Goal: Task Accomplishment & Management: Manage account settings

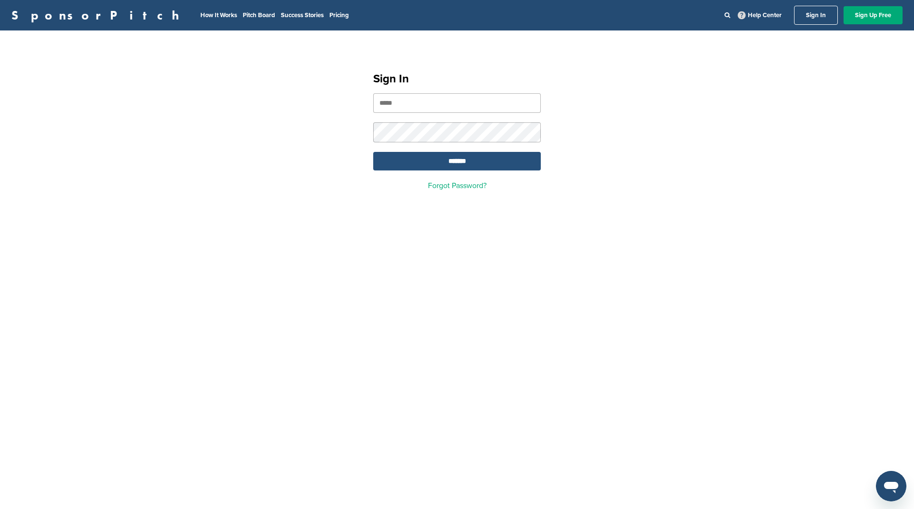
type input "**********"
click at [431, 156] on input "*******" at bounding box center [457, 161] width 168 height 19
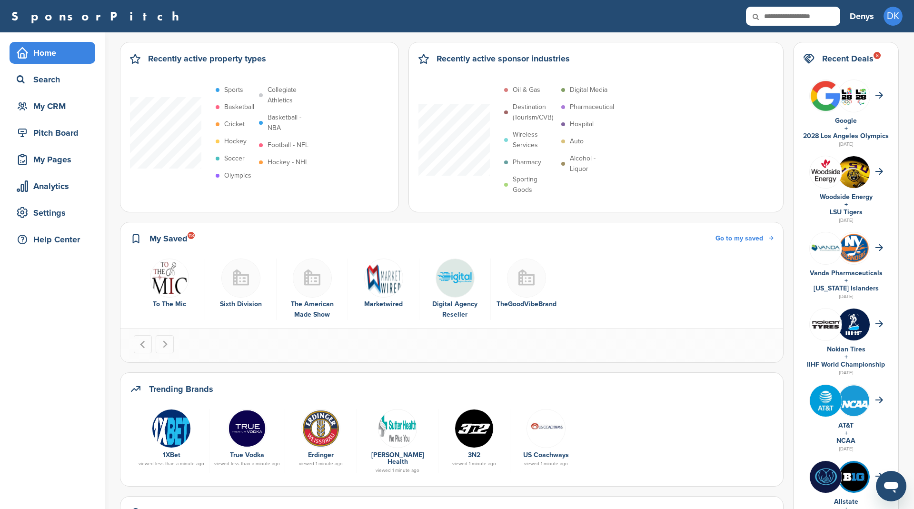
click at [845, 59] on h2 "Recent Deals 8" at bounding box center [847, 58] width 51 height 13
click at [56, 128] on div "Pitch Board" at bounding box center [54, 132] width 81 height 17
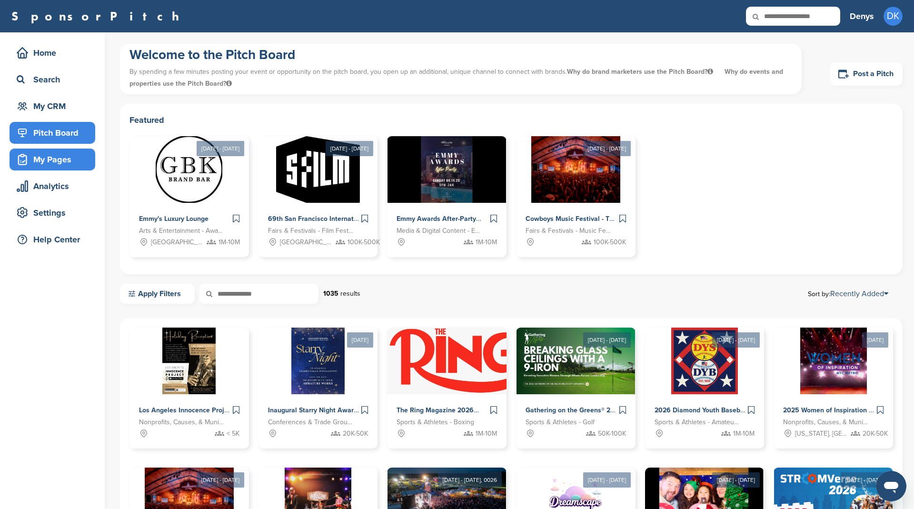
click at [58, 160] on div "My Pages" at bounding box center [54, 159] width 81 height 17
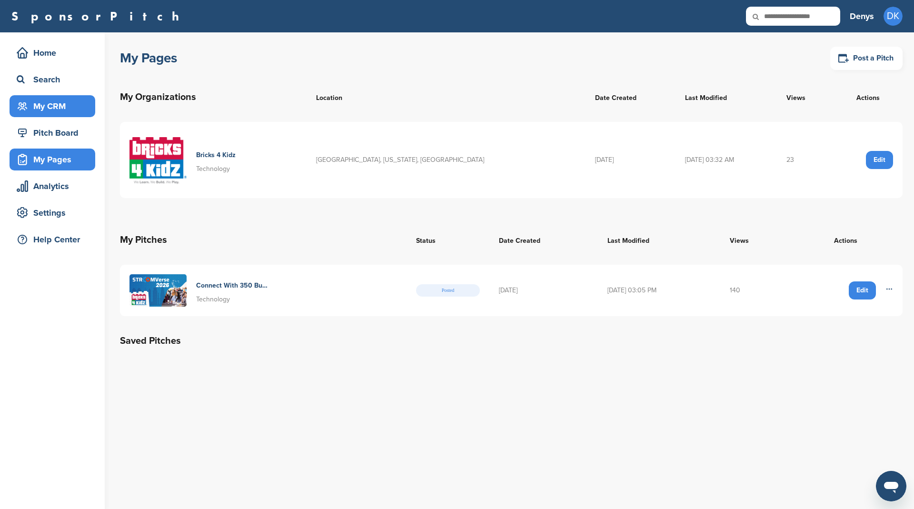
click at [42, 95] on div "My CRM" at bounding box center [53, 106] width 86 height 22
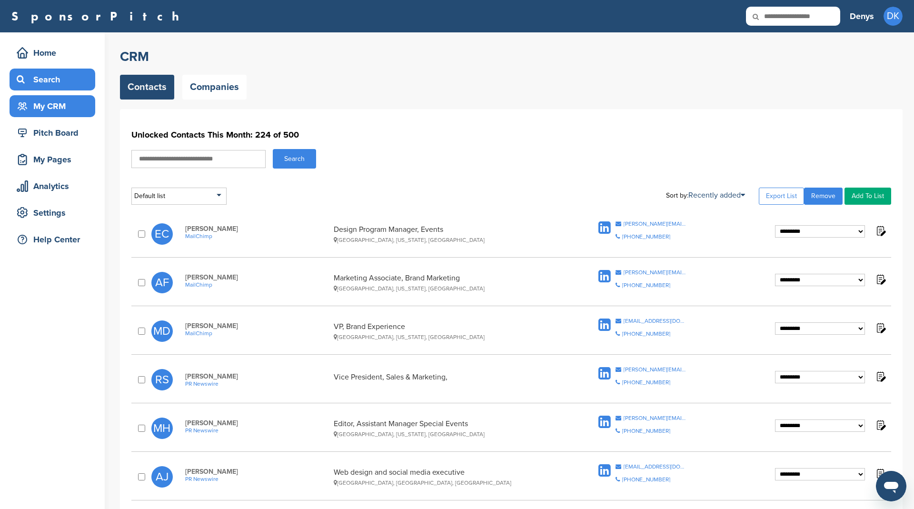
click at [43, 72] on div "Search" at bounding box center [54, 79] width 81 height 17
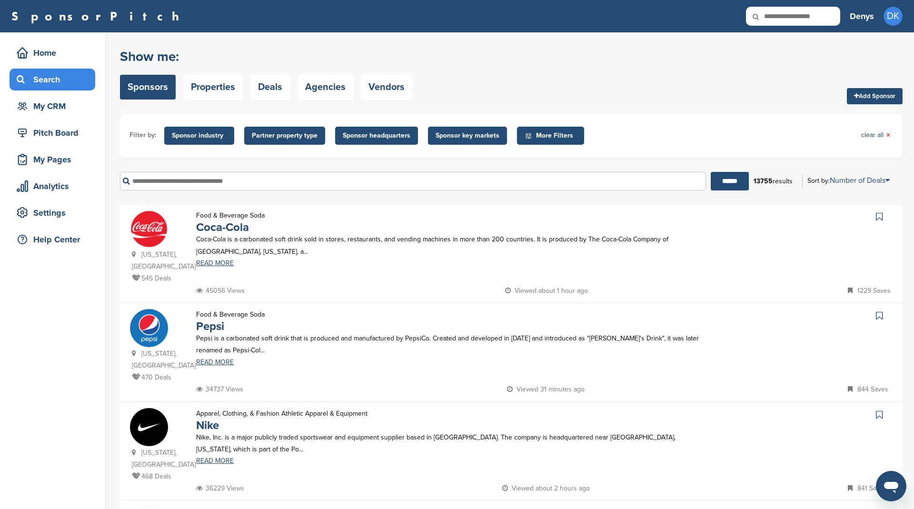
click at [207, 135] on span "Sponsor industry" at bounding box center [199, 135] width 55 height 10
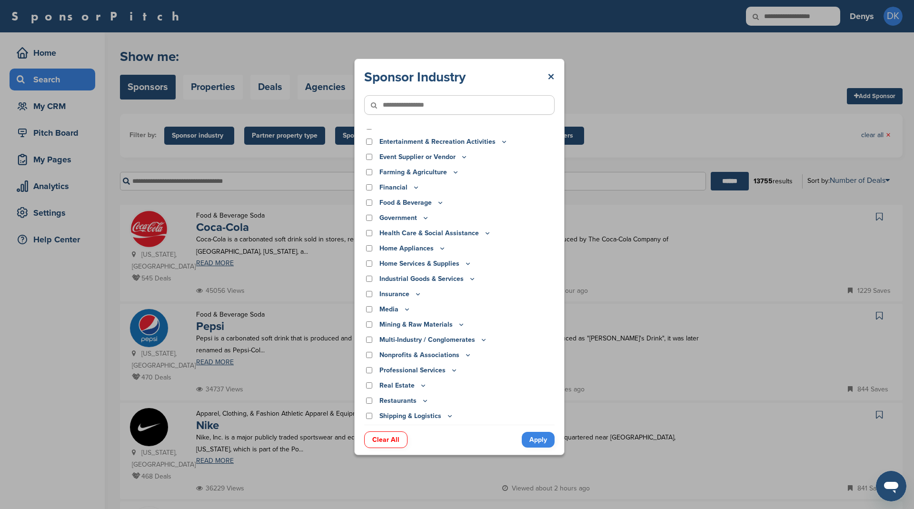
scroll to position [143, 0]
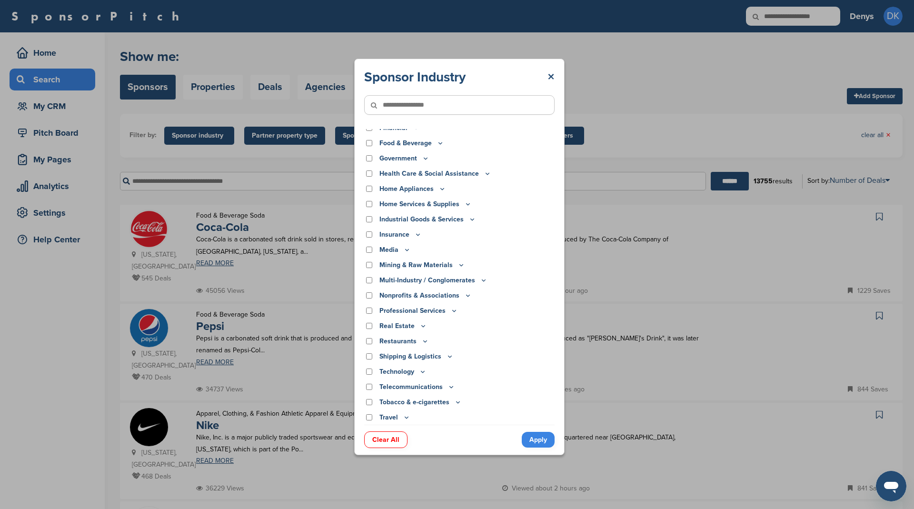
click at [421, 371] on icon at bounding box center [422, 371] width 3 height 1
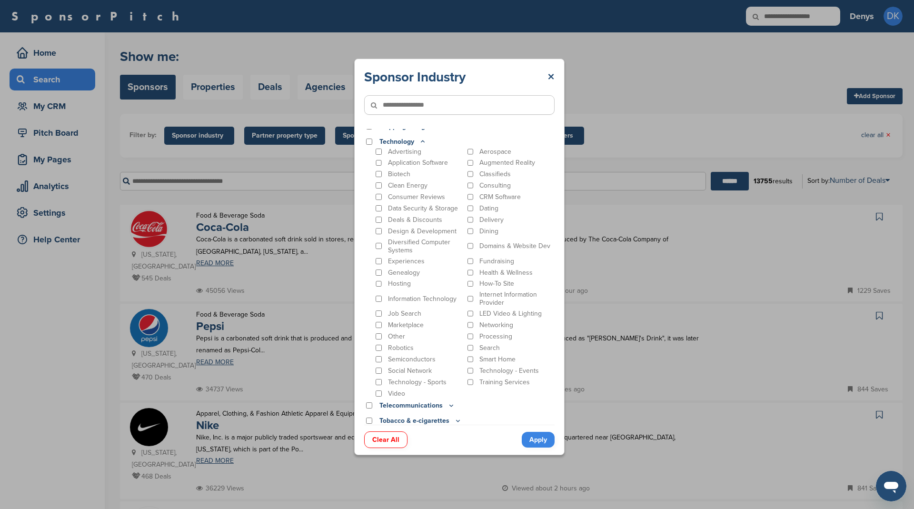
scroll to position [393, 0]
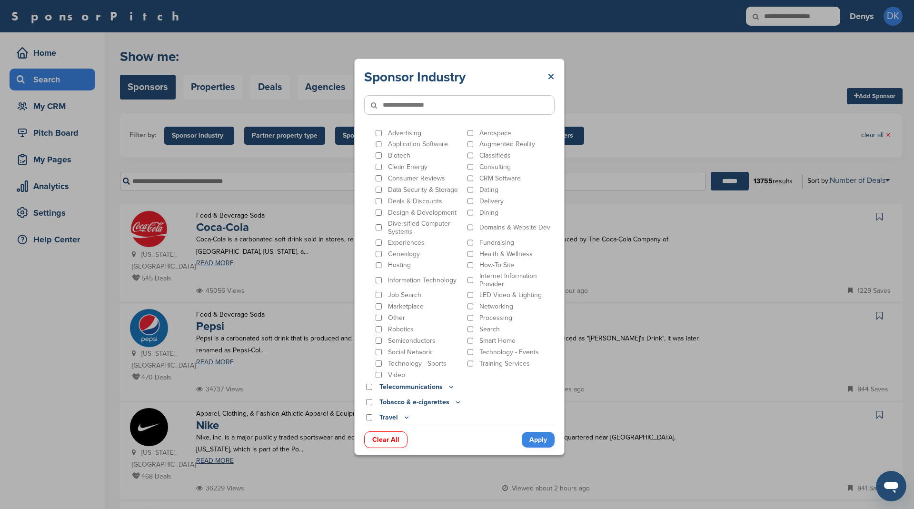
click at [552, 72] on link "×" at bounding box center [550, 77] width 7 height 17
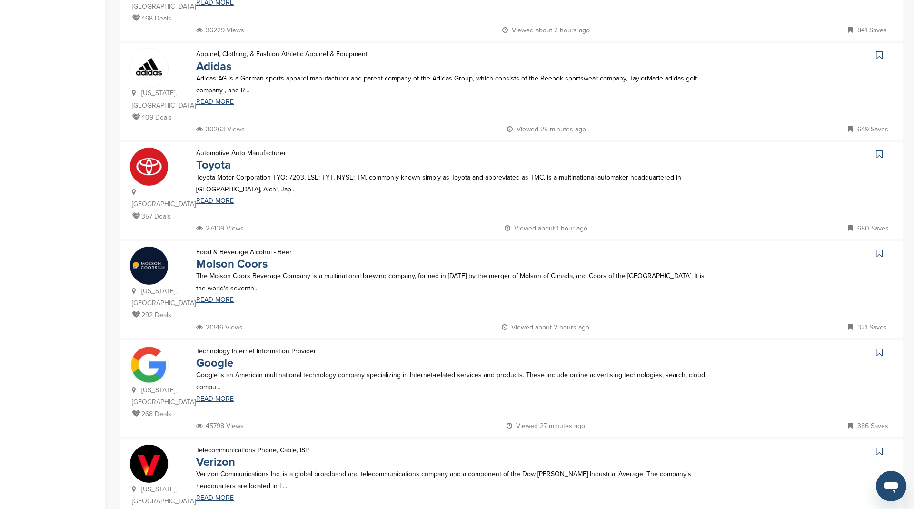
scroll to position [458, 0]
click at [277, 345] on p "Technology Internet Information Provider" at bounding box center [256, 351] width 120 height 12
click at [147, 345] on img at bounding box center [149, 364] width 38 height 38
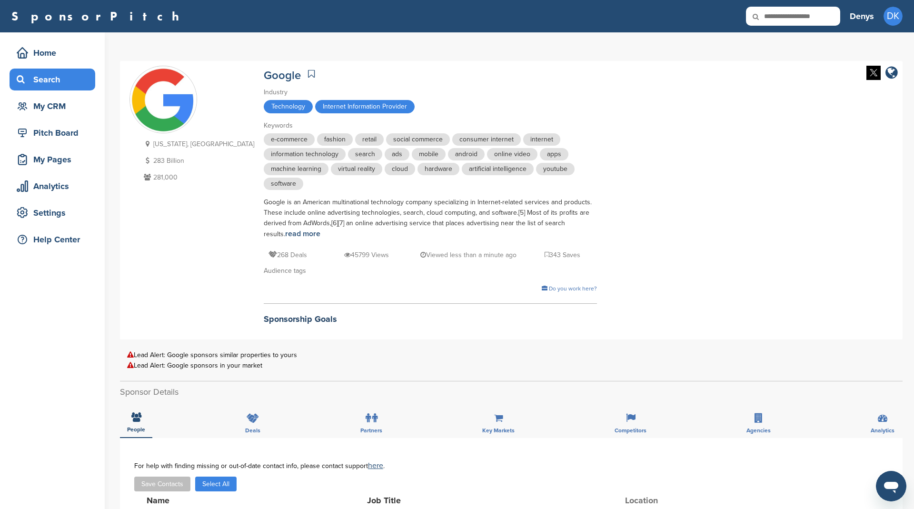
click at [46, 73] on div "Search" at bounding box center [54, 79] width 81 height 17
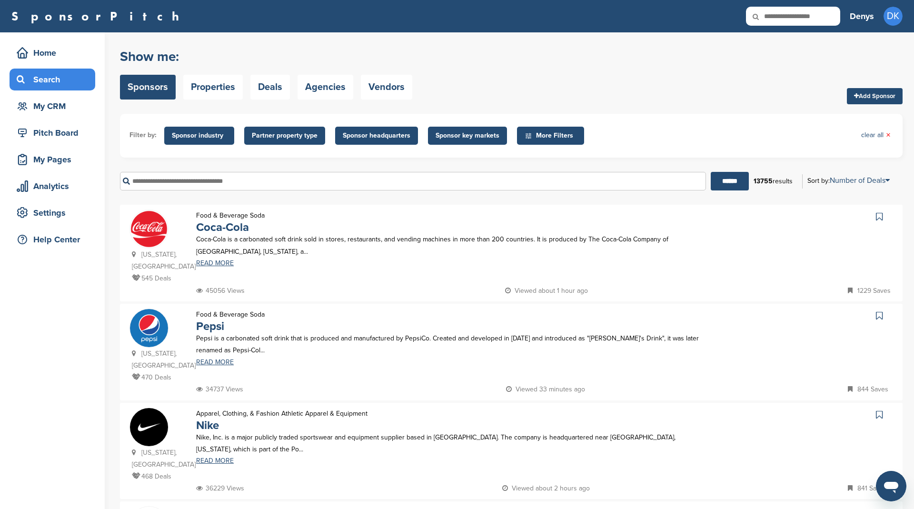
click at [574, 139] on span "More Filters" at bounding box center [552, 135] width 55 height 10
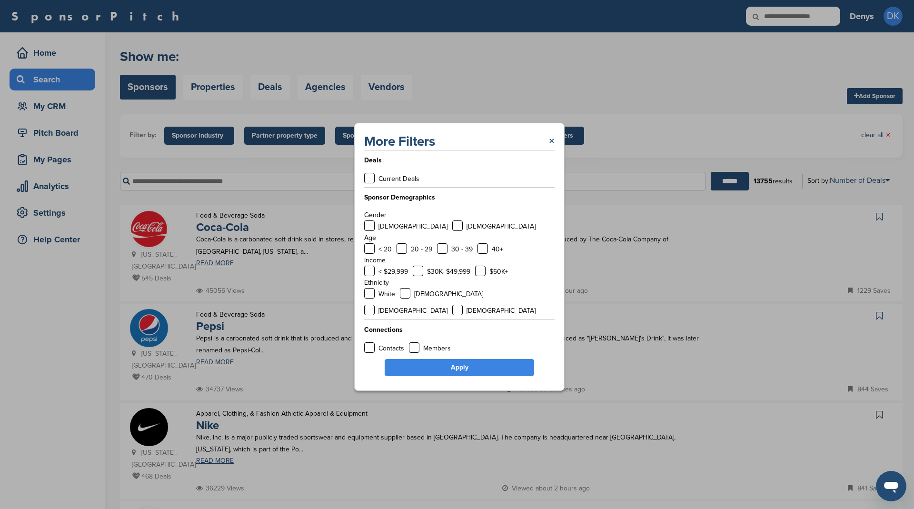
click at [549, 148] on link "×" at bounding box center [552, 141] width 6 height 17
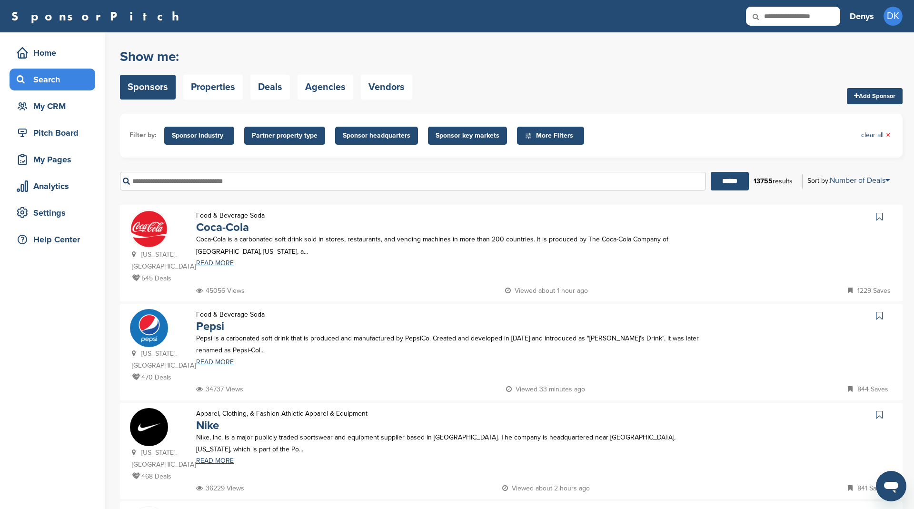
click at [304, 139] on span "Partner property type" at bounding box center [285, 135] width 66 height 10
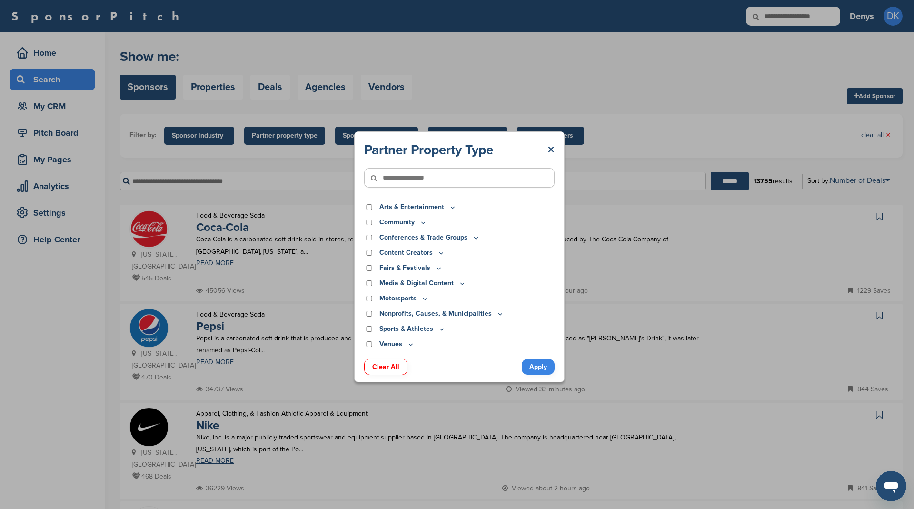
click at [458, 282] on icon at bounding box center [462, 283] width 8 height 8
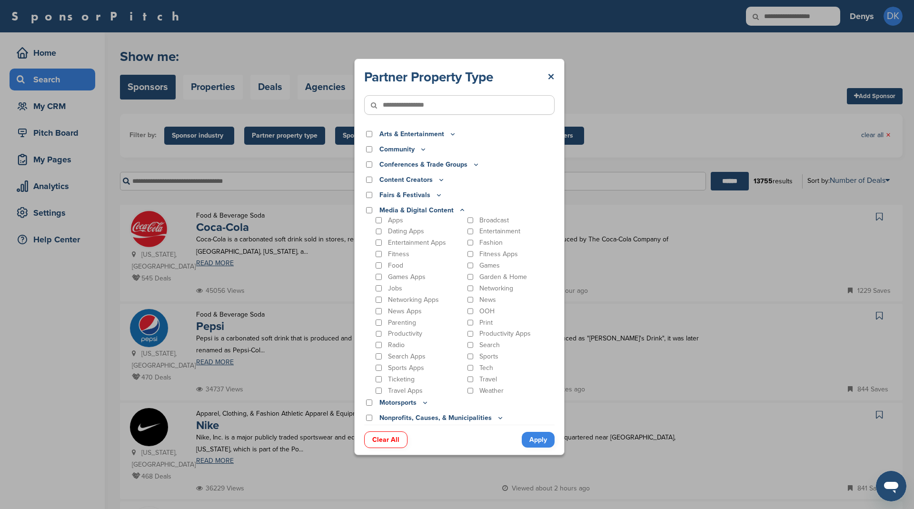
click at [450, 137] on icon at bounding box center [453, 134] width 8 height 8
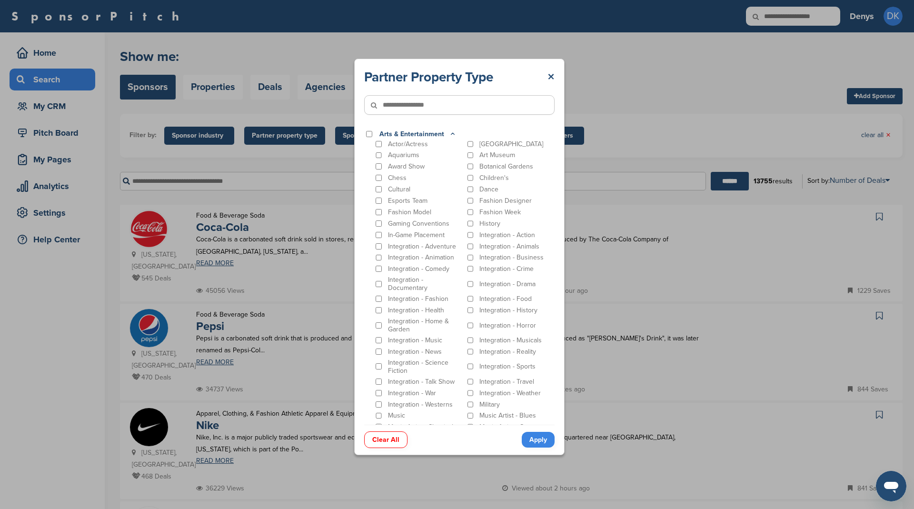
click at [451, 135] on icon at bounding box center [453, 134] width 8 height 8
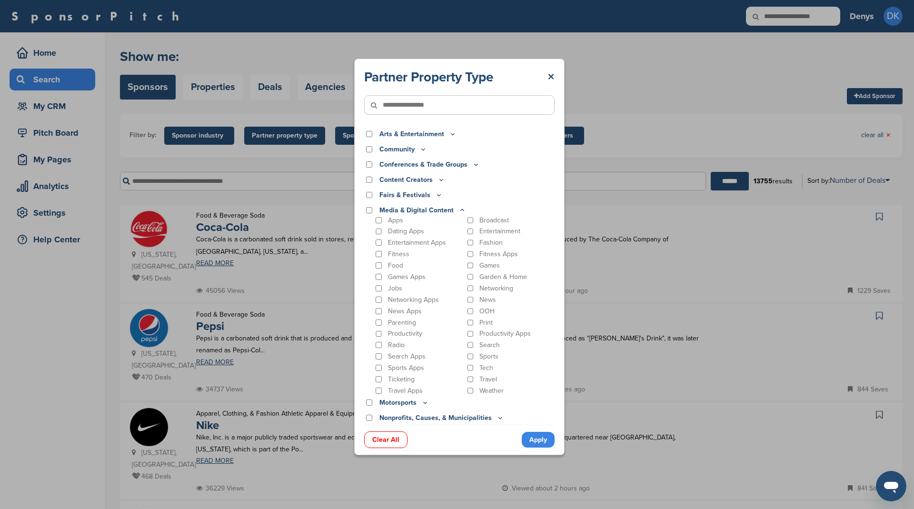
click at [421, 148] on icon at bounding box center [423, 149] width 8 height 8
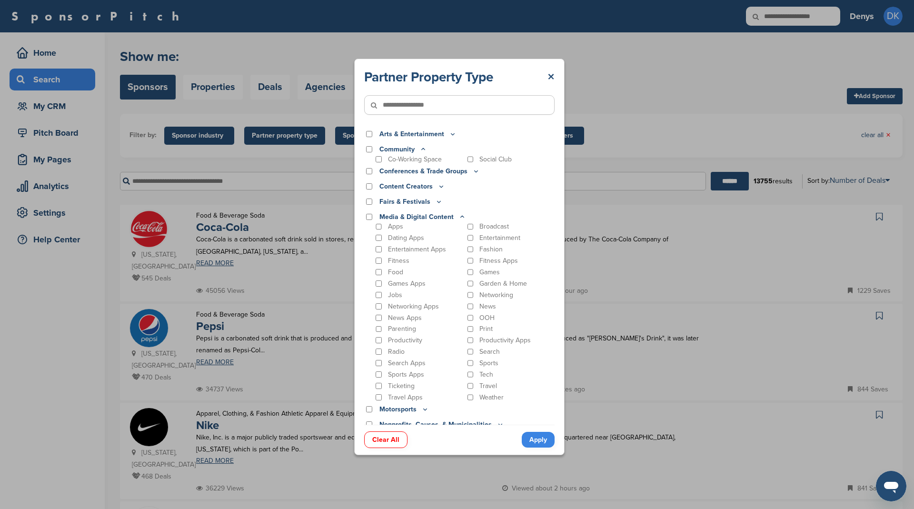
click at [421, 149] on icon at bounding box center [423, 149] width 8 height 8
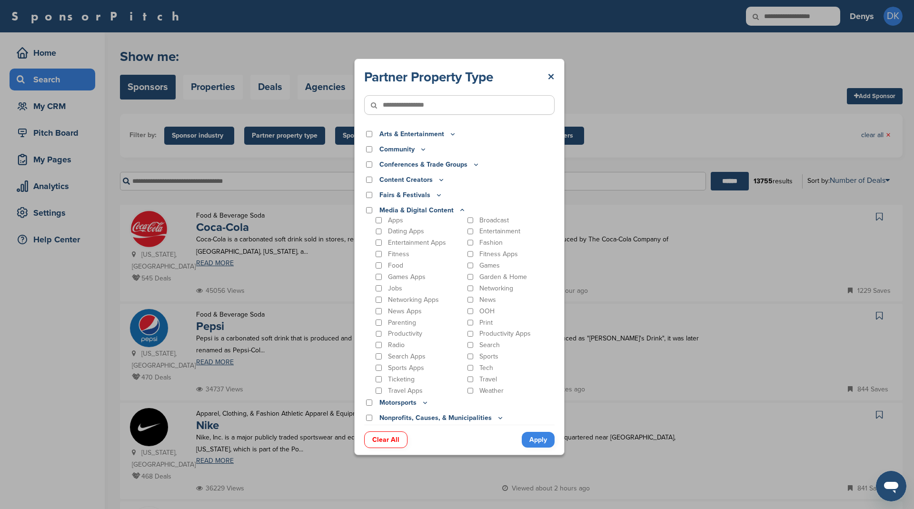
click at [461, 209] on icon at bounding box center [462, 210] width 8 height 8
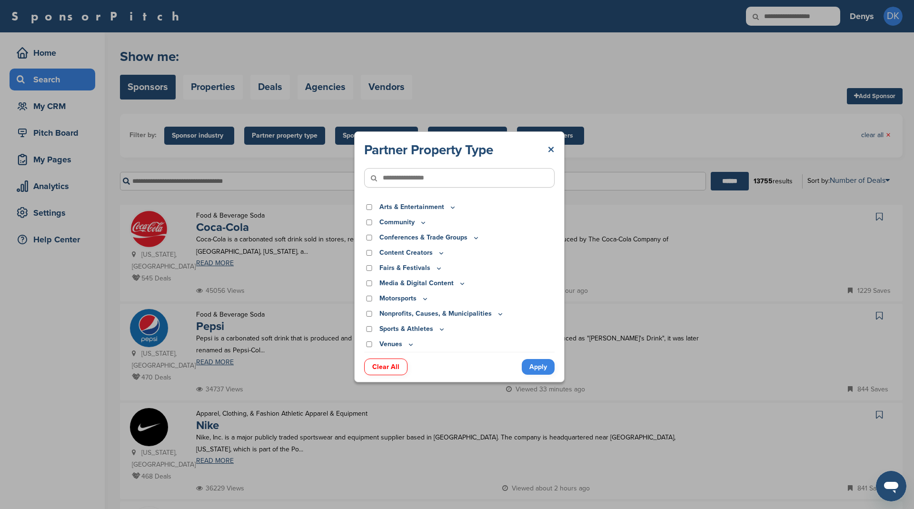
click at [551, 149] on link "×" at bounding box center [550, 149] width 7 height 17
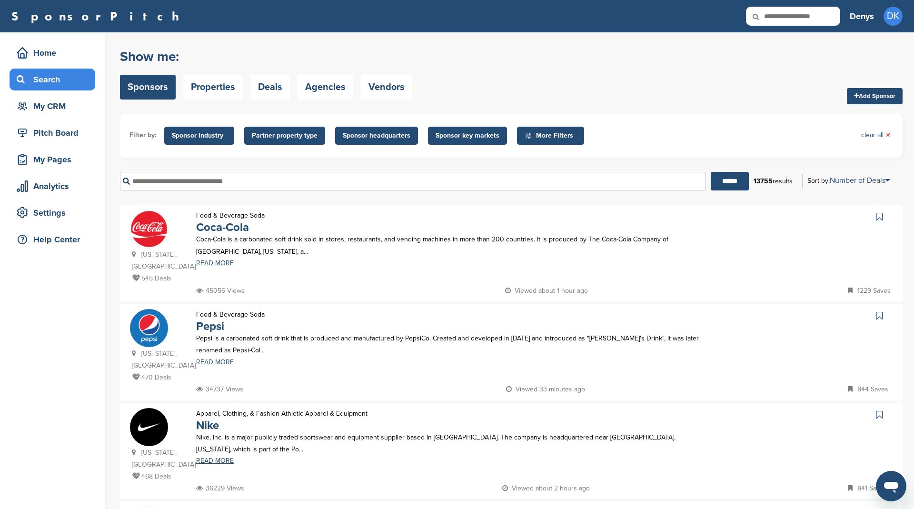
click at [555, 136] on span "More Filters" at bounding box center [552, 135] width 55 height 10
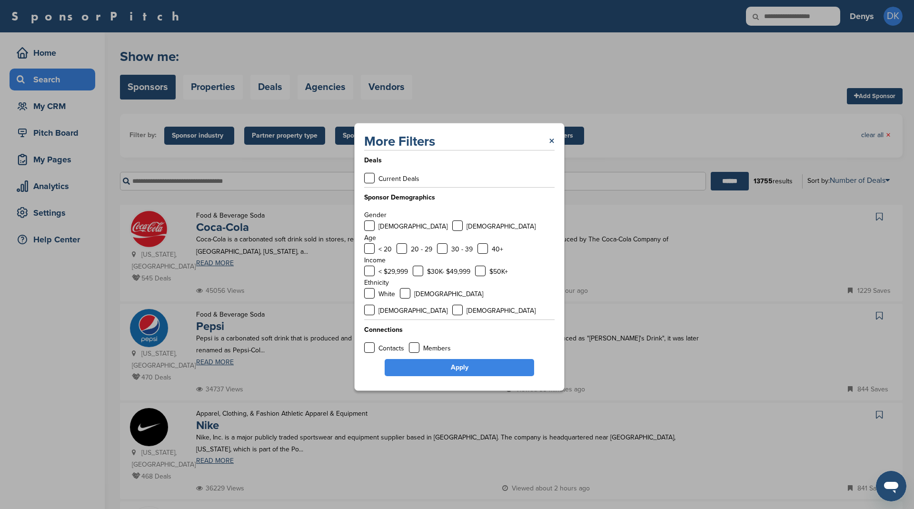
click at [629, 96] on div "More Filters × Deals Current Deals Sponsor Demographics Gender Male Female Age …" at bounding box center [459, 257] width 919 height 514
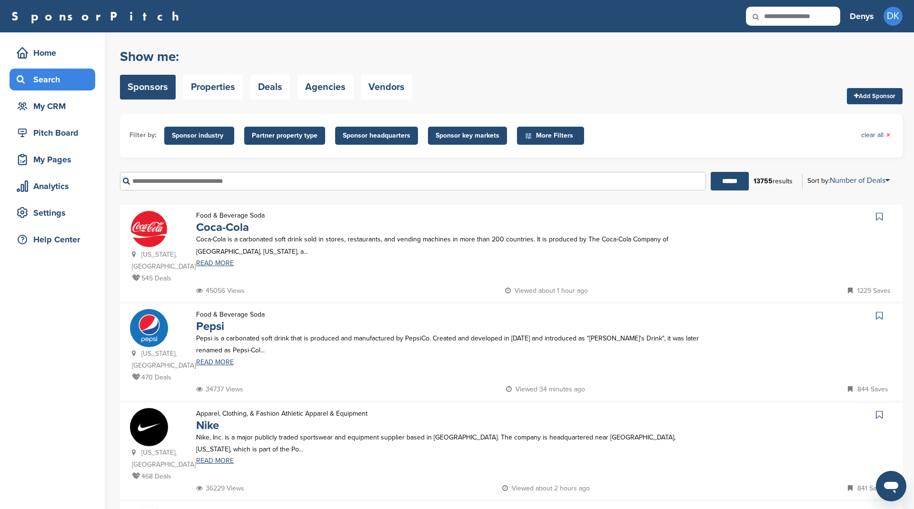
click at [191, 136] on span "Sponsor industry" at bounding box center [199, 135] width 55 height 10
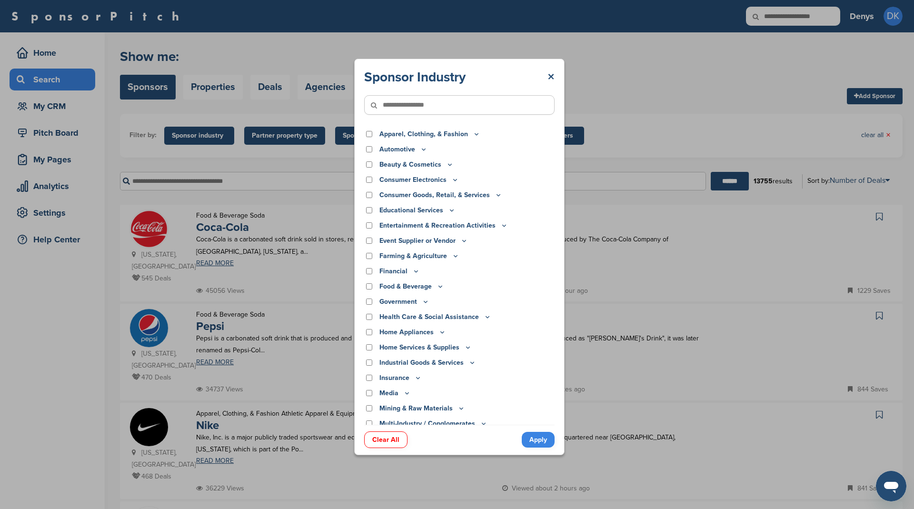
scroll to position [143, 0]
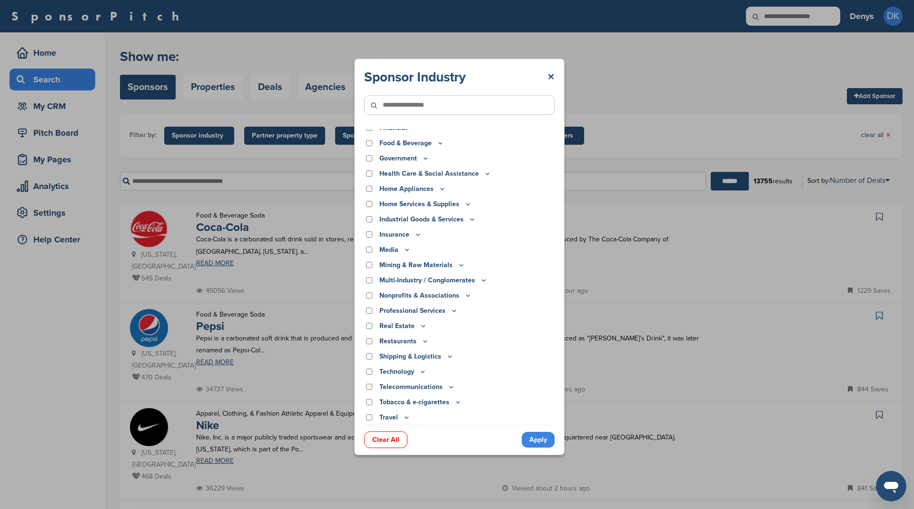
click at [421, 370] on icon at bounding box center [423, 371] width 8 height 8
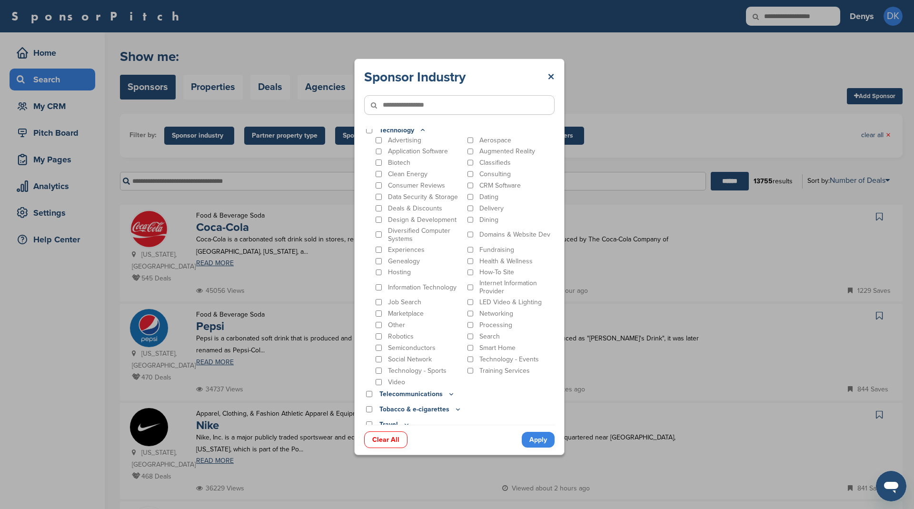
scroll to position [393, 0]
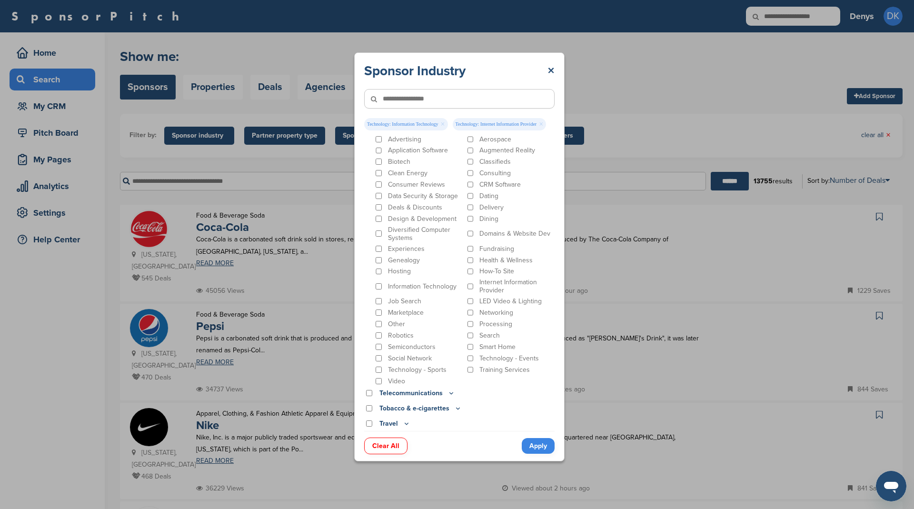
click at [539, 452] on link "Apply" at bounding box center [538, 446] width 33 height 16
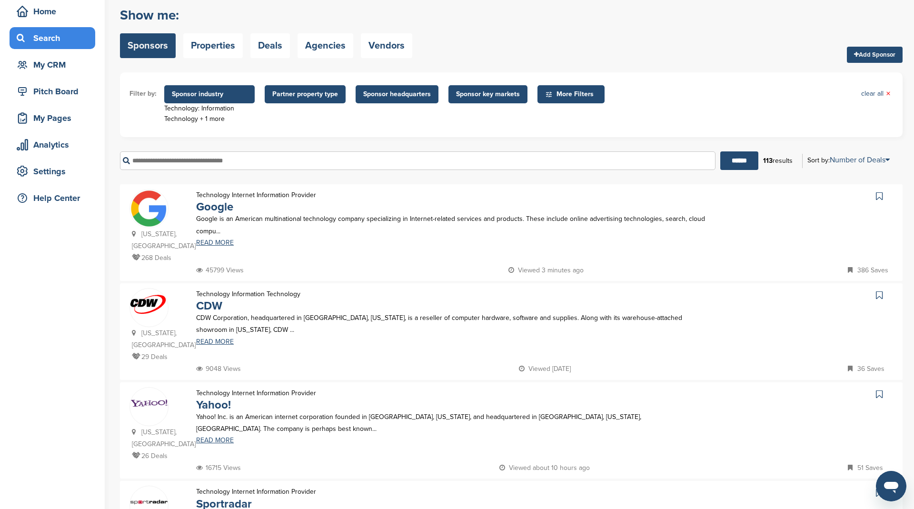
scroll to position [0, 0]
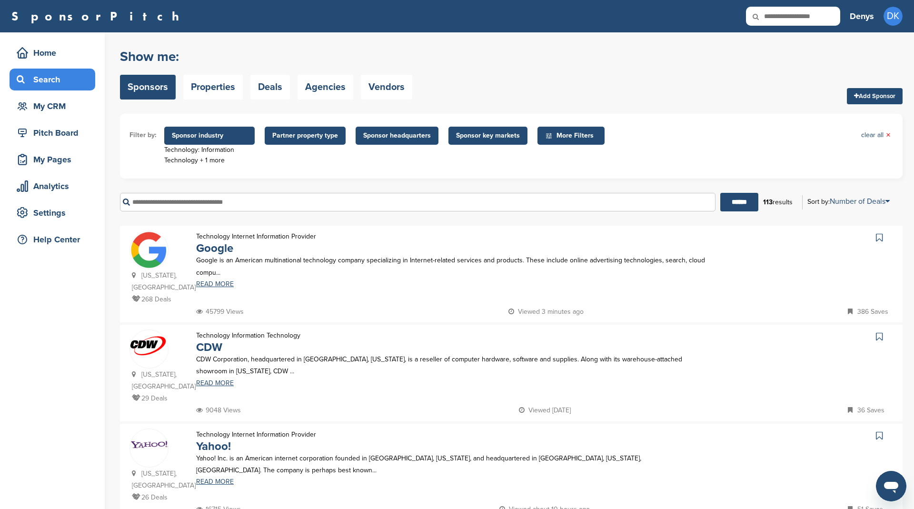
click at [207, 136] on span "Sponsor industry" at bounding box center [209, 135] width 75 height 10
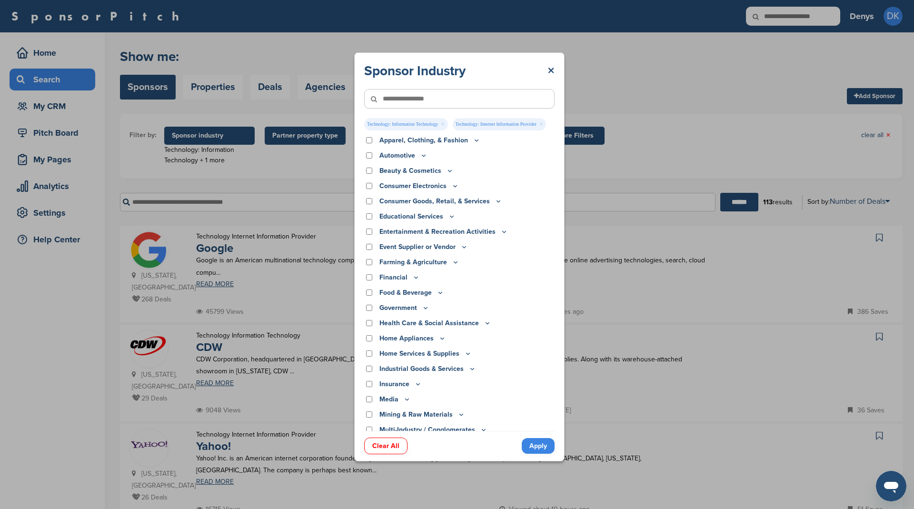
click at [445, 119] on link "×" at bounding box center [443, 124] width 4 height 10
click at [540, 440] on link "Apply" at bounding box center [538, 446] width 33 height 16
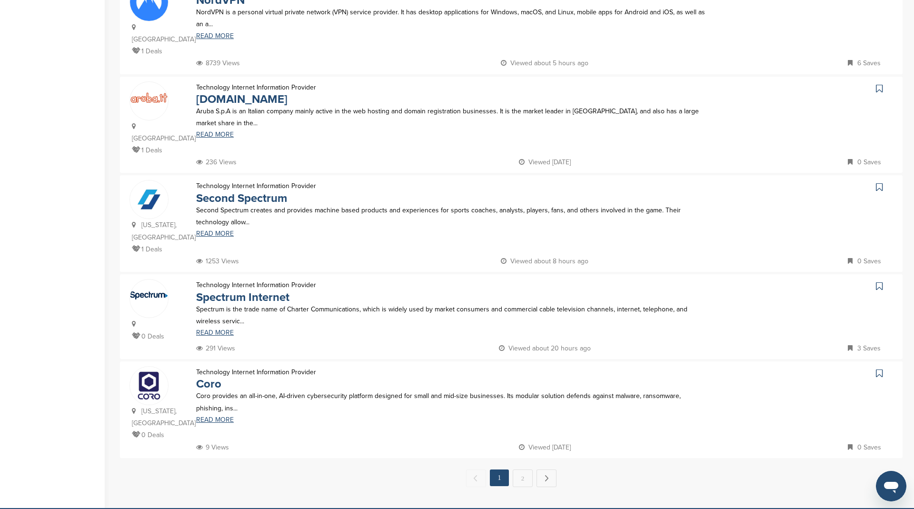
scroll to position [731, 0]
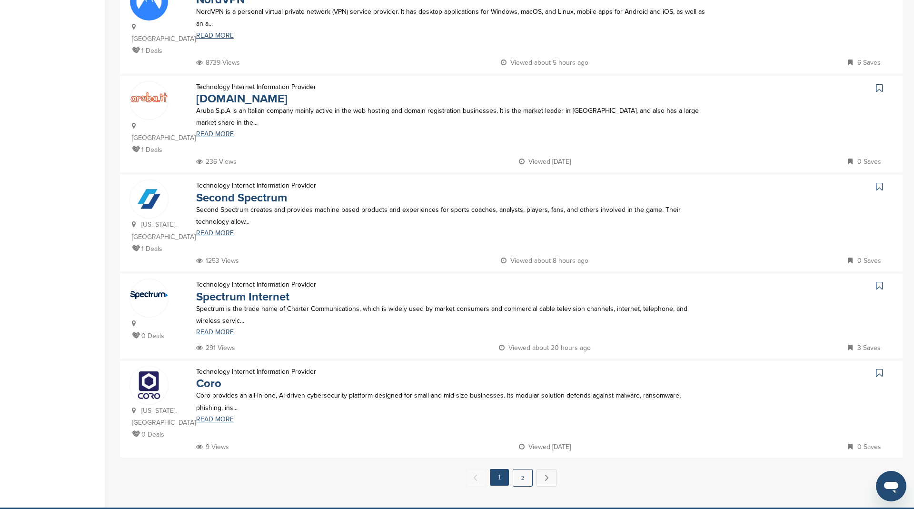
click at [524, 469] on link "2" at bounding box center [523, 478] width 20 height 18
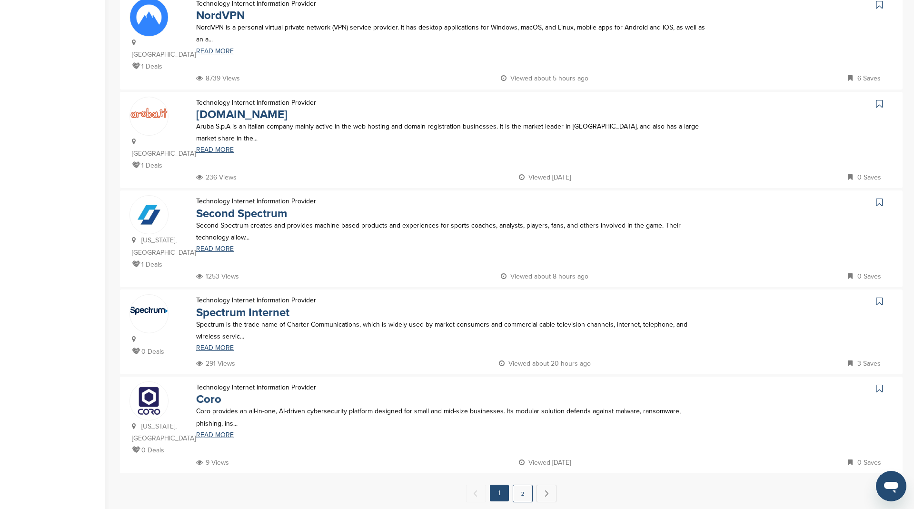
scroll to position [0, 0]
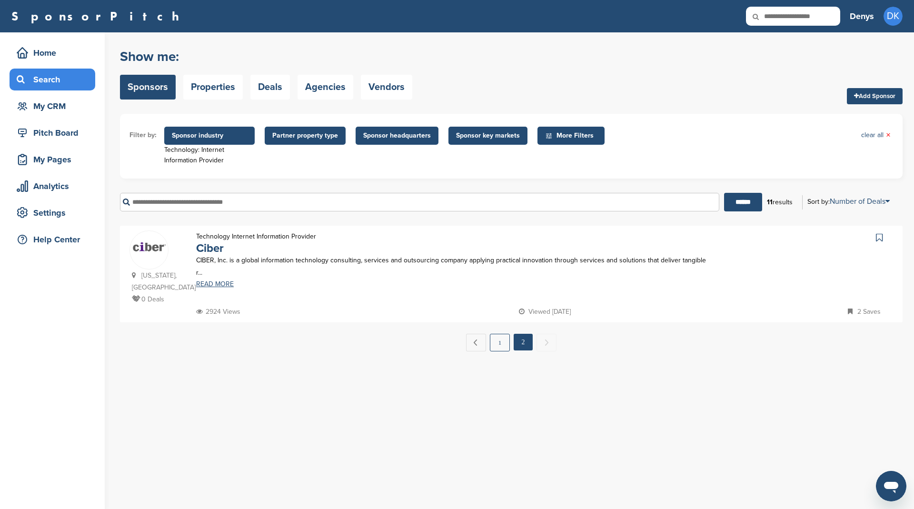
click at [498, 334] on link "1" at bounding box center [500, 343] width 20 height 18
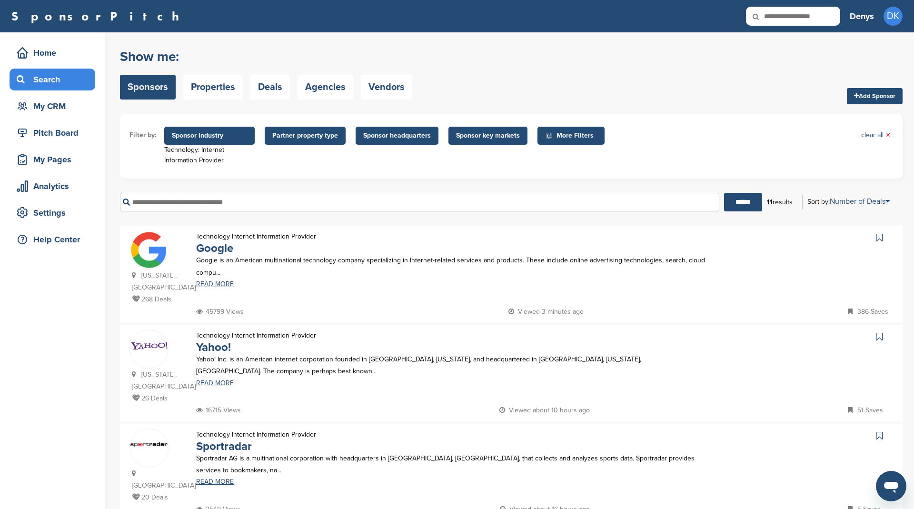
click at [877, 233] on icon at bounding box center [879, 238] width 7 height 10
click at [878, 335] on icon at bounding box center [879, 337] width 7 height 10
click at [888, 131] on span "×" at bounding box center [888, 135] width 5 height 10
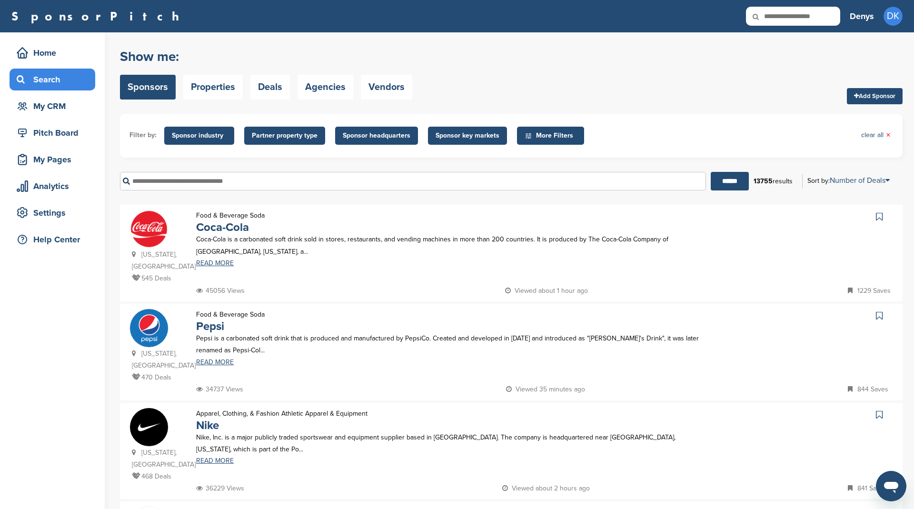
click at [276, 178] on input "text" at bounding box center [413, 181] width 586 height 19
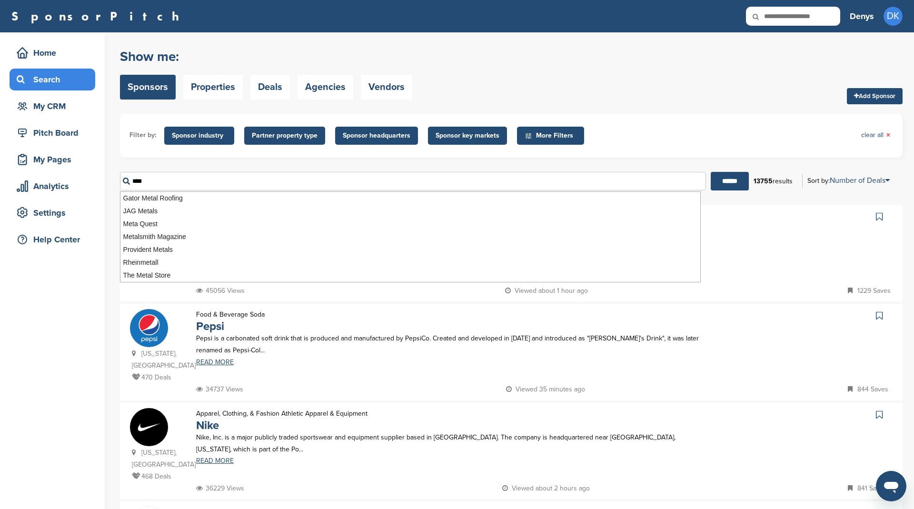
click at [711, 172] on input "******" at bounding box center [730, 181] width 38 height 19
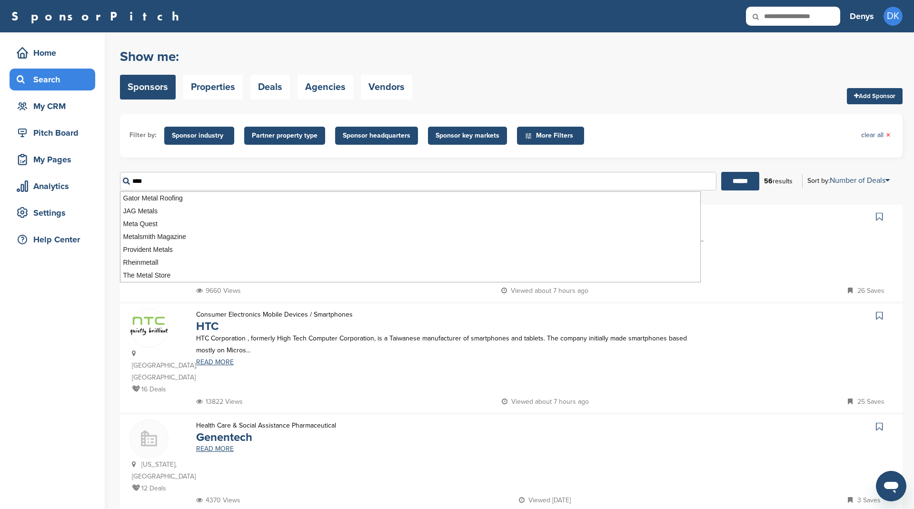
click at [240, 160] on form "Filter by: Sponsor industry Sponsor Industry × Apparel, Clothing, & Fashion Acc…" at bounding box center [511, 156] width 782 height 84
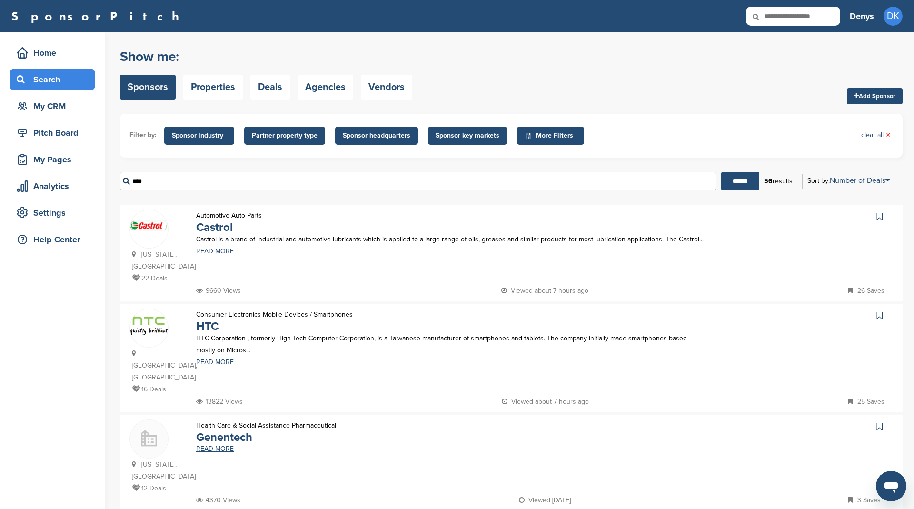
click at [231, 181] on input "****" at bounding box center [418, 181] width 596 height 19
click at [721, 172] on input "******" at bounding box center [740, 181] width 38 height 19
click at [237, 181] on input "****" at bounding box center [418, 181] width 596 height 19
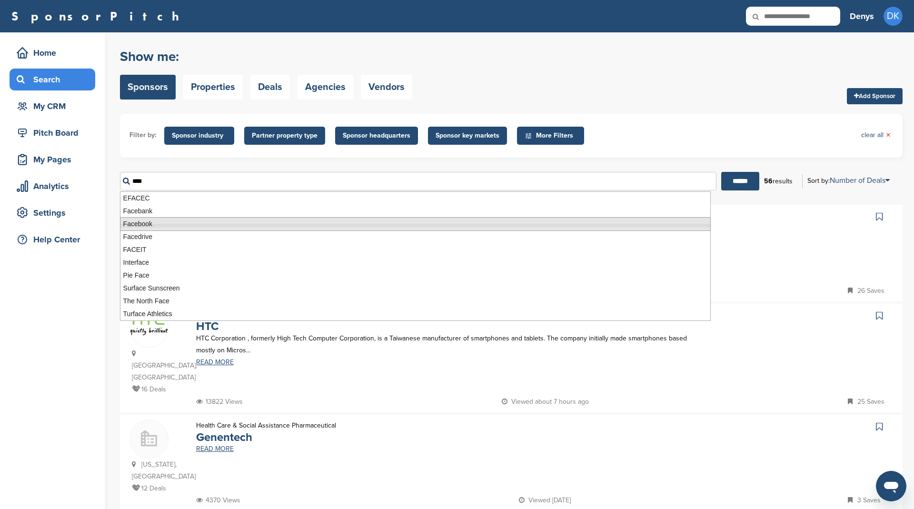
click at [134, 222] on li "Facebook" at bounding box center [415, 224] width 591 height 14
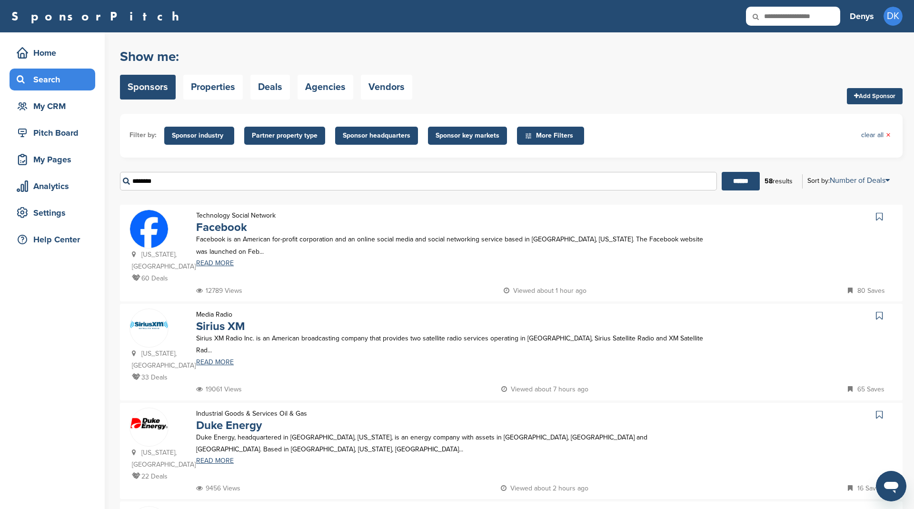
click at [879, 218] on icon at bounding box center [879, 217] width 7 height 10
click at [213, 224] on link "Facebook" at bounding box center [221, 227] width 51 height 14
click at [282, 175] on input "********" at bounding box center [418, 181] width 597 height 19
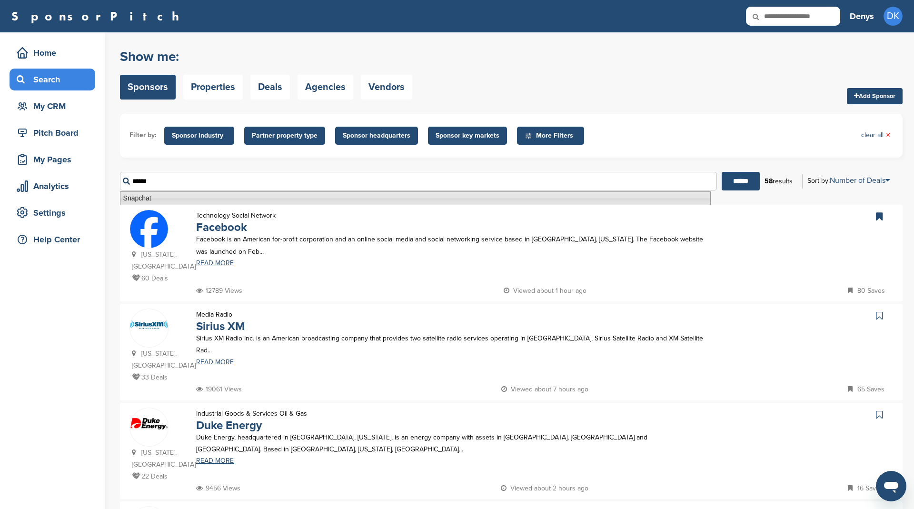
click at [255, 195] on li "Snapchat" at bounding box center [415, 198] width 591 height 14
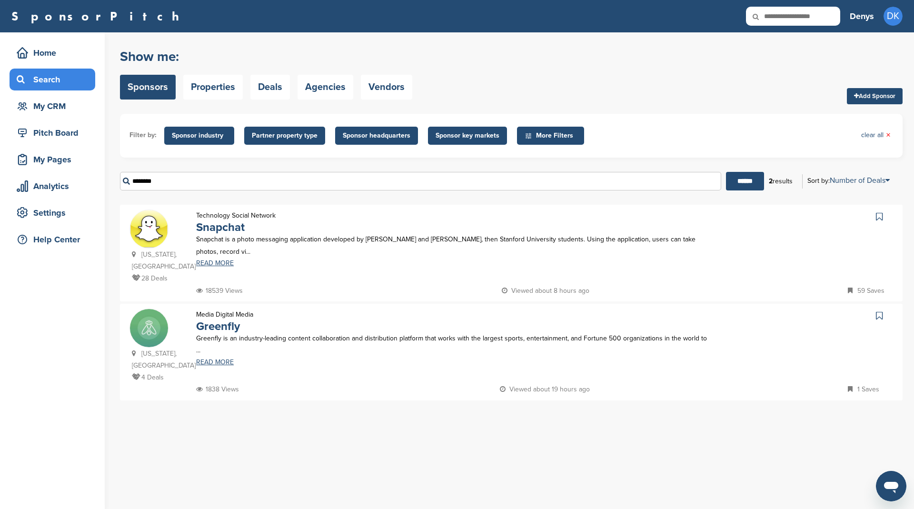
click at [880, 214] on icon at bounding box center [879, 217] width 7 height 10
click at [299, 181] on input "********" at bounding box center [420, 181] width 601 height 19
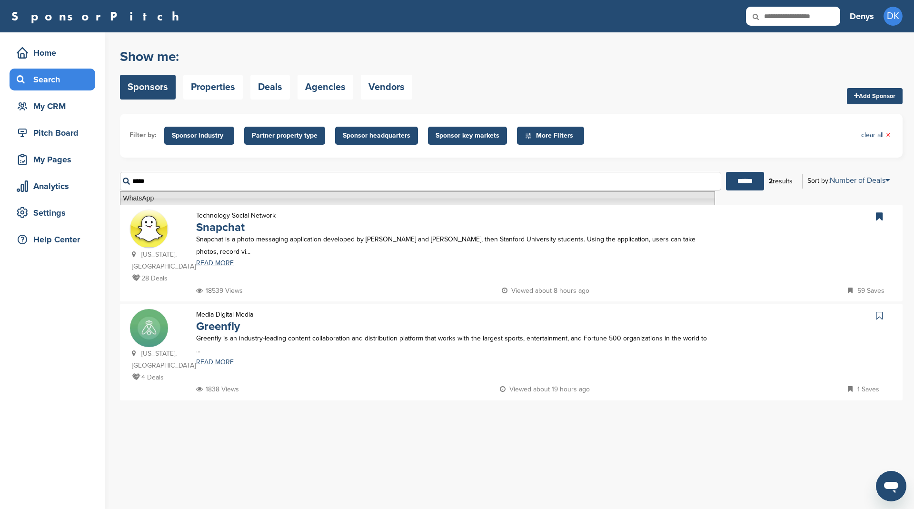
click at [277, 196] on li "WhatsApp" at bounding box center [417, 198] width 595 height 14
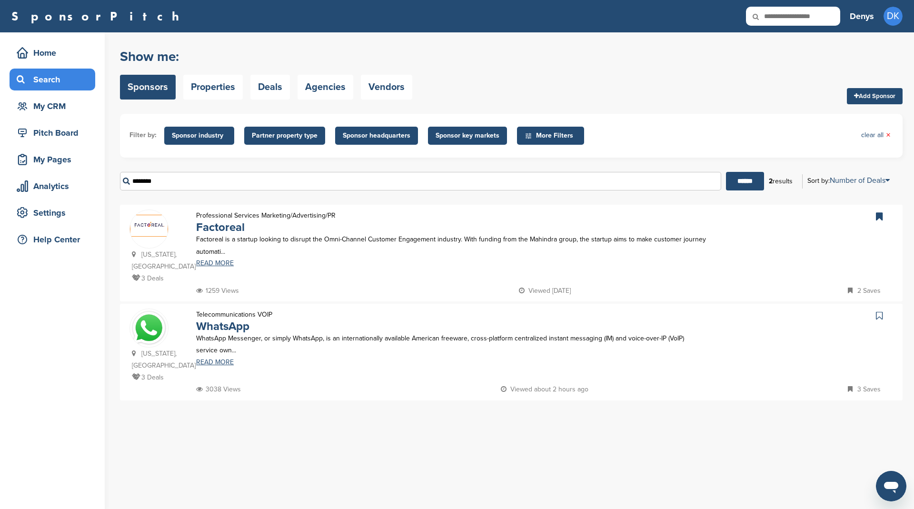
type input "********"
click at [880, 311] on icon at bounding box center [879, 316] width 7 height 10
click at [220, 185] on input "********" at bounding box center [420, 181] width 601 height 19
click at [198, 130] on span "Sponsor industry" at bounding box center [199, 135] width 55 height 10
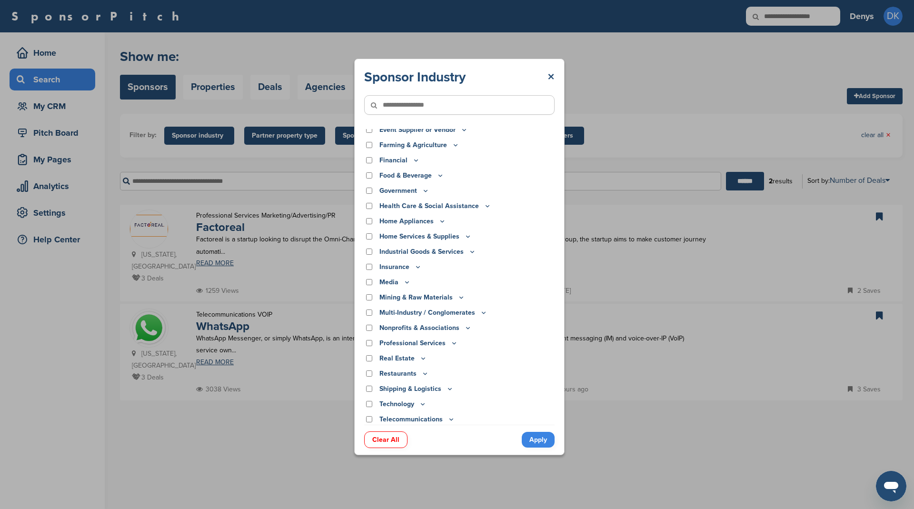
scroll to position [142, 0]
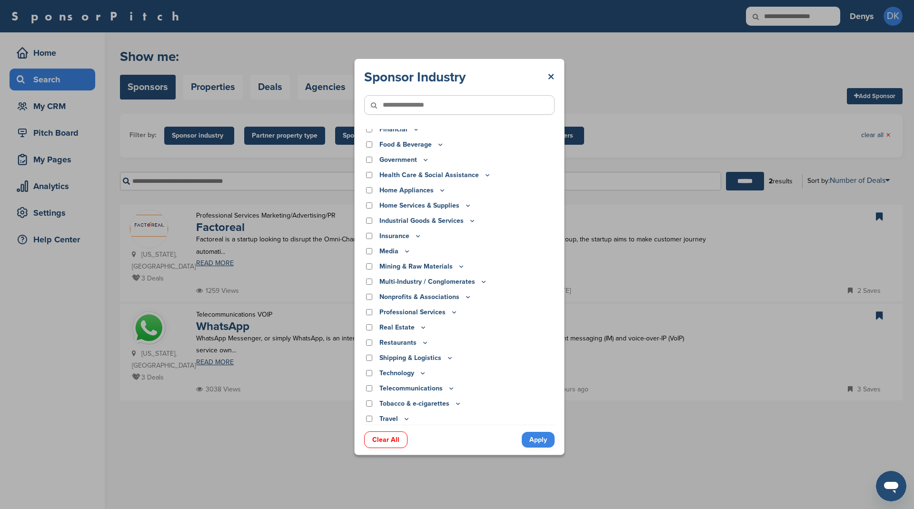
click at [422, 371] on icon at bounding box center [423, 373] width 8 height 8
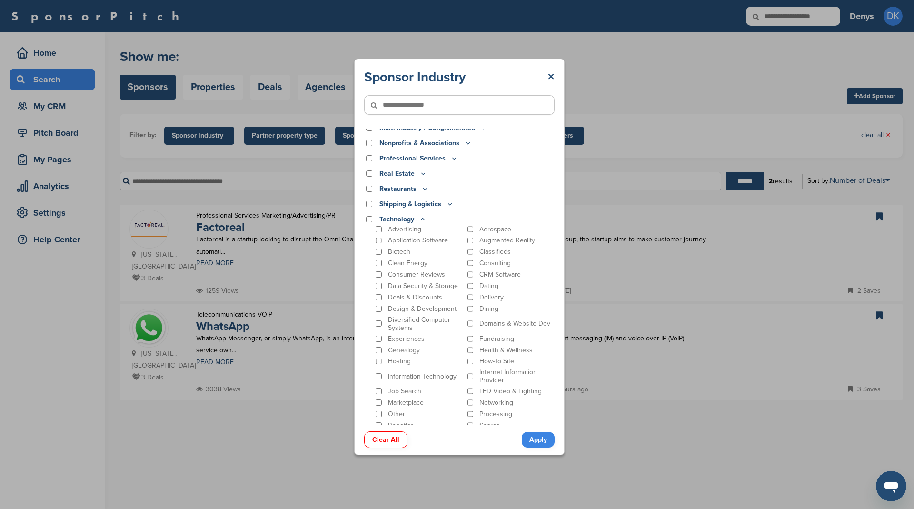
scroll to position [309, 0]
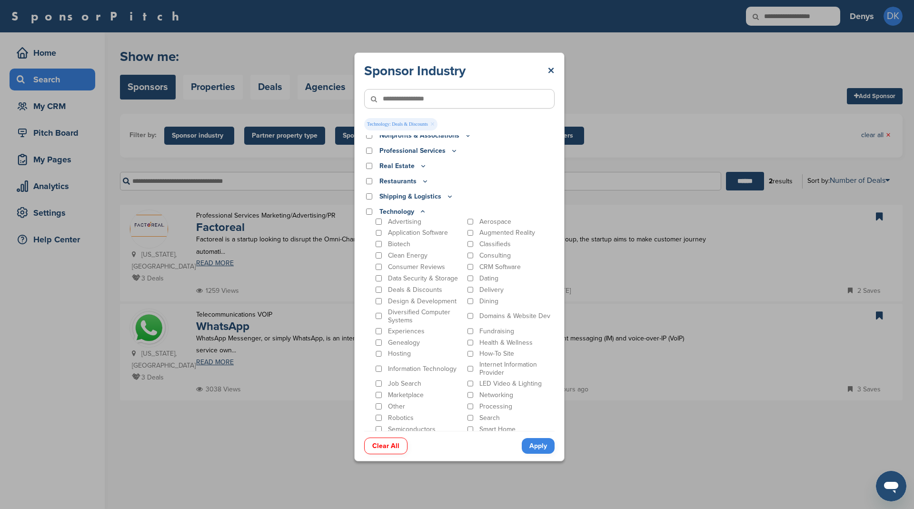
click at [540, 447] on link "Apply" at bounding box center [538, 446] width 33 height 16
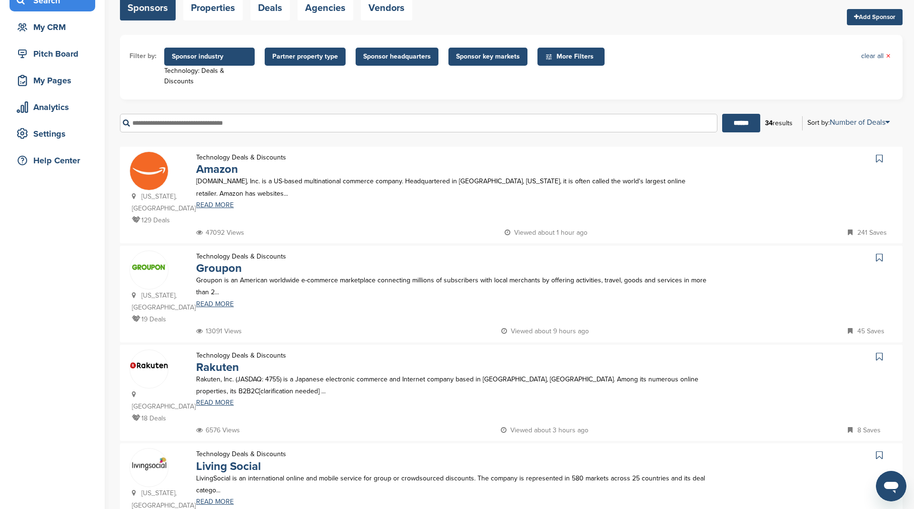
scroll to position [83, 0]
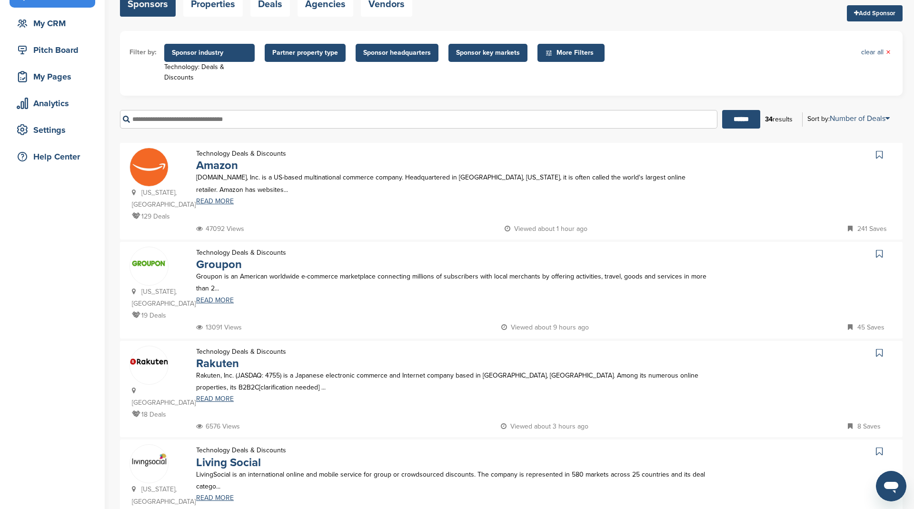
click at [880, 249] on icon at bounding box center [879, 254] width 7 height 10
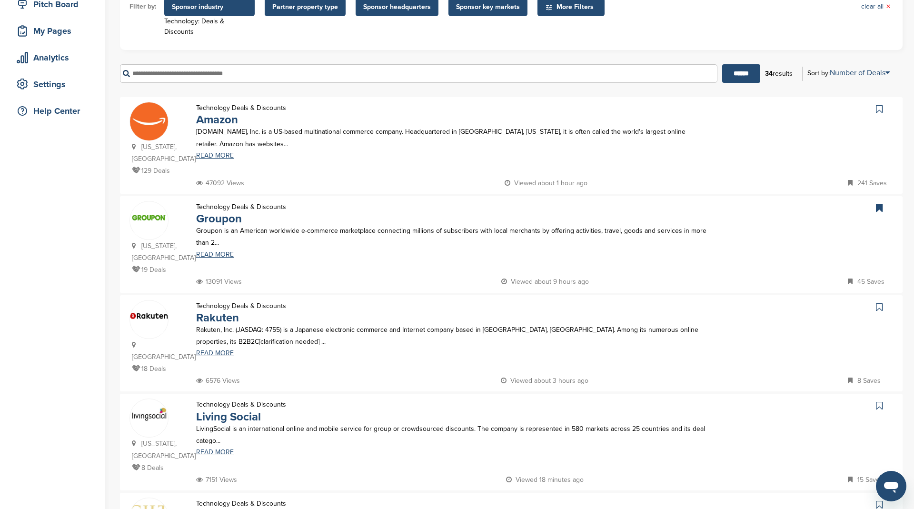
scroll to position [232, 0]
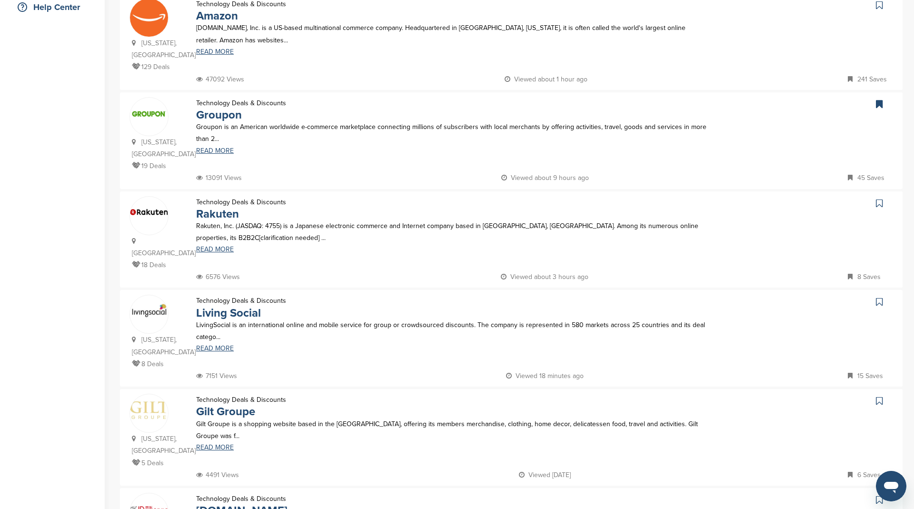
click at [878, 297] on icon at bounding box center [879, 302] width 7 height 10
click at [887, 196] on div at bounding box center [883, 203] width 20 height 14
click at [880, 198] on icon at bounding box center [879, 203] width 7 height 10
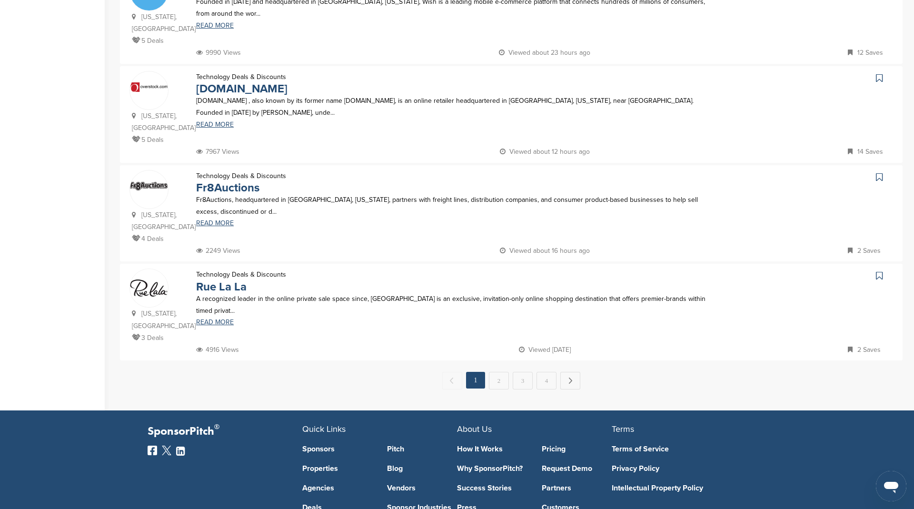
scroll to position [852, 0]
click at [503, 371] on link "2" at bounding box center [499, 380] width 20 height 18
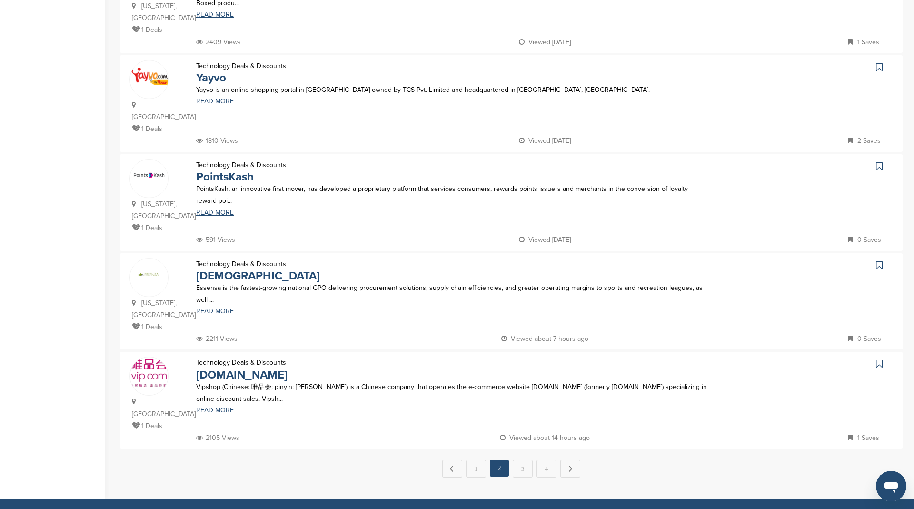
scroll to position [764, 0]
click at [520, 459] on link "3" at bounding box center [523, 468] width 20 height 18
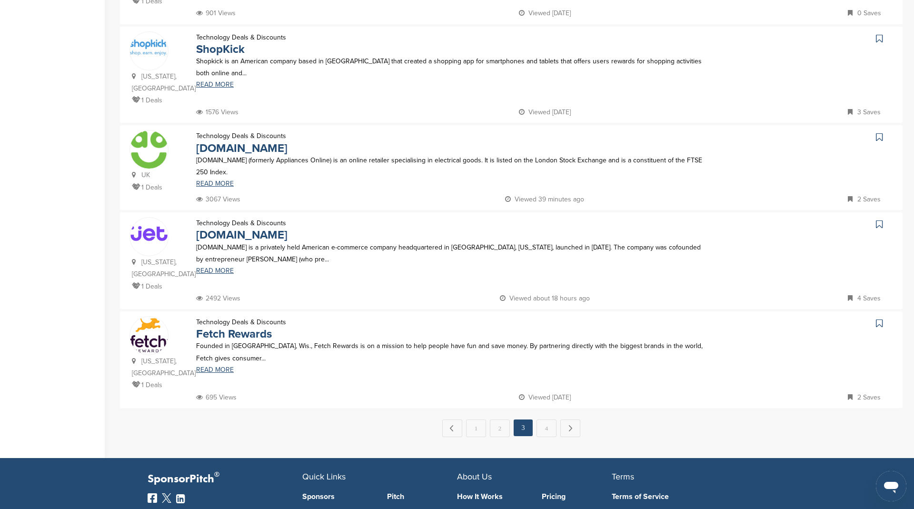
scroll to position [832, 0]
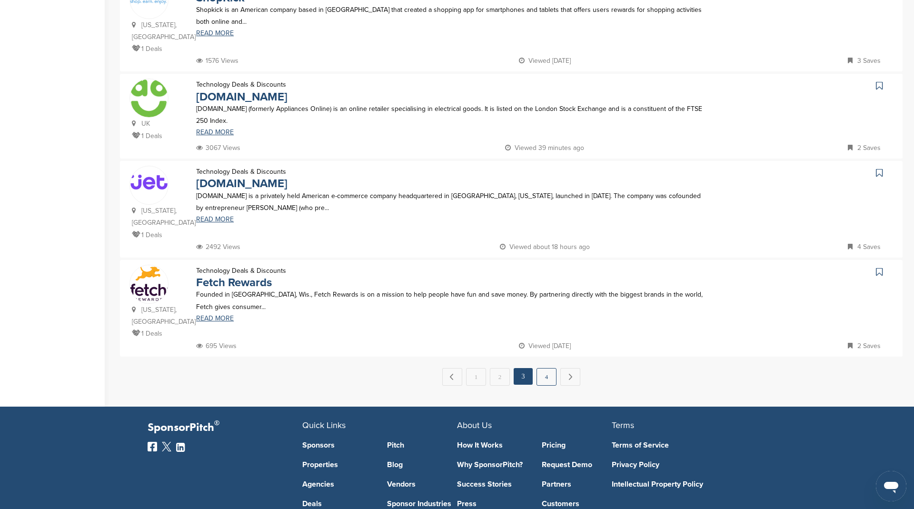
click at [542, 368] on link "4" at bounding box center [546, 377] width 20 height 18
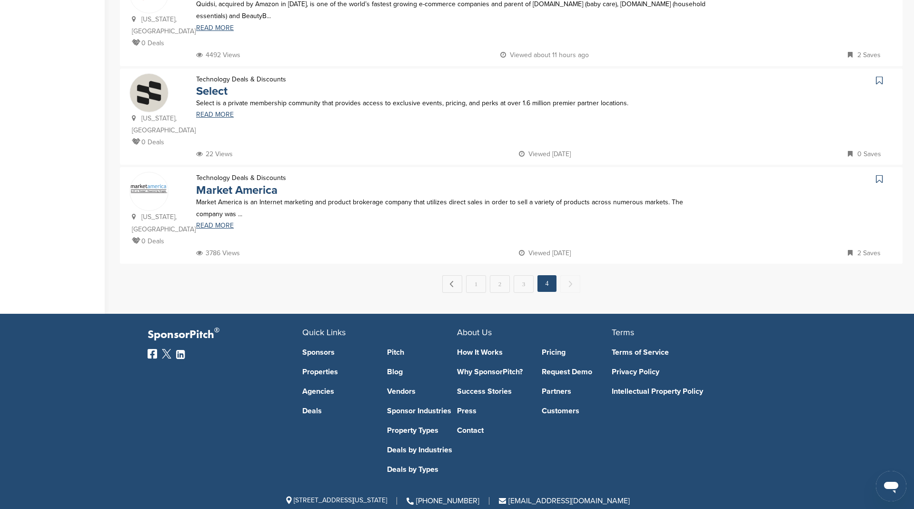
scroll to position [0, 0]
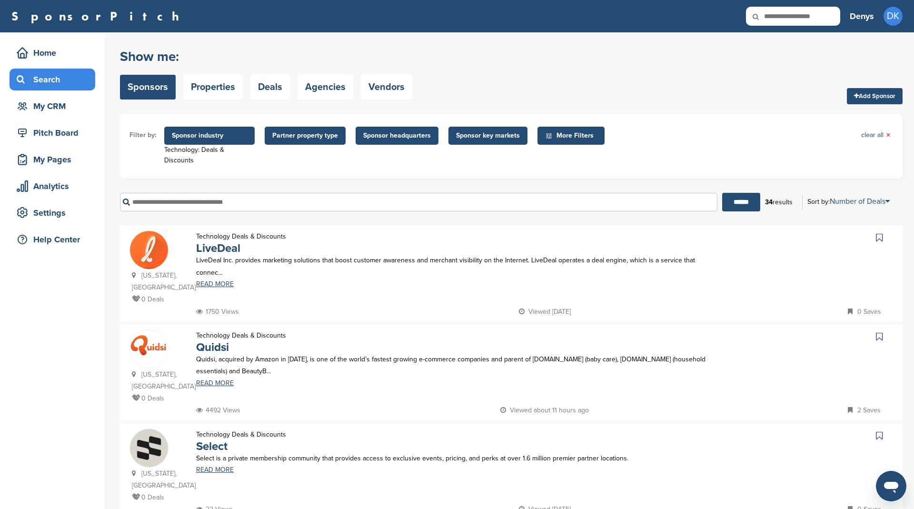
click at [211, 133] on span "Sponsor industry" at bounding box center [209, 135] width 75 height 10
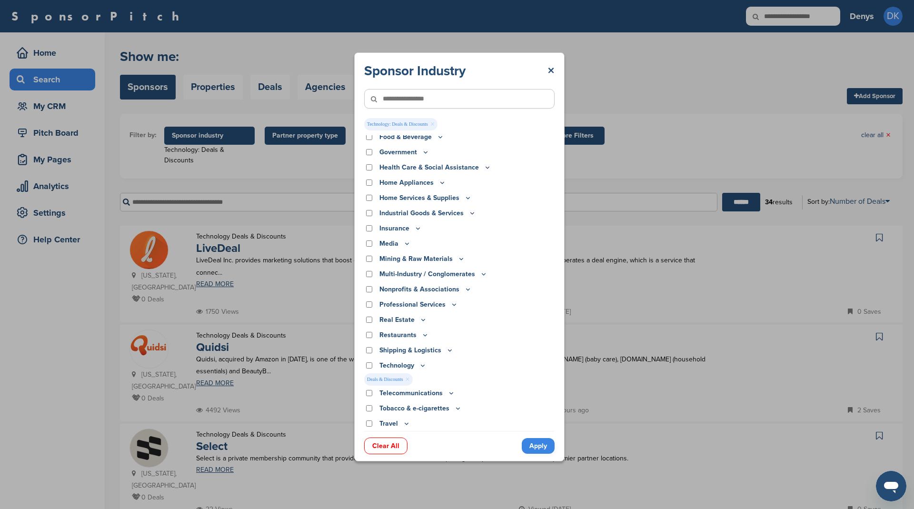
click at [421, 366] on icon at bounding box center [423, 365] width 8 height 8
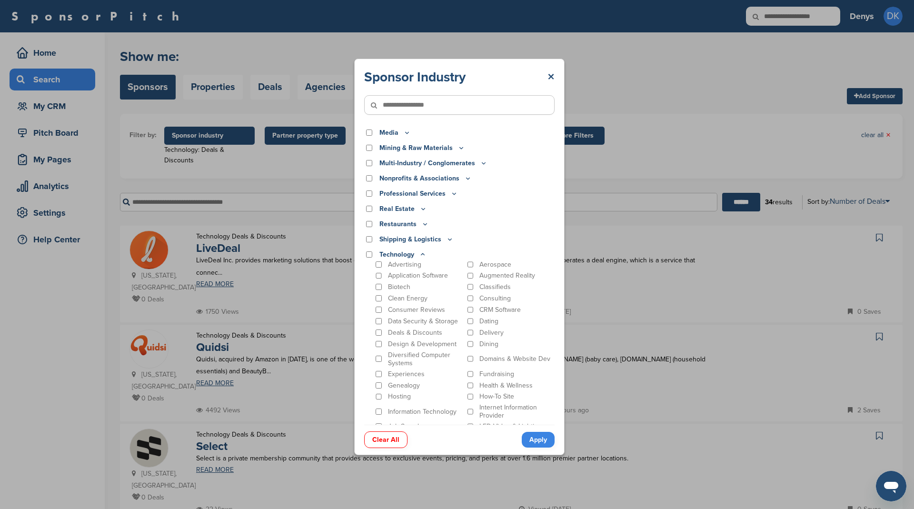
scroll to position [261, 0]
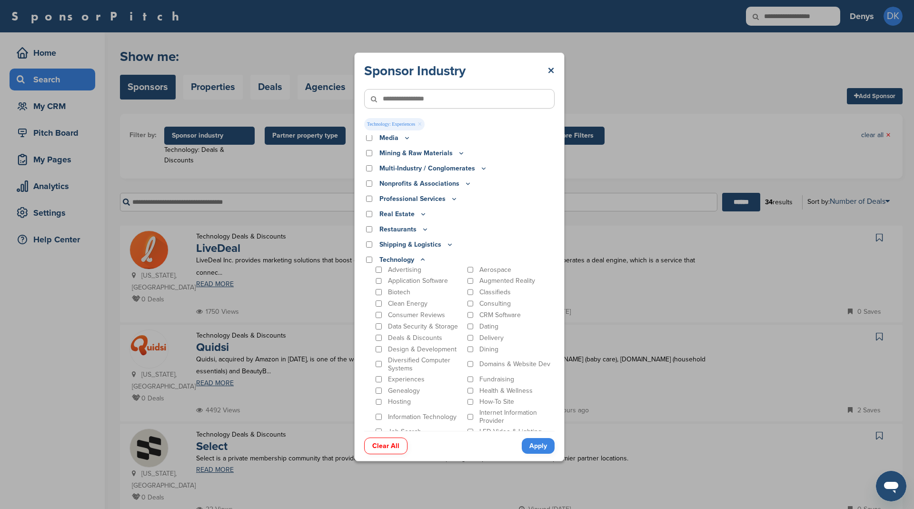
click at [535, 443] on link "Apply" at bounding box center [538, 446] width 33 height 16
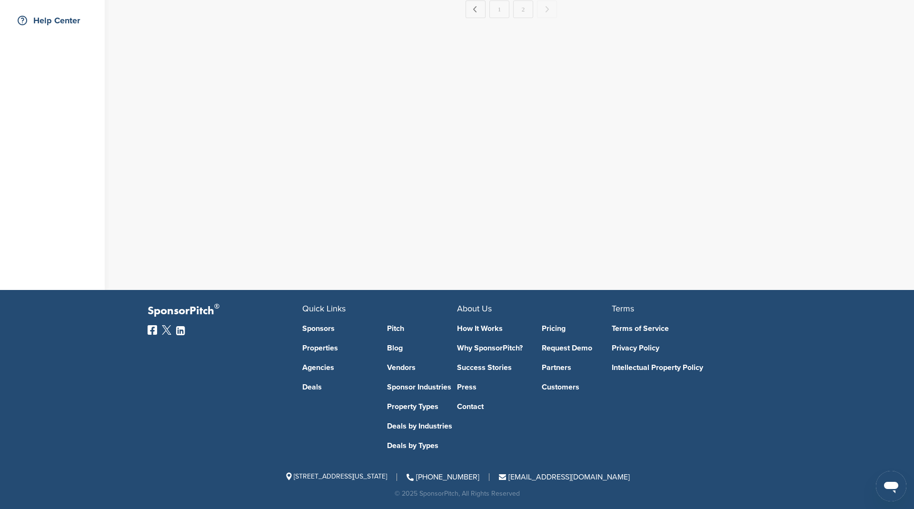
scroll to position [0, 0]
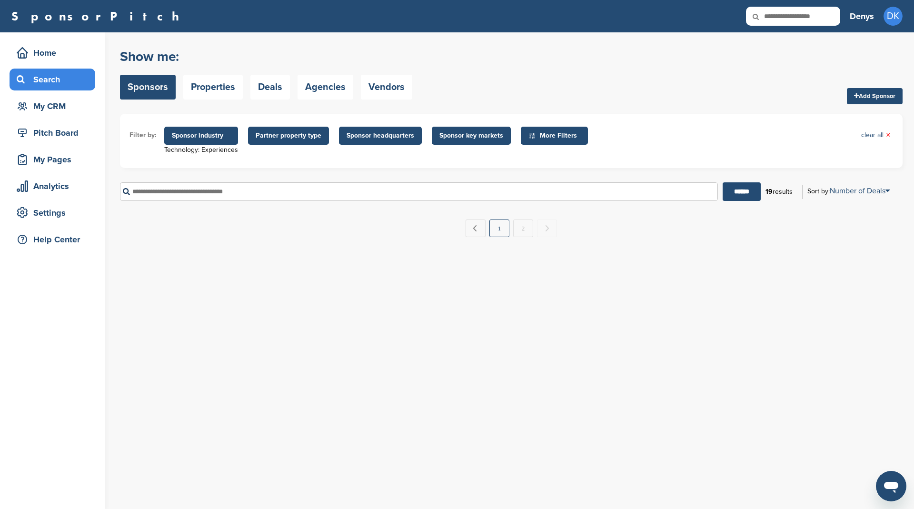
click at [492, 235] on link "1" at bounding box center [499, 228] width 20 height 18
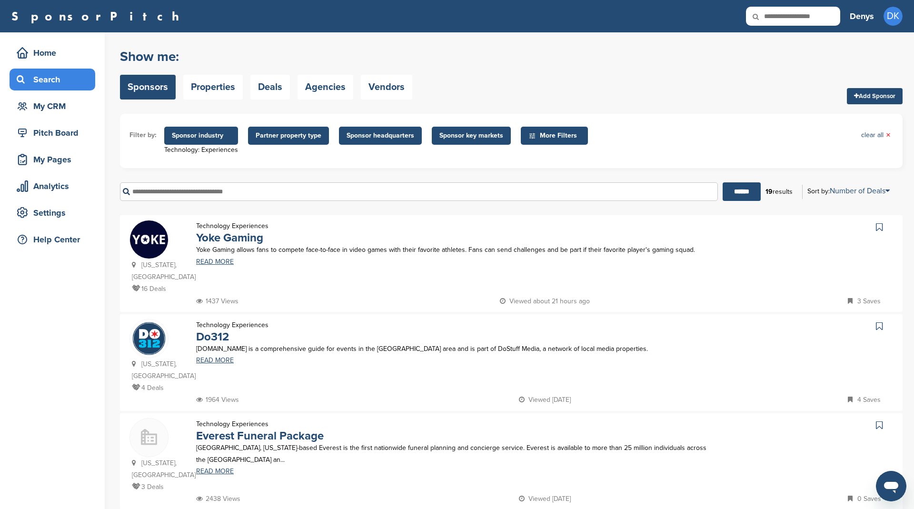
click at [214, 135] on span "Sponsor industry" at bounding box center [201, 135] width 59 height 10
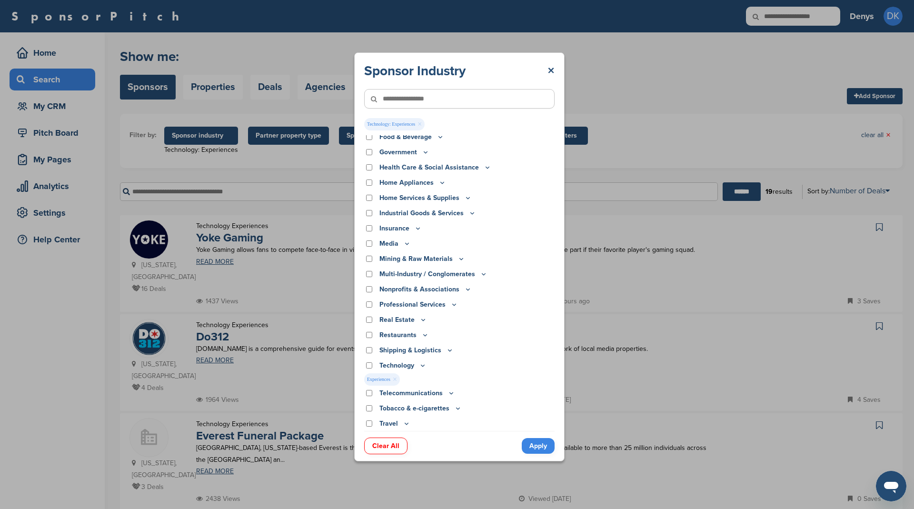
click at [423, 366] on icon at bounding box center [423, 365] width 8 height 8
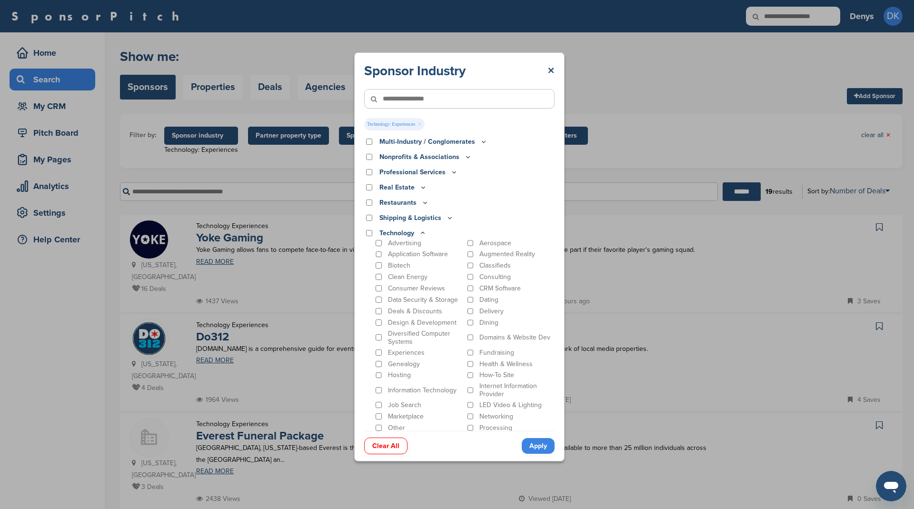
scroll to position [336, 0]
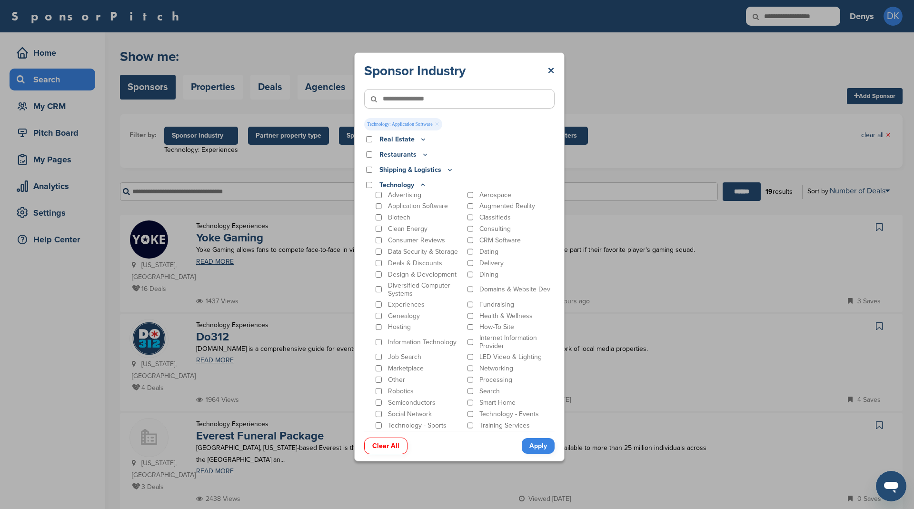
click at [535, 444] on link "Apply" at bounding box center [538, 446] width 33 height 16
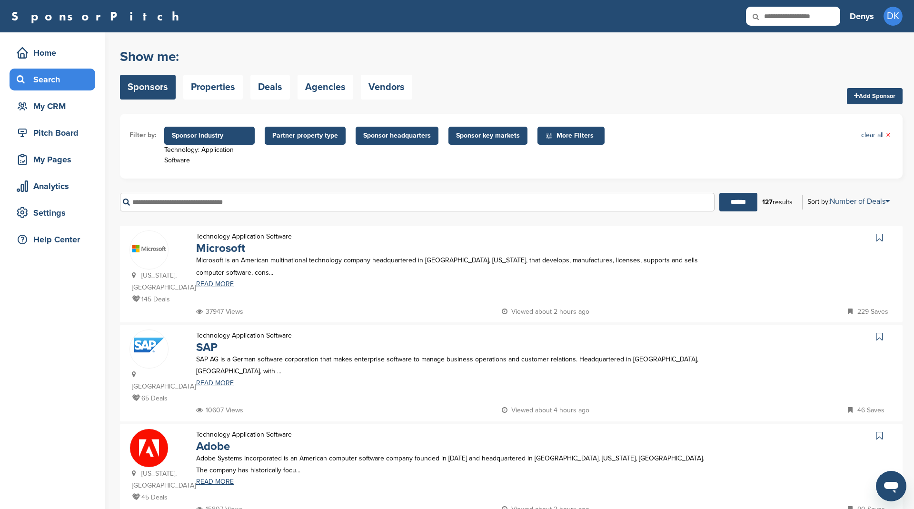
click at [877, 240] on icon at bounding box center [879, 238] width 7 height 10
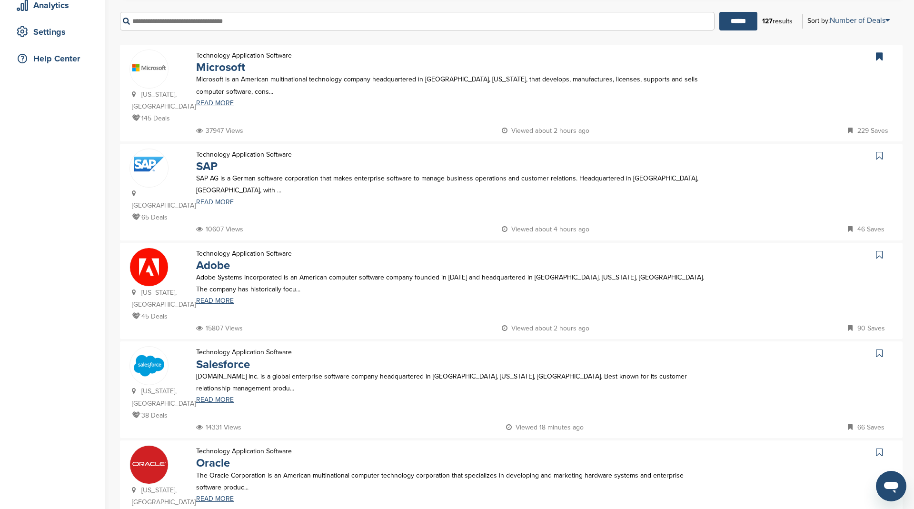
scroll to position [193, 0]
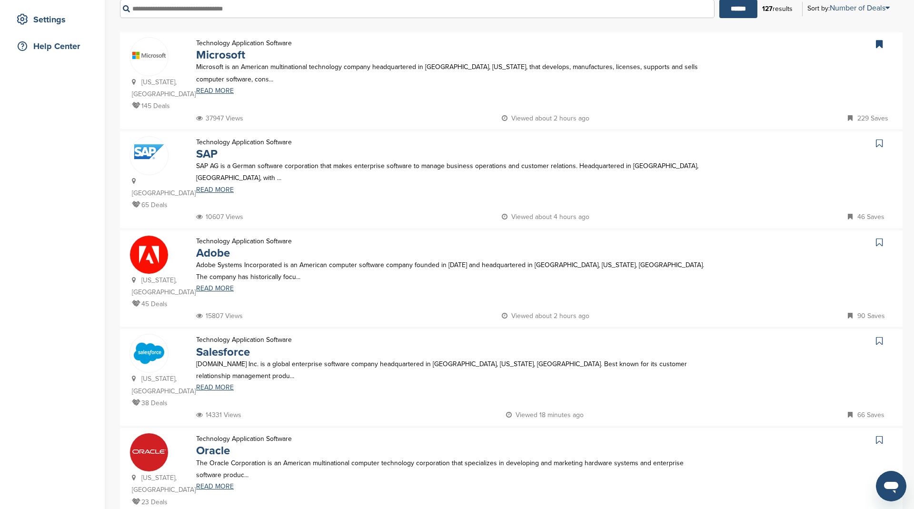
click at [877, 144] on icon at bounding box center [879, 144] width 7 height 10
click at [880, 238] on icon at bounding box center [879, 243] width 7 height 10
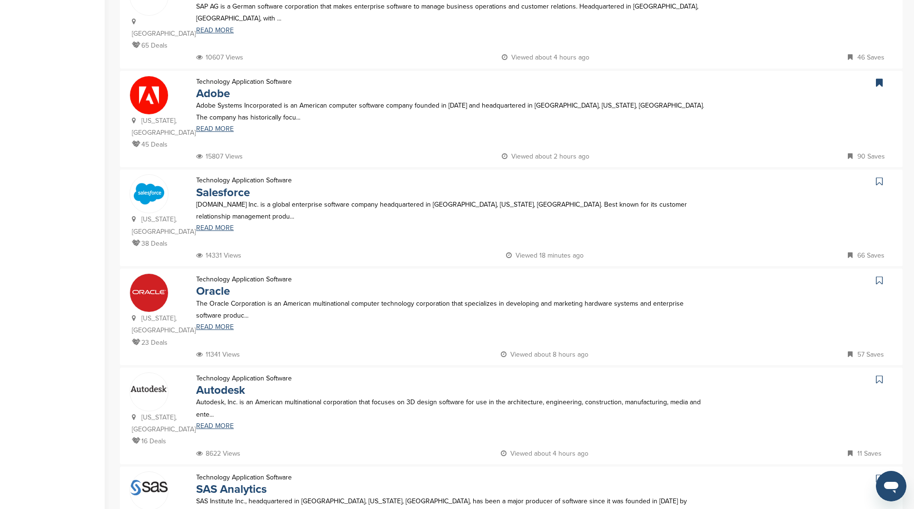
scroll to position [358, 0]
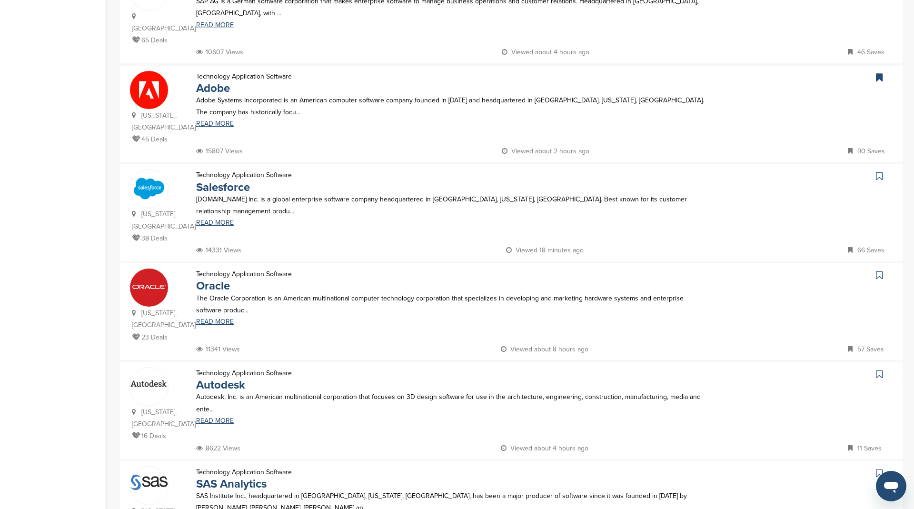
click at [878, 171] on icon at bounding box center [879, 176] width 7 height 10
click at [880, 270] on icon at bounding box center [879, 275] width 7 height 10
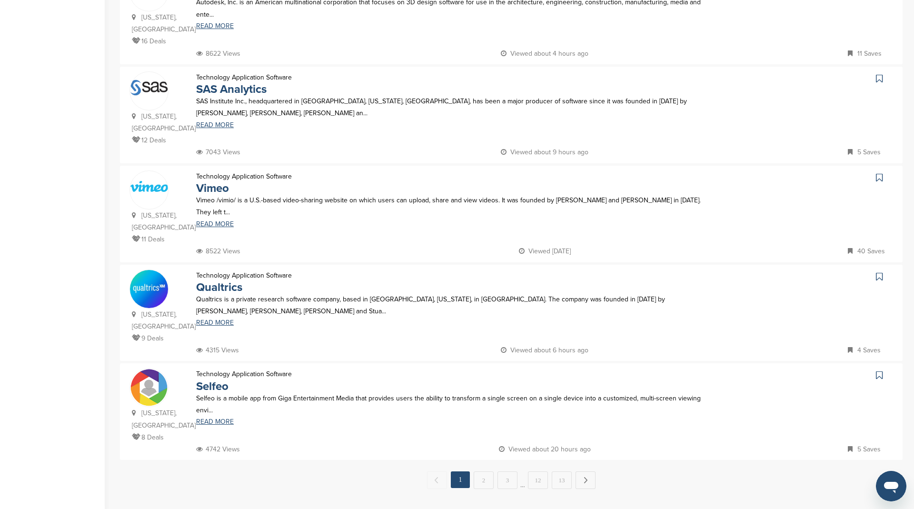
scroll to position [774, 0]
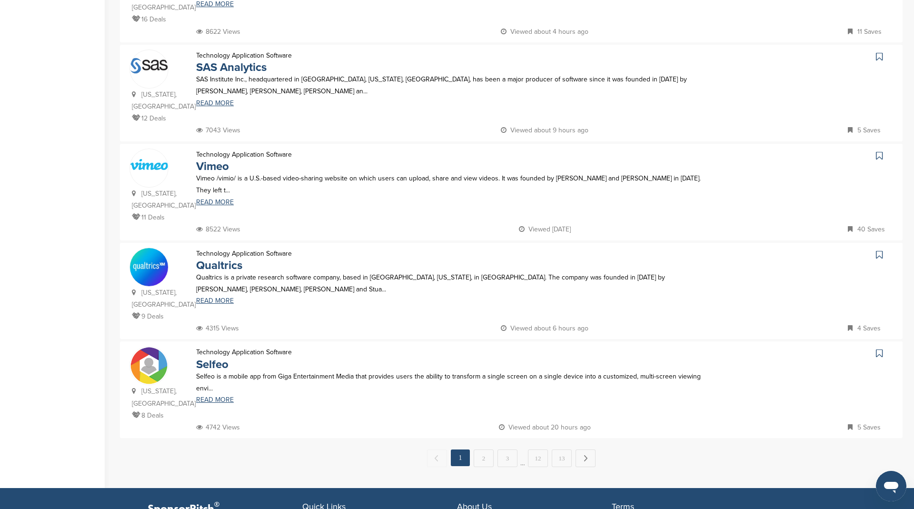
click at [879, 52] on icon at bounding box center [879, 57] width 7 height 10
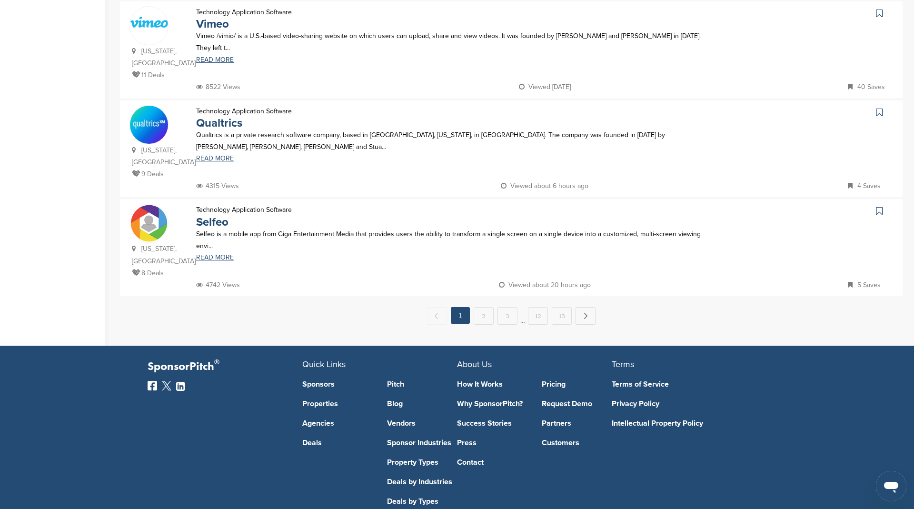
scroll to position [942, 0]
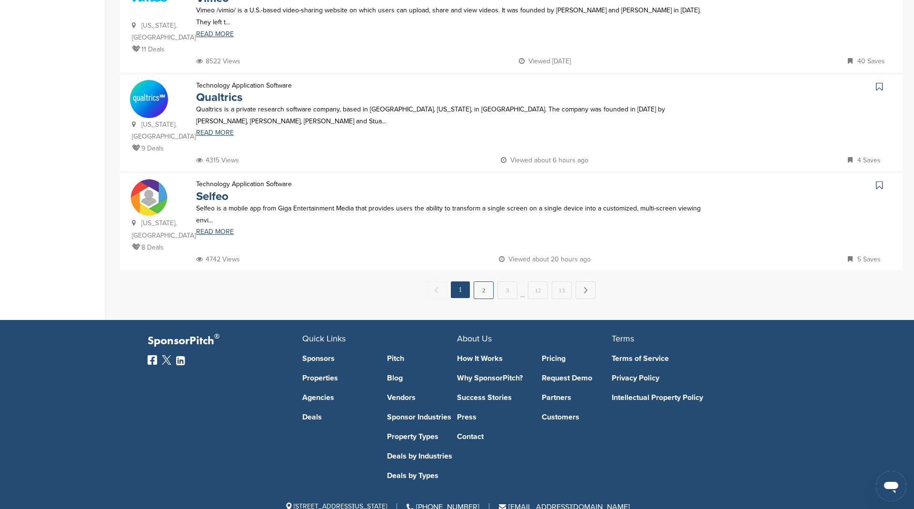
click at [487, 281] on link "2" at bounding box center [484, 290] width 20 height 18
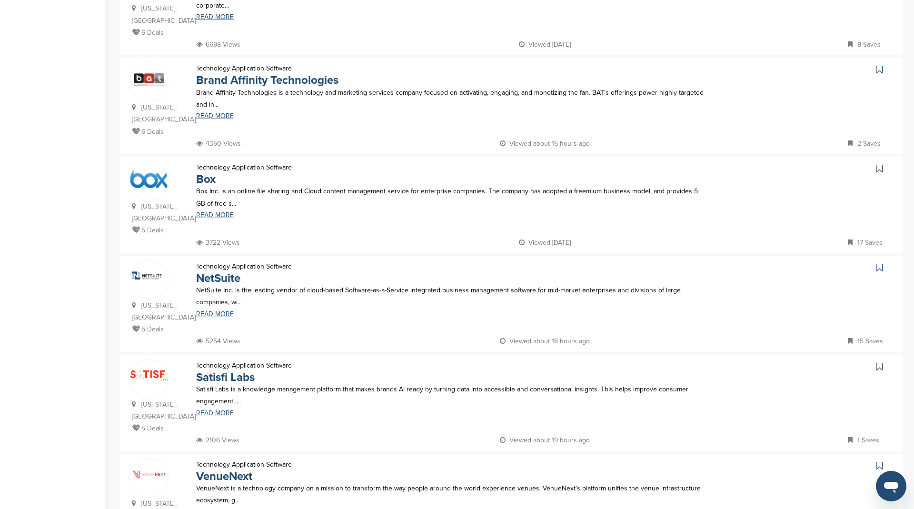
scroll to position [573, 0]
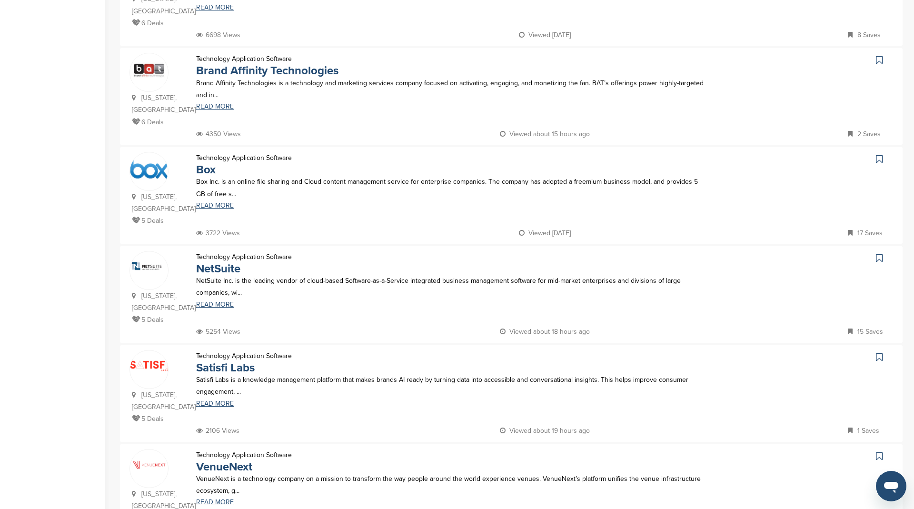
click at [882, 152] on link at bounding box center [880, 159] width 14 height 14
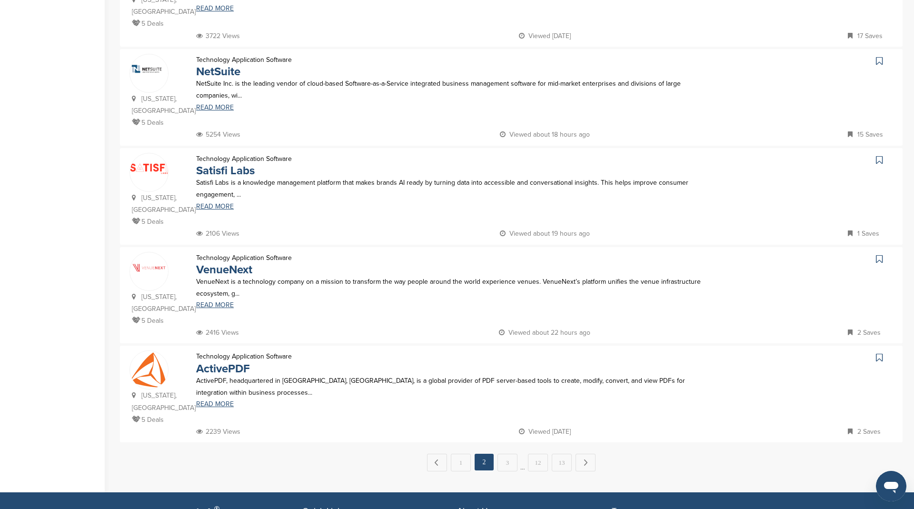
scroll to position [771, 0]
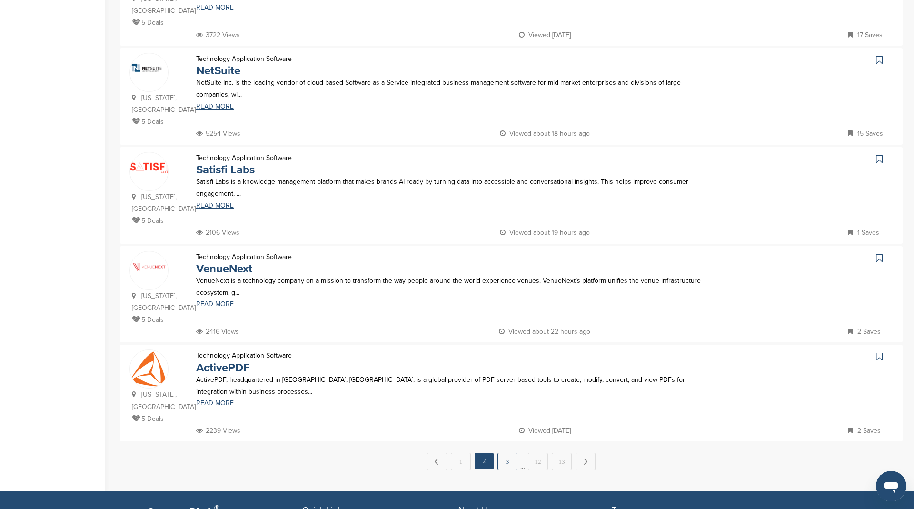
click at [512, 453] on link "3" at bounding box center [507, 462] width 20 height 18
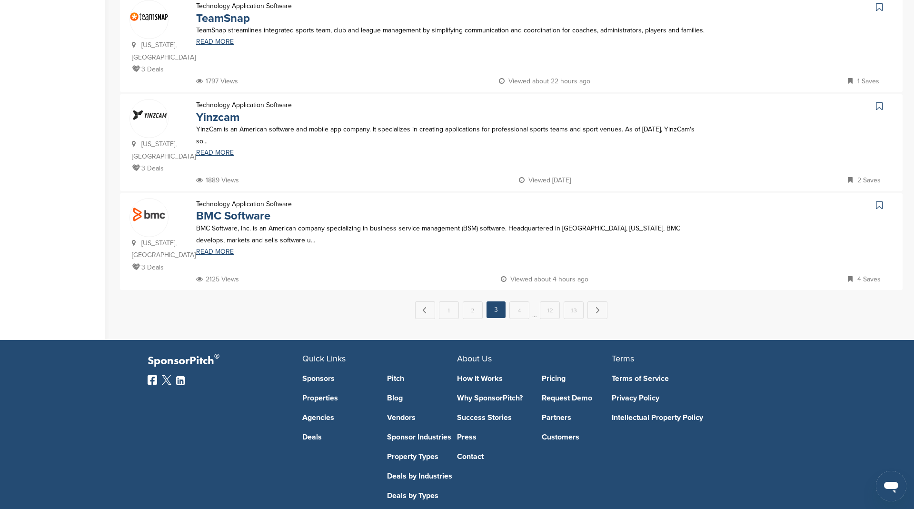
scroll to position [920, 0]
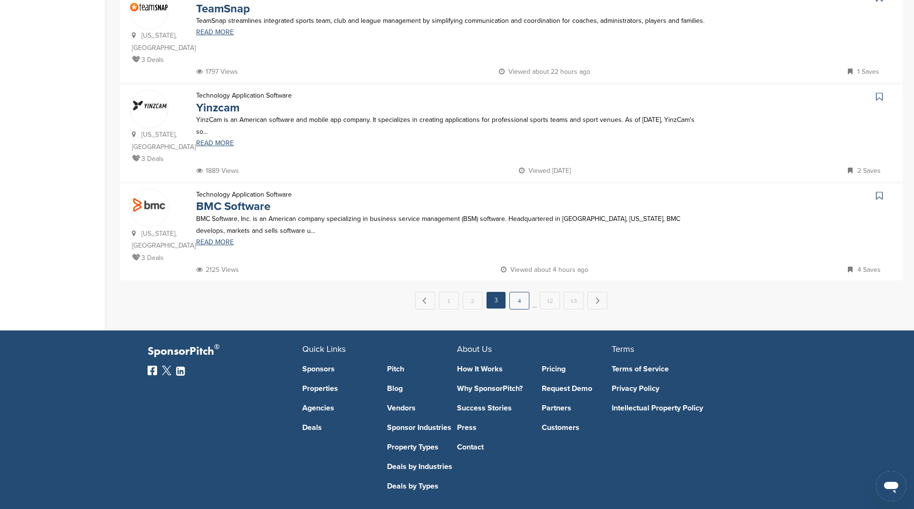
click at [517, 292] on link "4" at bounding box center [519, 301] width 20 height 18
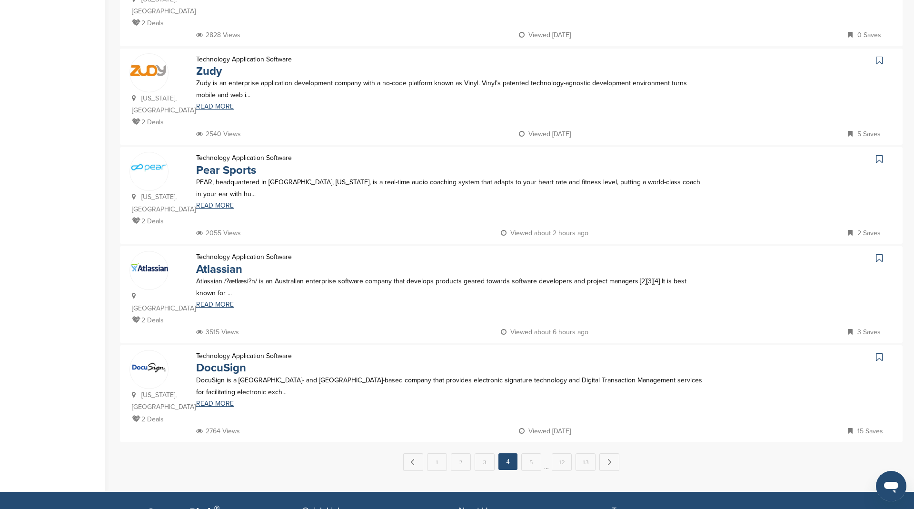
scroll to position [804, 0]
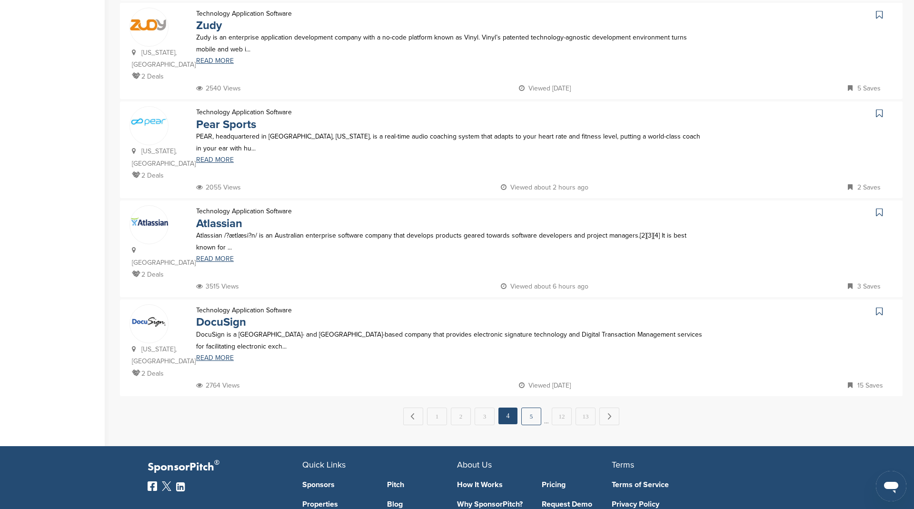
click at [531, 407] on link "5" at bounding box center [531, 416] width 20 height 18
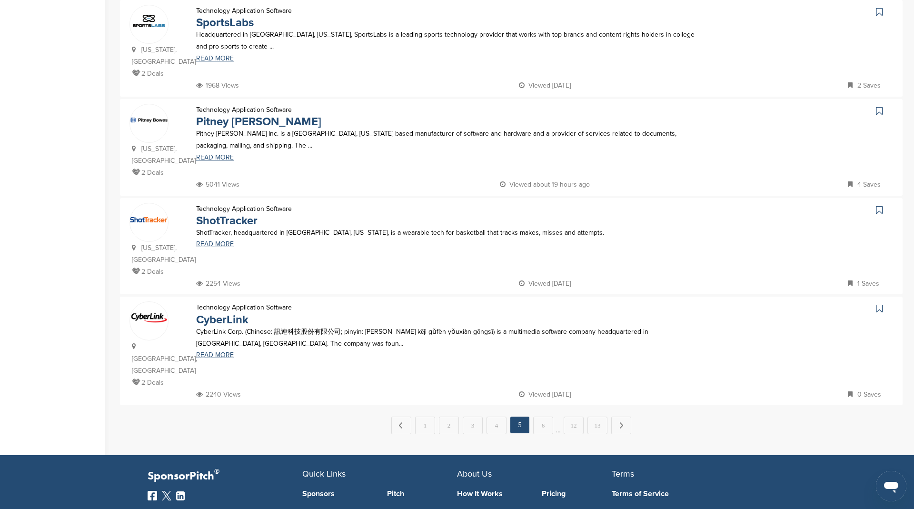
scroll to position [820, 0]
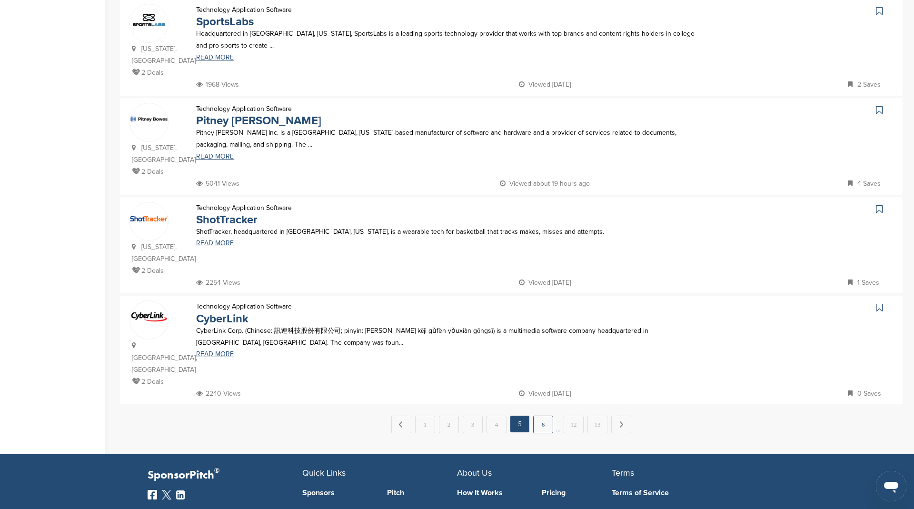
click at [539, 416] on link "6" at bounding box center [543, 425] width 20 height 18
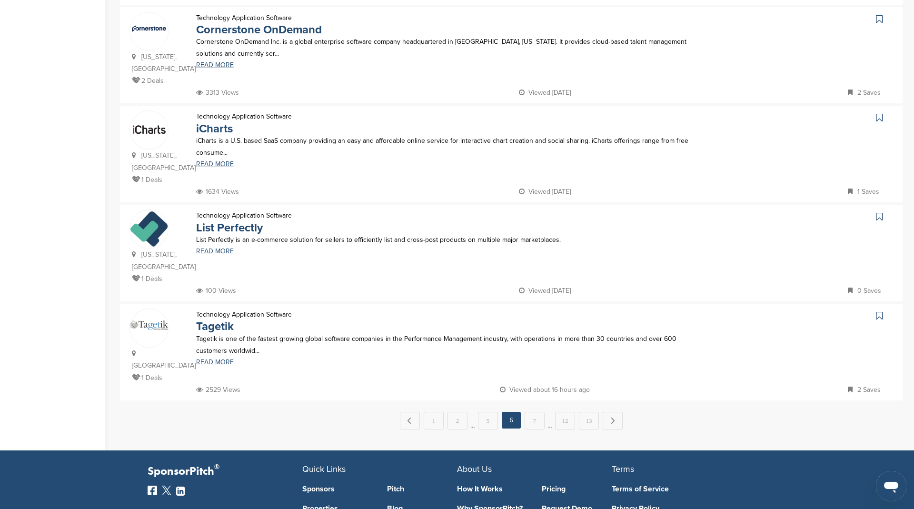
scroll to position [802, 0]
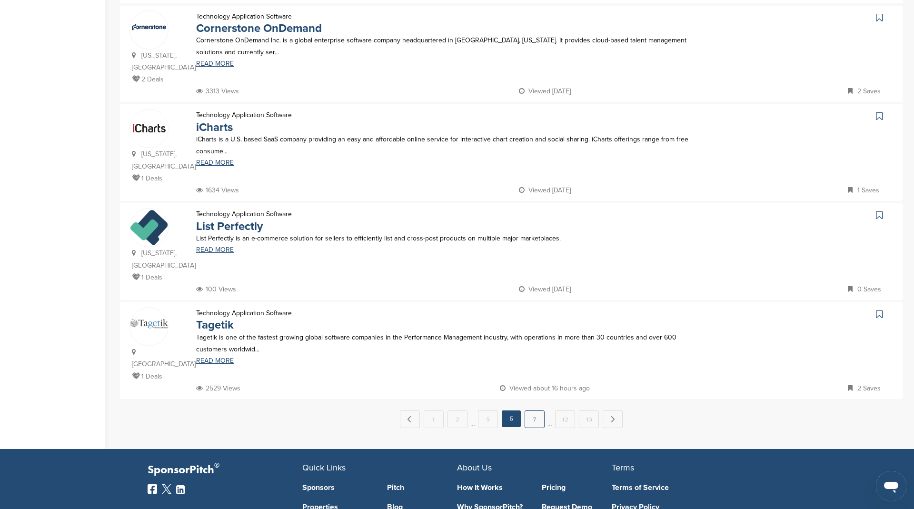
click at [528, 410] on link "7" at bounding box center [535, 419] width 20 height 18
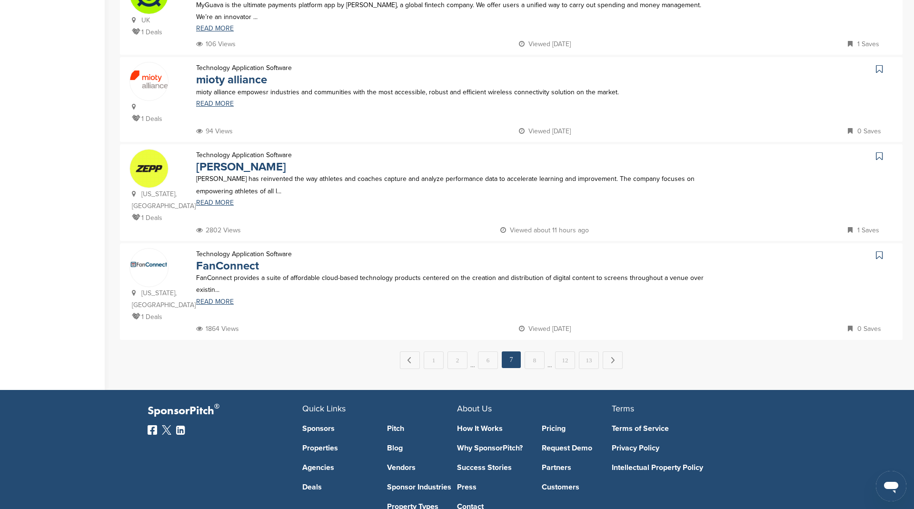
scroll to position [908, 0]
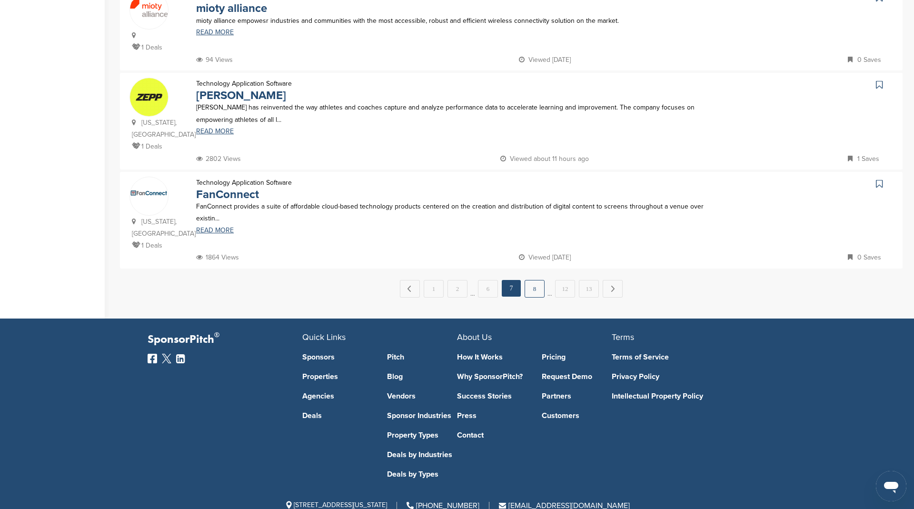
click at [537, 280] on link "8" at bounding box center [535, 289] width 20 height 18
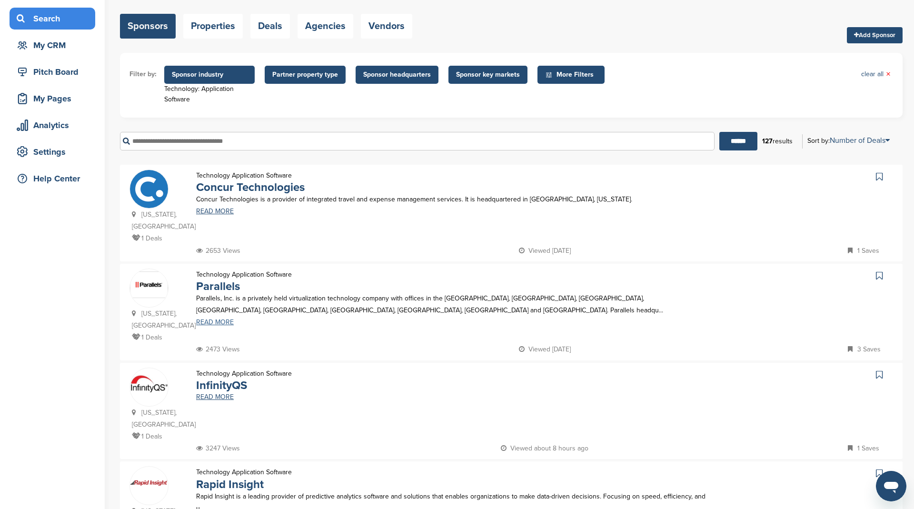
scroll to position [0, 0]
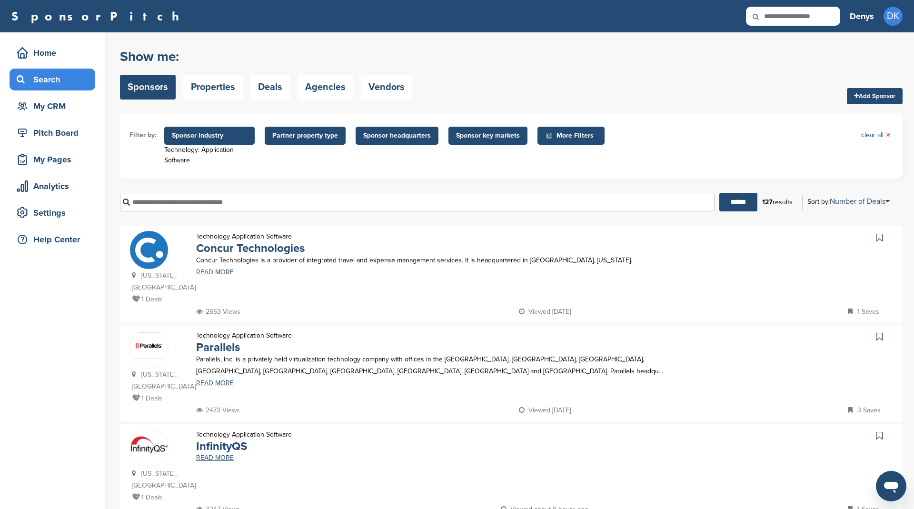
click at [204, 133] on span "Sponsor industry" at bounding box center [209, 135] width 75 height 10
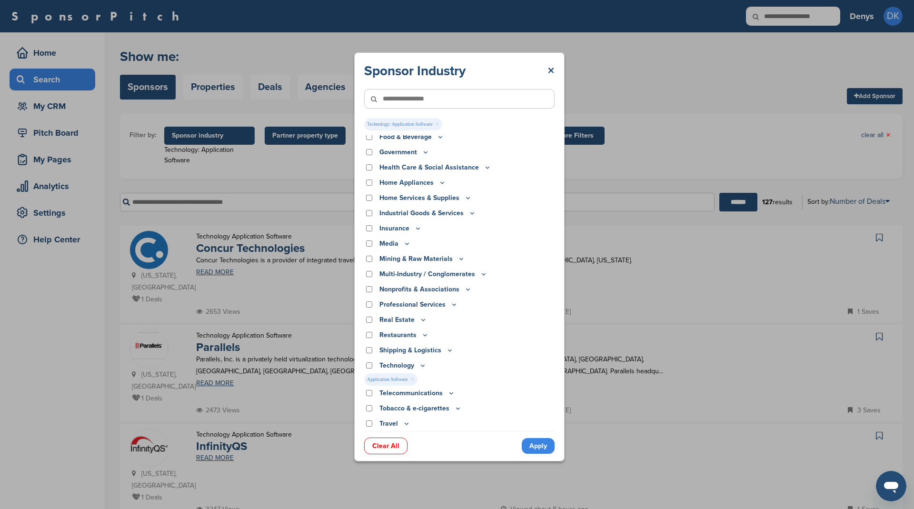
click at [421, 364] on icon at bounding box center [423, 365] width 8 height 8
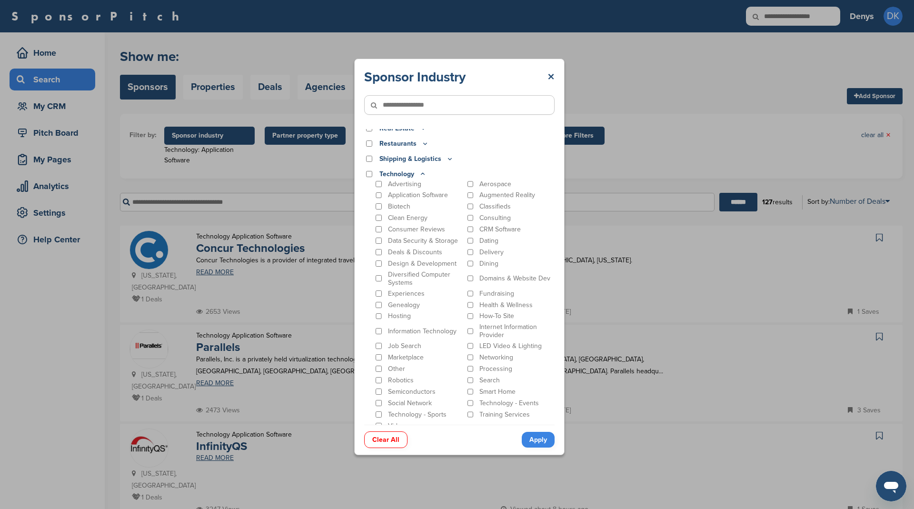
scroll to position [342, 0]
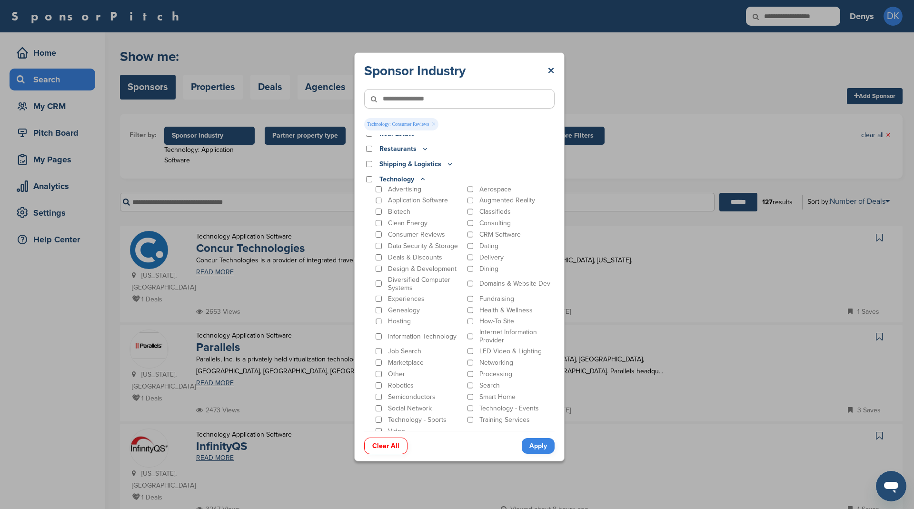
click at [540, 446] on link "Apply" at bounding box center [538, 446] width 33 height 16
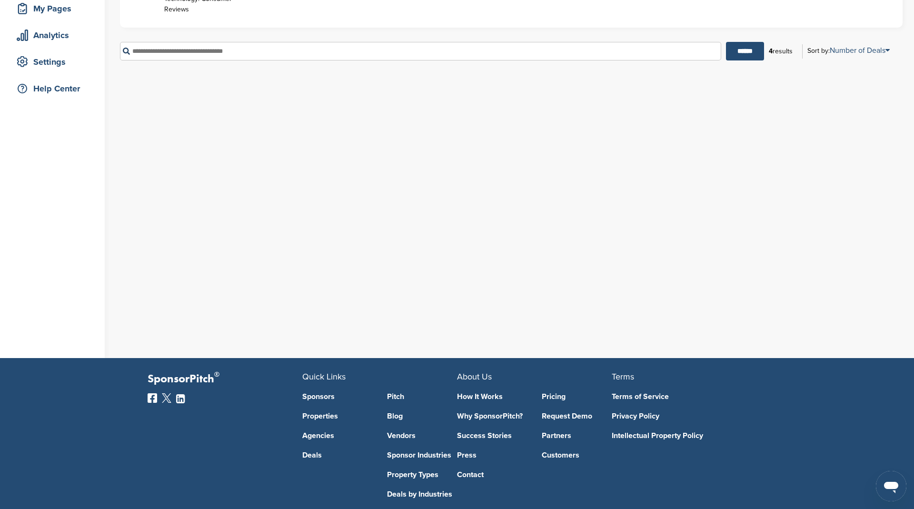
scroll to position [0, 0]
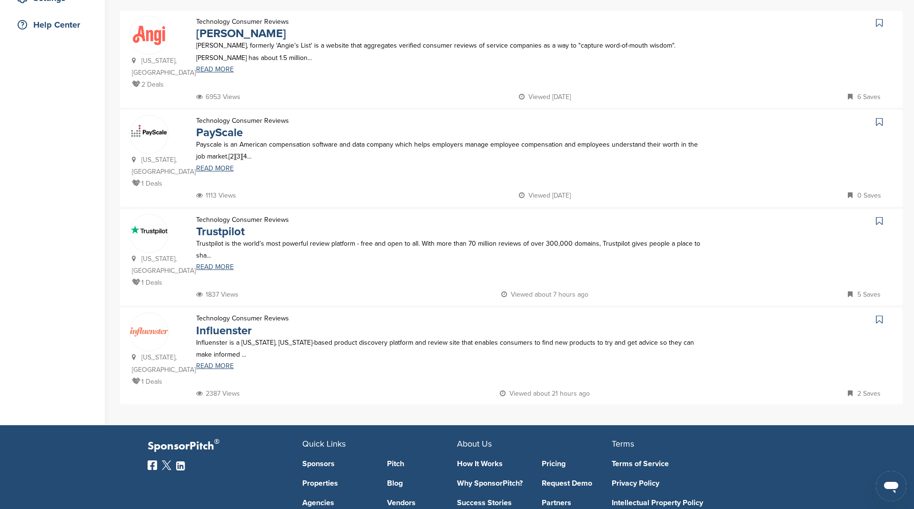
scroll to position [239, 0]
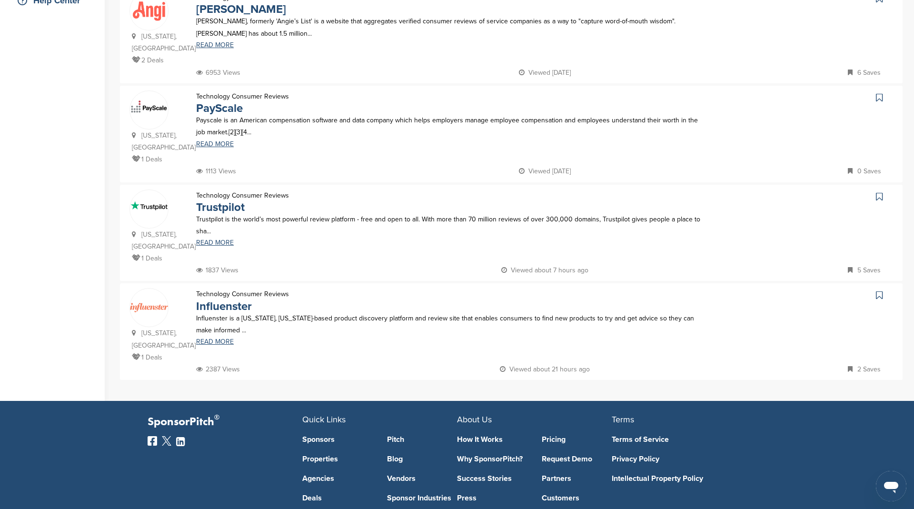
click at [880, 192] on icon at bounding box center [879, 197] width 7 height 10
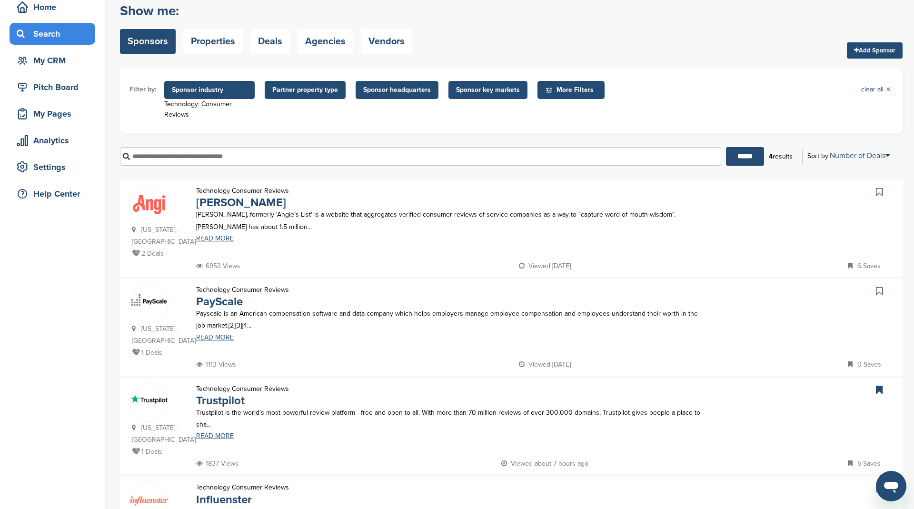
scroll to position [0, 0]
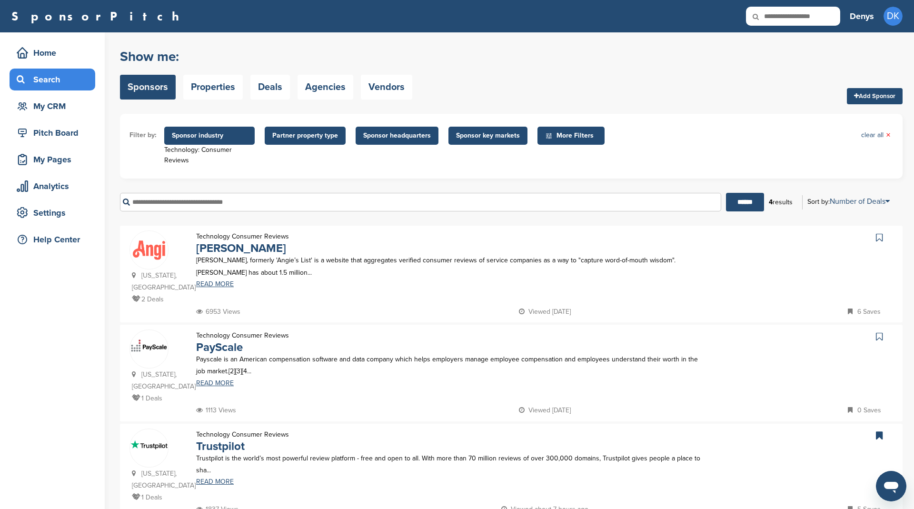
click at [208, 138] on span "Sponsor industry" at bounding box center [209, 135] width 75 height 10
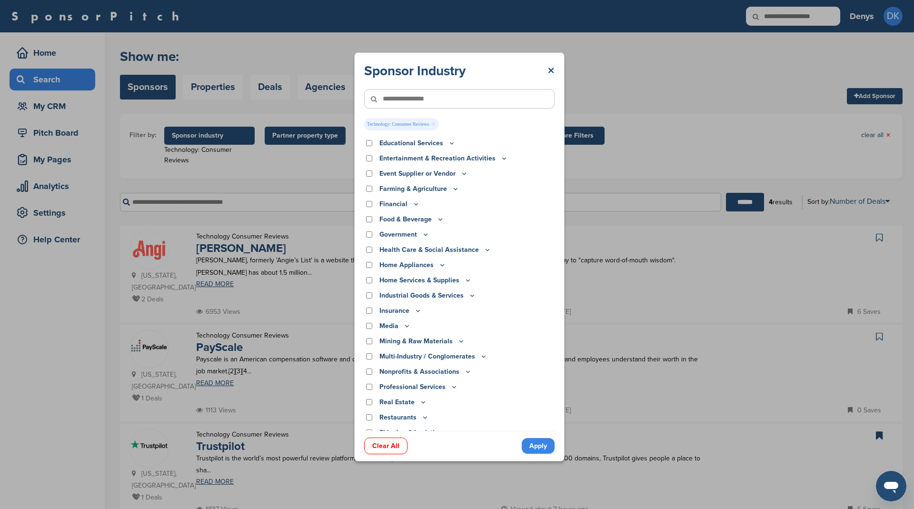
scroll to position [156, 0]
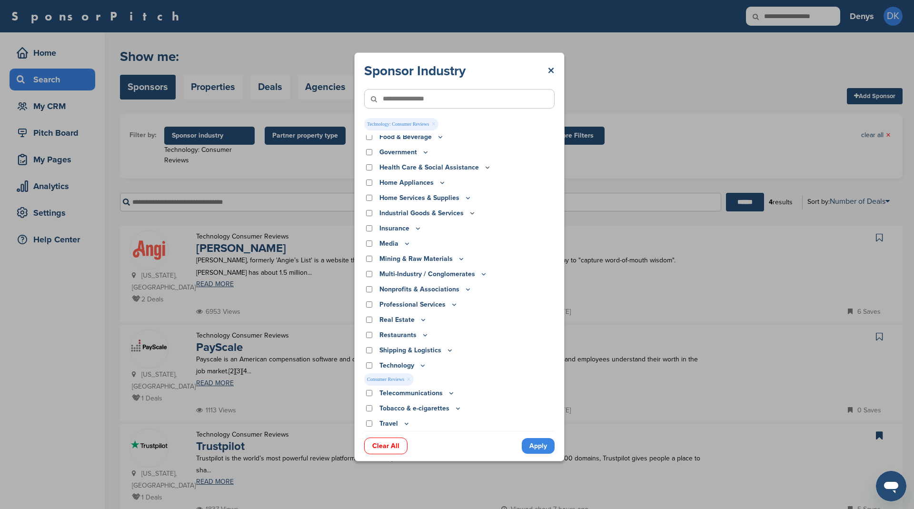
click at [423, 365] on icon at bounding box center [423, 365] width 8 height 8
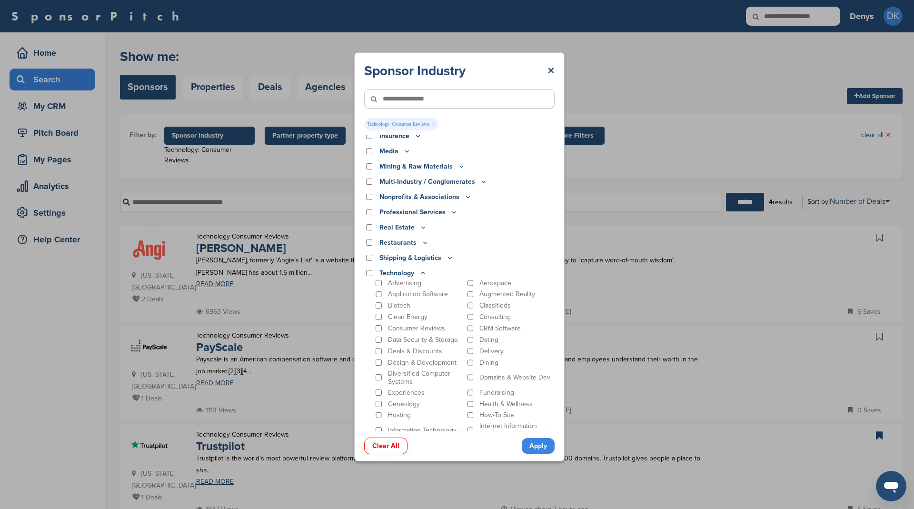
scroll to position [304, 0]
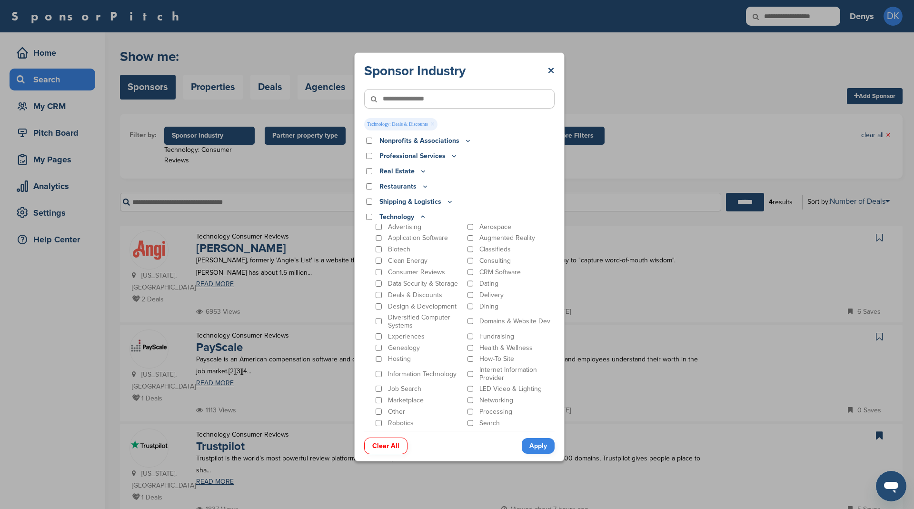
click at [535, 445] on link "Apply" at bounding box center [538, 446] width 33 height 16
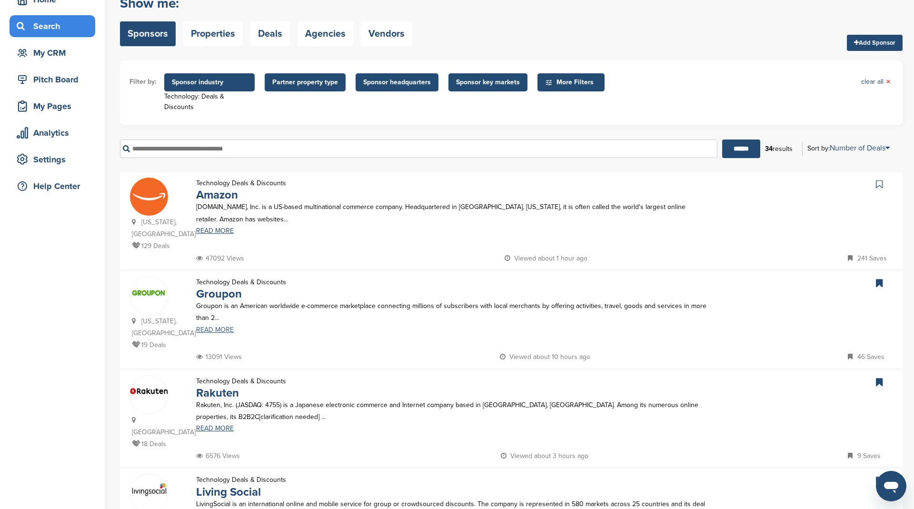
scroll to position [0, 0]
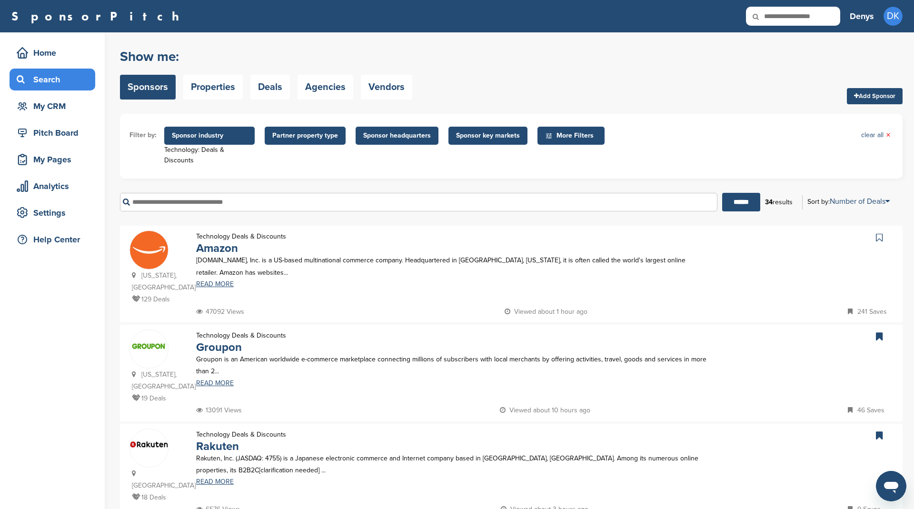
click at [220, 139] on span "Sponsor industry" at bounding box center [209, 135] width 75 height 10
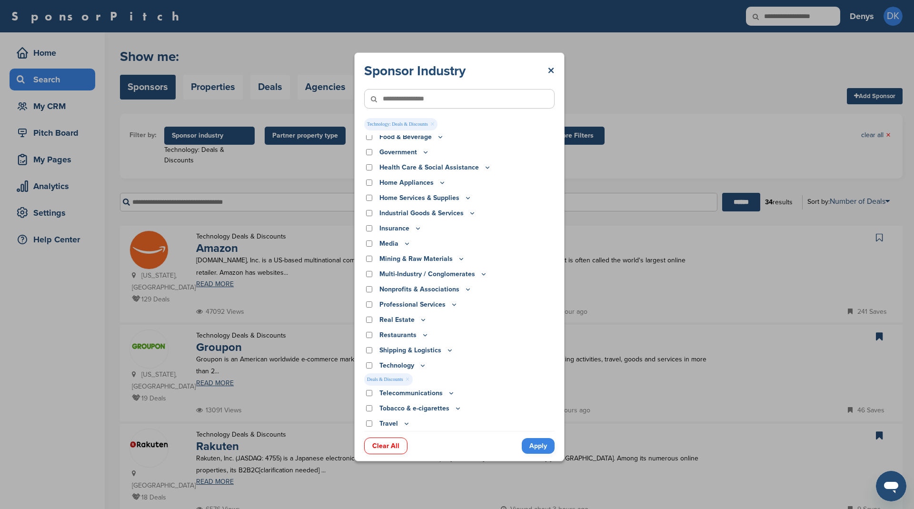
click at [419, 366] on icon at bounding box center [423, 365] width 8 height 8
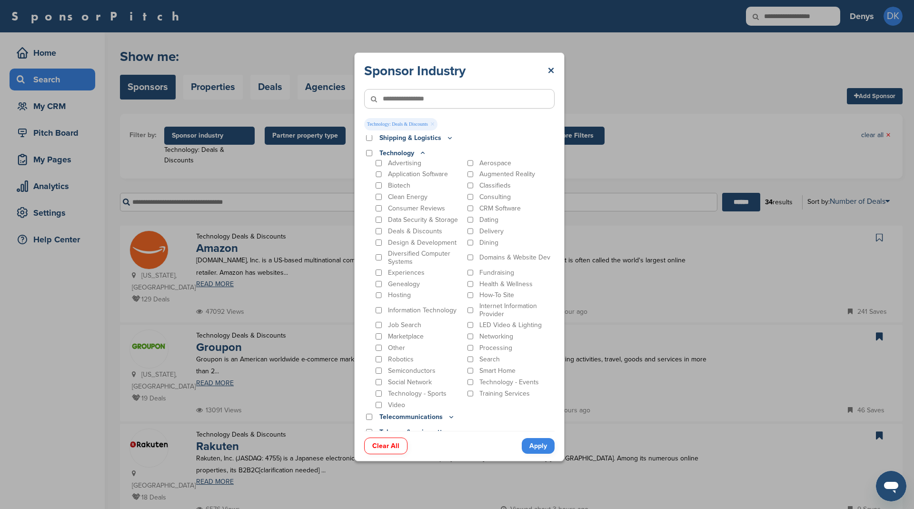
scroll to position [385, 0]
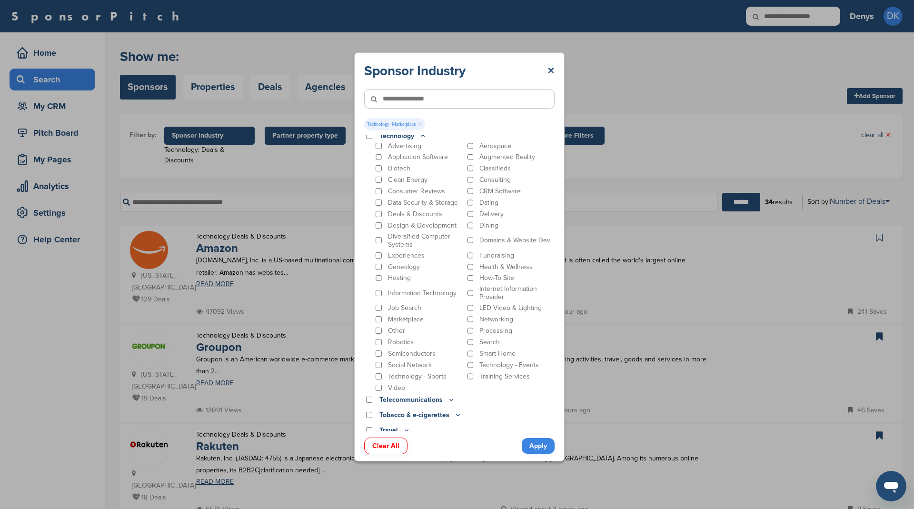
click at [535, 446] on link "Apply" at bounding box center [538, 446] width 33 height 16
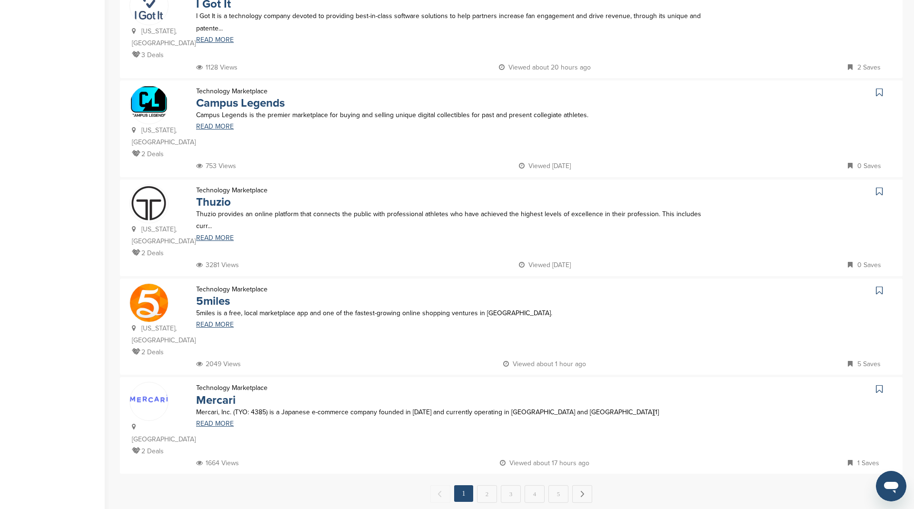
scroll to position [874, 0]
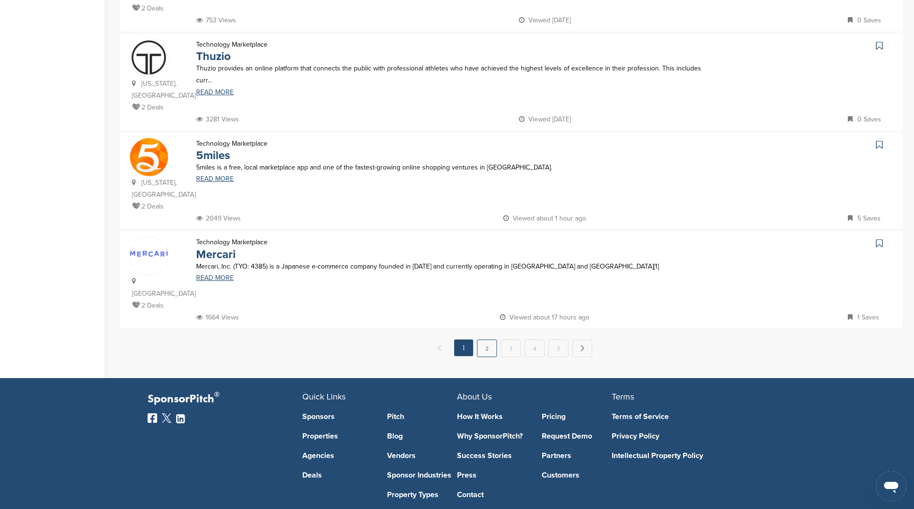
click at [485, 339] on link "2" at bounding box center [487, 348] width 20 height 18
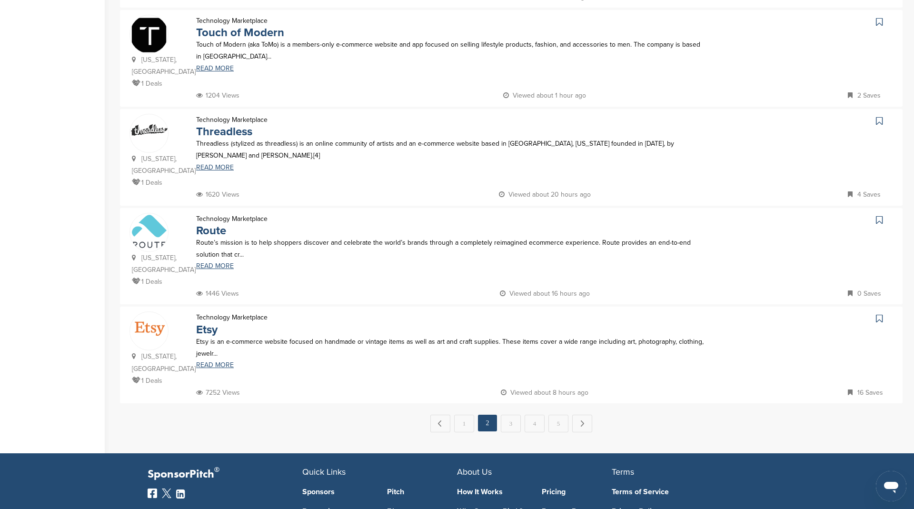
scroll to position [800, 0]
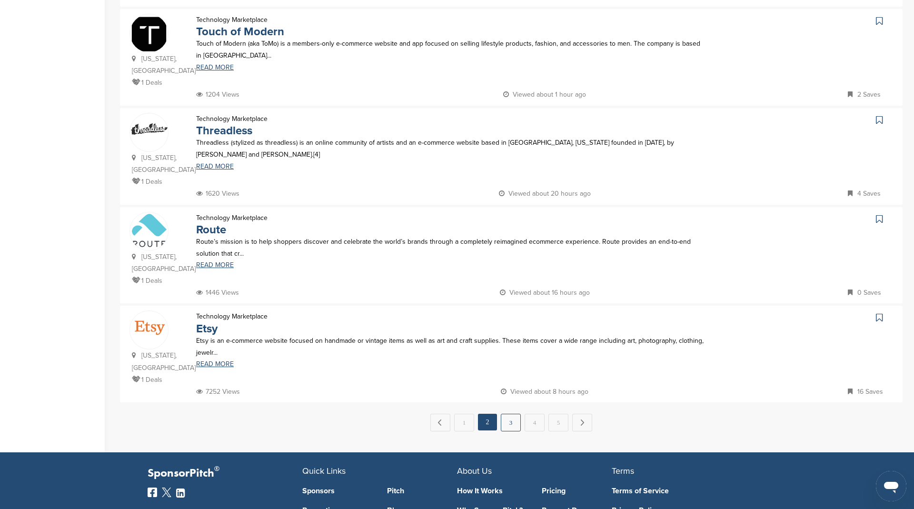
click at [510, 414] on link "3" at bounding box center [511, 423] width 20 height 18
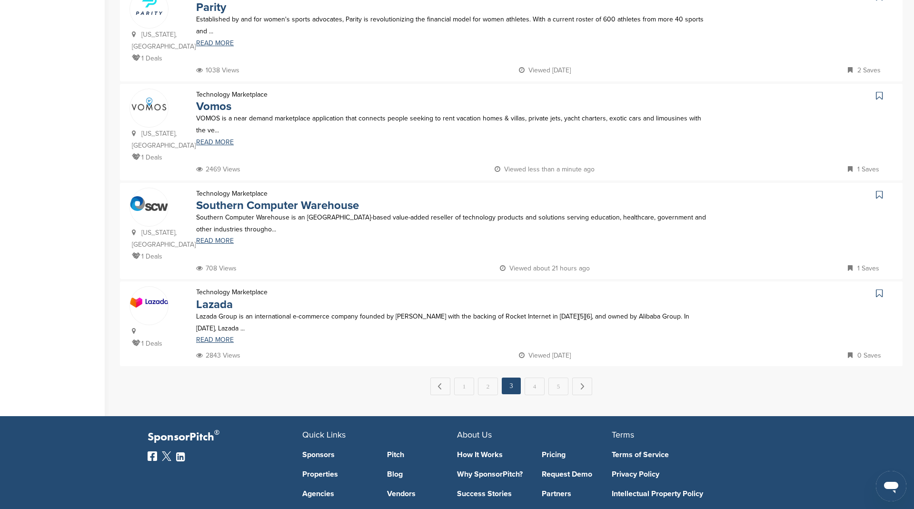
scroll to position [862, 0]
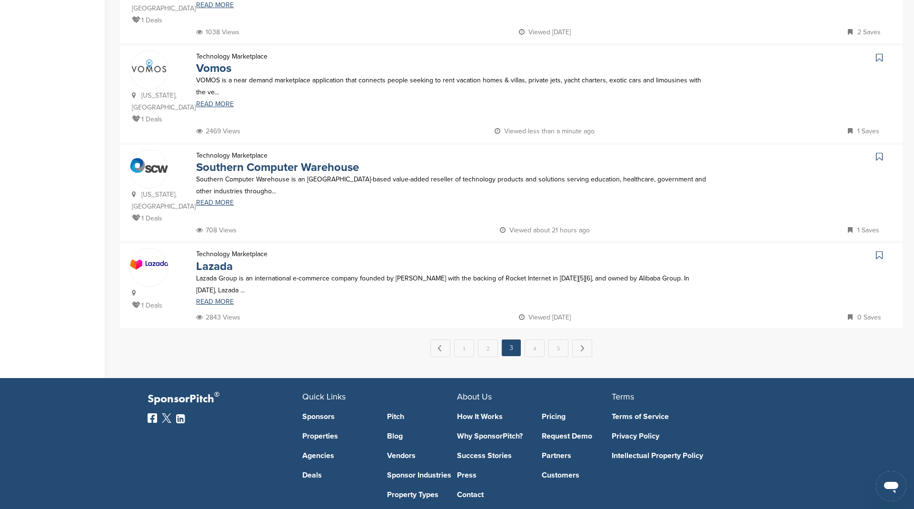
click at [522, 339] on div "← Previous 1 2 3 4 5 Next →" at bounding box center [511, 348] width 782 height 18
click at [532, 339] on link "4" at bounding box center [535, 348] width 20 height 18
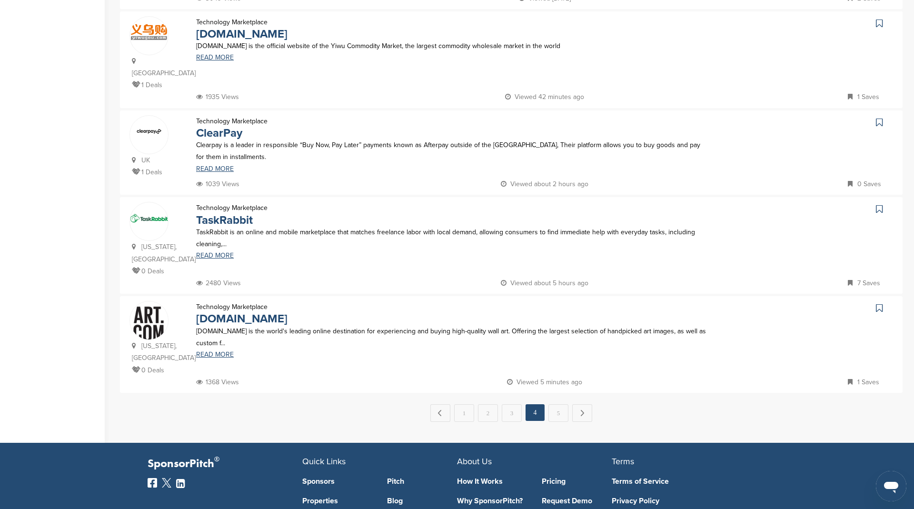
scroll to position [800, 0]
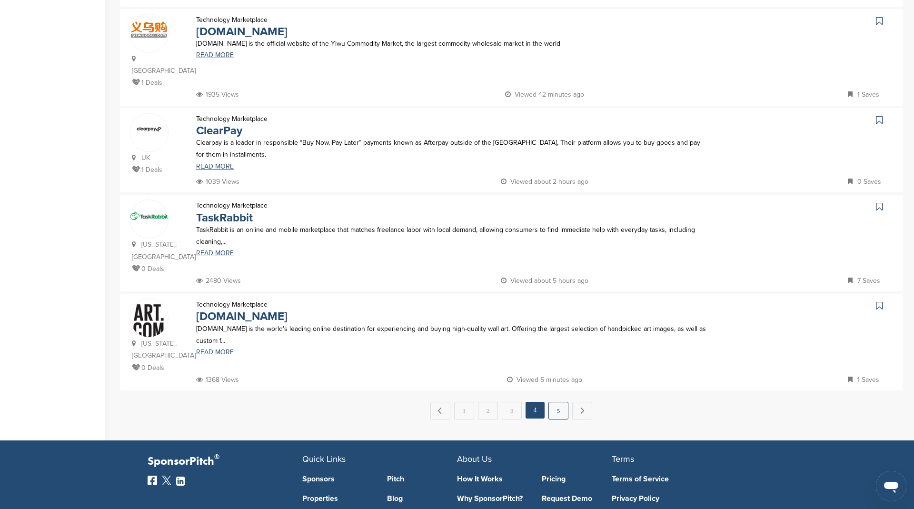
click at [559, 402] on link "5" at bounding box center [558, 411] width 20 height 18
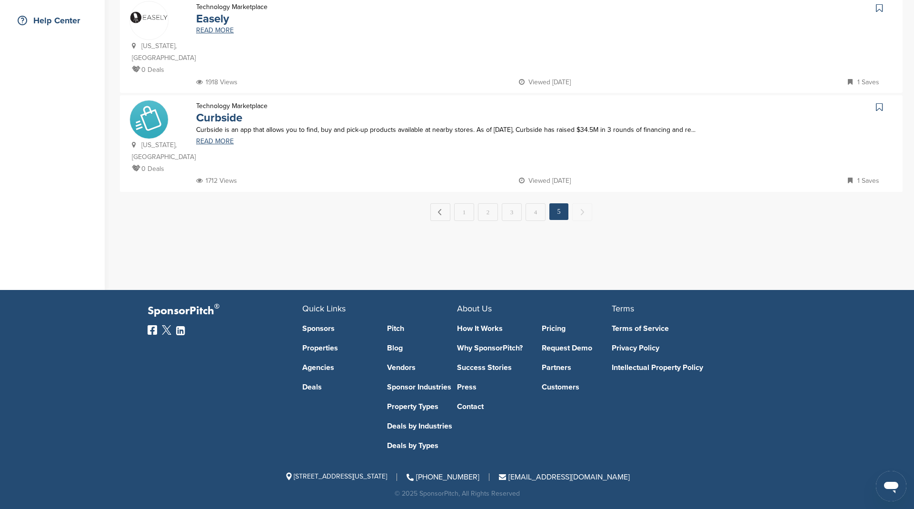
scroll to position [0, 0]
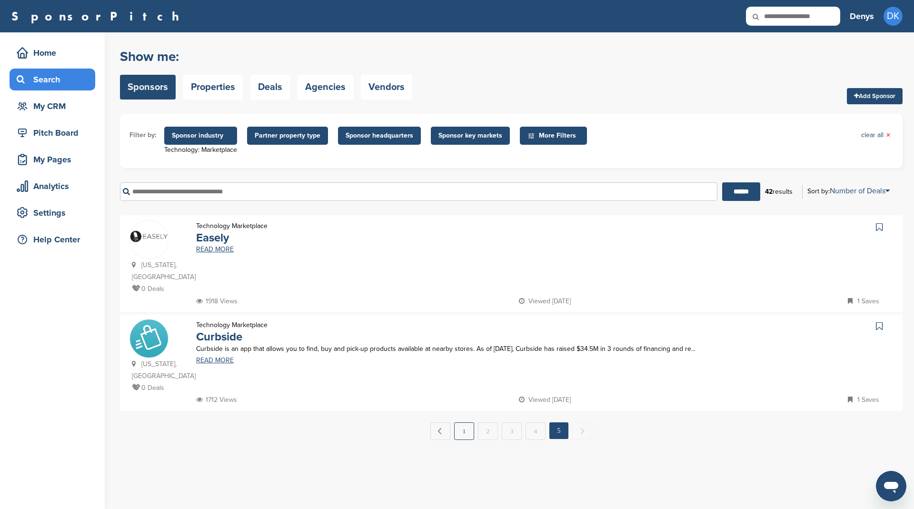
click at [460, 431] on link "1" at bounding box center [464, 431] width 20 height 18
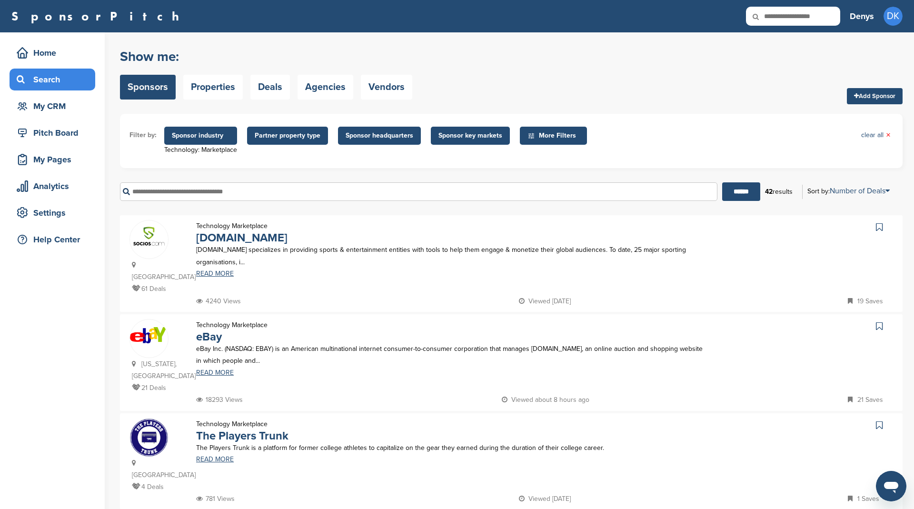
click at [212, 129] on span "Sponsor industry" at bounding box center [200, 136] width 73 height 18
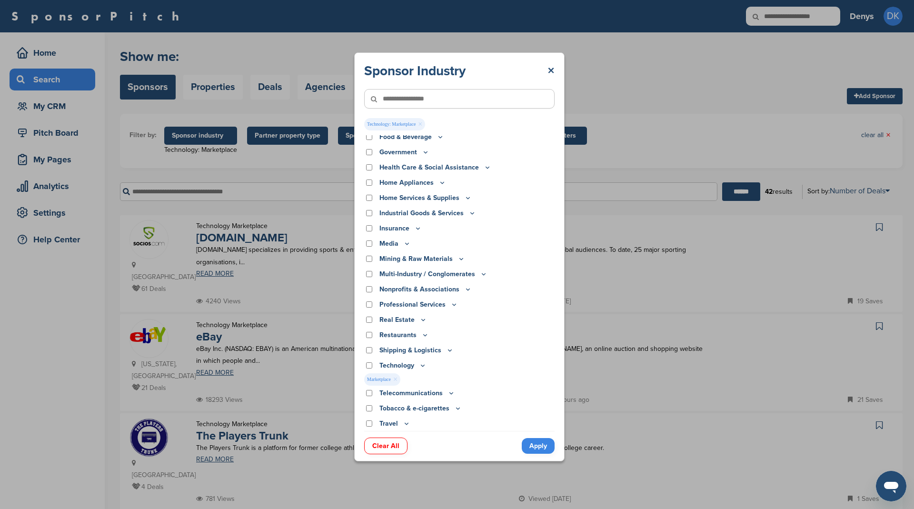
scroll to position [156, 0]
click at [420, 363] on icon at bounding box center [423, 365] width 8 height 8
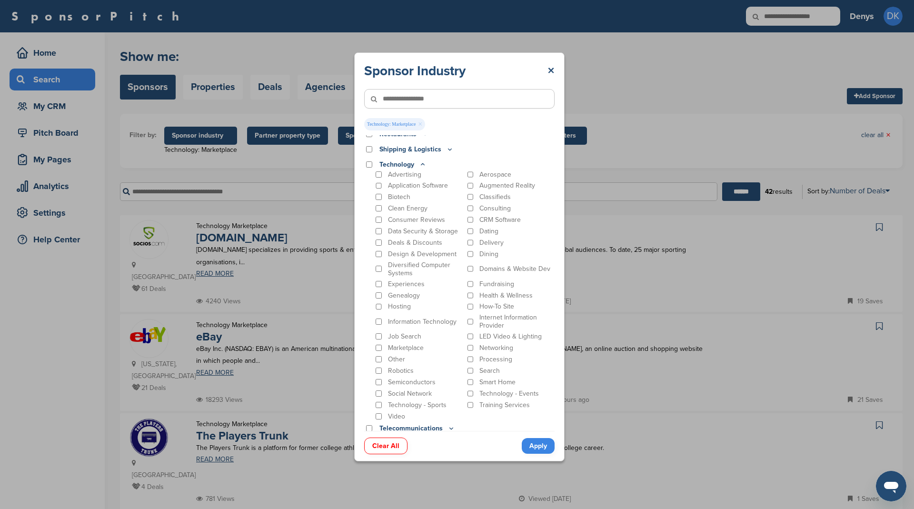
scroll to position [393, 0]
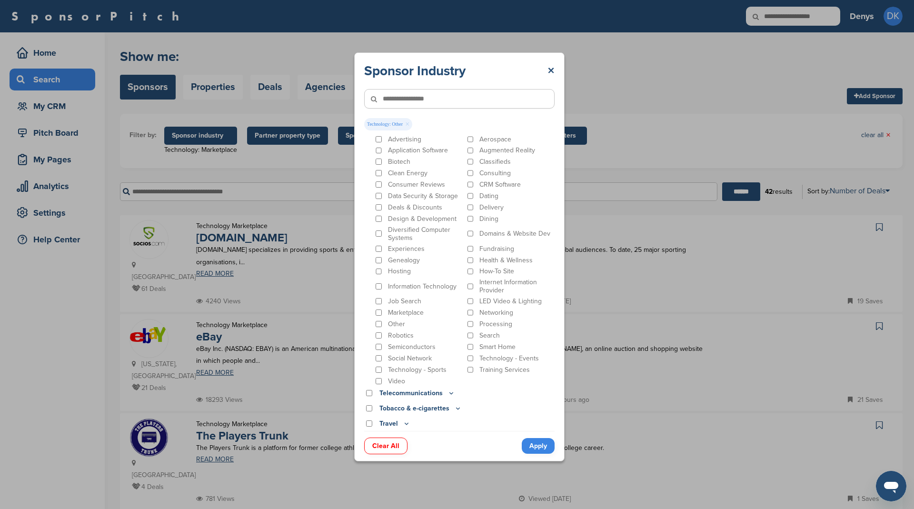
click at [538, 445] on link "Apply" at bounding box center [538, 446] width 33 height 16
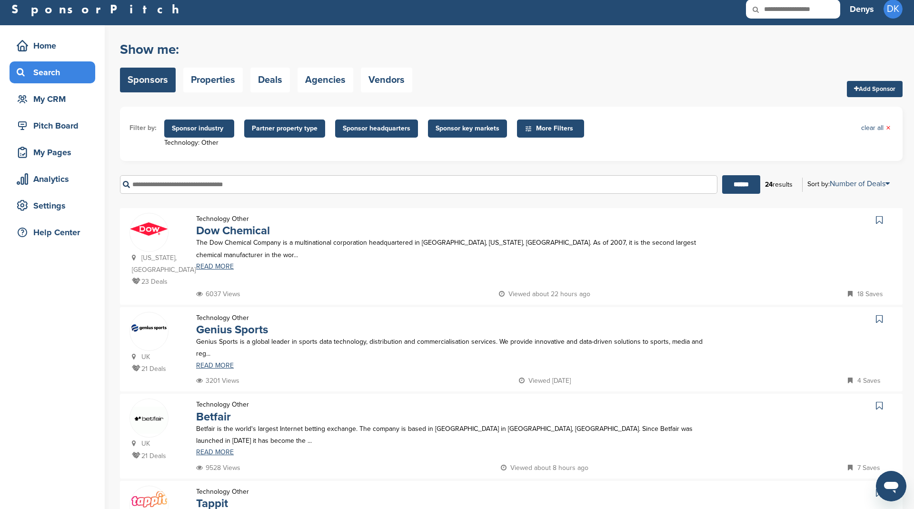
scroll to position [0, 0]
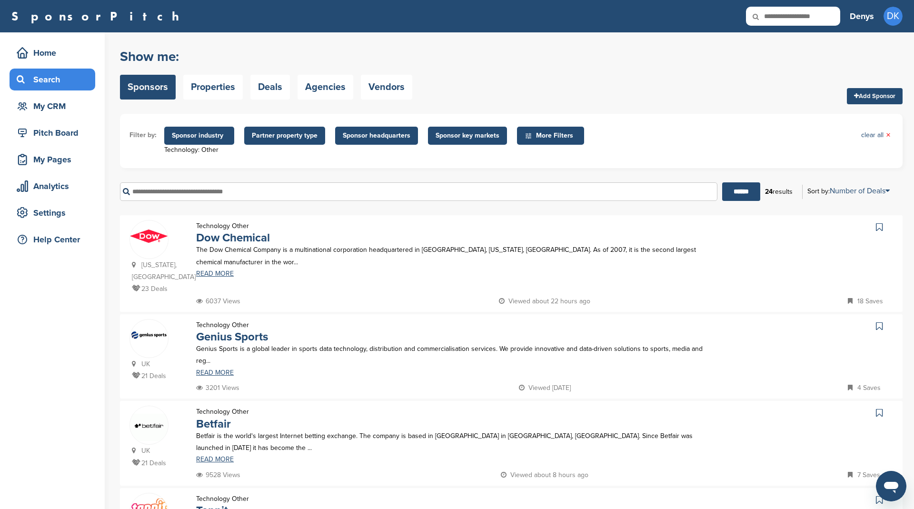
click at [216, 136] on span "Sponsor industry" at bounding box center [199, 135] width 55 height 10
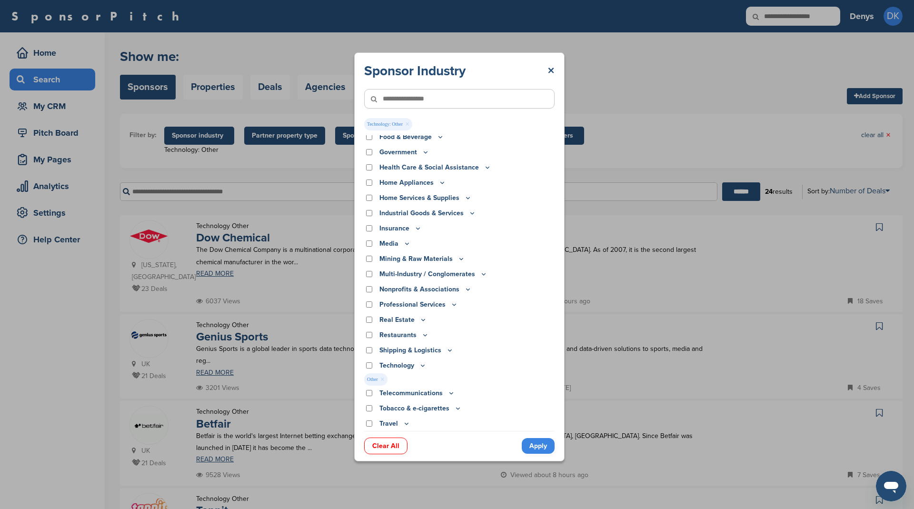
scroll to position [156, 0]
click at [423, 364] on icon at bounding box center [423, 365] width 8 height 8
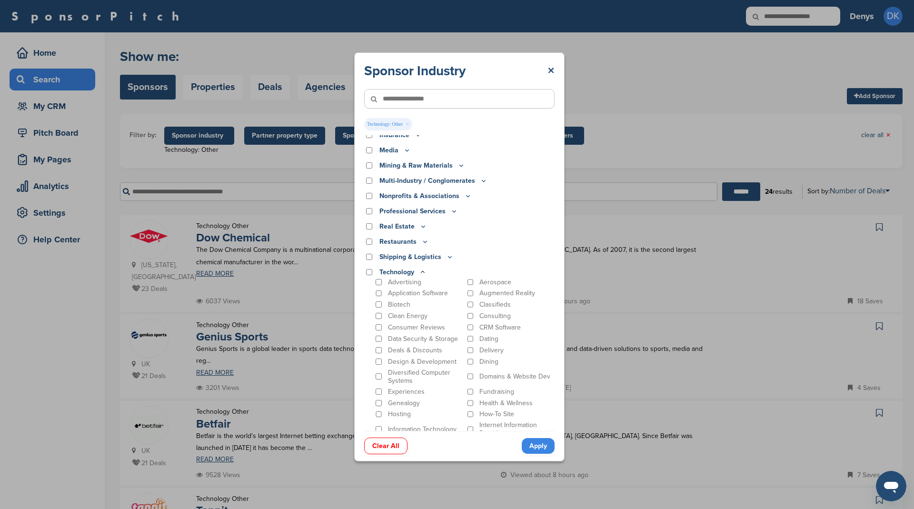
scroll to position [371, 0]
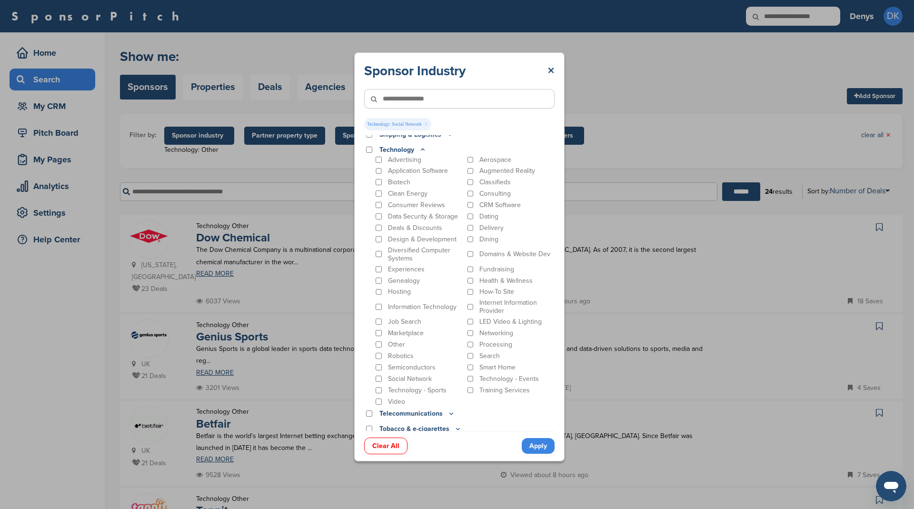
click at [535, 444] on link "Apply" at bounding box center [538, 446] width 33 height 16
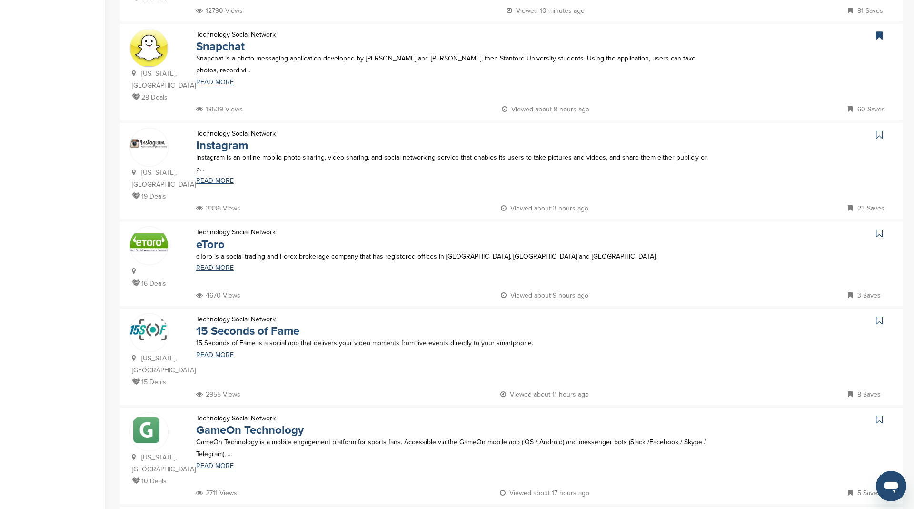
scroll to position [291, 0]
click at [878, 133] on icon at bounding box center [879, 134] width 7 height 10
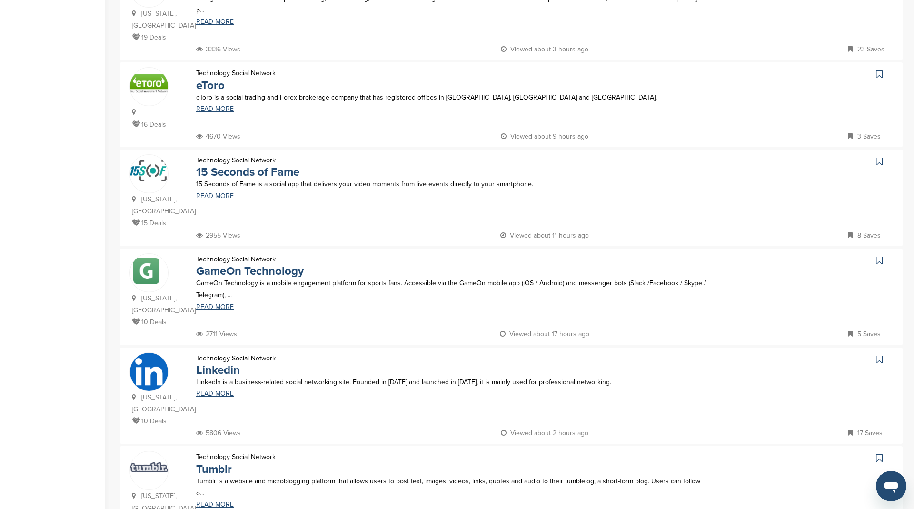
scroll to position [456, 0]
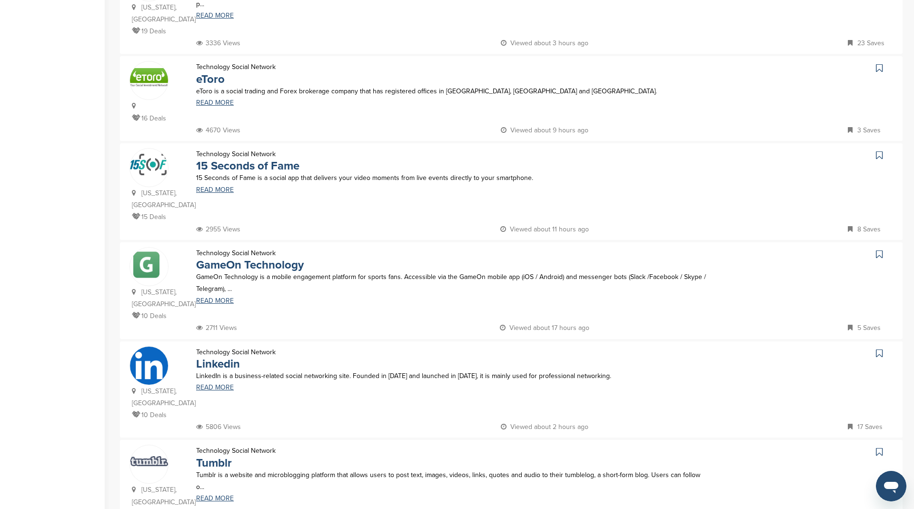
click at [879, 348] on icon at bounding box center [879, 353] width 7 height 10
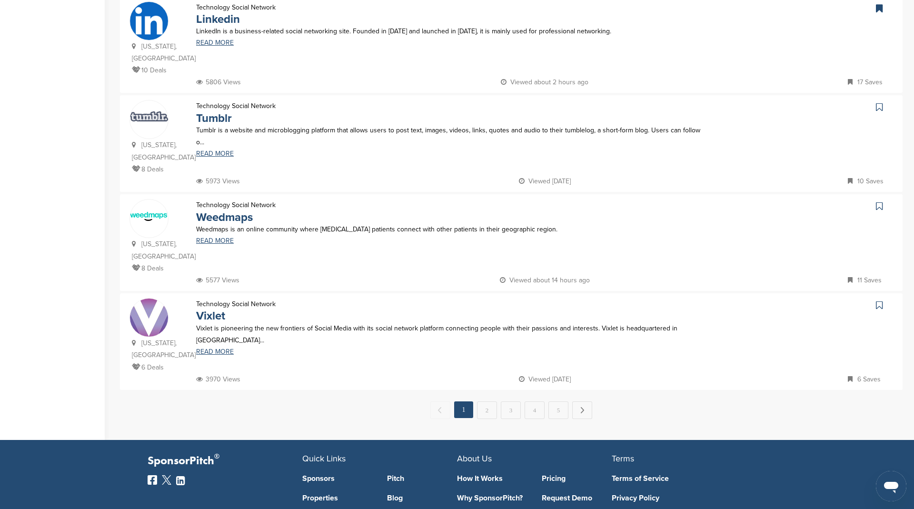
scroll to position [926, 0]
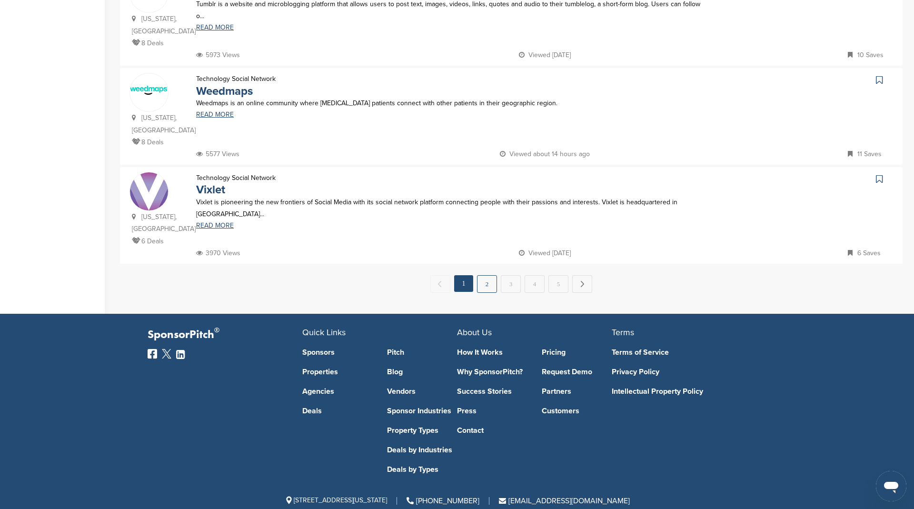
click at [486, 275] on link "2" at bounding box center [487, 284] width 20 height 18
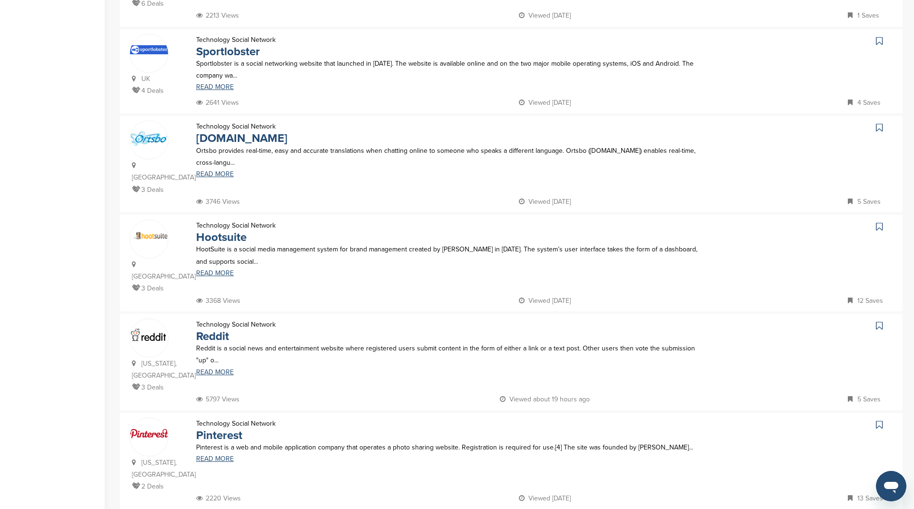
scroll to position [385, 0]
click at [878, 221] on icon at bounding box center [879, 226] width 7 height 10
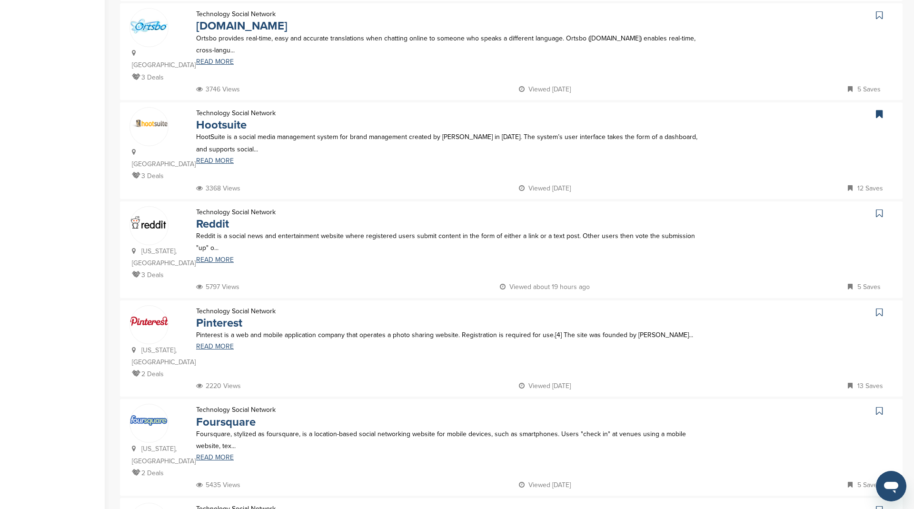
scroll to position [500, 0]
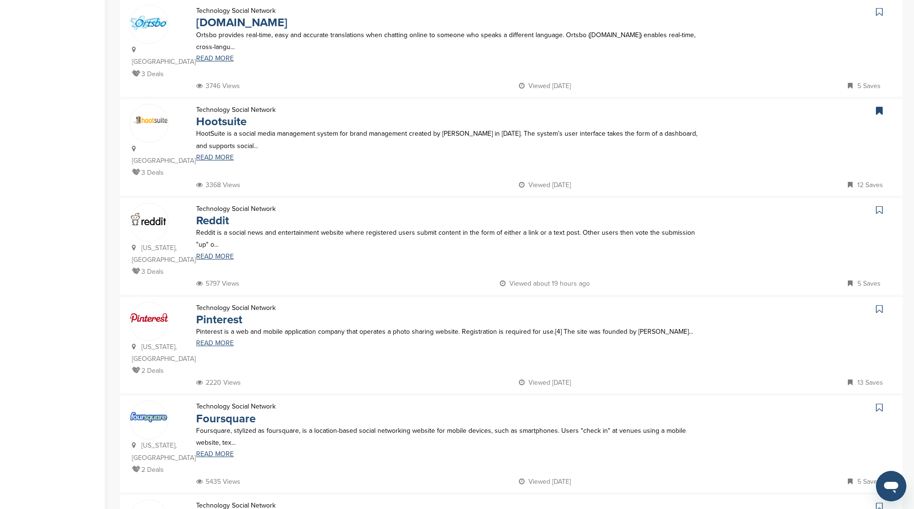
click at [881, 205] on icon at bounding box center [879, 210] width 7 height 10
click at [879, 304] on icon at bounding box center [879, 309] width 7 height 10
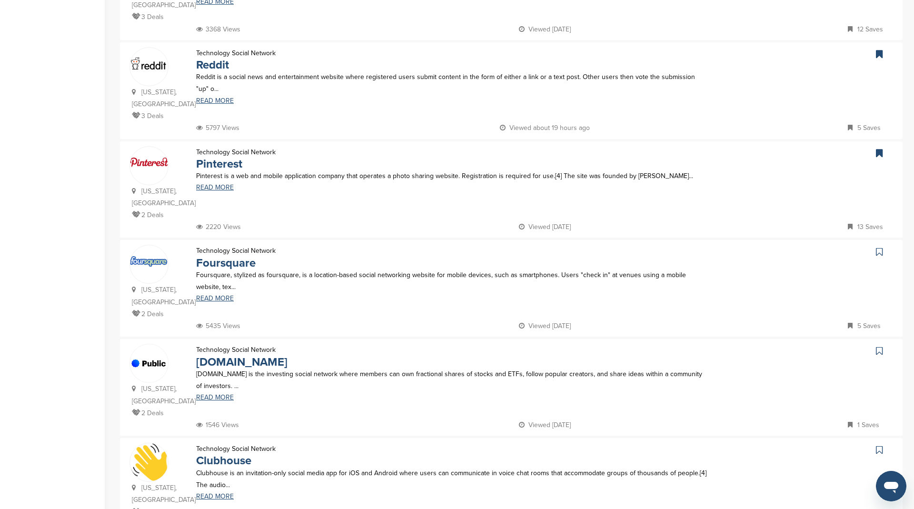
scroll to position [665, 0]
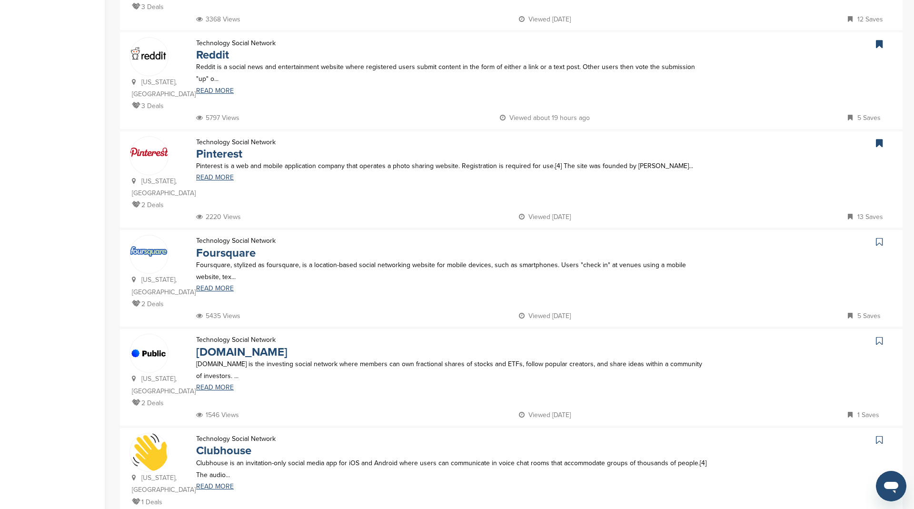
click at [881, 237] on icon at bounding box center [879, 242] width 7 height 10
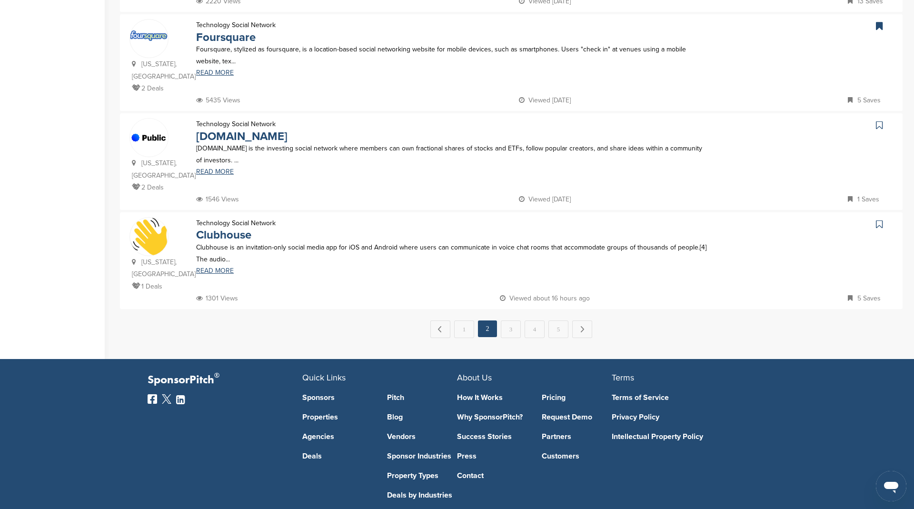
scroll to position [898, 0]
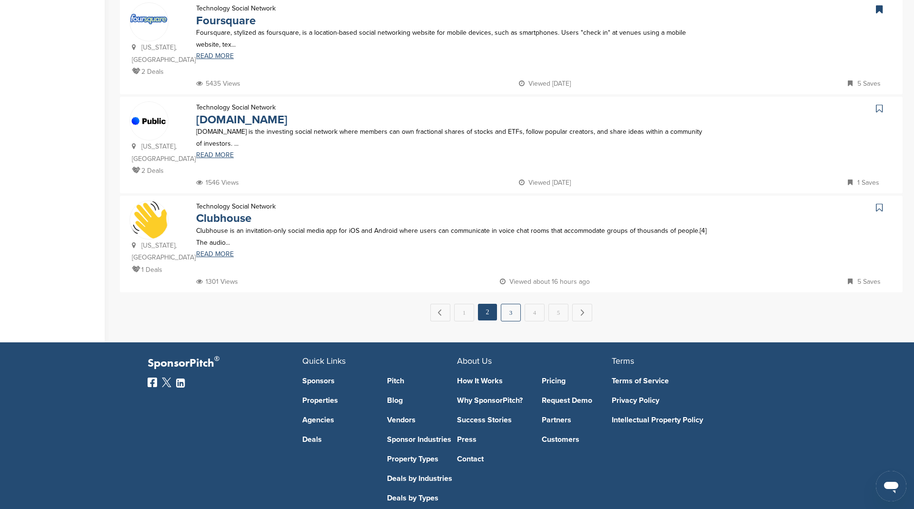
click at [509, 304] on link "3" at bounding box center [511, 313] width 20 height 18
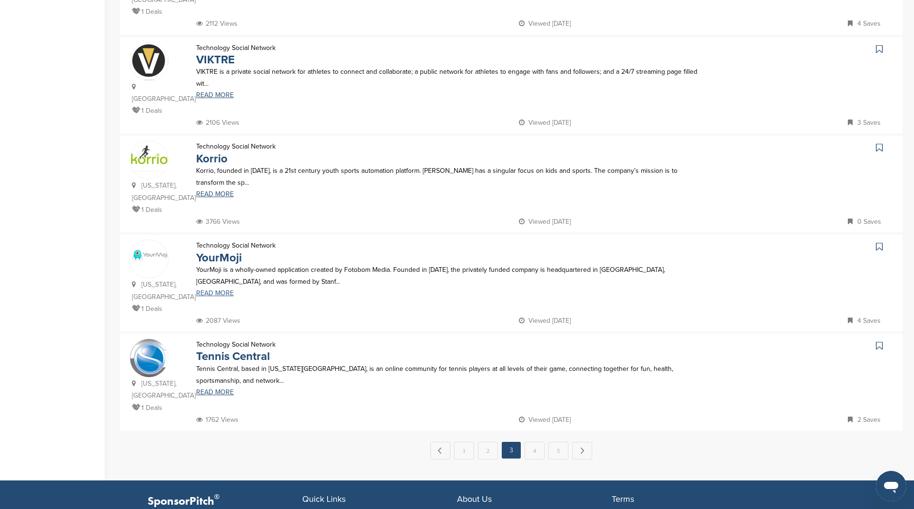
scroll to position [762, 0]
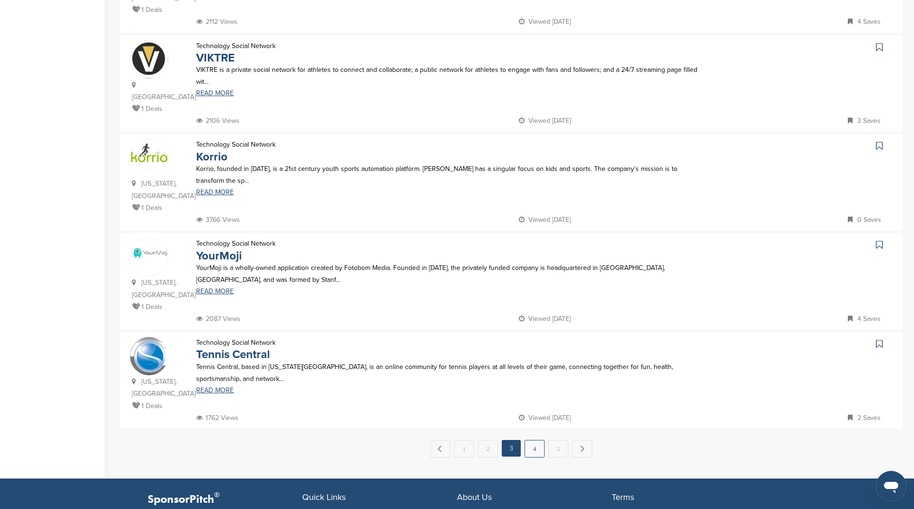
click at [527, 440] on link "4" at bounding box center [535, 449] width 20 height 18
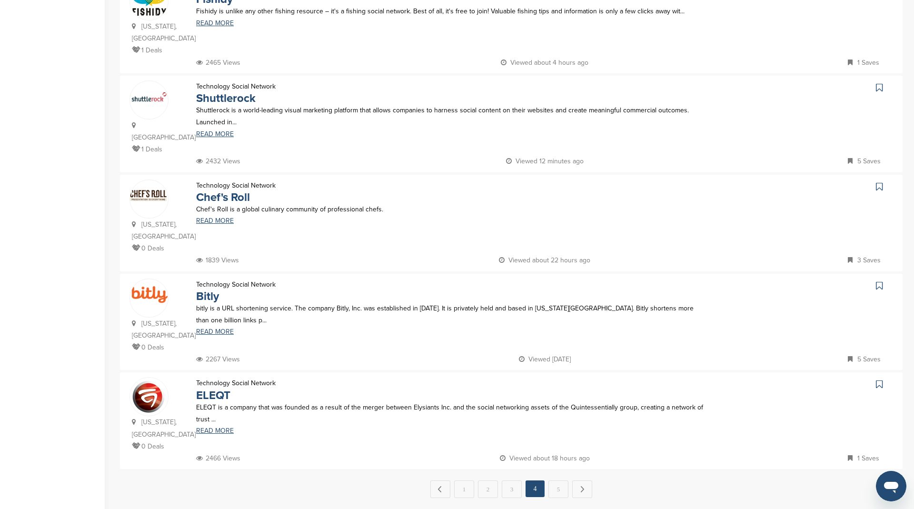
scroll to position [733, 0]
click at [553, 480] on link "5" at bounding box center [558, 489] width 20 height 18
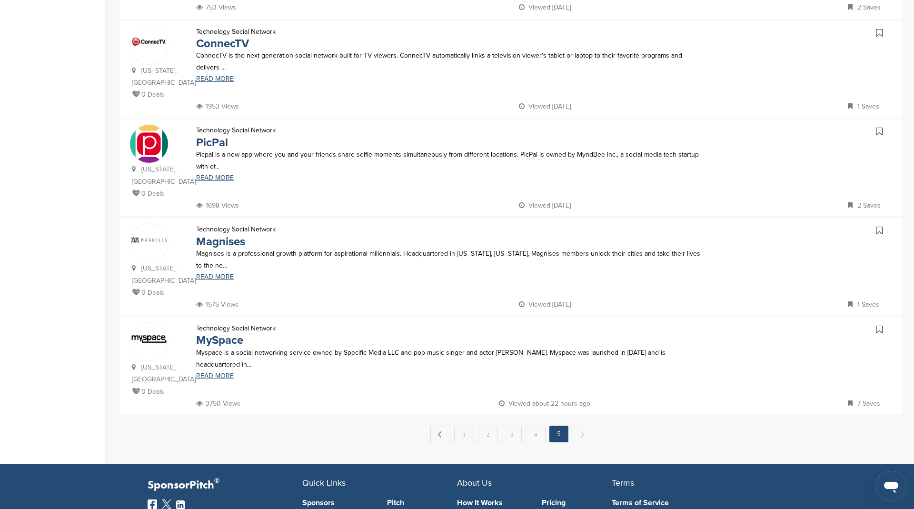
scroll to position [845, 0]
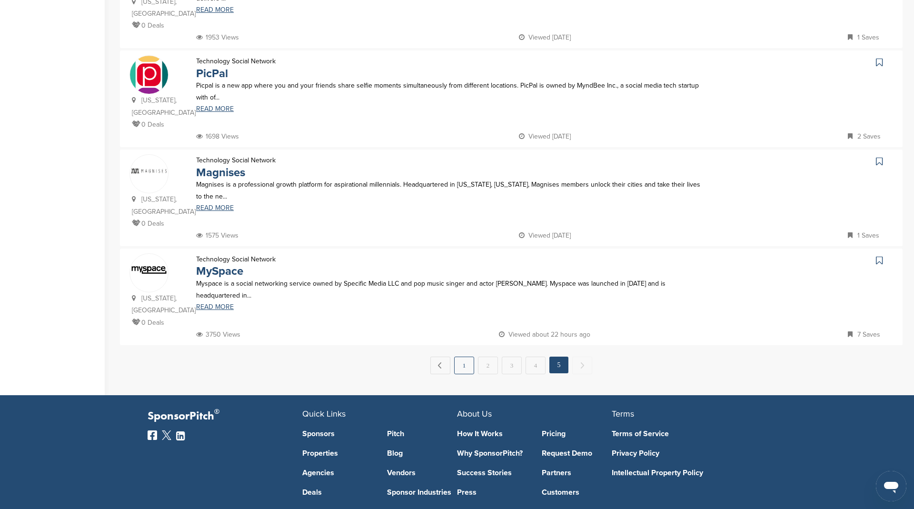
click at [469, 357] on link "1" at bounding box center [464, 366] width 20 height 18
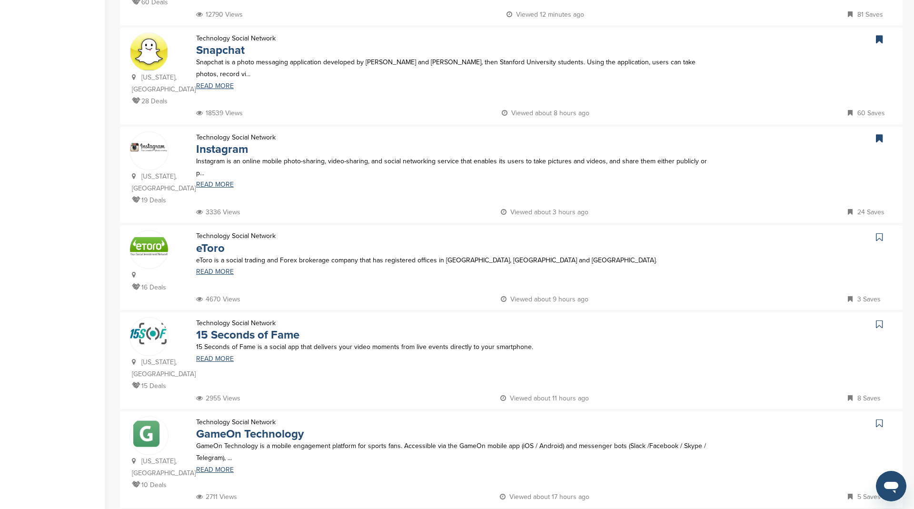
scroll to position [0, 0]
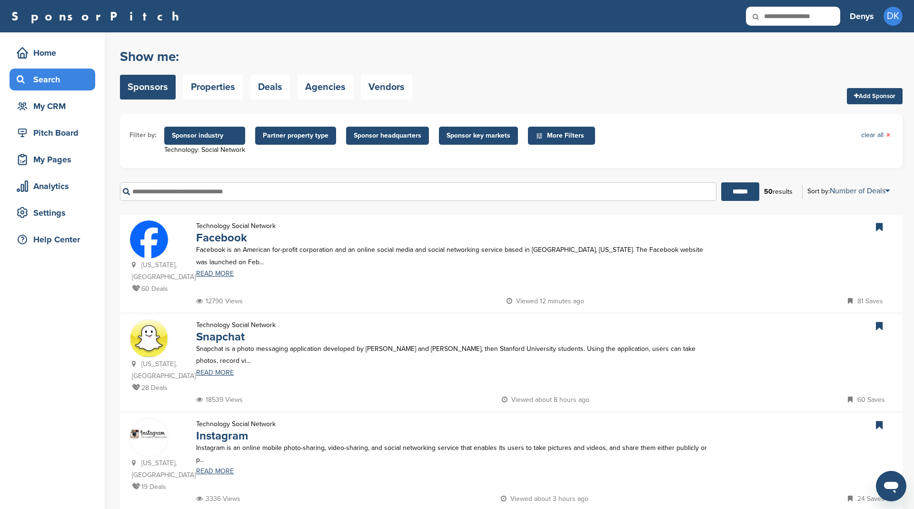
click at [216, 134] on span "Sponsor industry" at bounding box center [205, 135] width 66 height 10
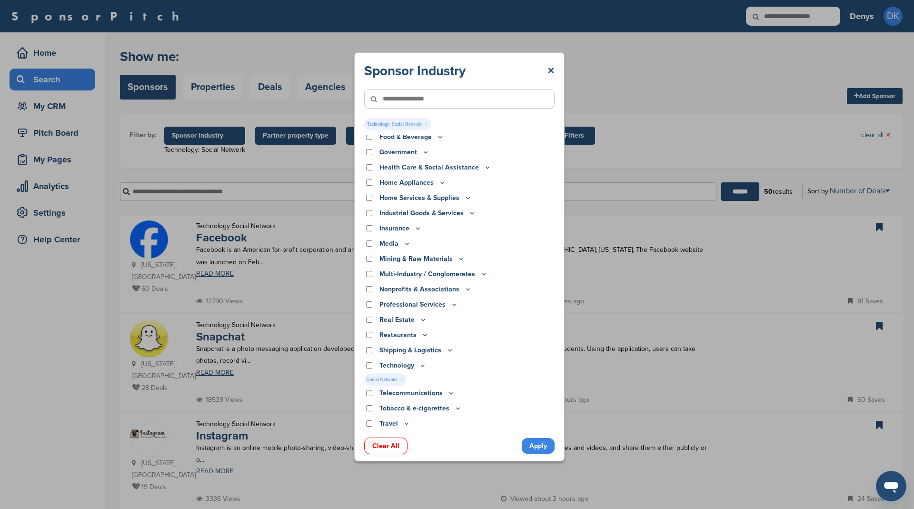
scroll to position [156, 0]
click at [421, 364] on icon at bounding box center [423, 365] width 8 height 8
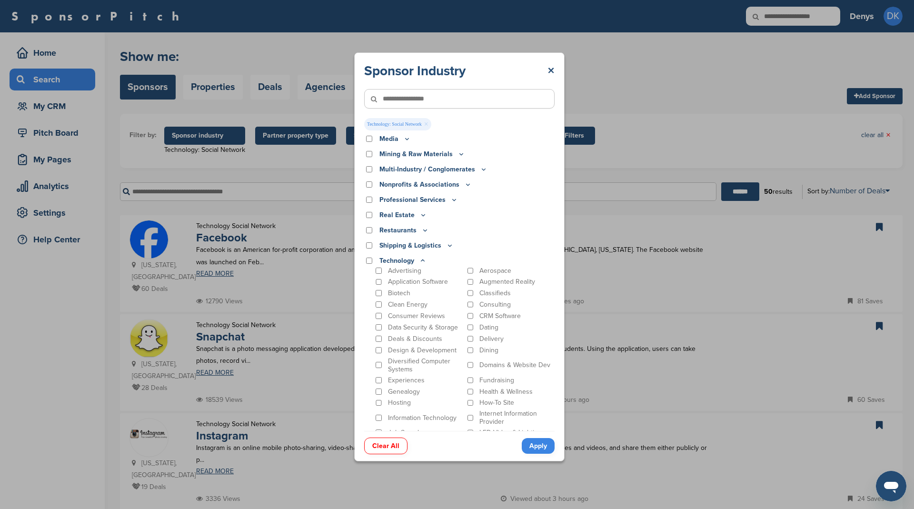
scroll to position [393, 0]
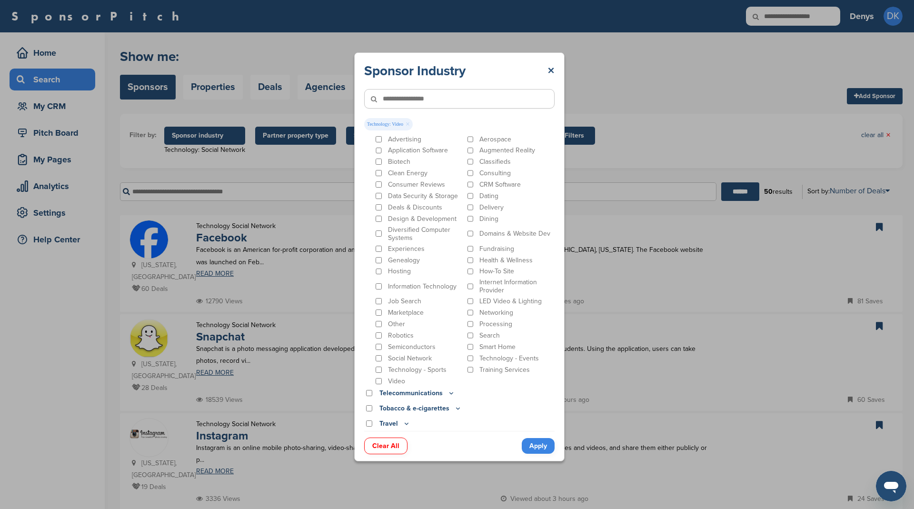
click at [533, 444] on link "Apply" at bounding box center [538, 446] width 33 height 16
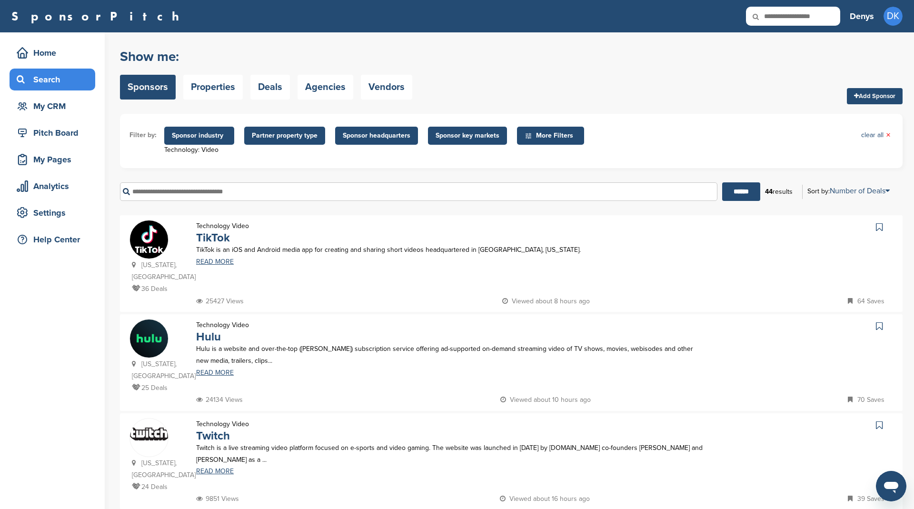
click at [879, 228] on icon at bounding box center [879, 227] width 7 height 10
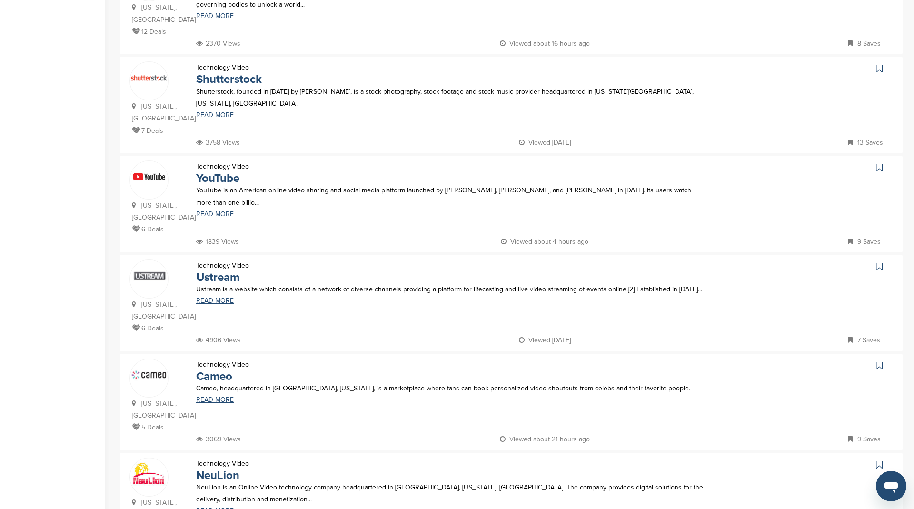
scroll to position [555, 0]
click at [881, 162] on icon at bounding box center [879, 167] width 7 height 10
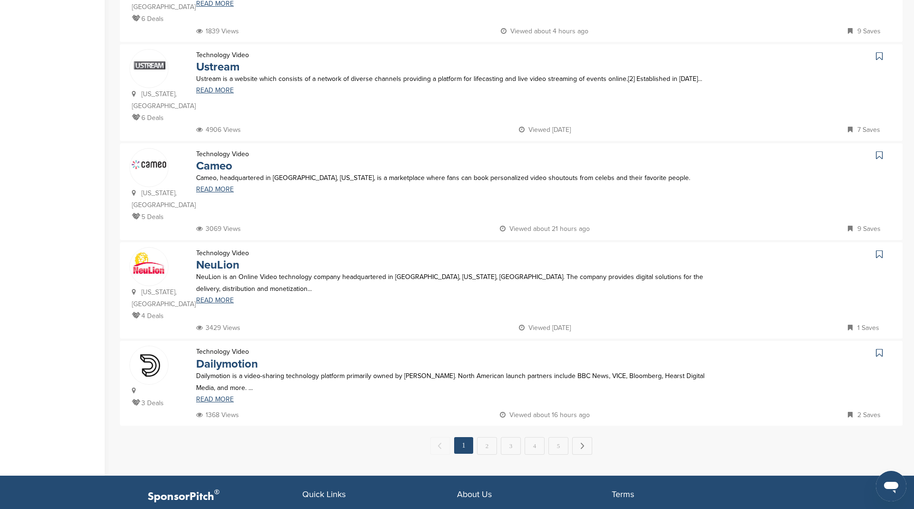
scroll to position [765, 0]
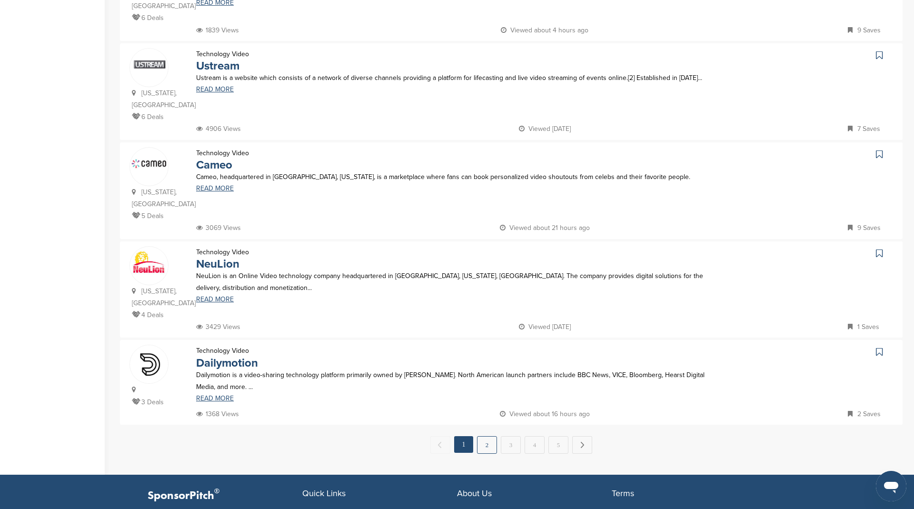
click at [490, 436] on link "2" at bounding box center [487, 445] width 20 height 18
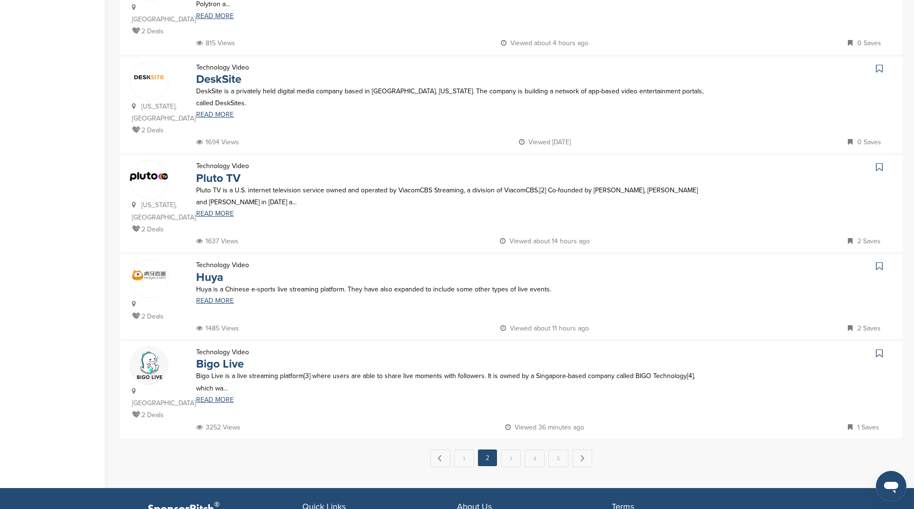
scroll to position [741, 0]
click at [511, 449] on link "3" at bounding box center [511, 458] width 20 height 18
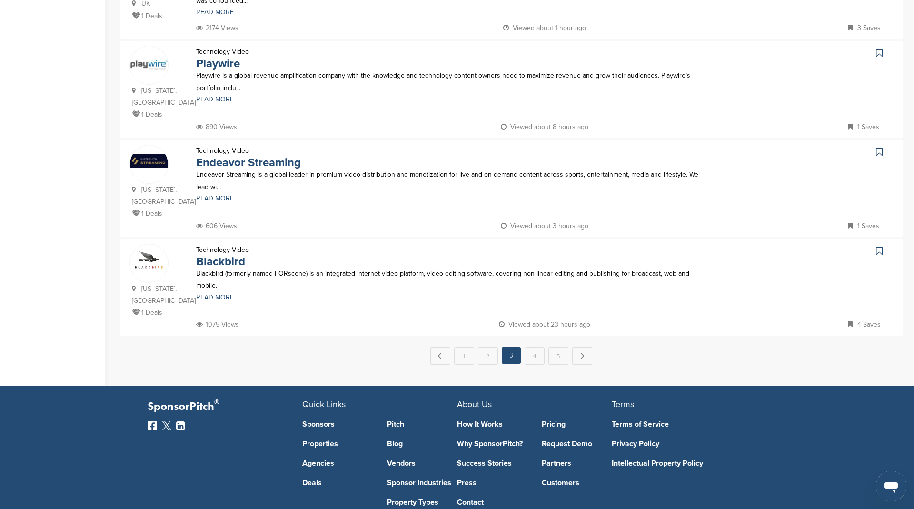
scroll to position [842, 0]
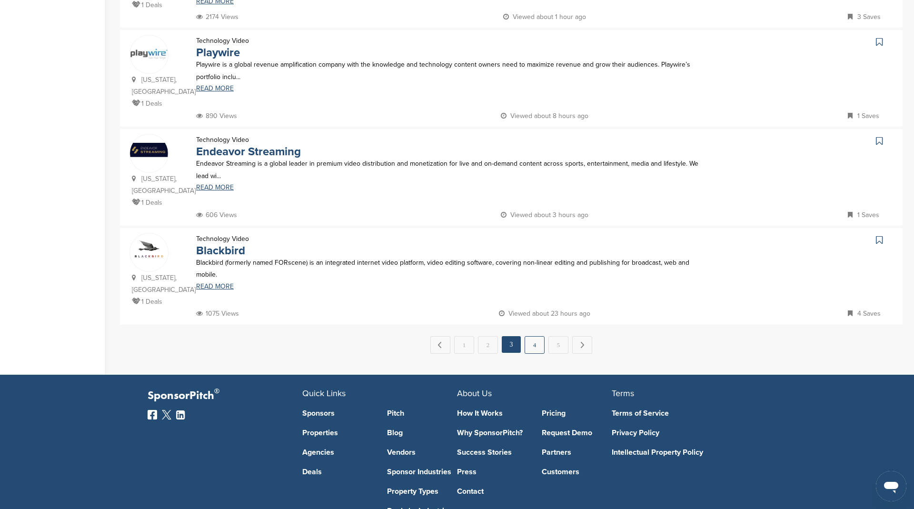
click at [537, 336] on link "4" at bounding box center [535, 345] width 20 height 18
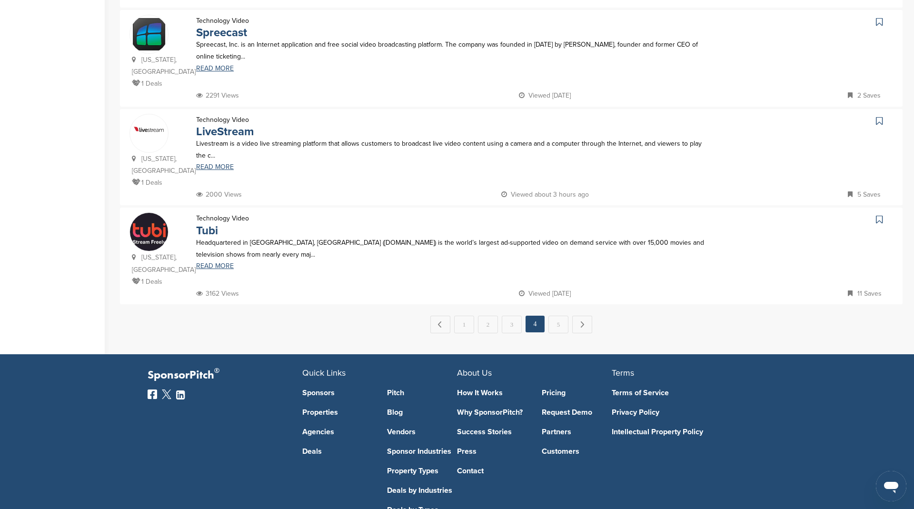
scroll to position [910, 0]
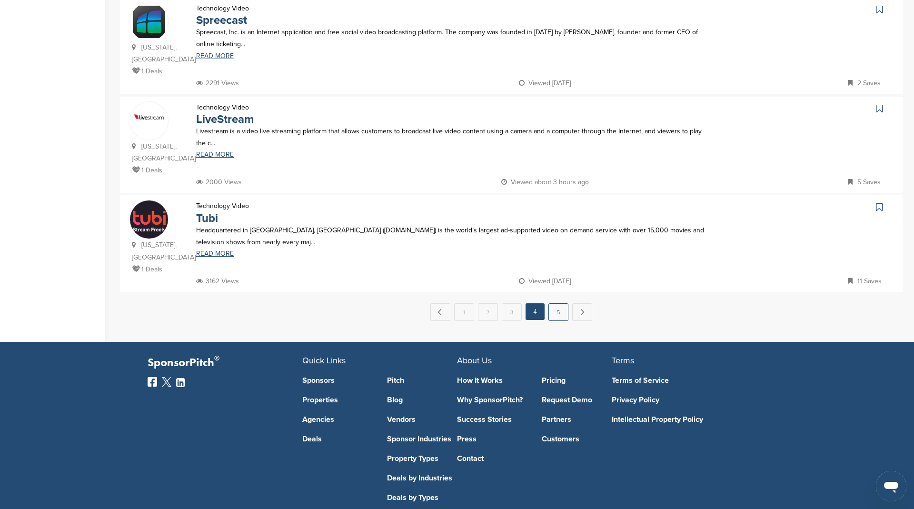
click at [557, 303] on link "5" at bounding box center [558, 312] width 20 height 18
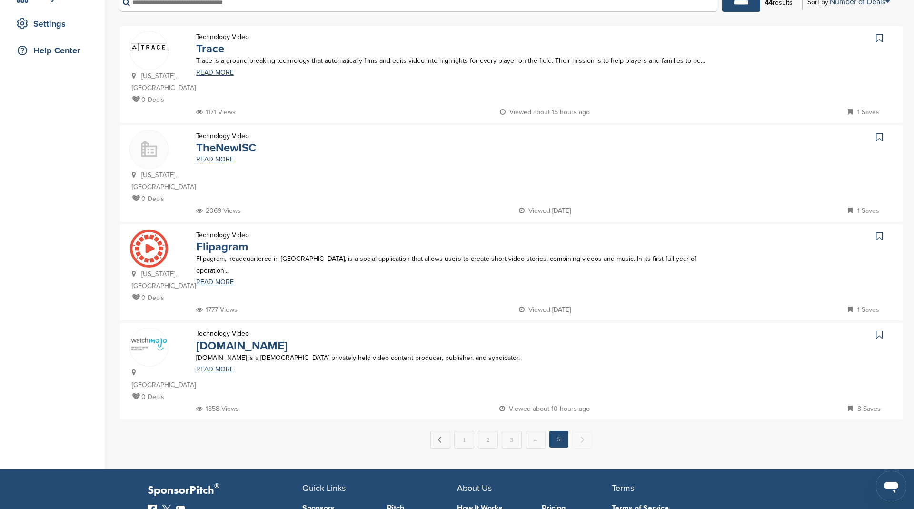
scroll to position [331, 0]
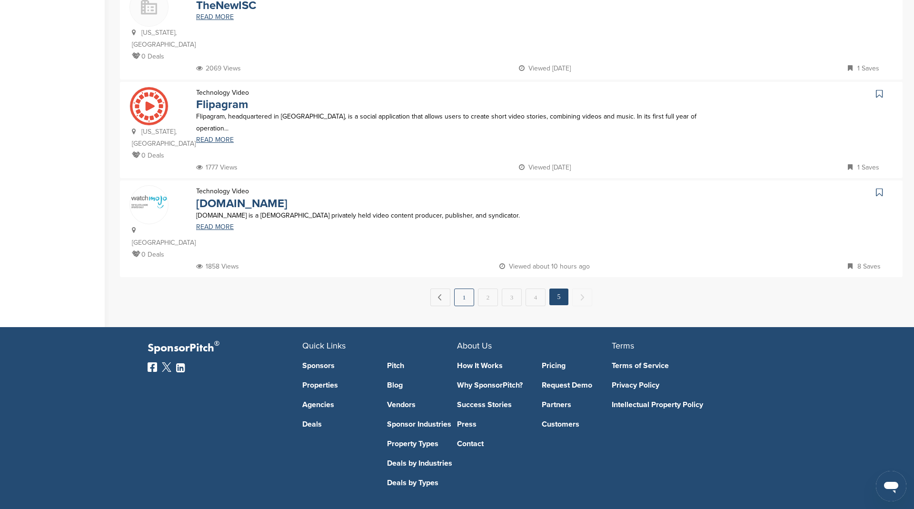
click at [464, 288] on link "1" at bounding box center [464, 297] width 20 height 18
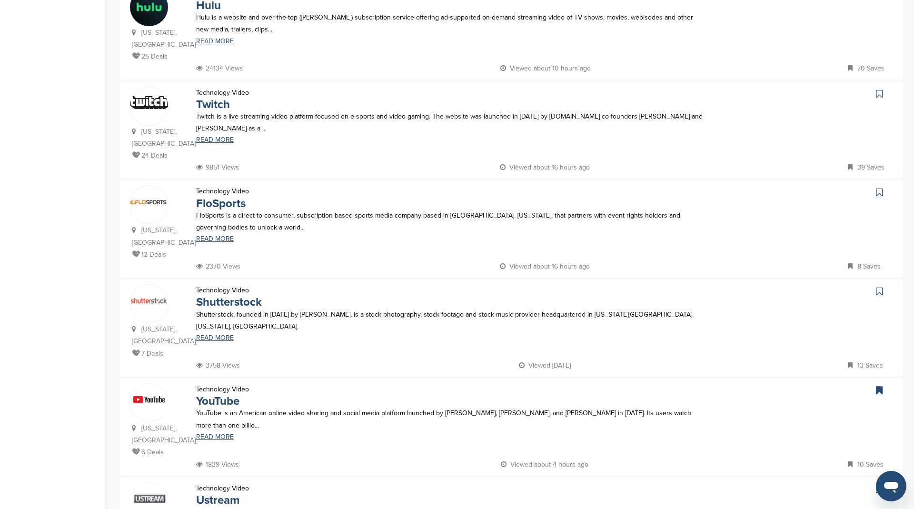
scroll to position [0, 0]
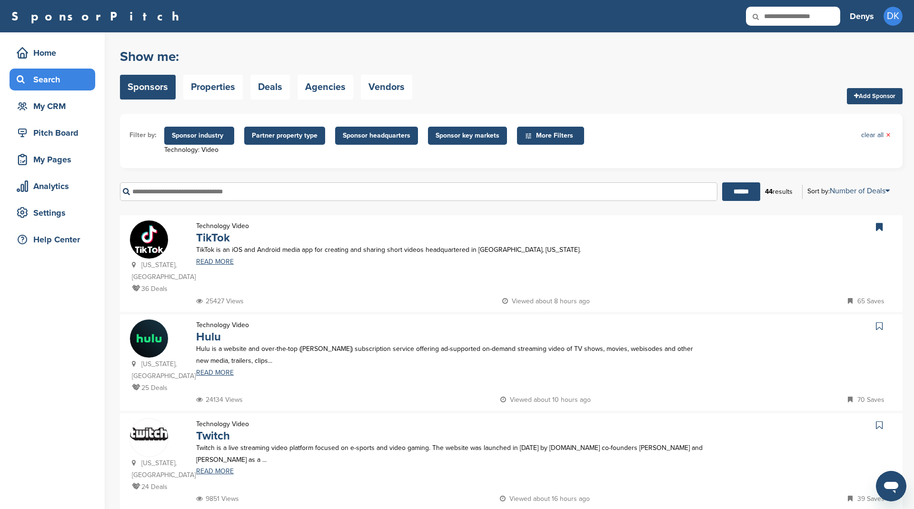
click at [208, 134] on span "Sponsor industry" at bounding box center [199, 135] width 55 height 10
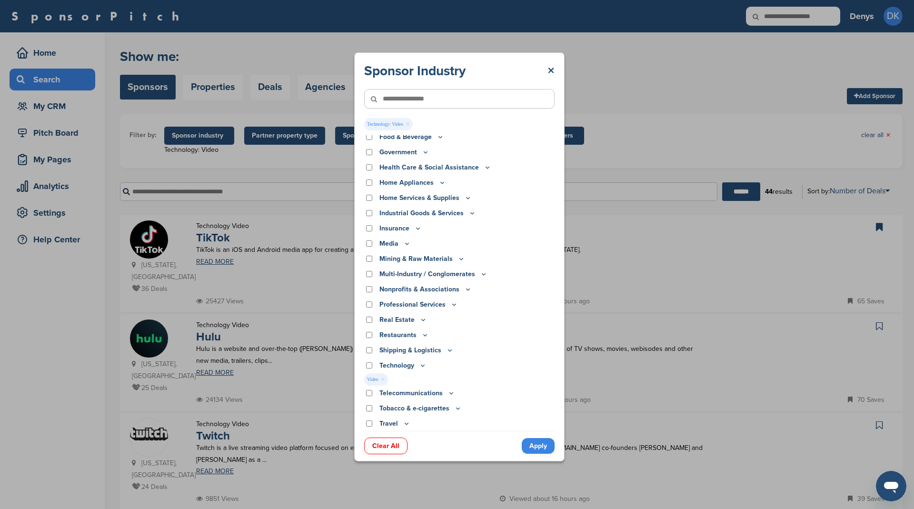
click at [421, 364] on icon at bounding box center [423, 365] width 8 height 8
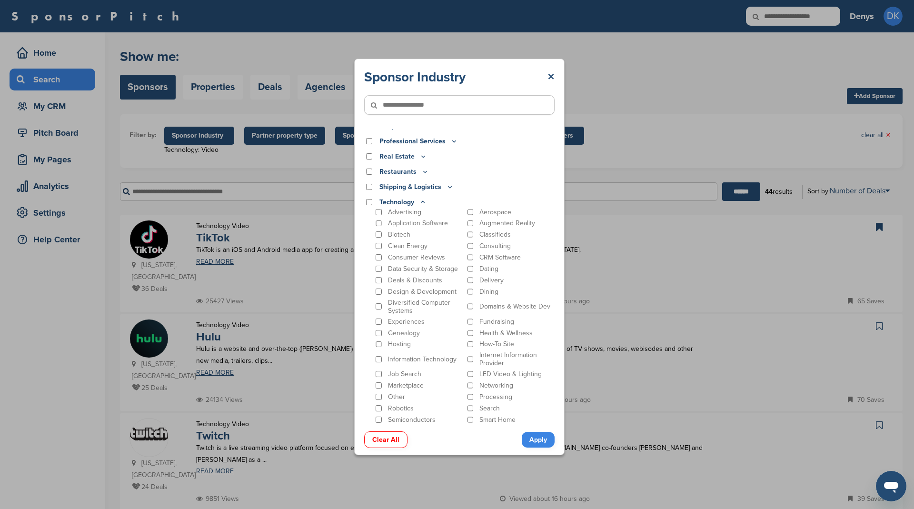
scroll to position [309, 0]
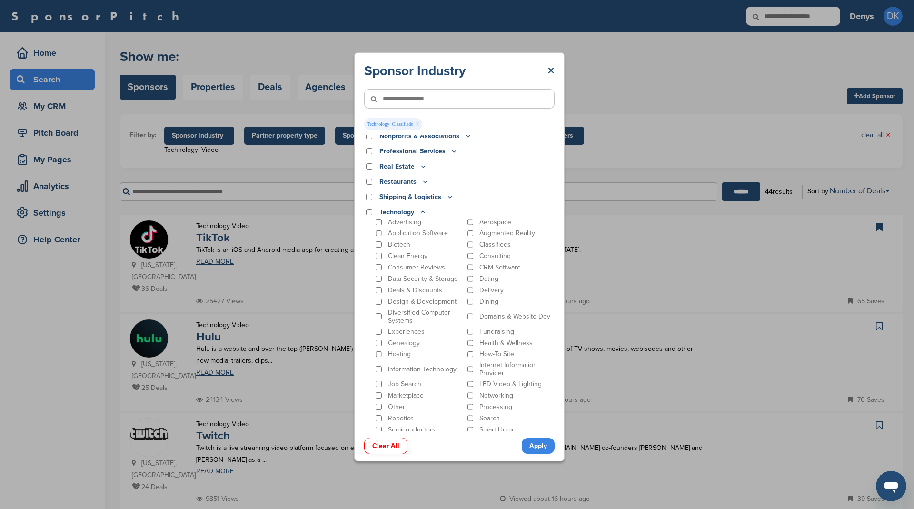
click at [542, 446] on link "Apply" at bounding box center [538, 446] width 33 height 16
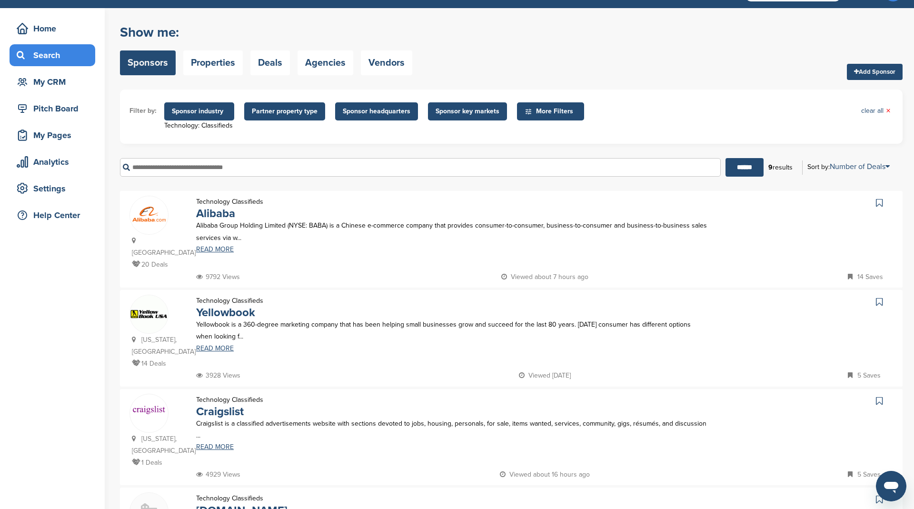
scroll to position [25, 0]
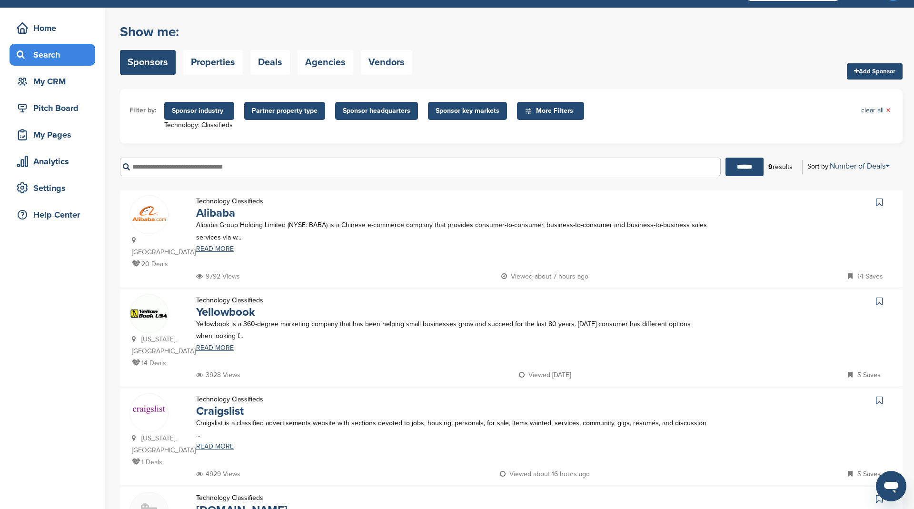
click at [878, 297] on icon at bounding box center [879, 302] width 7 height 10
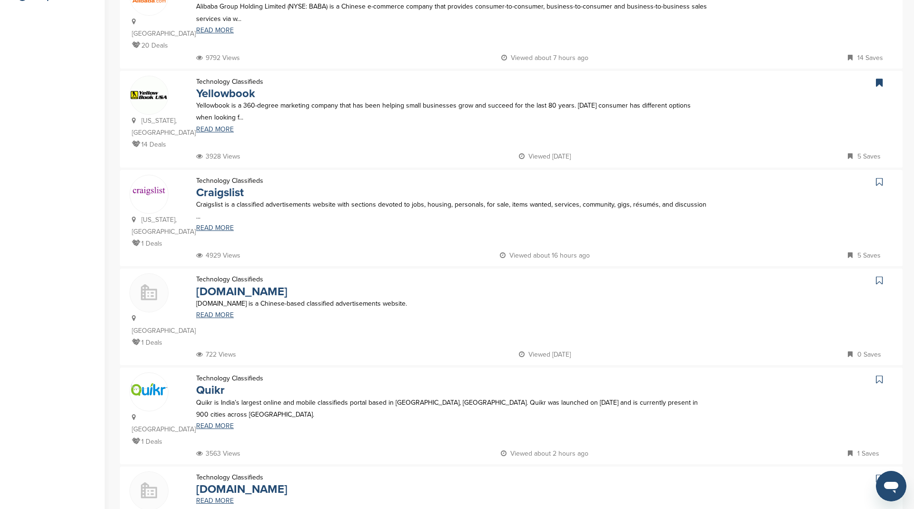
scroll to position [244, 0]
click at [880, 177] on icon at bounding box center [879, 182] width 7 height 10
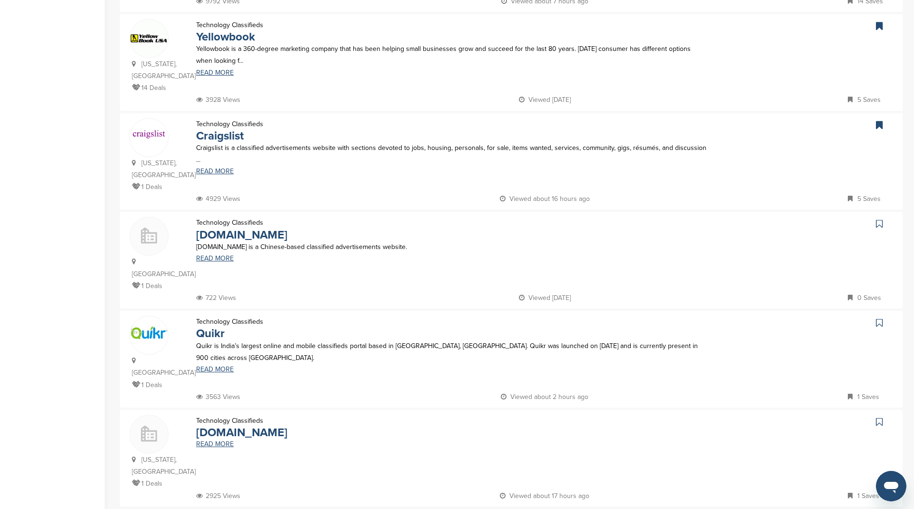
scroll to position [0, 0]
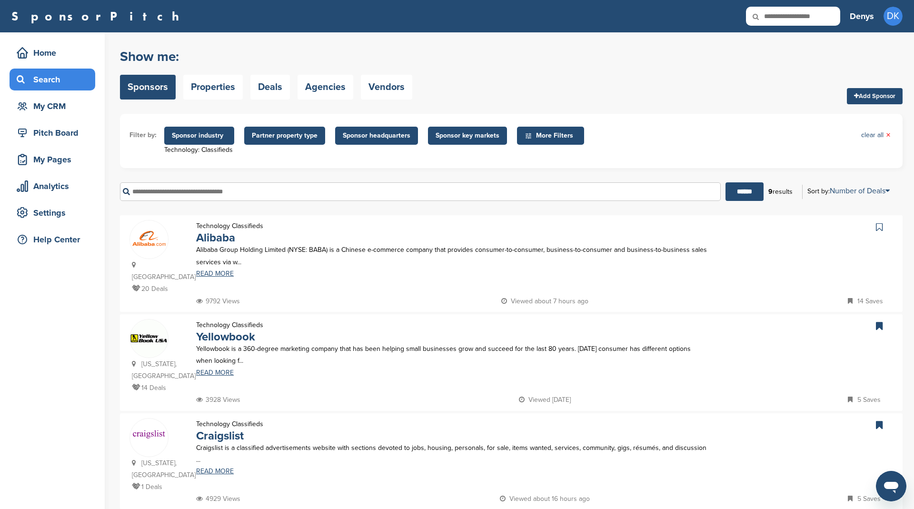
click at [207, 137] on span "Sponsor industry" at bounding box center [199, 135] width 55 height 10
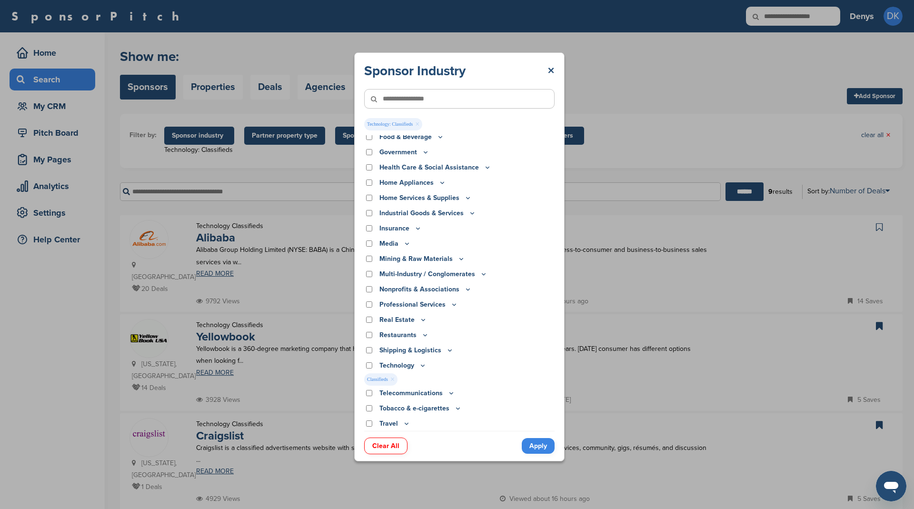
click at [421, 365] on icon at bounding box center [423, 365] width 8 height 8
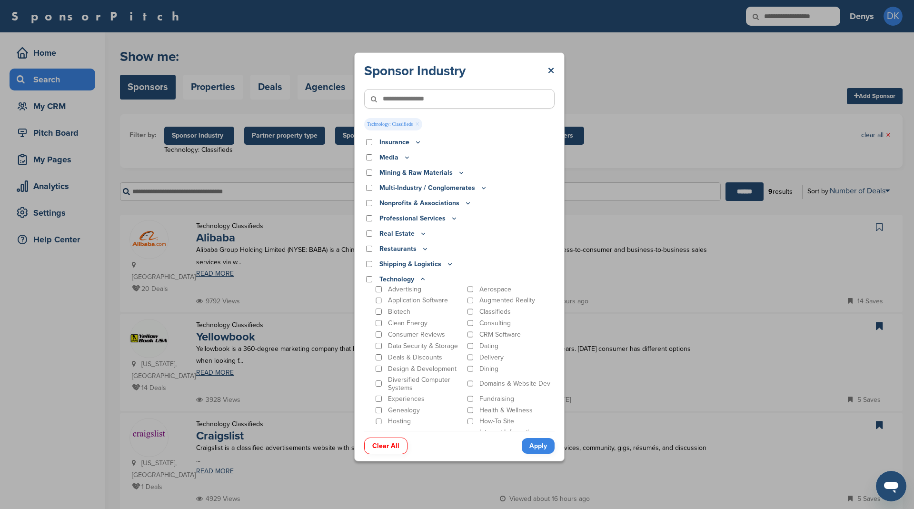
scroll to position [243, 0]
click at [541, 446] on link "Apply" at bounding box center [538, 446] width 33 height 16
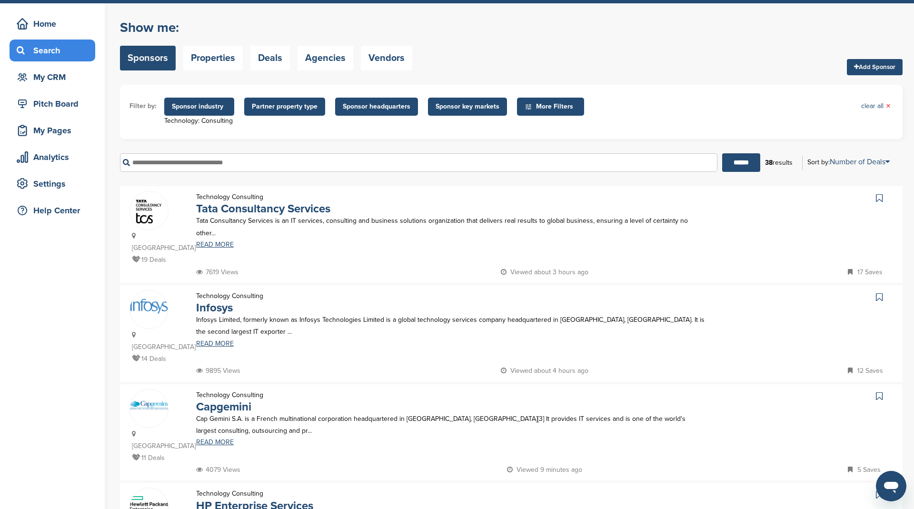
scroll to position [0, 0]
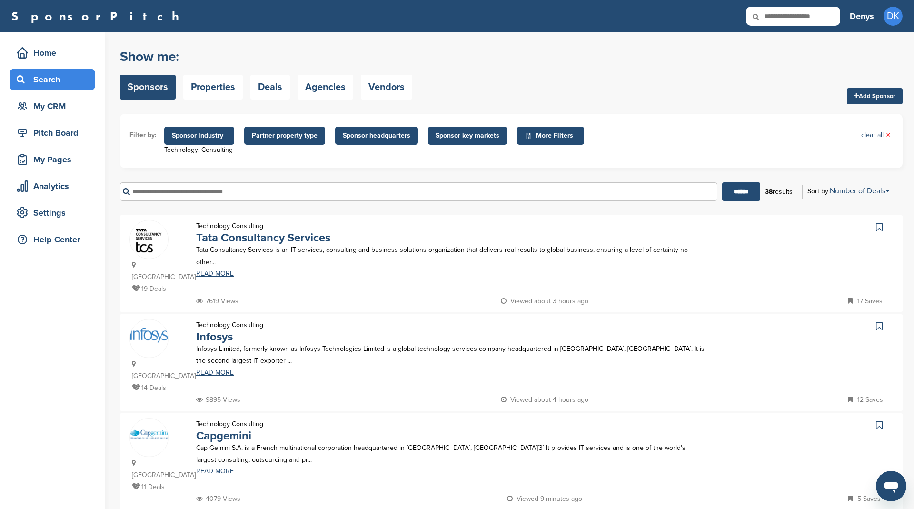
click at [202, 139] on span "Sponsor industry" at bounding box center [199, 135] width 55 height 10
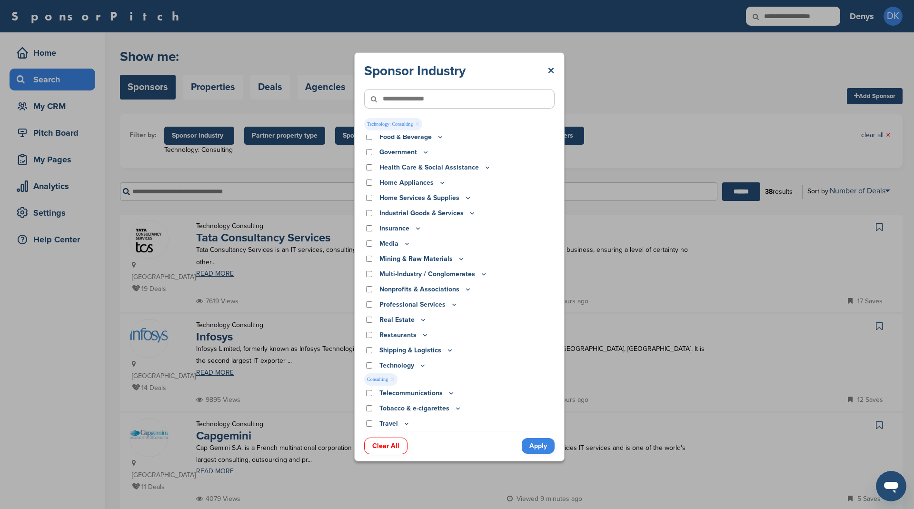
click at [419, 363] on icon at bounding box center [423, 365] width 8 height 8
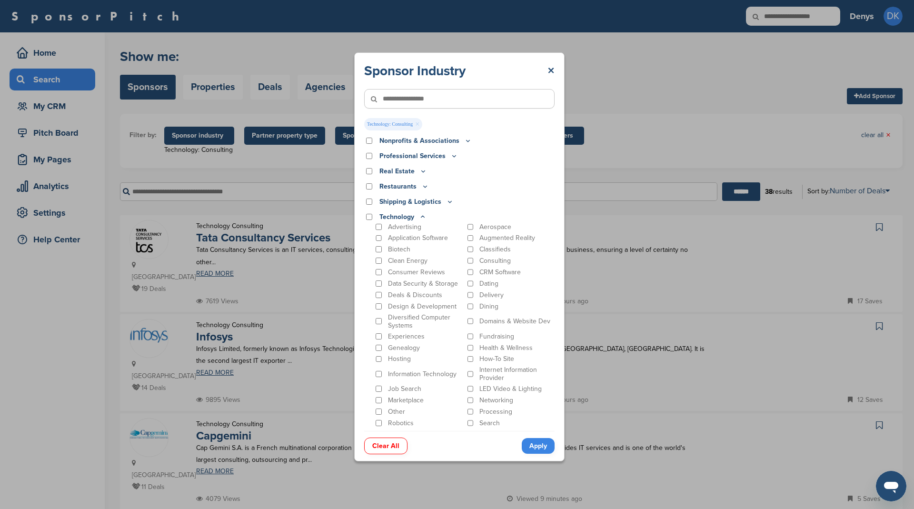
scroll to position [331, 0]
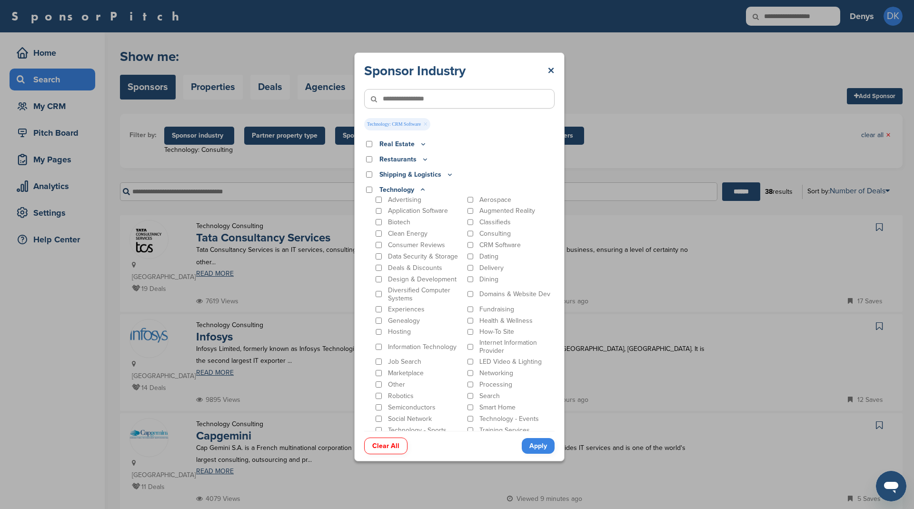
click at [544, 441] on link "Apply" at bounding box center [538, 446] width 33 height 16
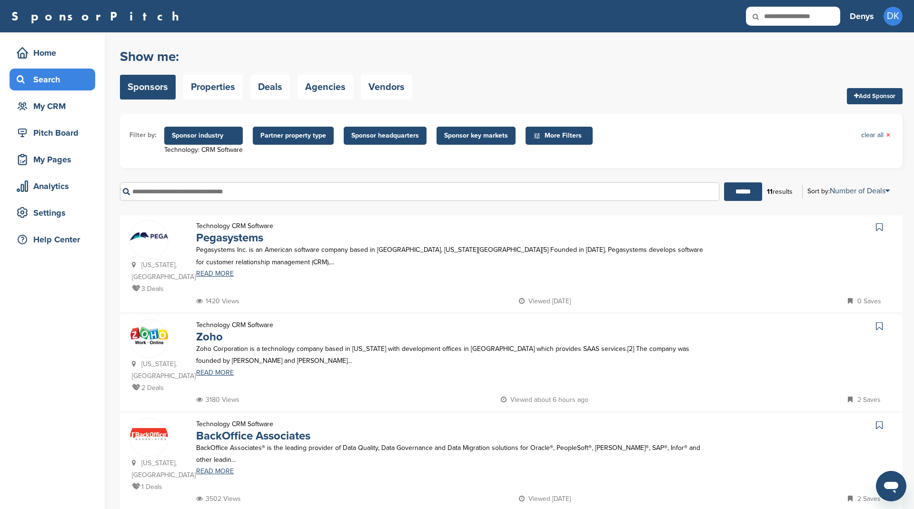
click at [876, 331] on icon at bounding box center [879, 326] width 7 height 10
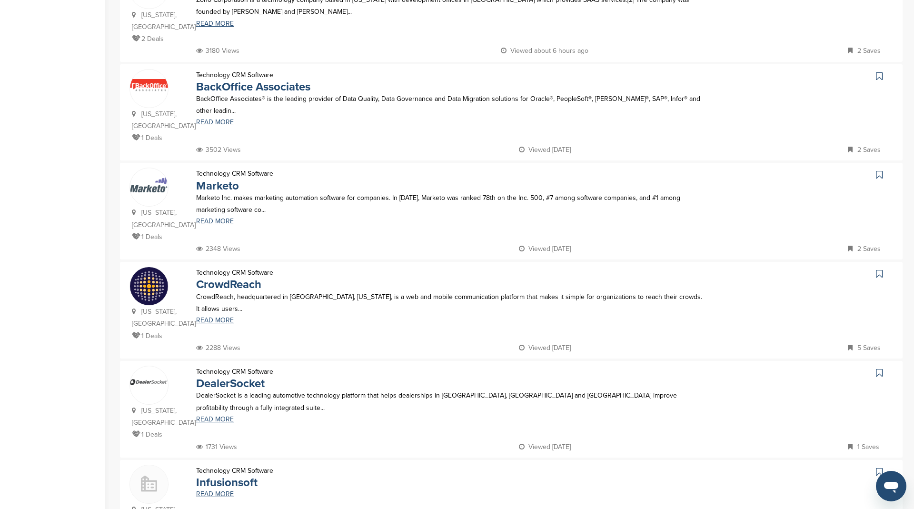
scroll to position [353, 0]
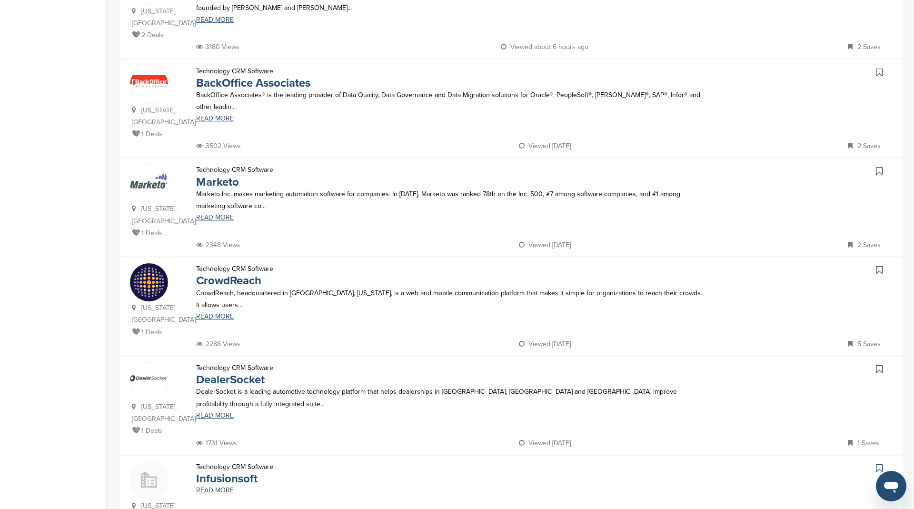
click at [877, 176] on icon at bounding box center [879, 171] width 7 height 10
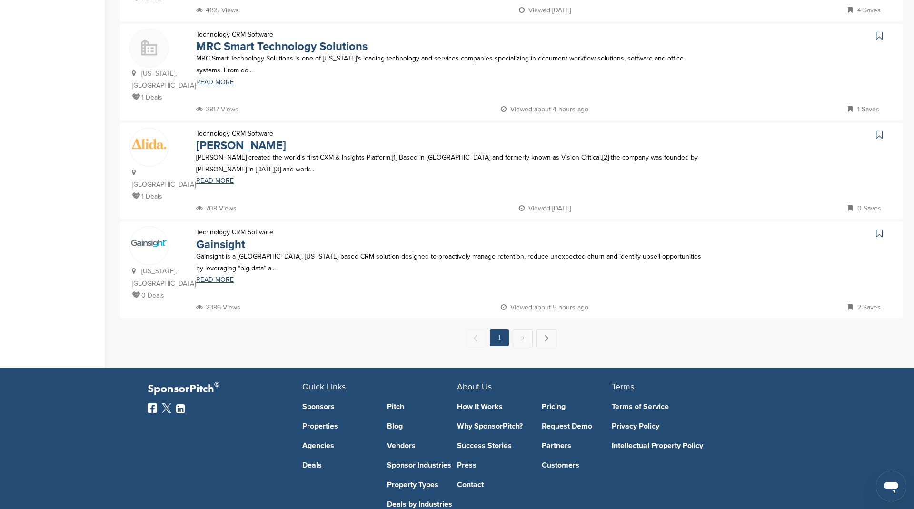
scroll to position [946, 0]
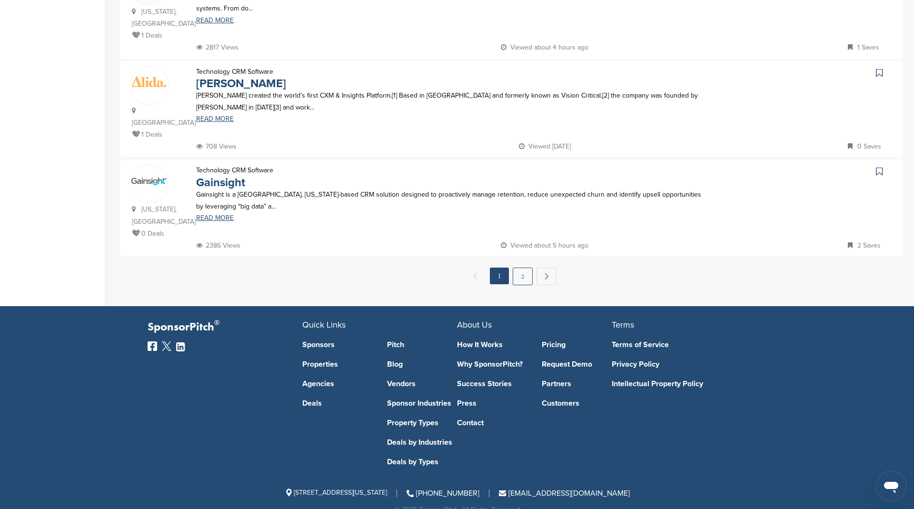
click at [527, 267] on link "2" at bounding box center [523, 276] width 20 height 18
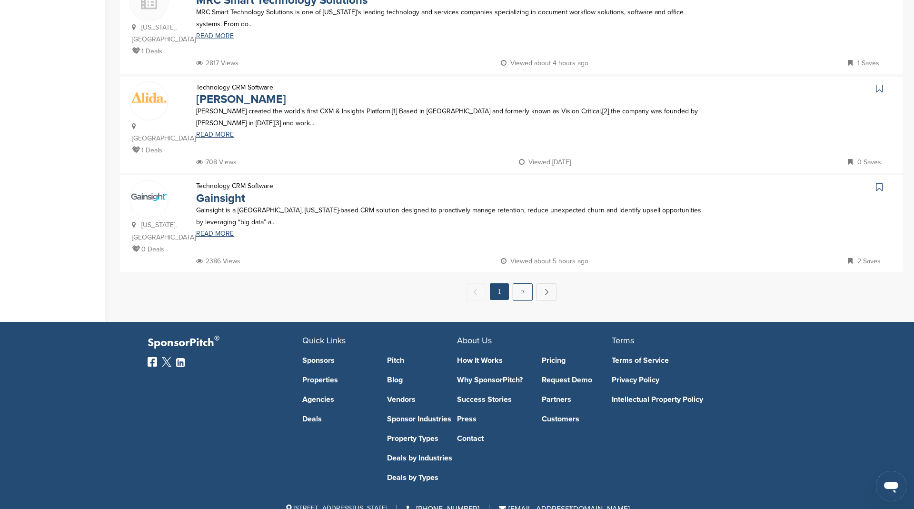
scroll to position [0, 0]
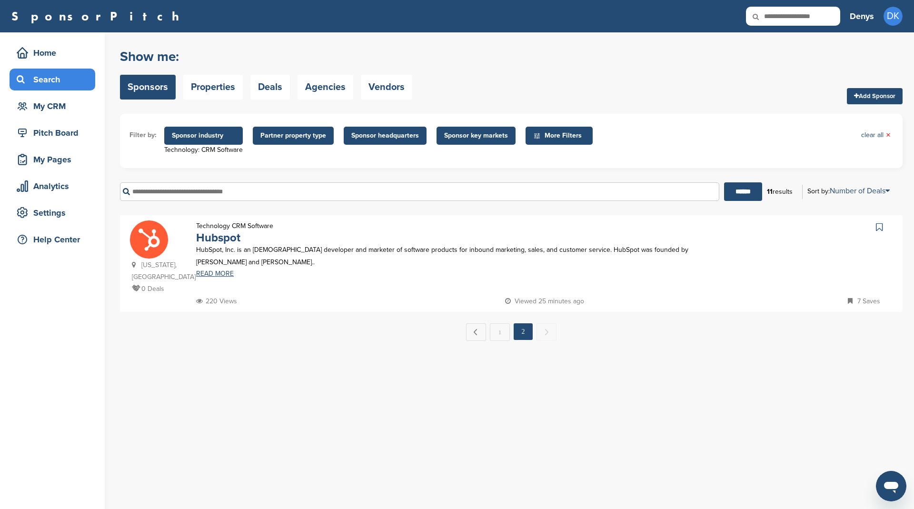
click at [881, 229] on icon at bounding box center [879, 227] width 7 height 10
click at [502, 341] on link "1" at bounding box center [500, 332] width 20 height 18
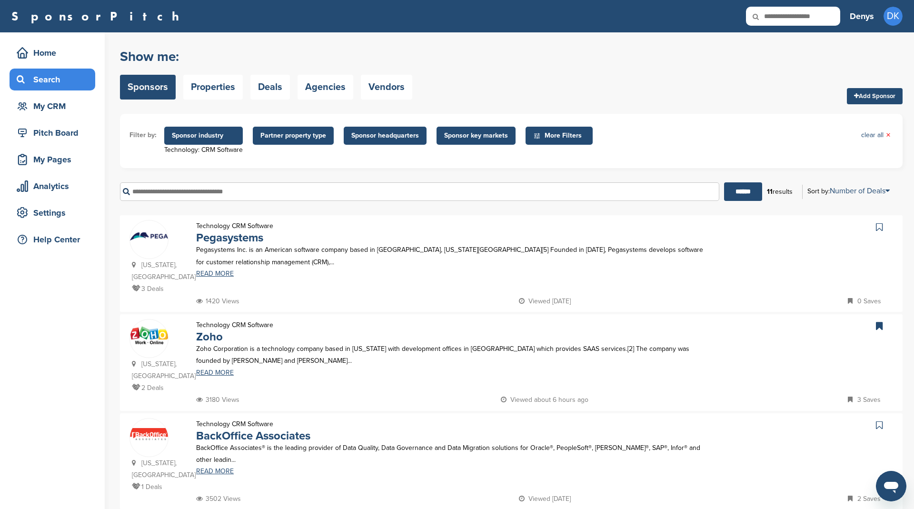
click at [198, 137] on span "Sponsor industry" at bounding box center [203, 135] width 63 height 10
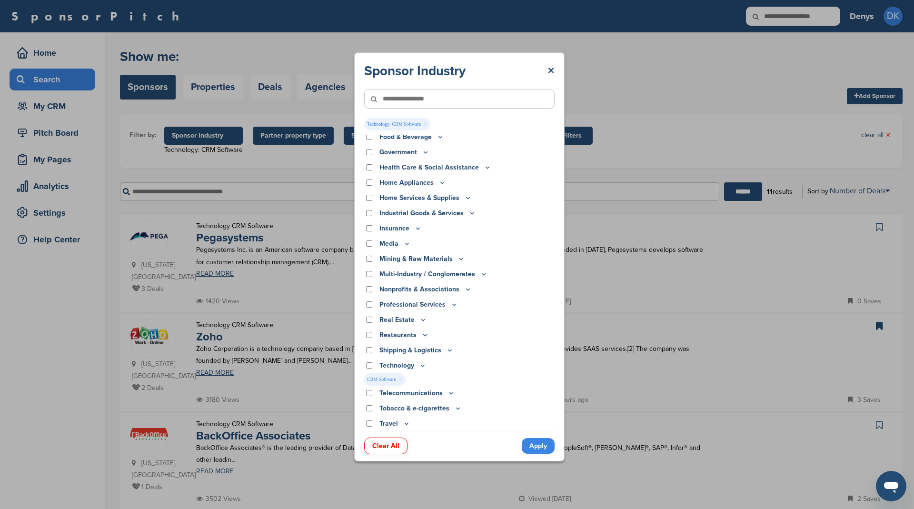
scroll to position [156, 0]
click at [421, 364] on icon at bounding box center [423, 365] width 8 height 8
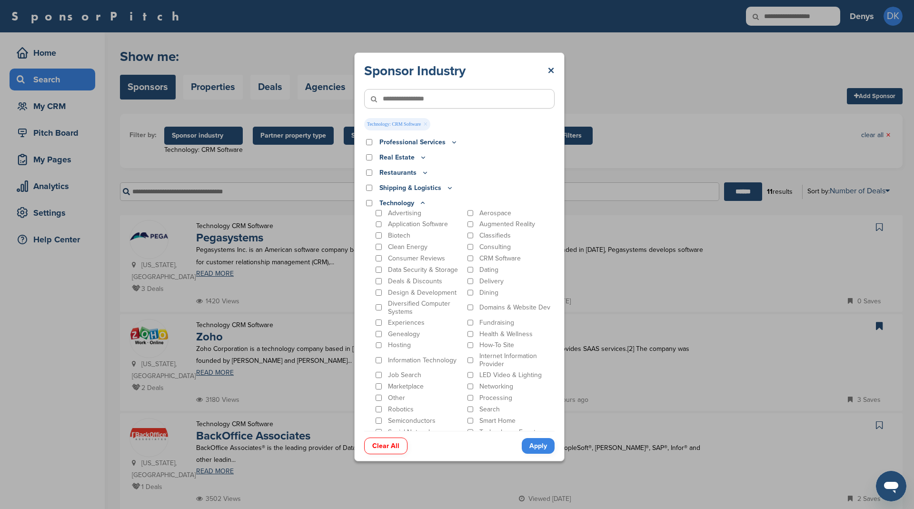
scroll to position [325, 0]
click at [542, 446] on link "Apply" at bounding box center [538, 446] width 33 height 16
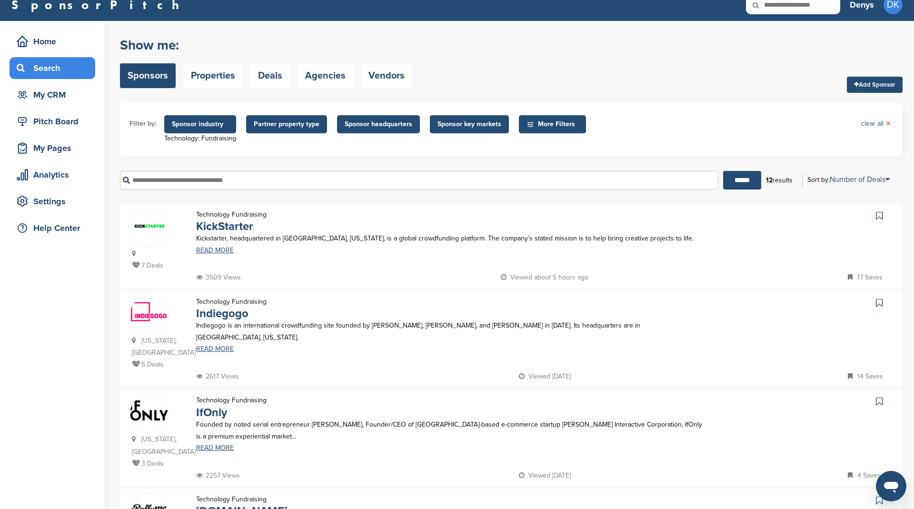
scroll to position [0, 0]
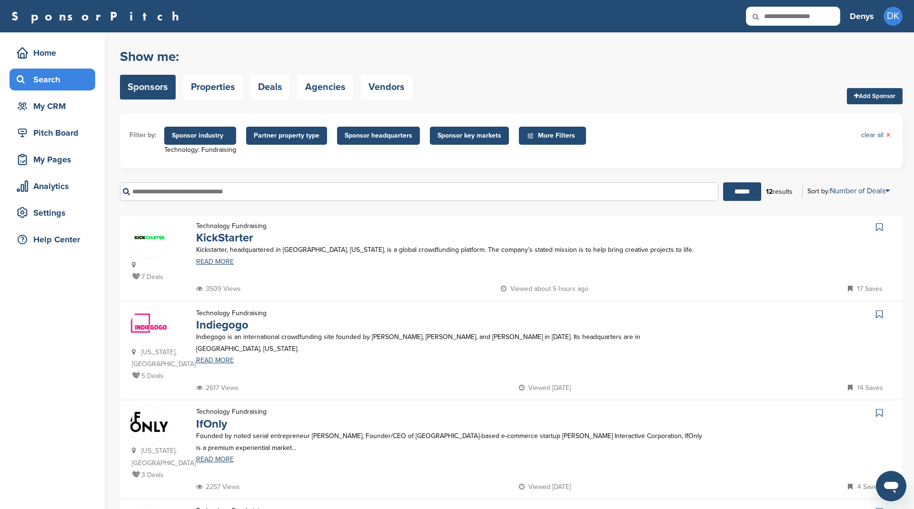
click at [215, 139] on span "Sponsor industry" at bounding box center [200, 135] width 57 height 10
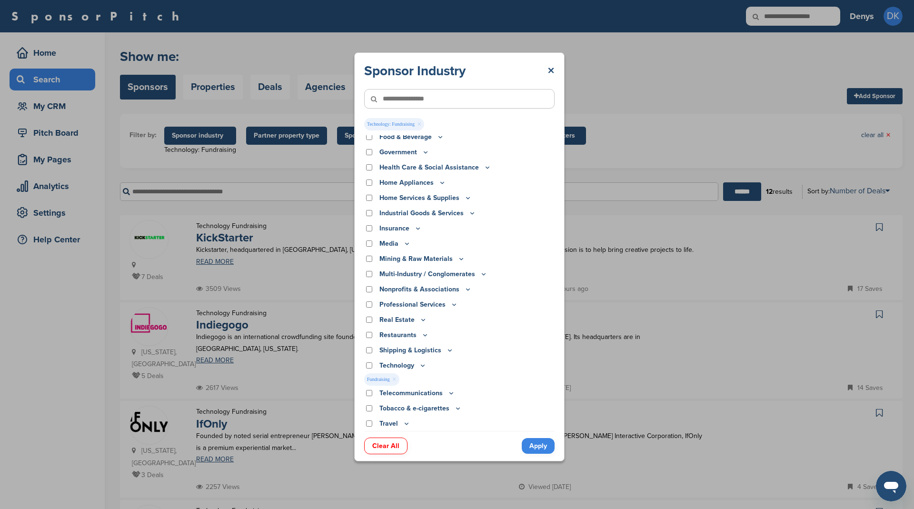
scroll to position [156, 0]
click at [421, 364] on icon at bounding box center [423, 365] width 8 height 8
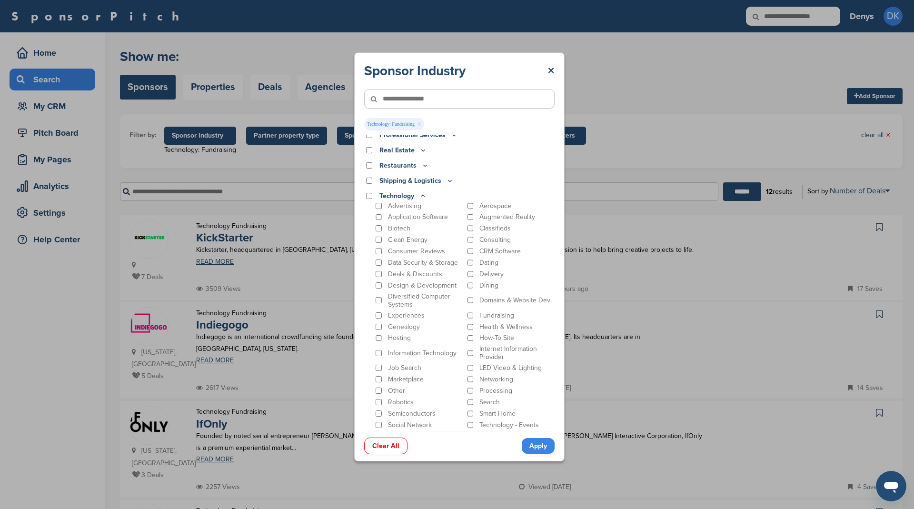
scroll to position [341, 0]
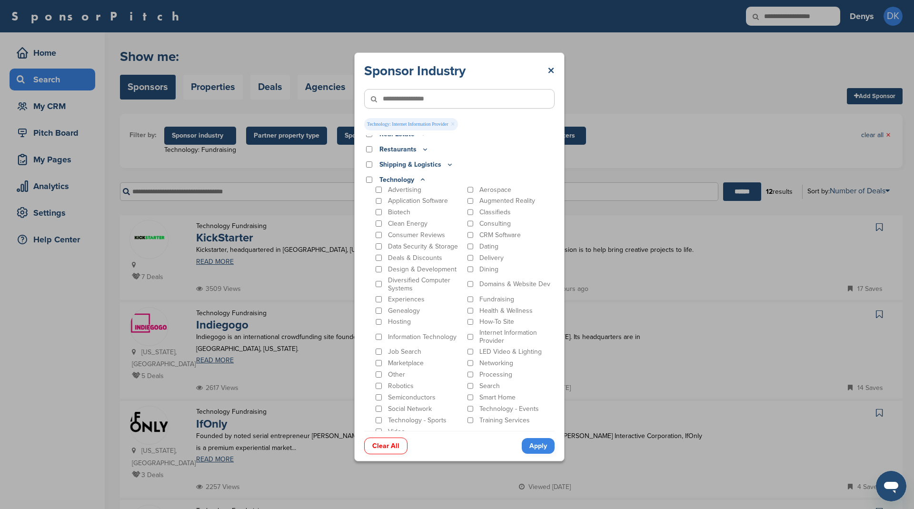
click at [539, 443] on link "Apply" at bounding box center [538, 446] width 33 height 16
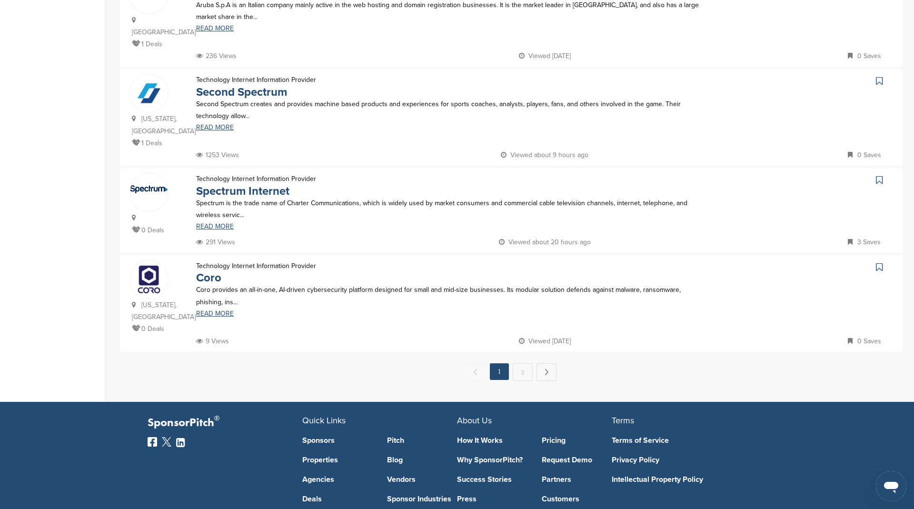
scroll to position [841, 0]
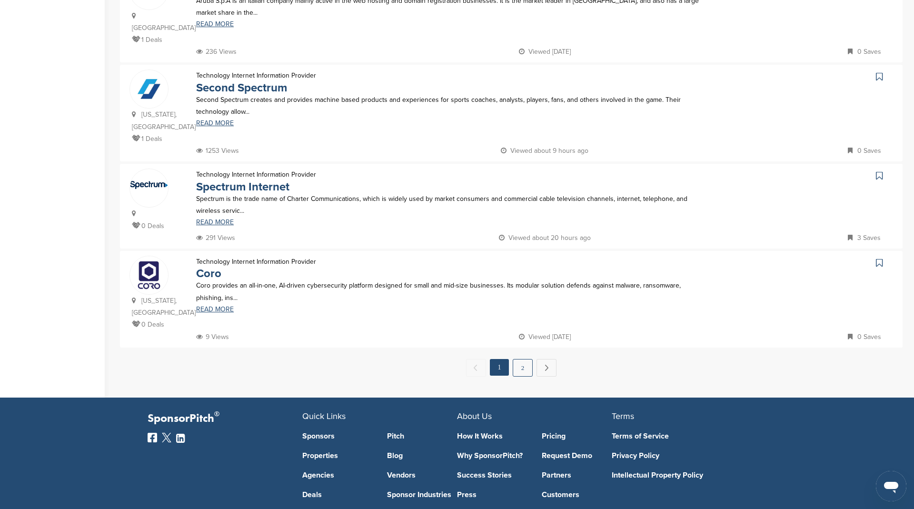
click at [520, 359] on link "2" at bounding box center [523, 368] width 20 height 18
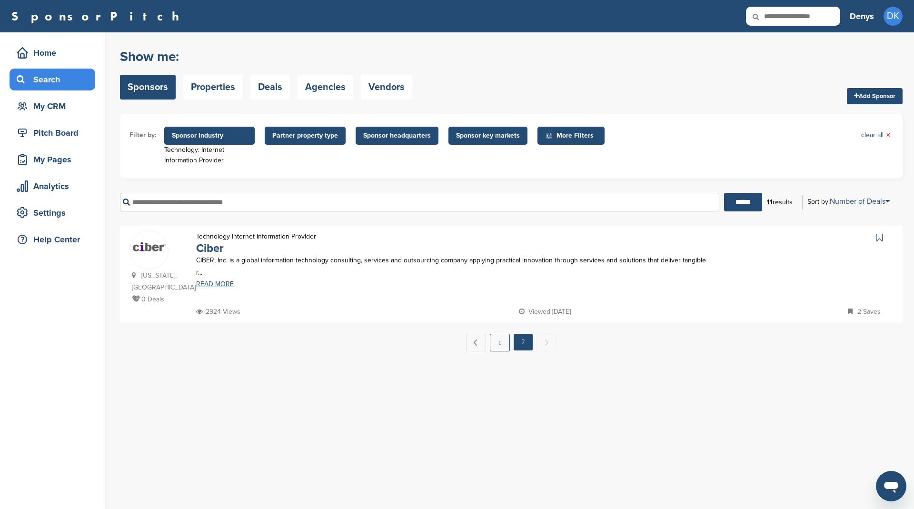
click at [494, 334] on link "1" at bounding box center [500, 343] width 20 height 18
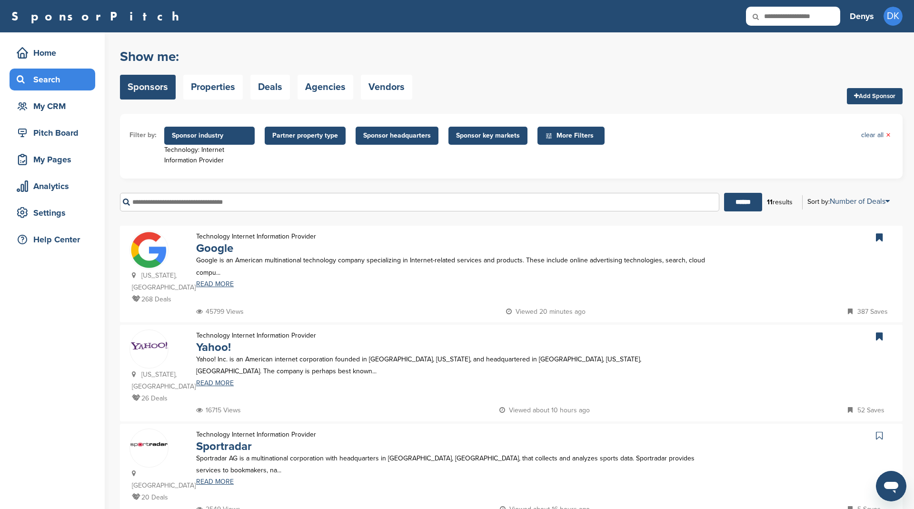
click at [216, 135] on span "Sponsor industry" at bounding box center [209, 135] width 75 height 10
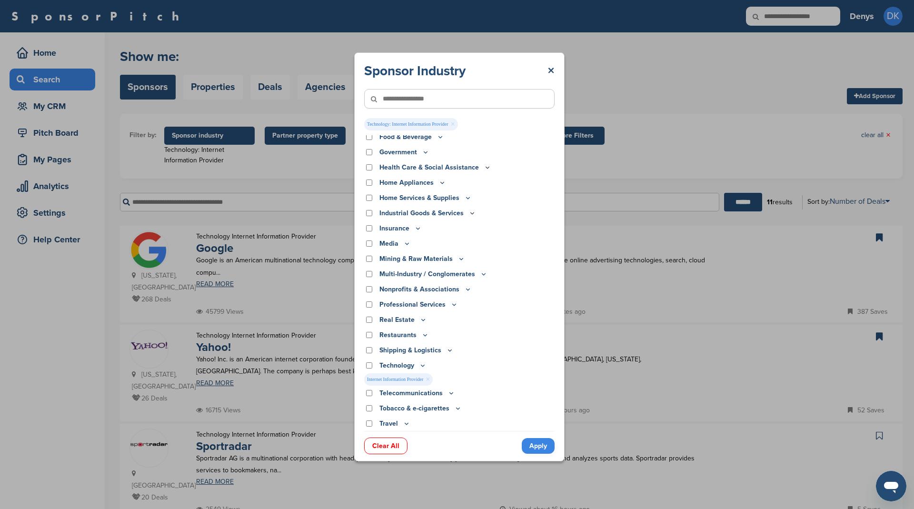
scroll to position [156, 0]
click at [421, 366] on icon at bounding box center [423, 365] width 8 height 8
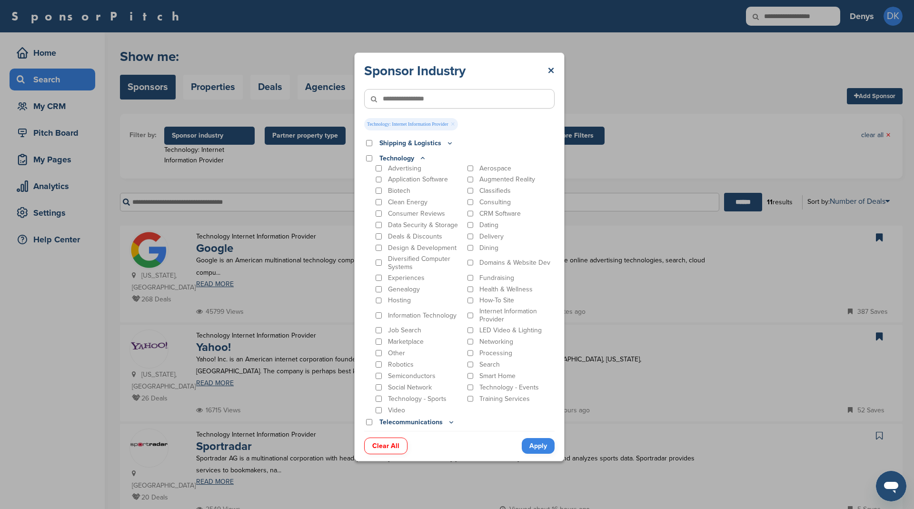
scroll to position [376, 0]
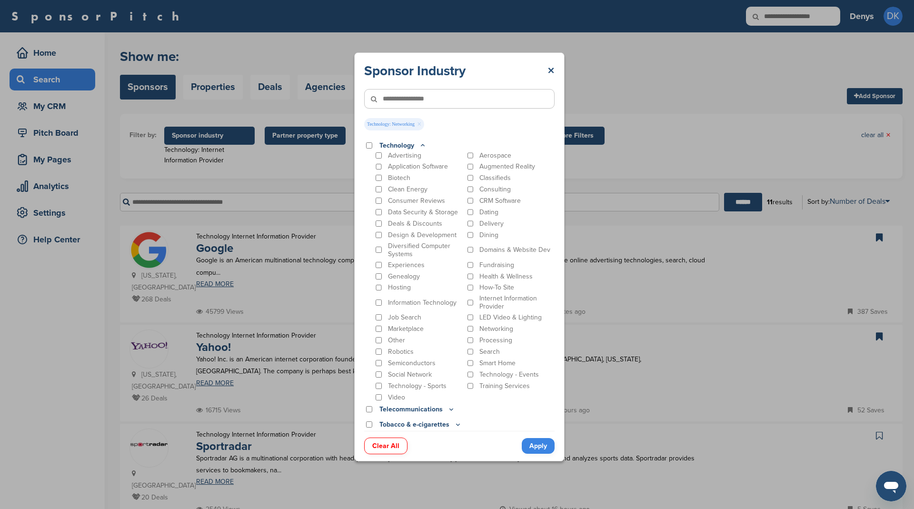
click at [540, 448] on link "Apply" at bounding box center [538, 446] width 33 height 16
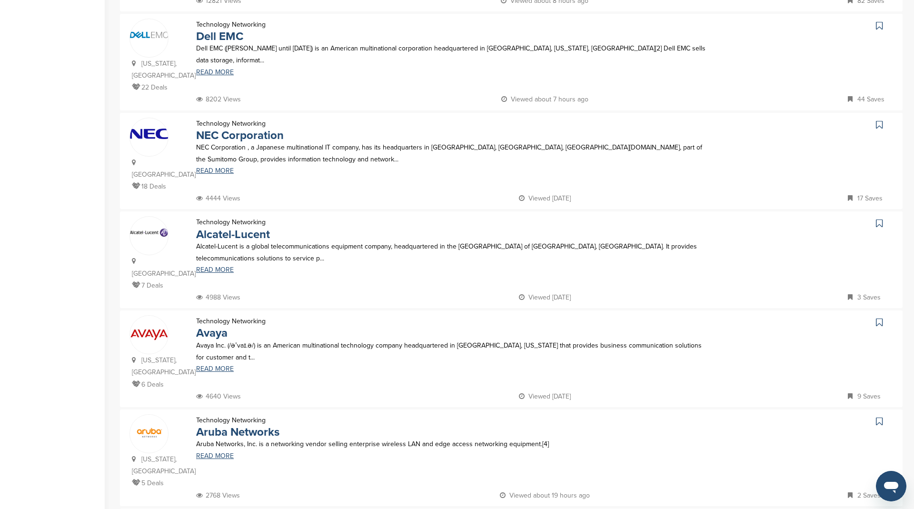
scroll to position [0, 0]
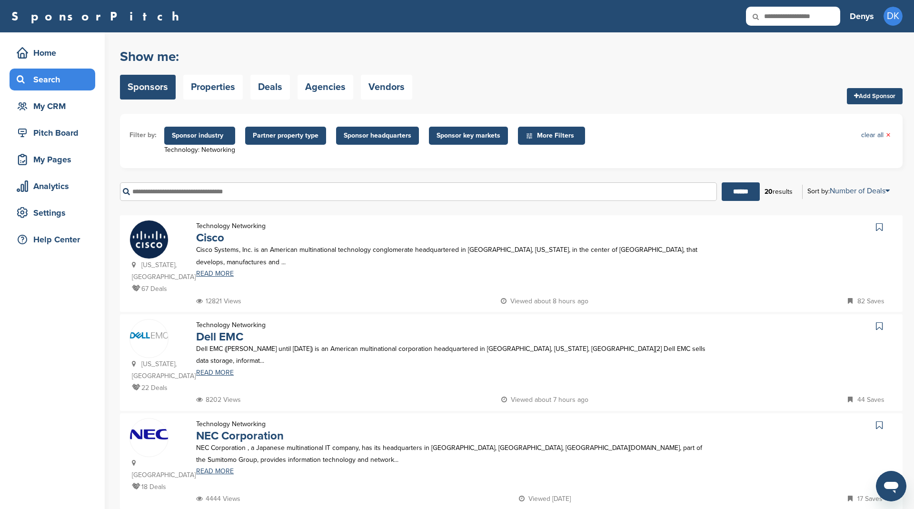
click at [220, 137] on span "Sponsor industry" at bounding box center [200, 135] width 56 height 10
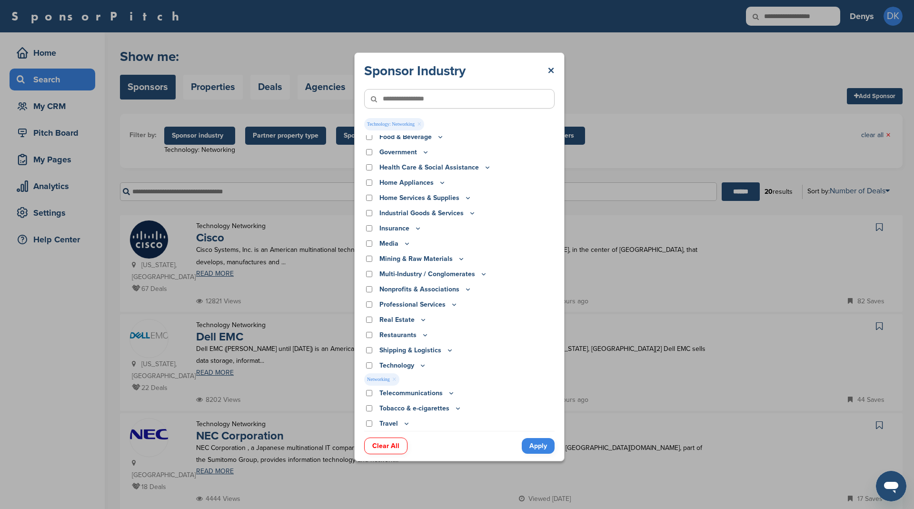
scroll to position [156, 0]
click at [421, 364] on icon at bounding box center [423, 365] width 8 height 8
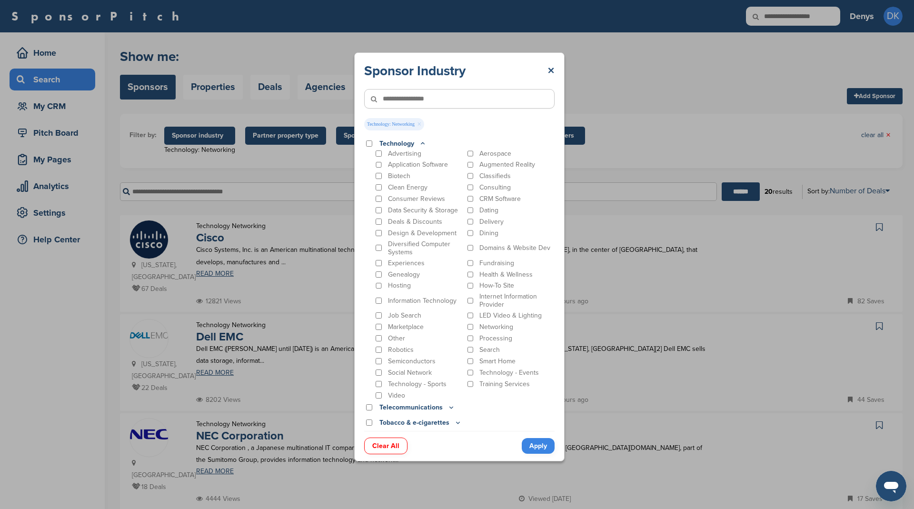
scroll to position [393, 0]
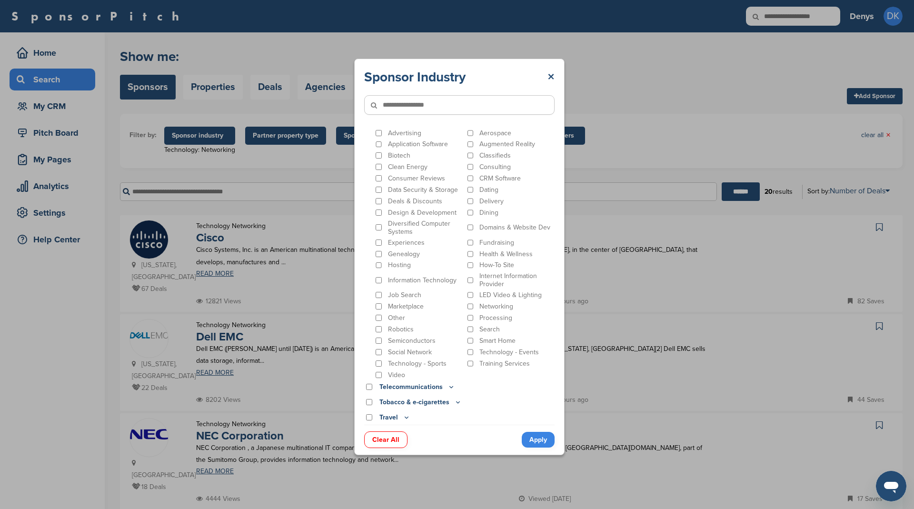
click at [494, 316] on p "Processing" at bounding box center [495, 318] width 33 height 8
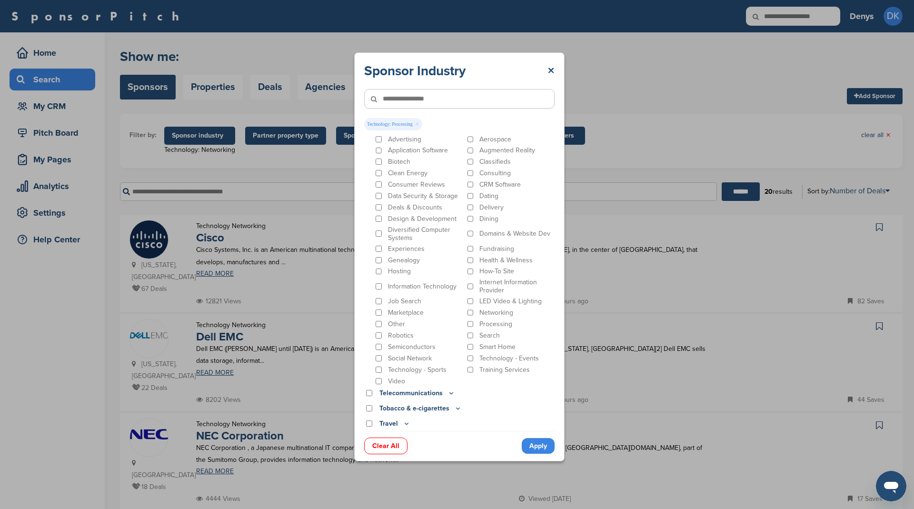
click at [535, 447] on link "Apply" at bounding box center [538, 446] width 33 height 16
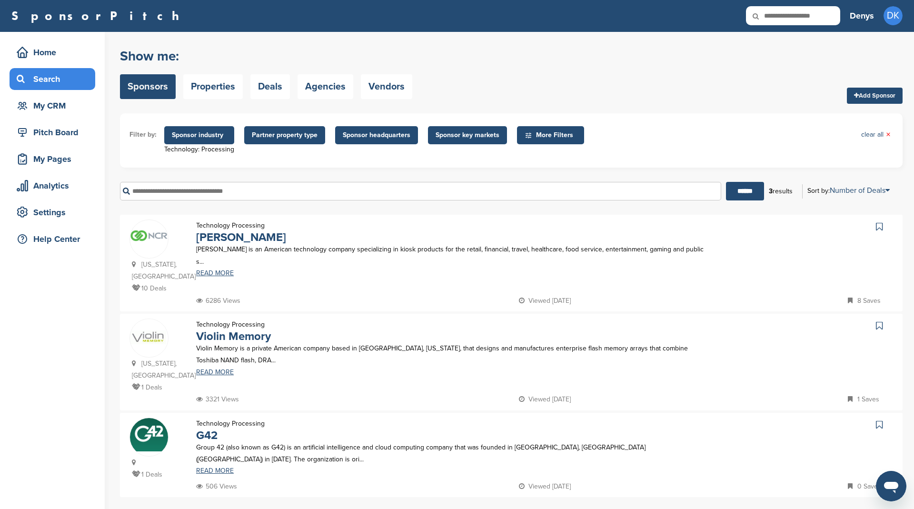
scroll to position [0, 0]
click at [215, 137] on span "Sponsor industry" at bounding box center [199, 135] width 55 height 10
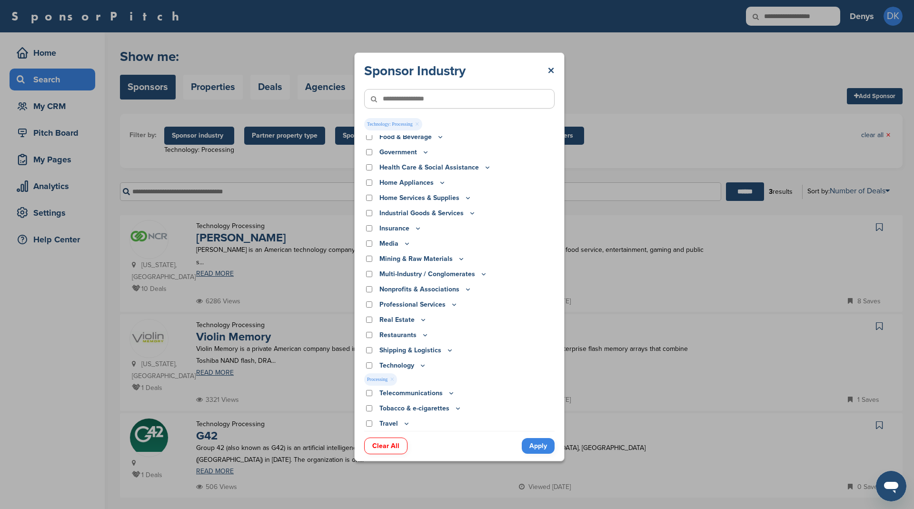
scroll to position [156, 0]
click at [419, 365] on icon at bounding box center [423, 365] width 8 height 8
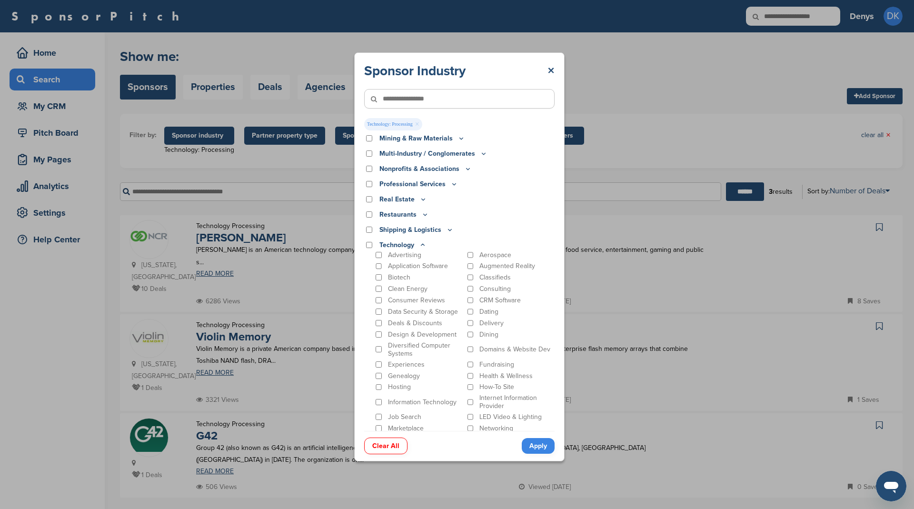
scroll to position [393, 0]
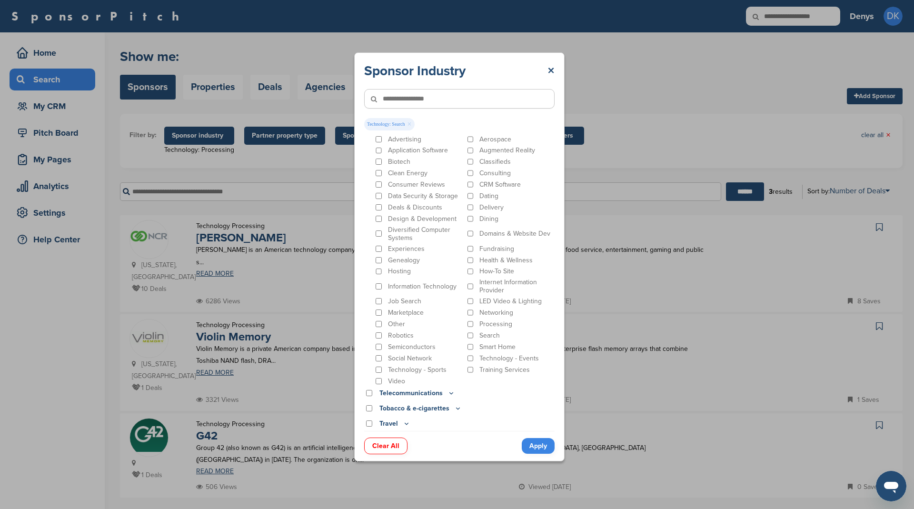
click at [536, 442] on link "Apply" at bounding box center [538, 446] width 33 height 16
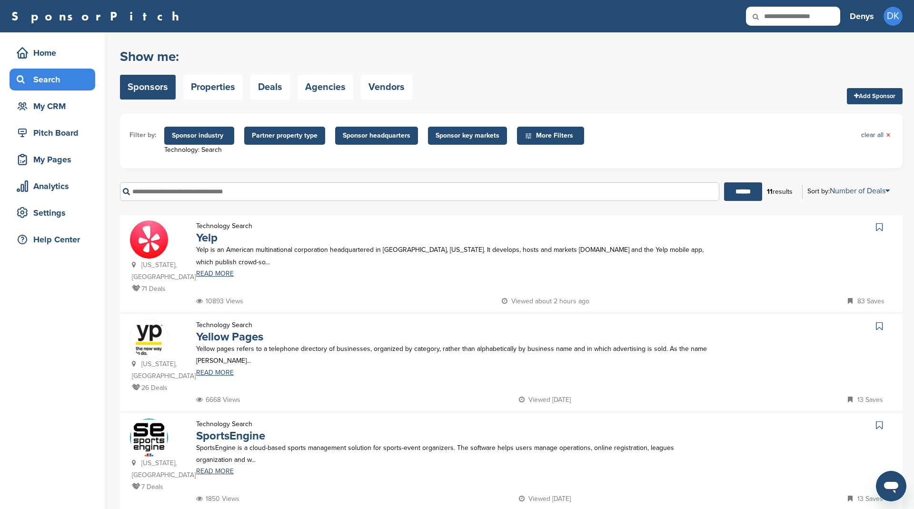
click at [880, 225] on icon at bounding box center [879, 227] width 7 height 10
click at [881, 325] on icon at bounding box center [879, 326] width 7 height 10
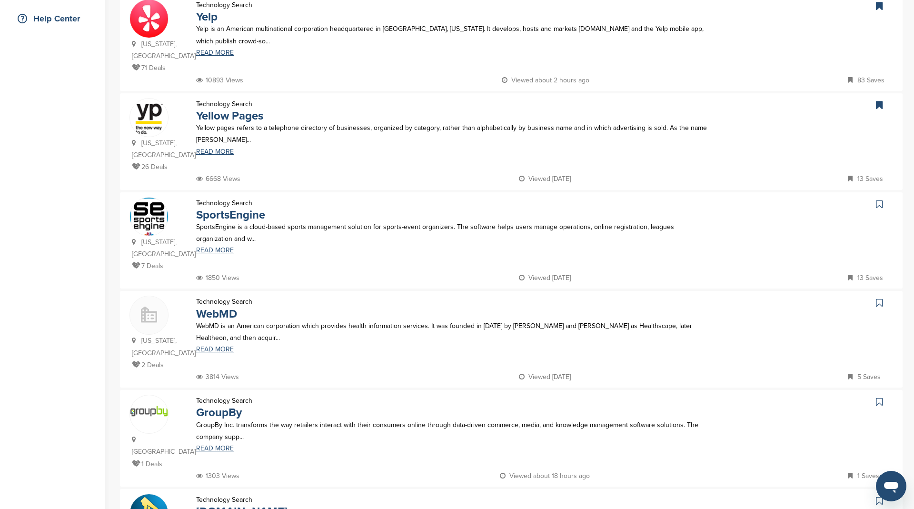
scroll to position [221, 0]
click at [877, 300] on icon at bounding box center [879, 302] width 7 height 10
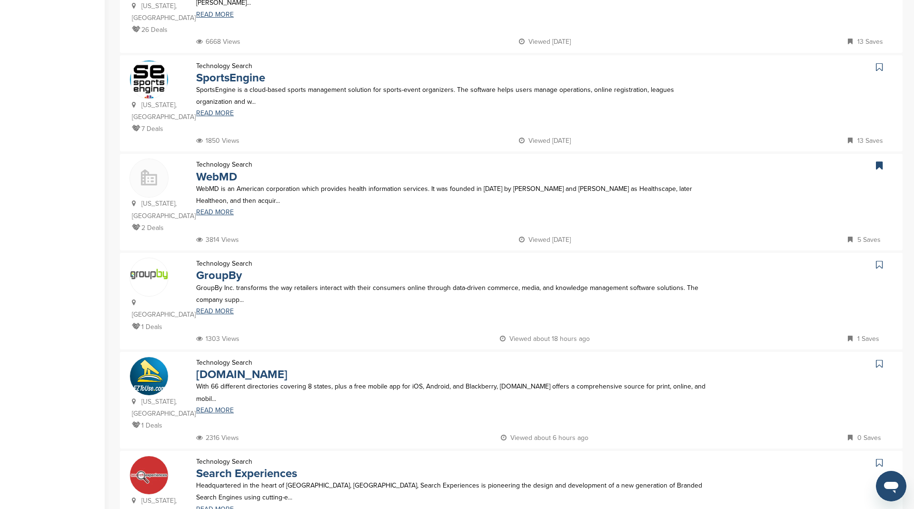
scroll to position [364, 0]
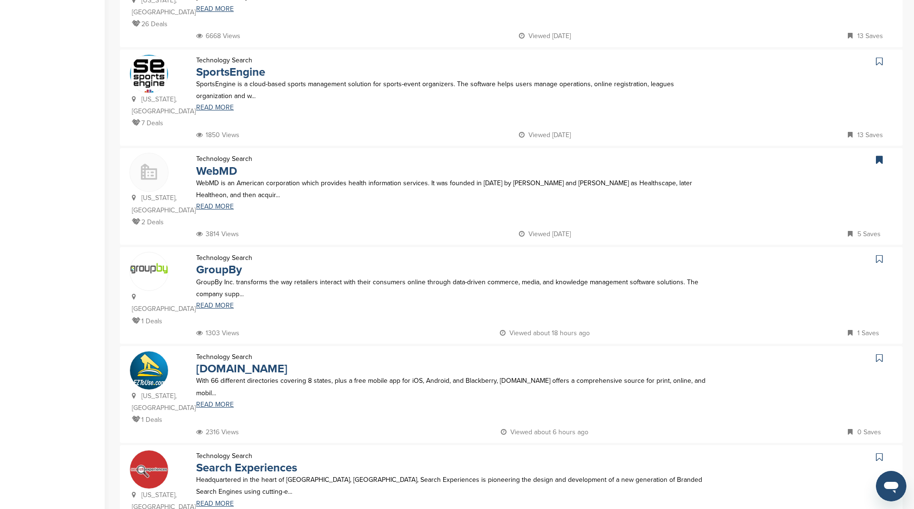
click at [877, 159] on icon at bounding box center [879, 160] width 7 height 10
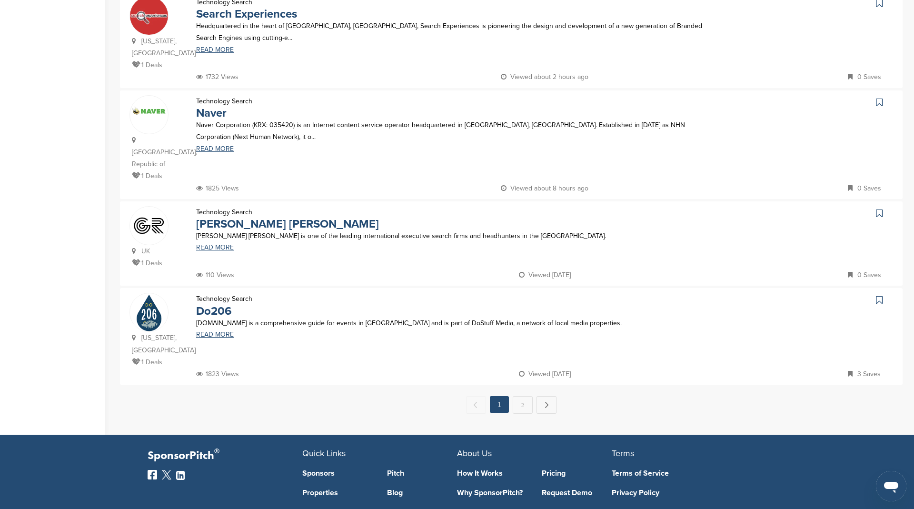
scroll to position [818, 0]
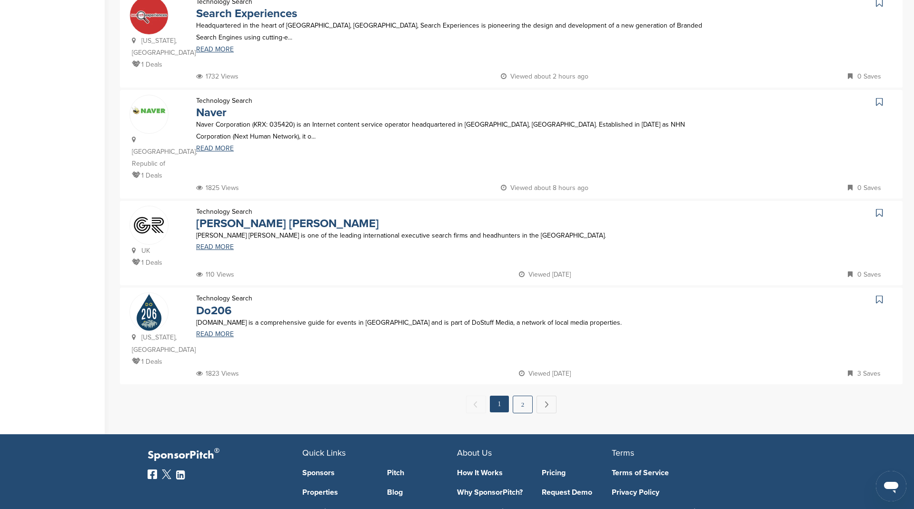
click at [524, 396] on link "2" at bounding box center [523, 405] width 20 height 18
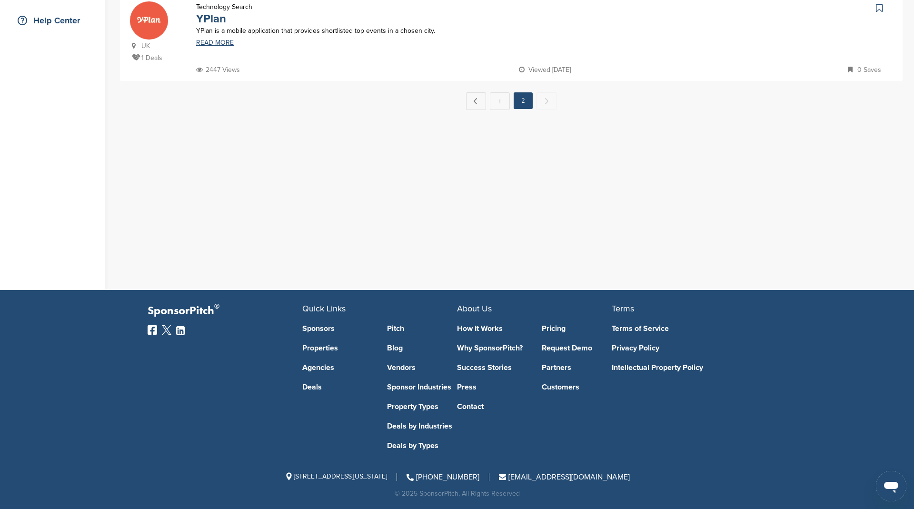
scroll to position [0, 0]
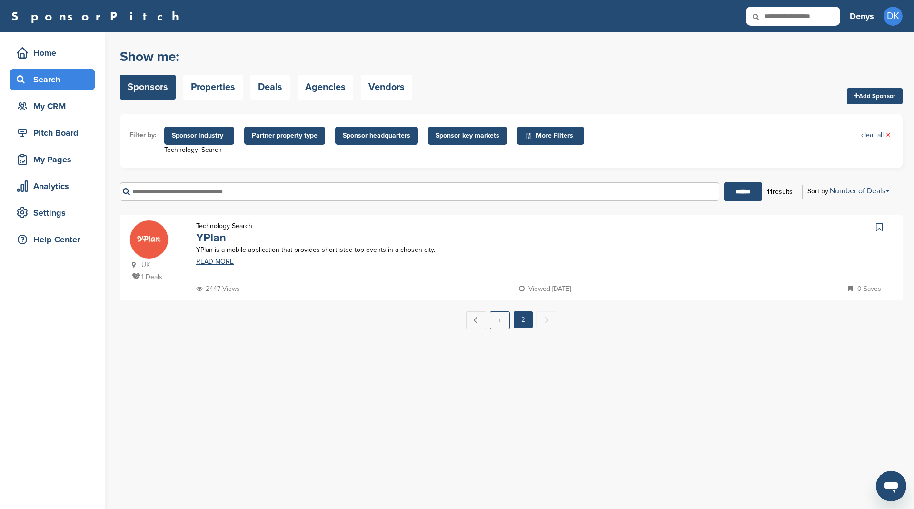
click at [499, 318] on link "1" at bounding box center [500, 320] width 20 height 18
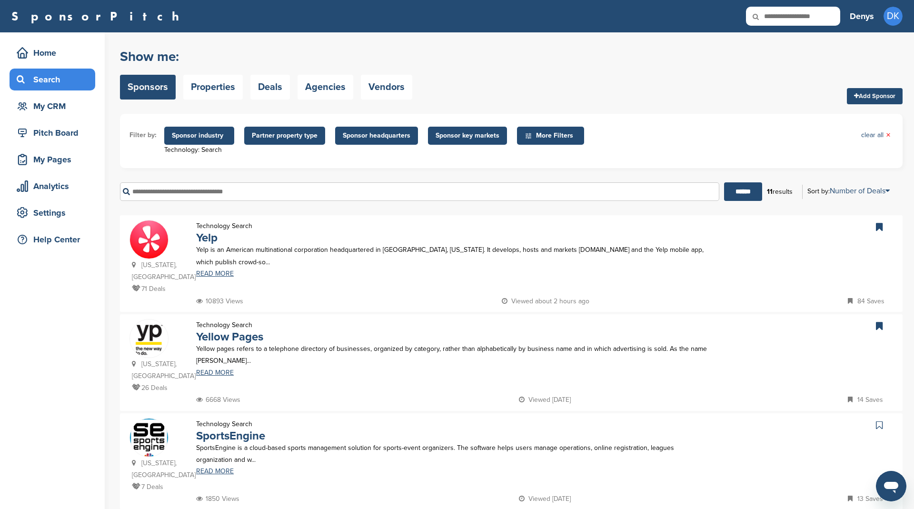
click at [199, 133] on span "Sponsor industry" at bounding box center [199, 135] width 55 height 10
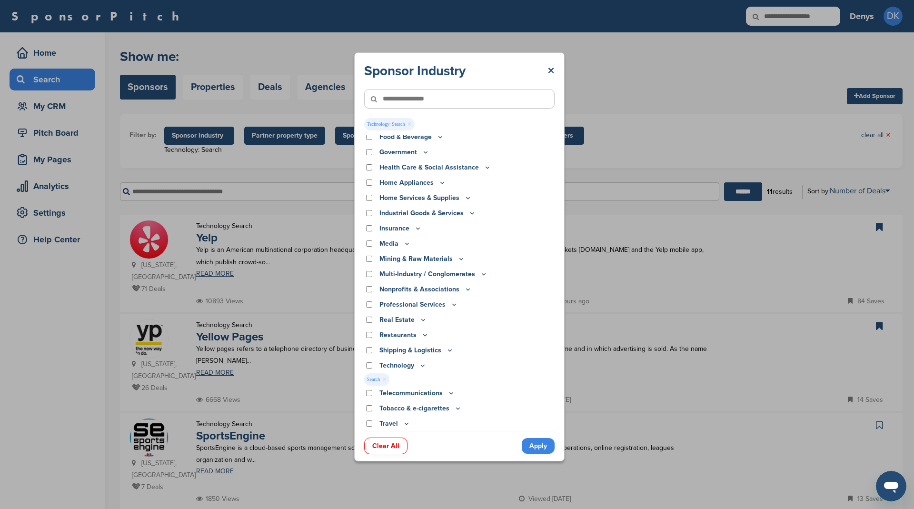
click at [423, 365] on icon at bounding box center [423, 365] width 8 height 8
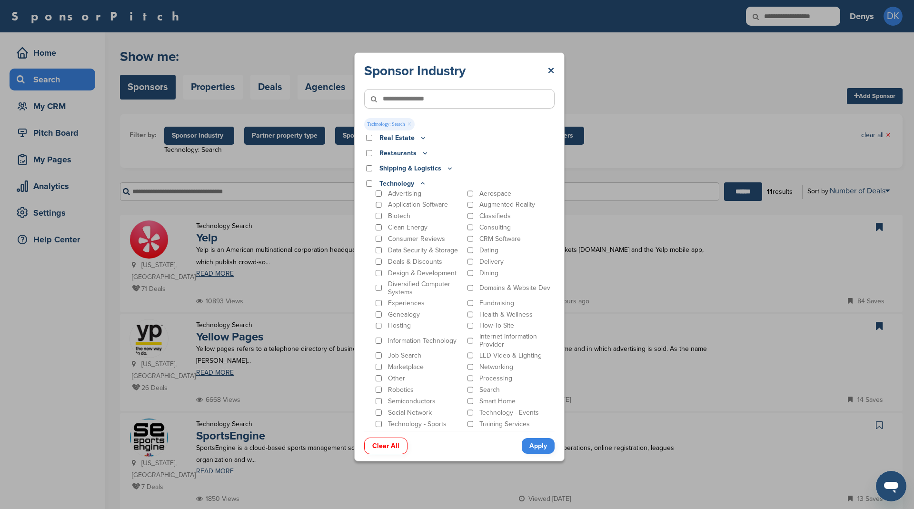
scroll to position [393, 0]
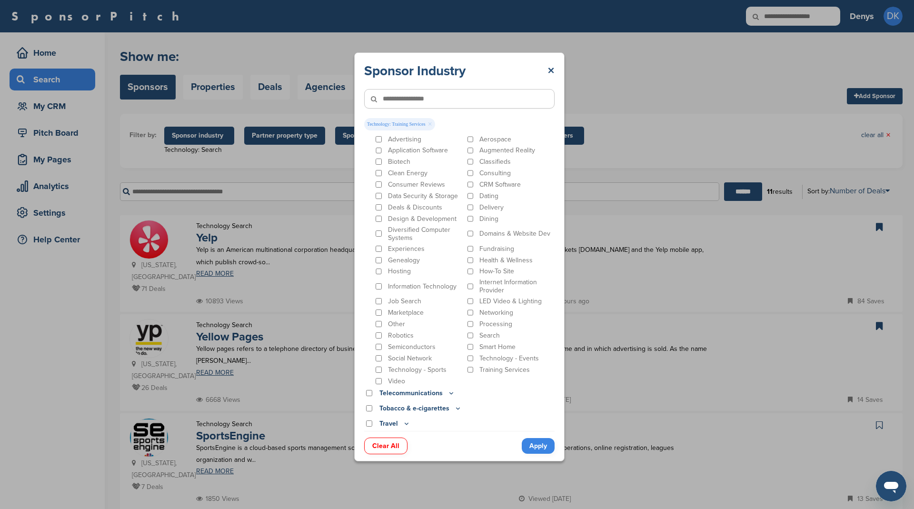
click at [545, 447] on link "Apply" at bounding box center [538, 446] width 33 height 16
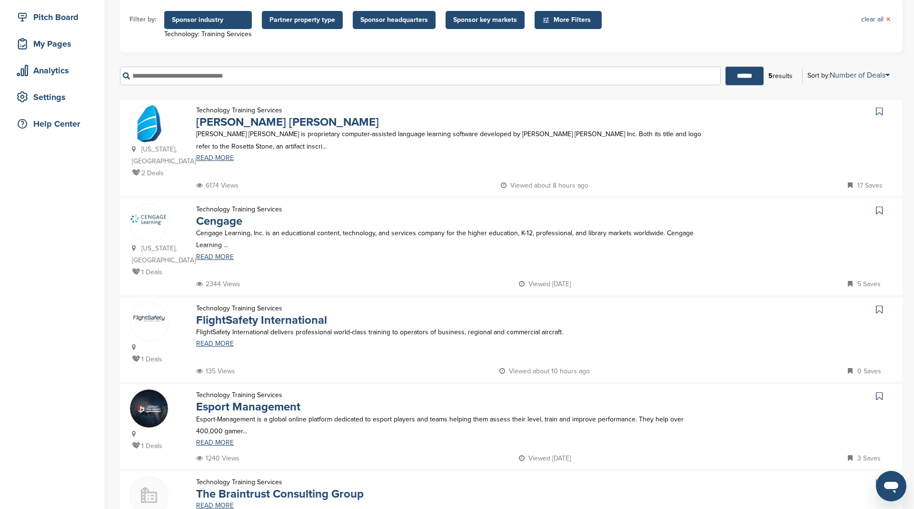
scroll to position [0, 0]
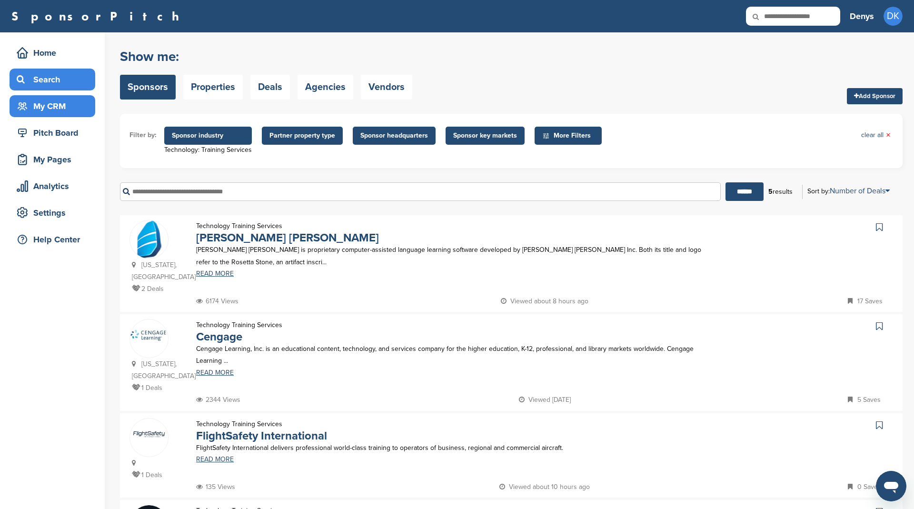
click at [63, 108] on div "My CRM" at bounding box center [54, 106] width 81 height 17
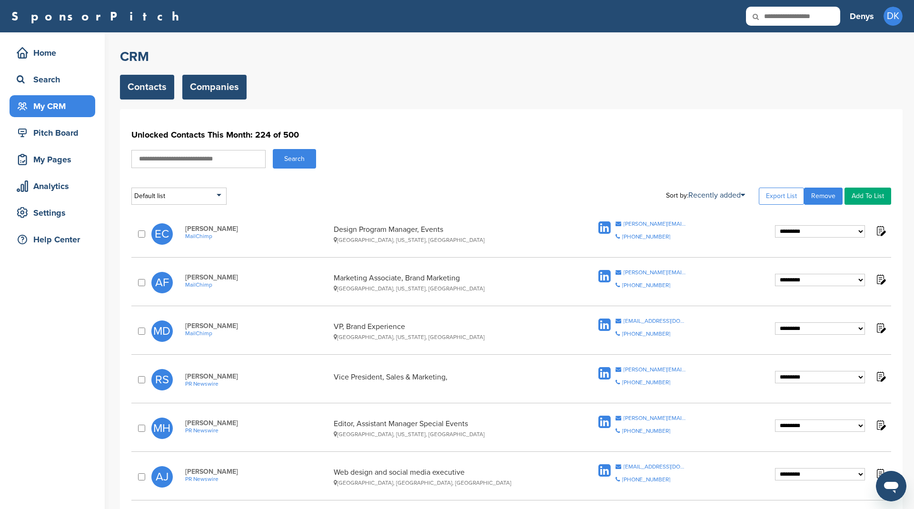
click at [238, 89] on link "Companies" at bounding box center [214, 87] width 64 height 25
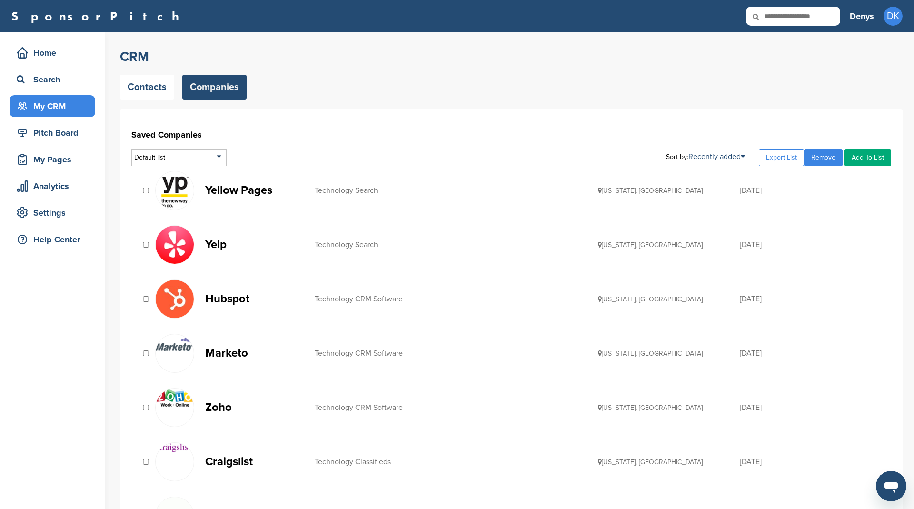
click at [238, 185] on p "Yellow Pages" at bounding box center [255, 190] width 100 height 12
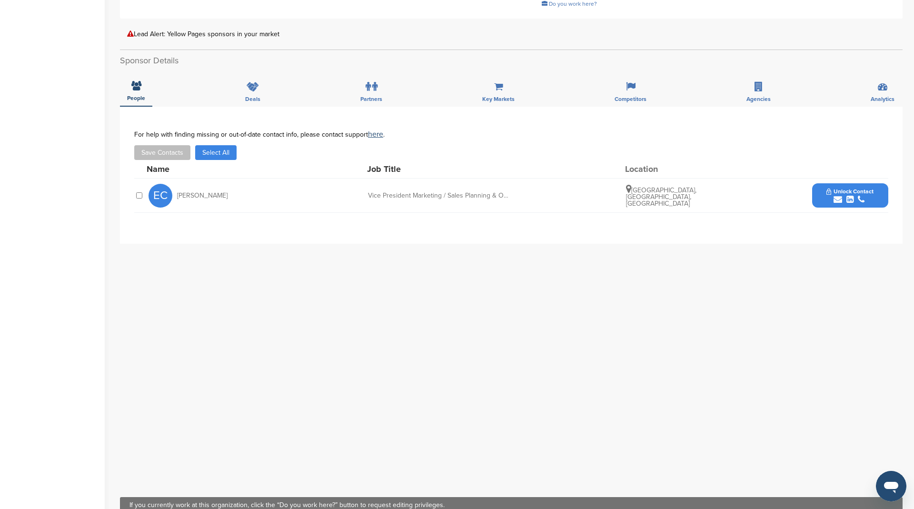
scroll to position [265, 0]
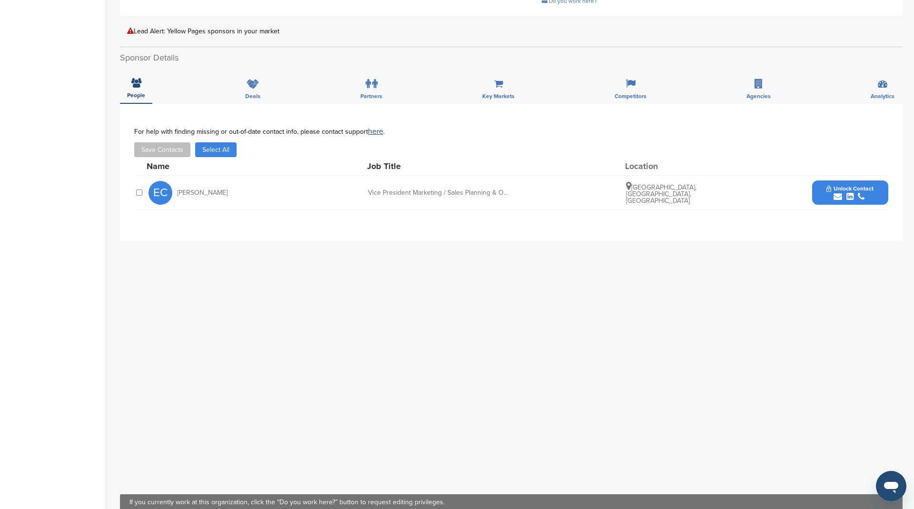
click at [226, 146] on button "Select All" at bounding box center [215, 149] width 41 height 15
click at [154, 149] on button "Save Contacts" at bounding box center [162, 149] width 56 height 15
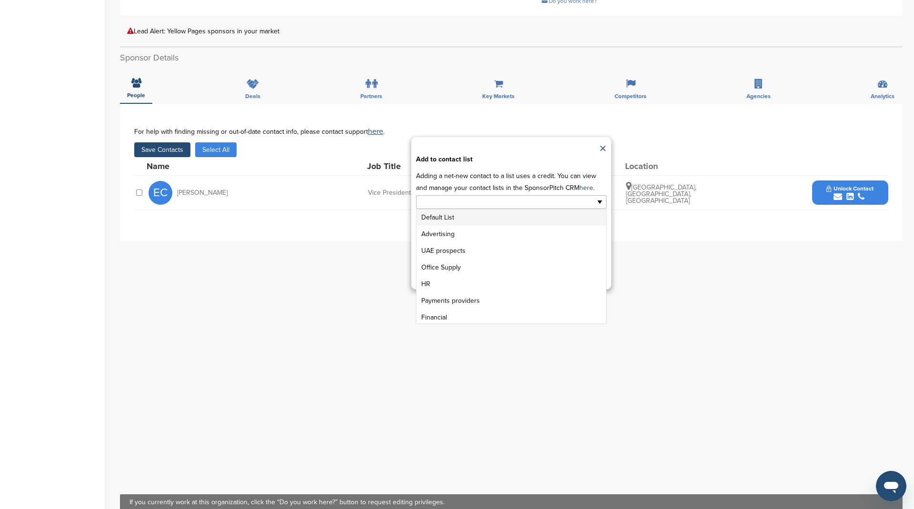
click at [433, 199] on input "text" at bounding box center [470, 202] width 100 height 11
click at [599, 147] on link "×" at bounding box center [602, 149] width 7 height 14
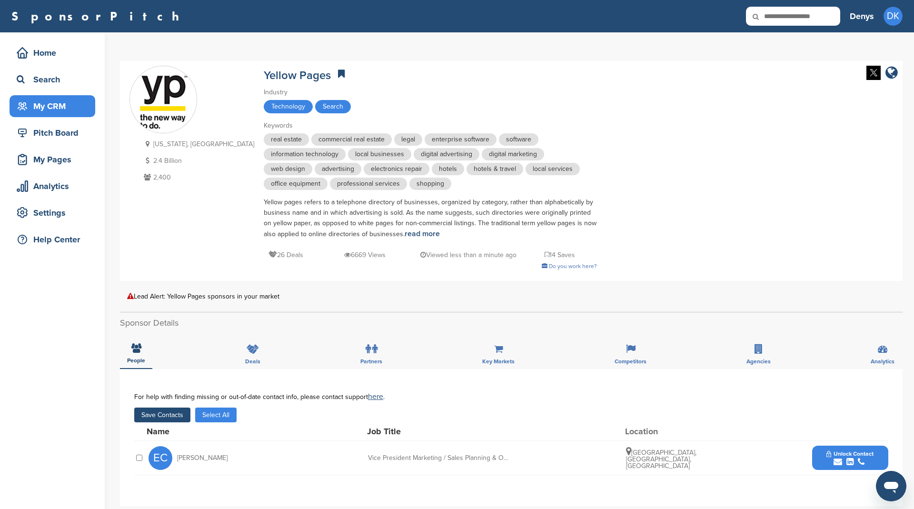
click at [62, 105] on div "My CRM" at bounding box center [54, 106] width 81 height 17
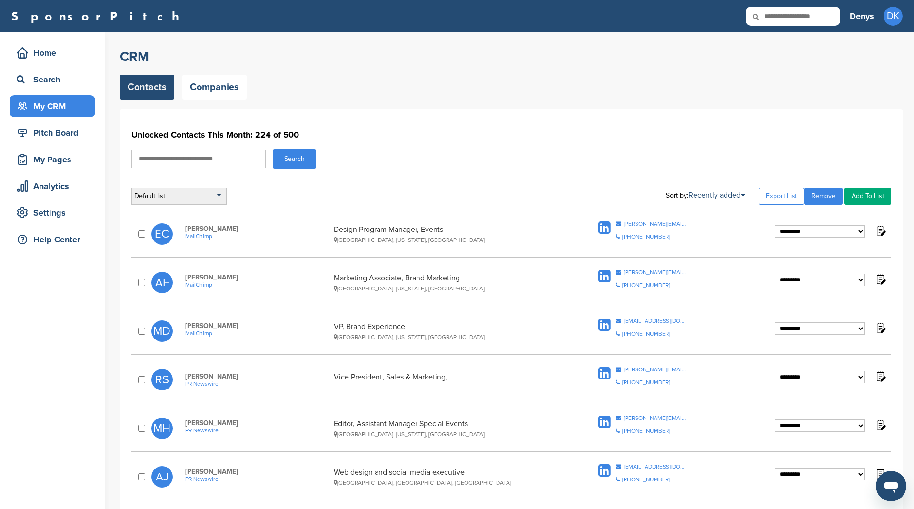
click at [213, 194] on div "Default list" at bounding box center [178, 196] width 95 height 17
click at [182, 208] on input "text" at bounding box center [179, 208] width 94 height 12
type input "********"
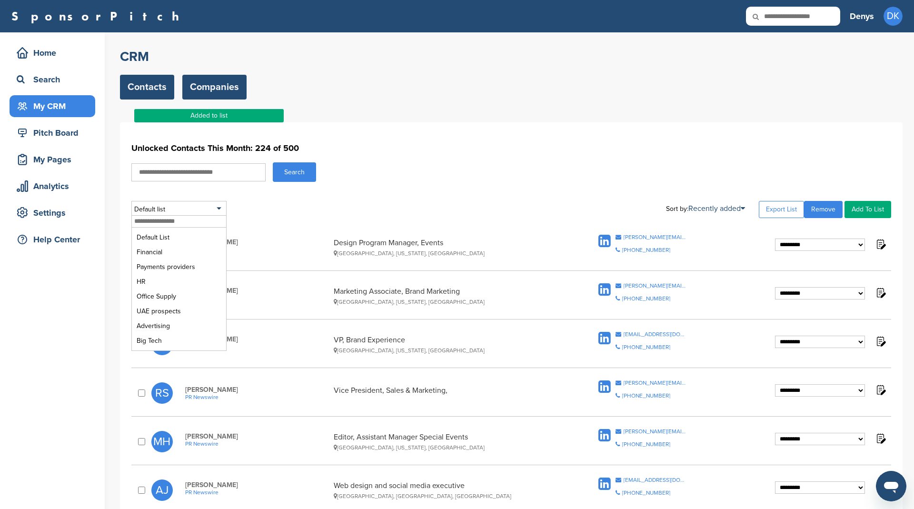
click at [203, 82] on link "Companies" at bounding box center [214, 87] width 64 height 25
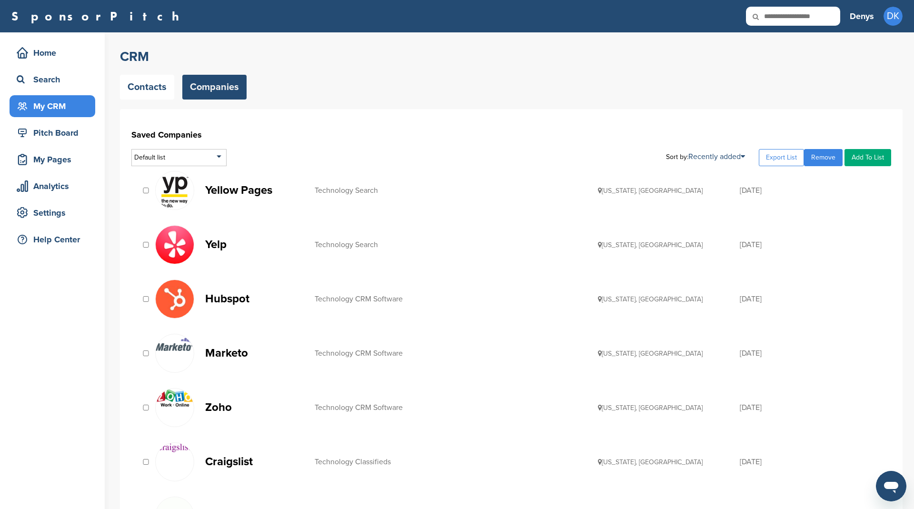
click at [238, 191] on p "Yellow Pages" at bounding box center [255, 190] width 100 height 12
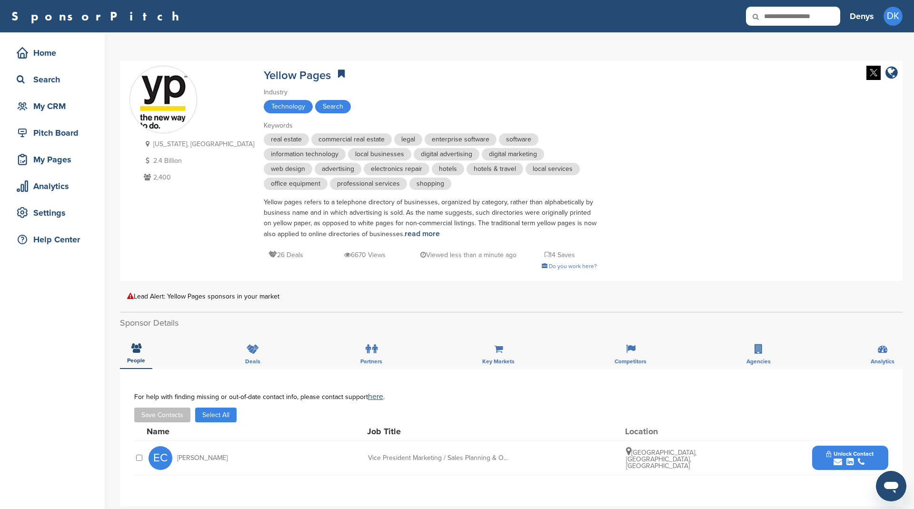
click at [227, 414] on button "Select All" at bounding box center [215, 414] width 41 height 15
click at [169, 412] on button "Save Contacts" at bounding box center [162, 414] width 56 height 15
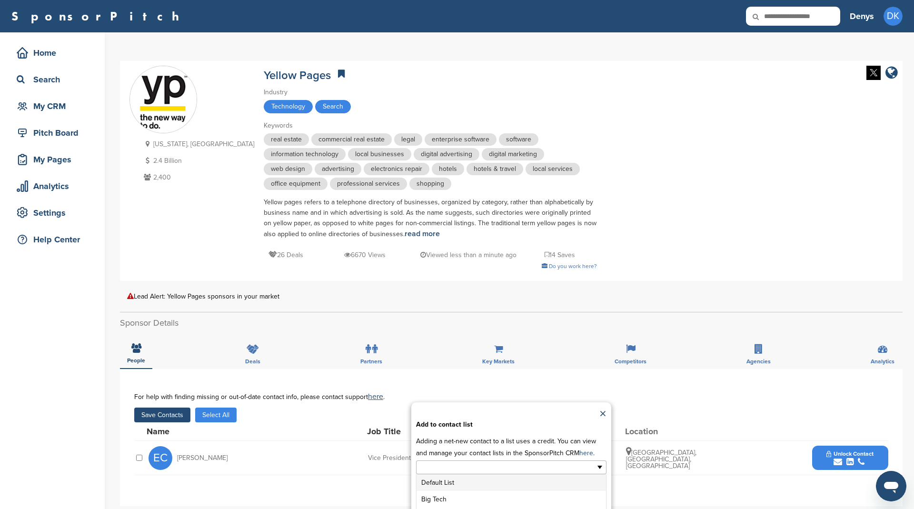
click at [491, 462] on input "text" at bounding box center [470, 467] width 100 height 11
click at [447, 494] on li "Big Tech" at bounding box center [510, 499] width 189 height 17
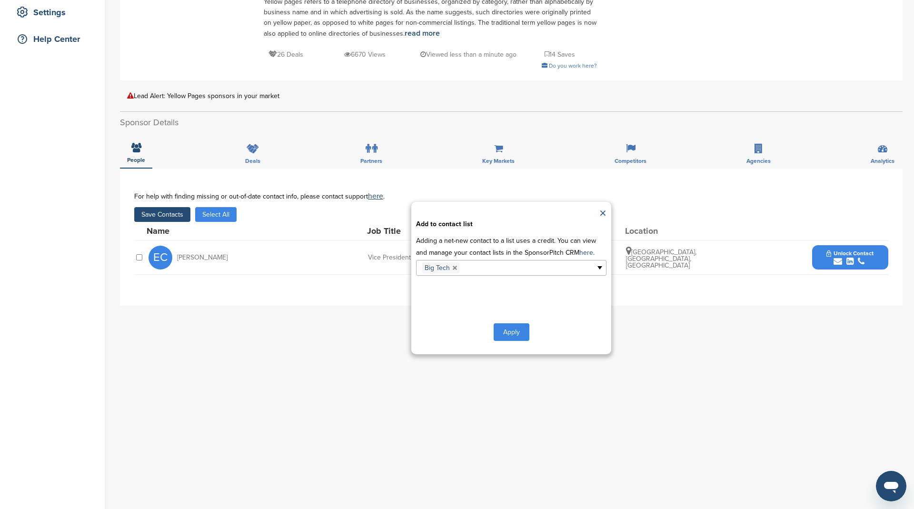
scroll to position [245, 0]
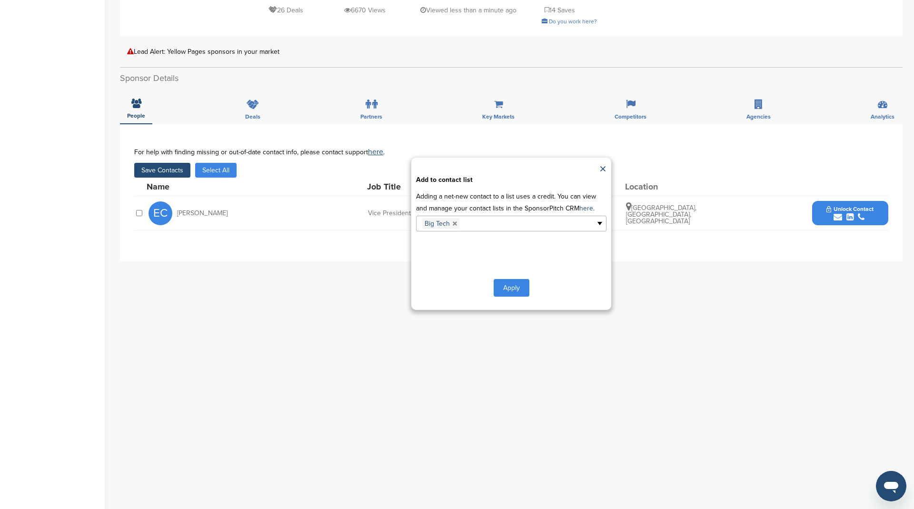
click at [505, 284] on button "Apply" at bounding box center [512, 288] width 36 height 18
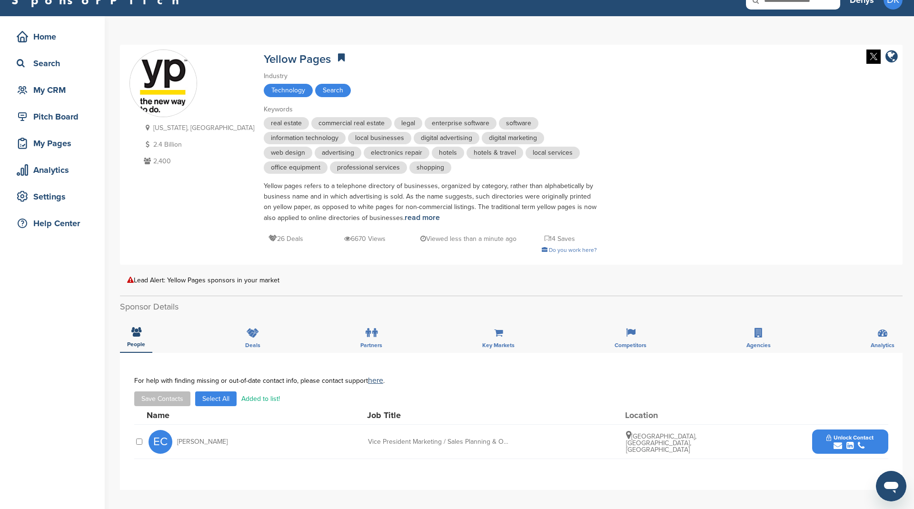
scroll to position [0, 0]
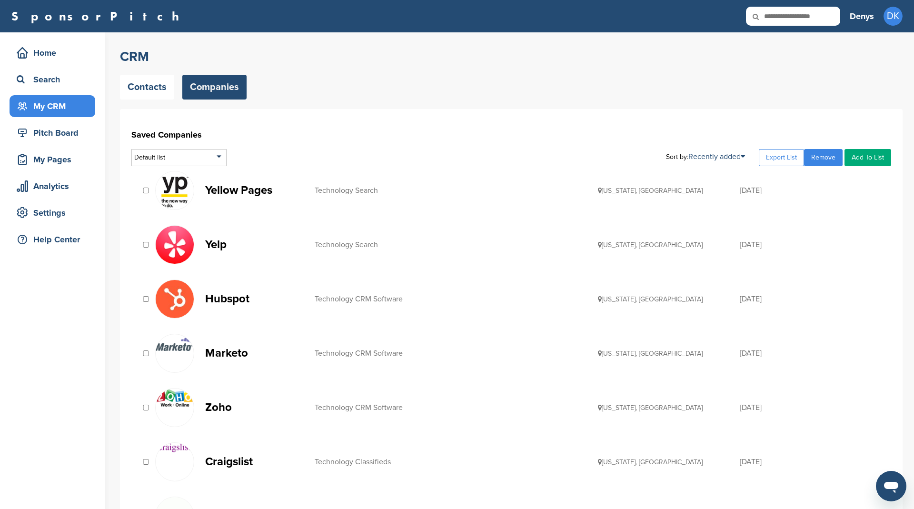
click at [341, 245] on div "Technology Search" at bounding box center [457, 245] width 284 height 8
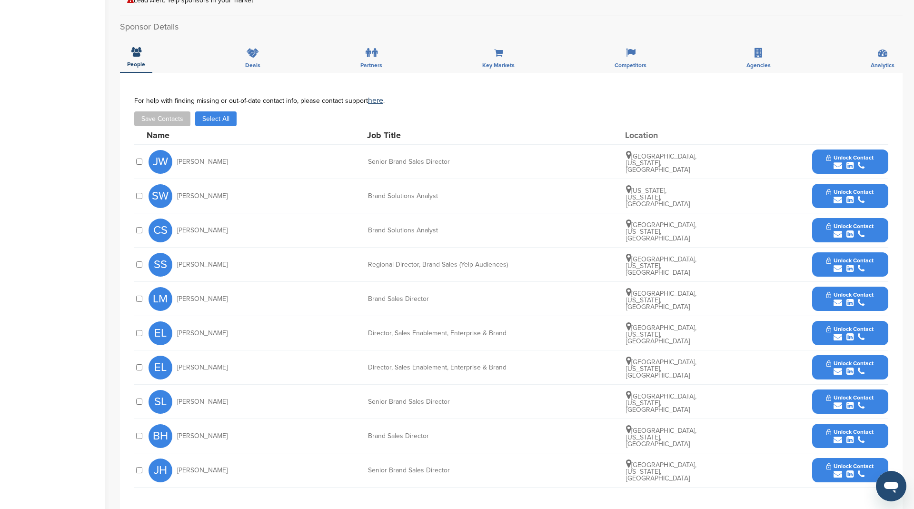
scroll to position [378, 0]
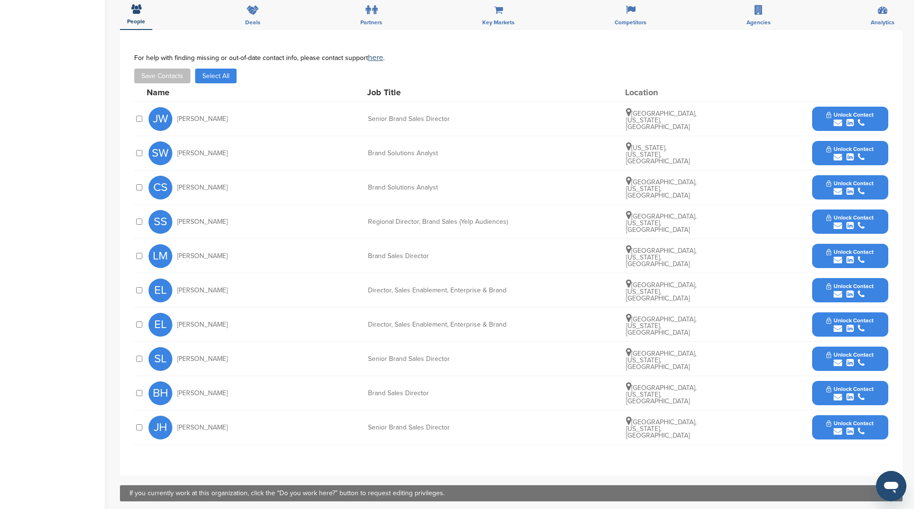
click at [218, 69] on button "Select All" at bounding box center [215, 76] width 41 height 15
click at [156, 69] on button "Save Contacts" at bounding box center [162, 76] width 56 height 15
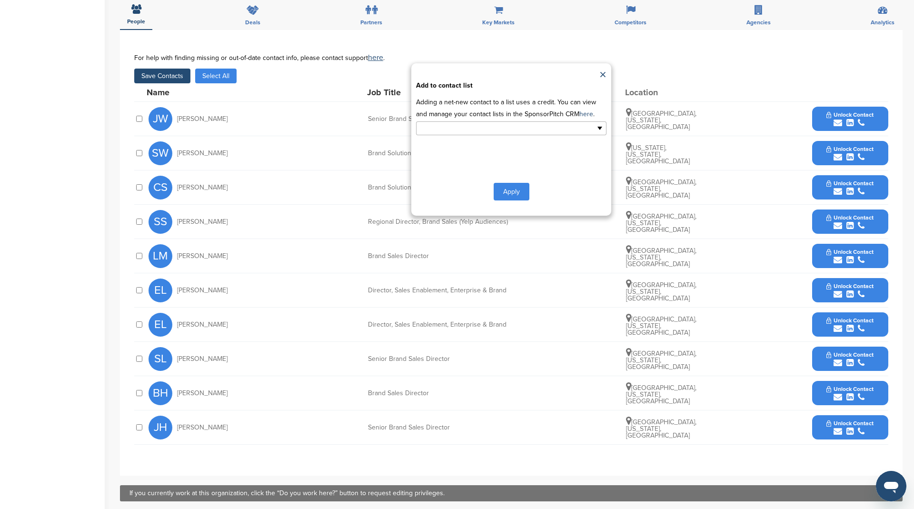
click at [456, 123] on input "text" at bounding box center [470, 128] width 100 height 11
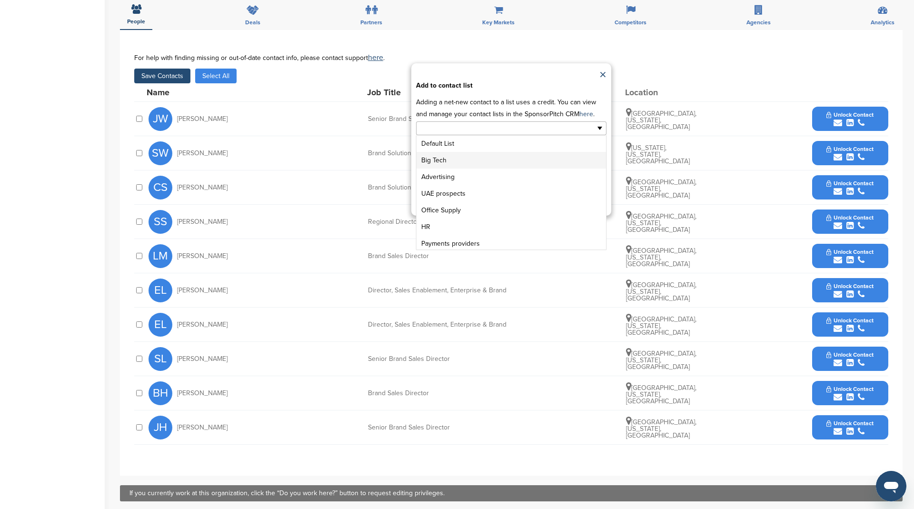
click at [456, 152] on li "Big Tech" at bounding box center [510, 160] width 189 height 17
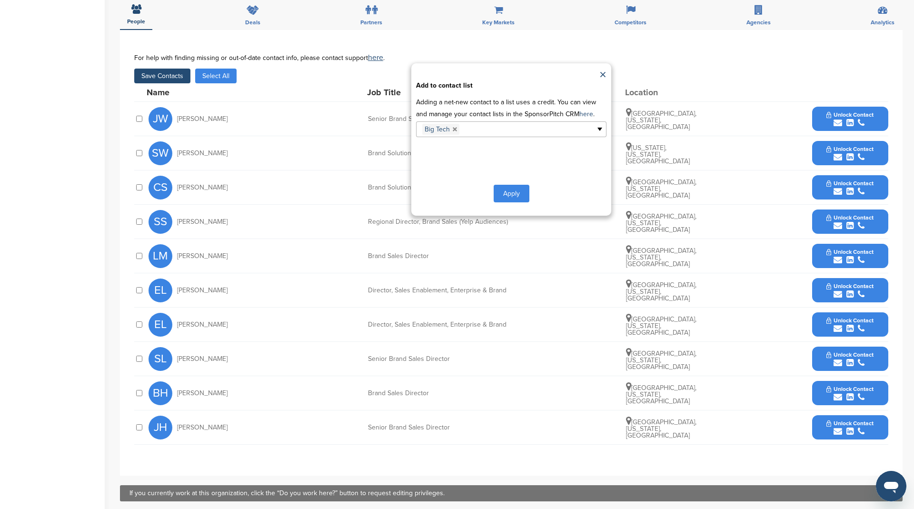
click at [513, 185] on button "Apply" at bounding box center [512, 194] width 36 height 18
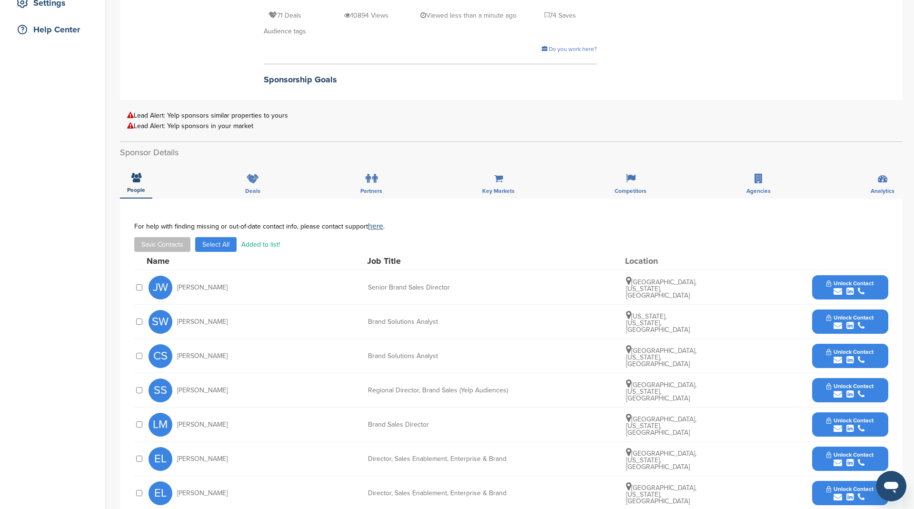
scroll to position [0, 0]
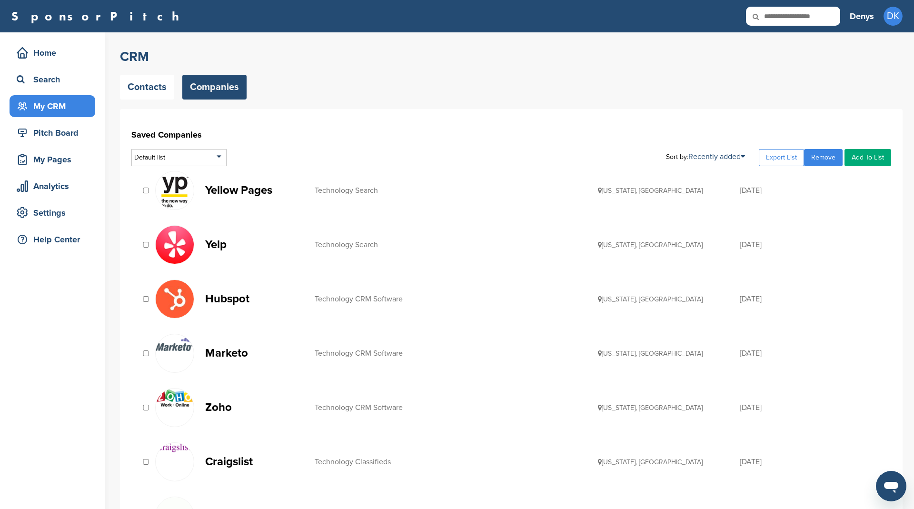
click at [227, 299] on p "Hubspot" at bounding box center [255, 299] width 100 height 12
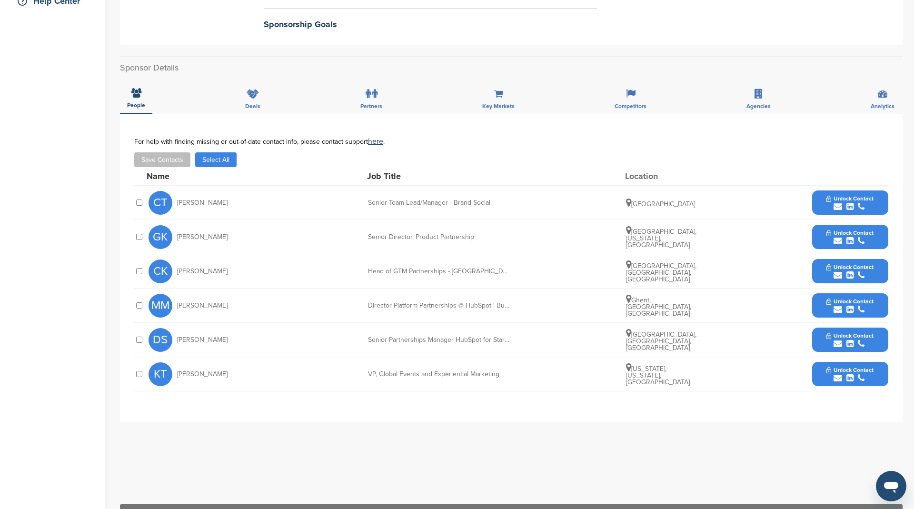
scroll to position [215, 0]
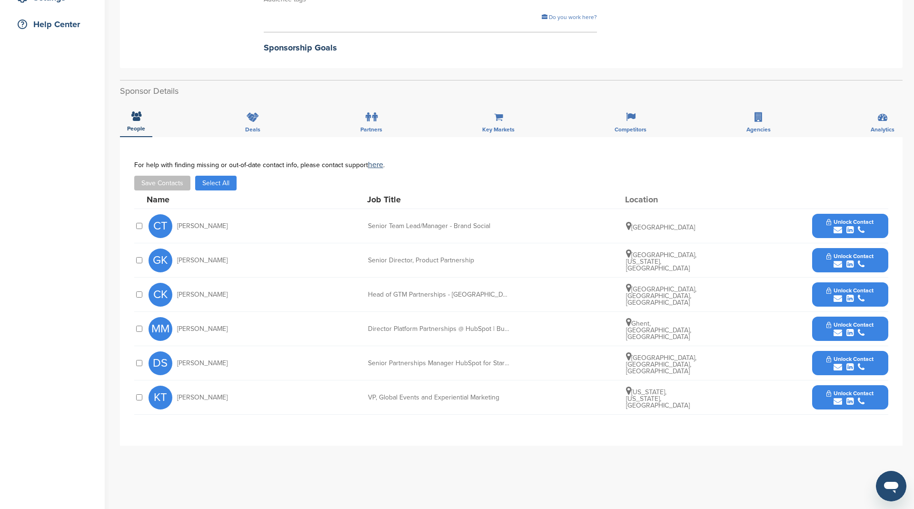
click at [220, 176] on button "Select All" at bounding box center [215, 183] width 41 height 15
click at [172, 176] on button "Save Contacts" at bounding box center [162, 183] width 56 height 15
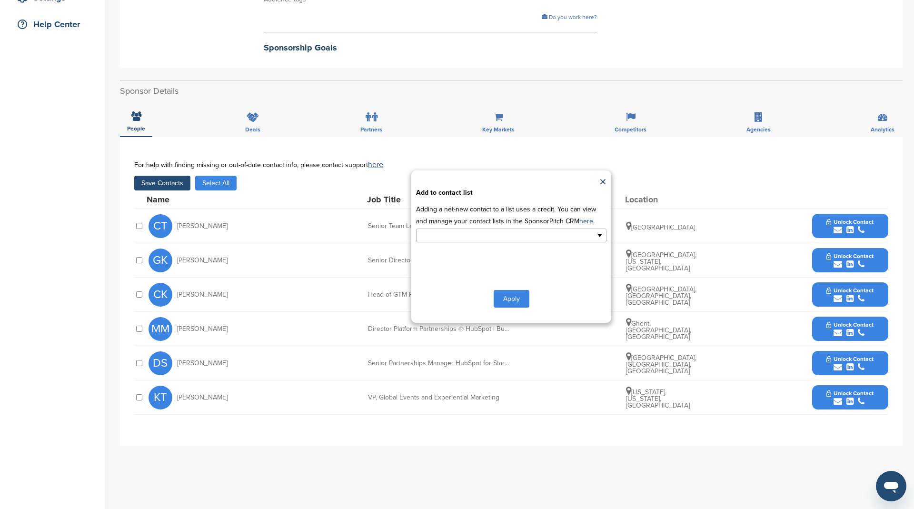
click at [463, 230] on input "text" at bounding box center [470, 235] width 100 height 11
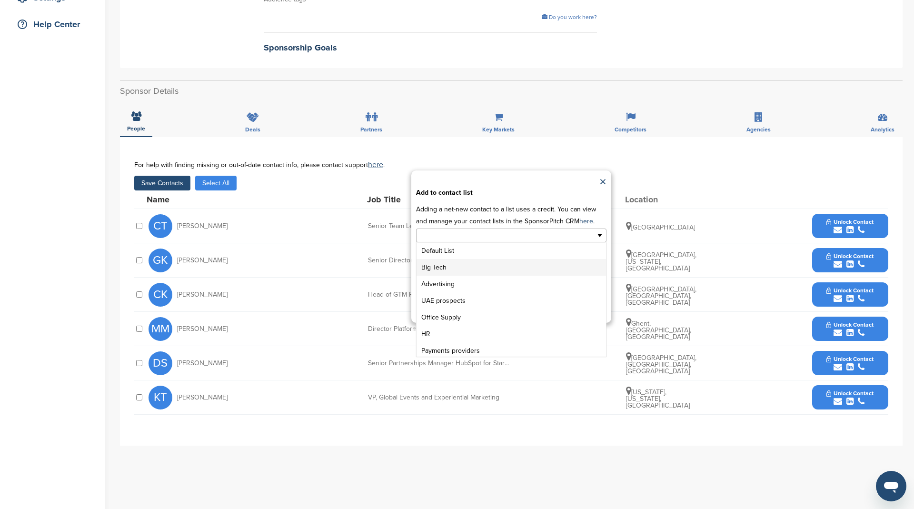
click at [465, 259] on li "Big Tech" at bounding box center [510, 267] width 189 height 17
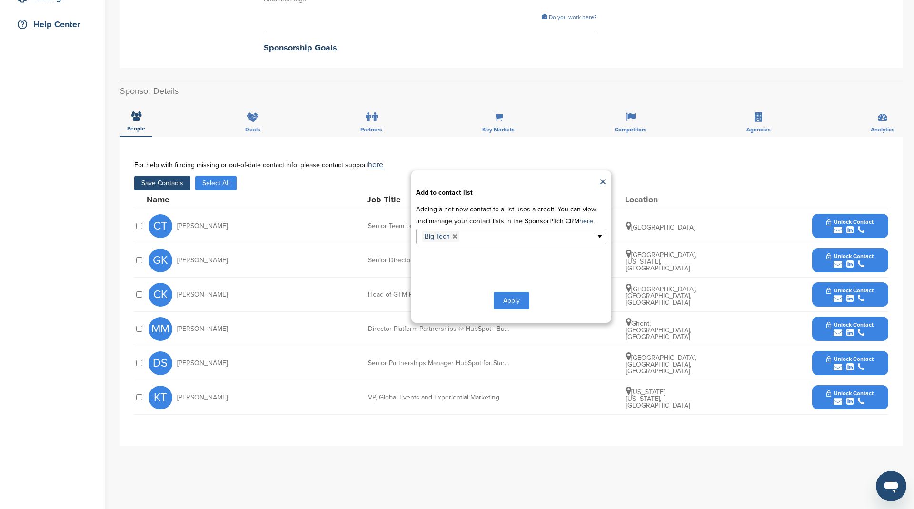
click at [516, 292] on button "Apply" at bounding box center [512, 301] width 36 height 18
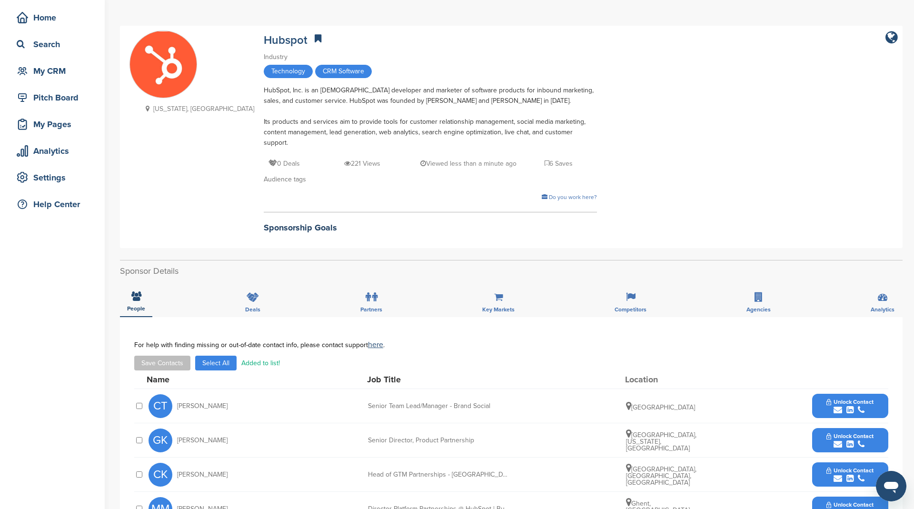
scroll to position [0, 0]
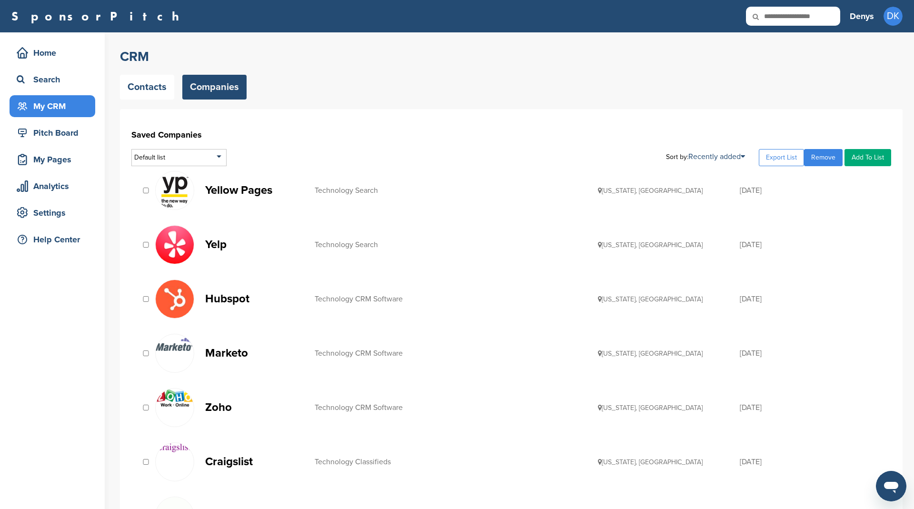
click at [235, 347] on p "Marketo" at bounding box center [255, 353] width 100 height 12
click at [216, 401] on p "Zoho" at bounding box center [255, 407] width 100 height 12
click at [238, 460] on p "Craigslist" at bounding box center [255, 462] width 100 height 12
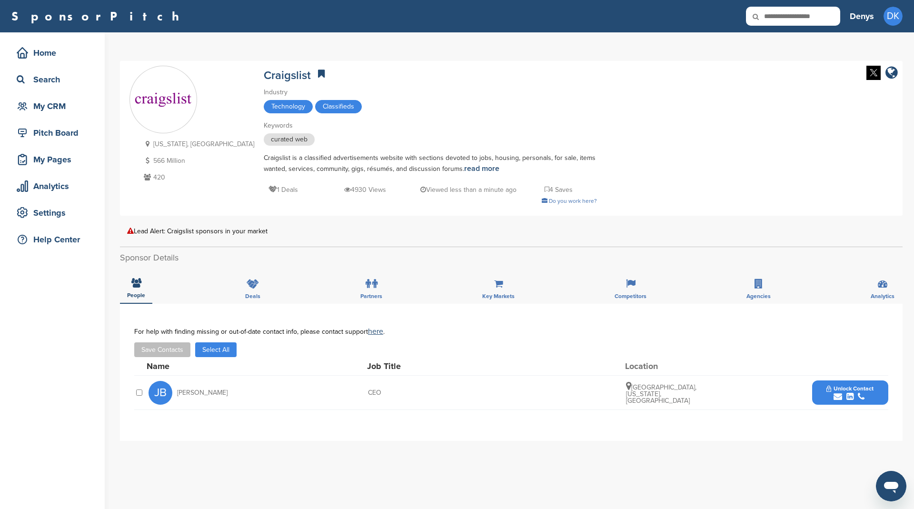
click at [217, 347] on button "Select All" at bounding box center [215, 349] width 41 height 15
click at [169, 345] on button "Save Contacts" at bounding box center [162, 349] width 56 height 15
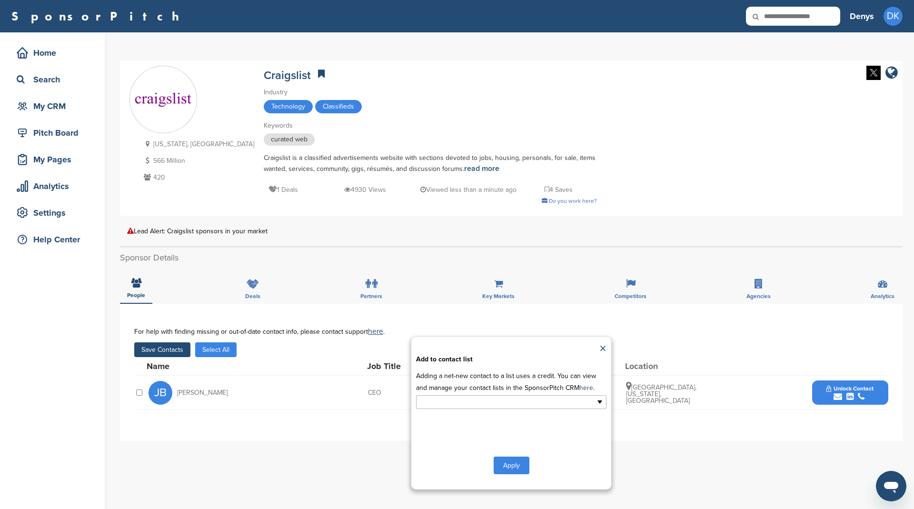
click at [444, 399] on input "text" at bounding box center [470, 401] width 100 height 11
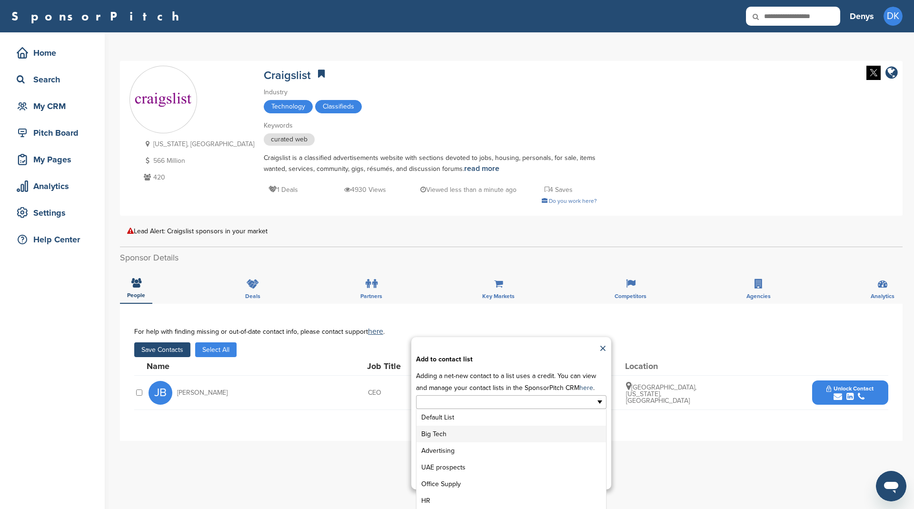
click at [449, 426] on li "Big Tech" at bounding box center [510, 434] width 189 height 17
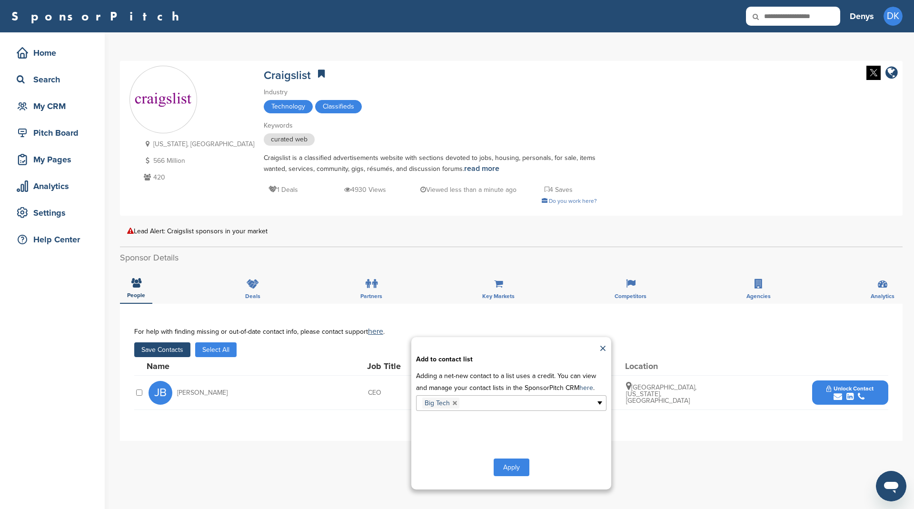
click at [515, 465] on button "Apply" at bounding box center [512, 467] width 36 height 18
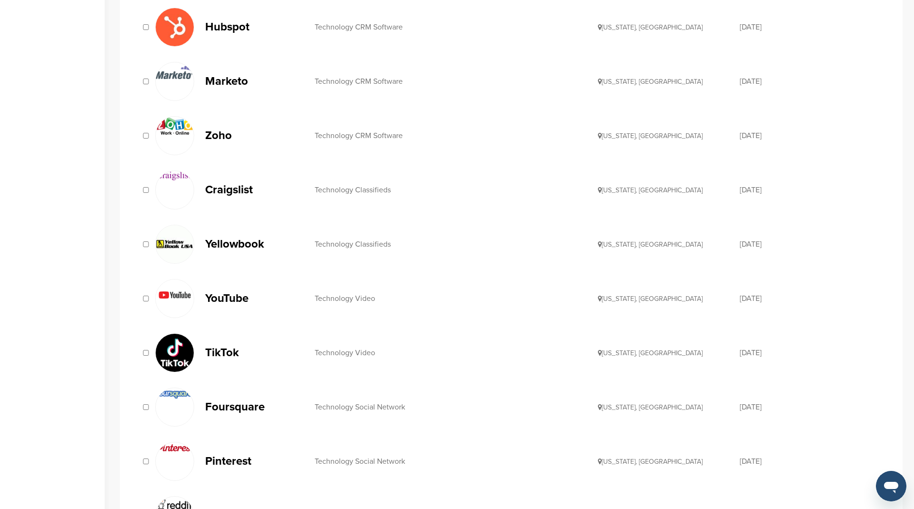
scroll to position [272, 0]
click at [248, 244] on p "Yellowbook" at bounding box center [255, 244] width 100 height 12
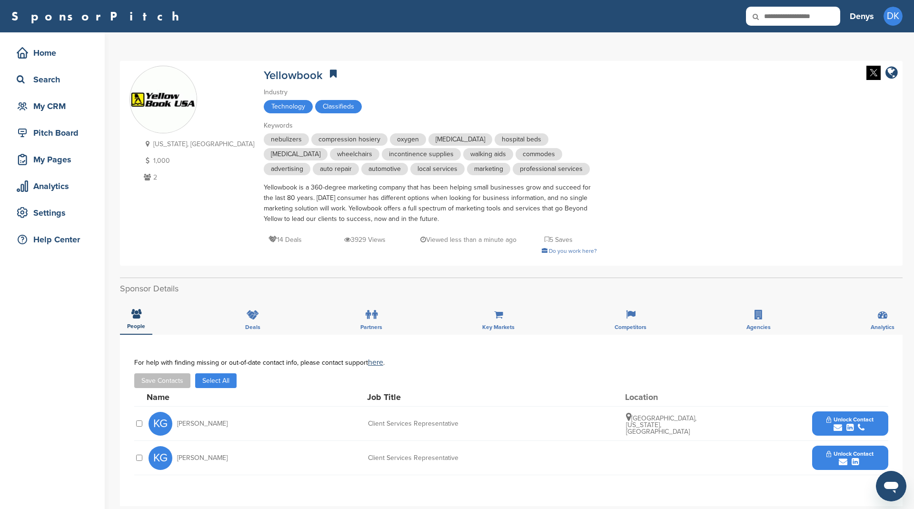
click at [225, 380] on button "Select All" at bounding box center [215, 380] width 41 height 15
click at [170, 377] on button "Save Contacts" at bounding box center [162, 380] width 56 height 15
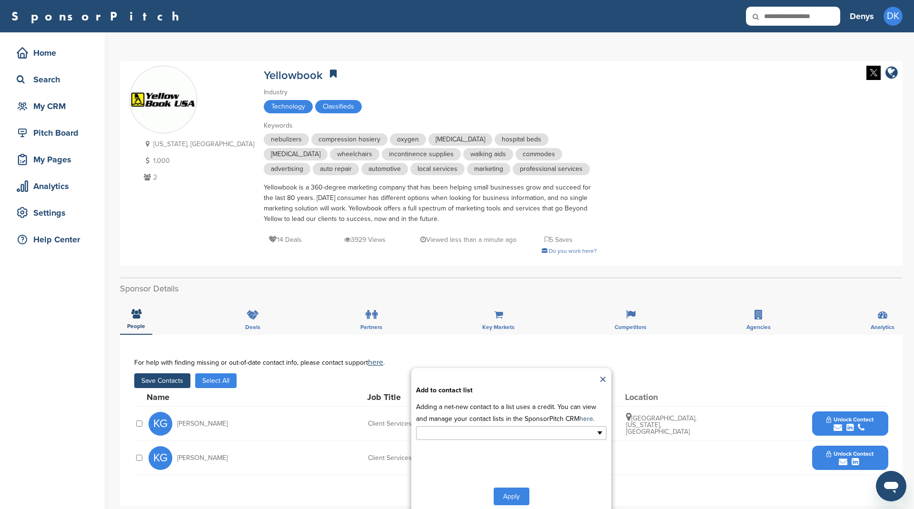
click at [489, 432] on input "text" at bounding box center [470, 432] width 100 height 11
click at [482, 460] on li "Big Tech" at bounding box center [510, 464] width 189 height 17
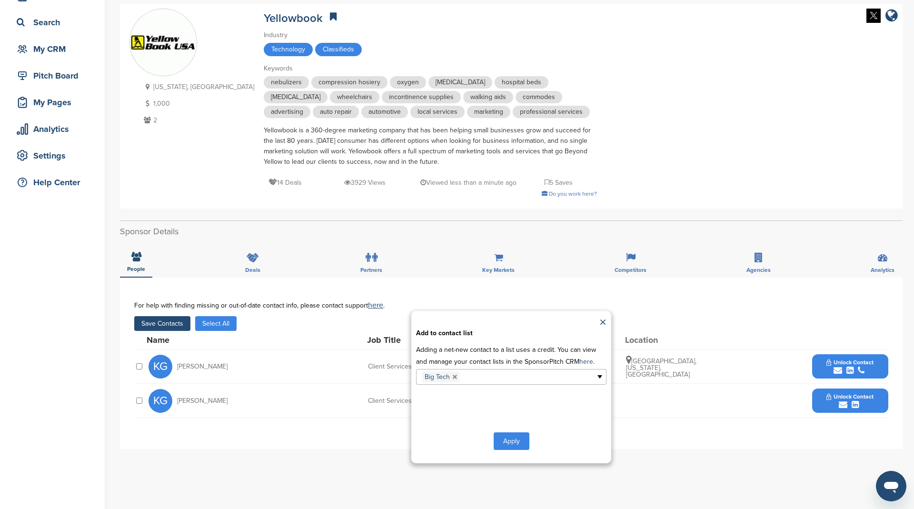
scroll to position [60, 0]
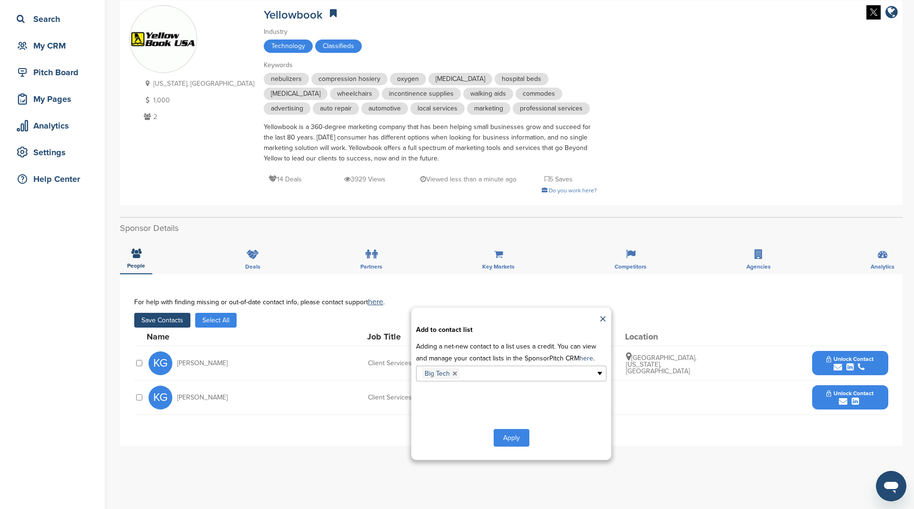
click at [509, 436] on button "Apply" at bounding box center [512, 438] width 36 height 18
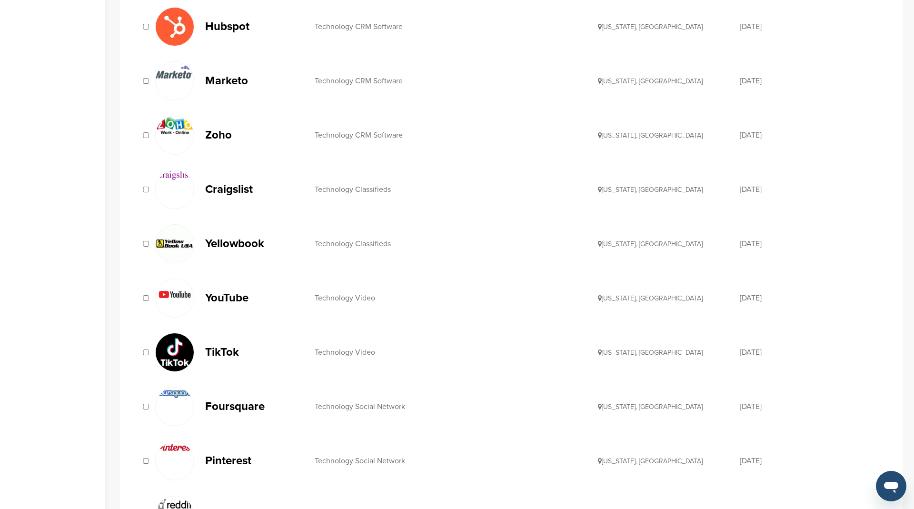
click at [236, 295] on p "YouTube" at bounding box center [255, 298] width 100 height 12
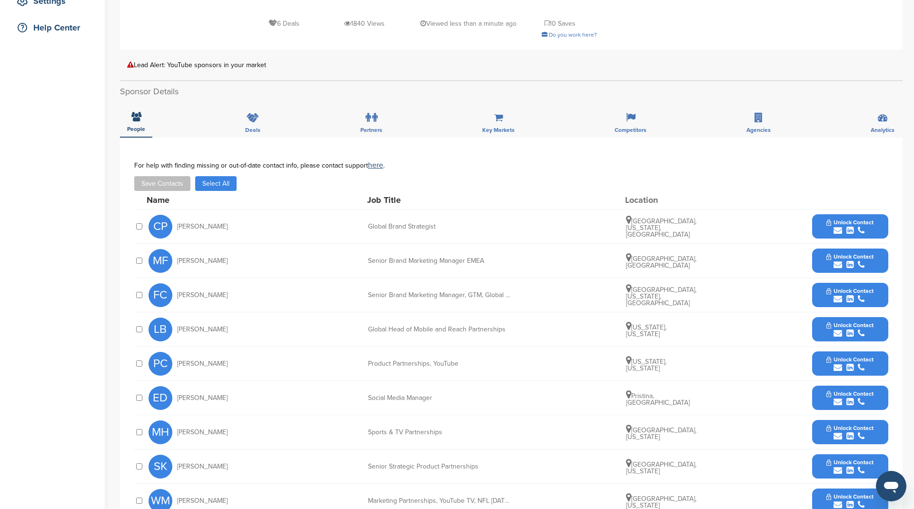
scroll to position [241, 0]
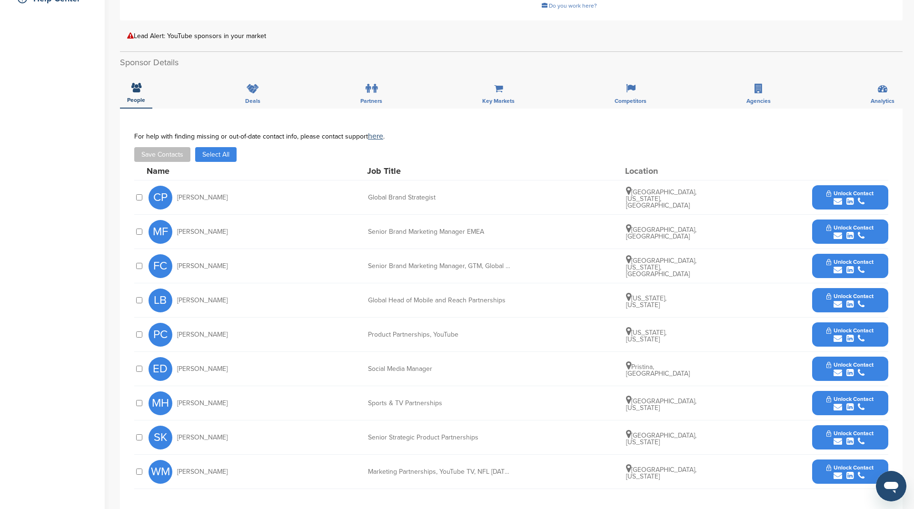
click at [217, 147] on button "Select All" at bounding box center [215, 154] width 41 height 15
click at [172, 147] on button "Save Contacts" at bounding box center [162, 154] width 56 height 15
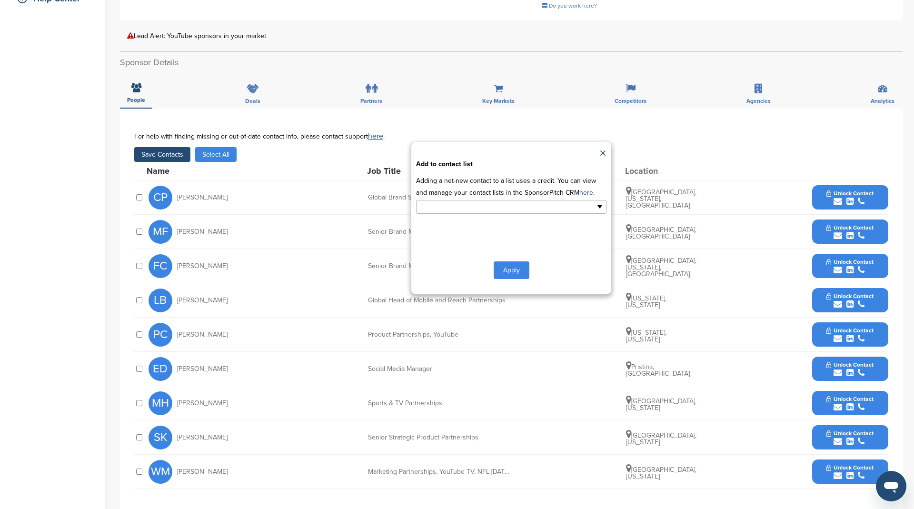
click at [450, 201] on input "text" at bounding box center [470, 206] width 100 height 11
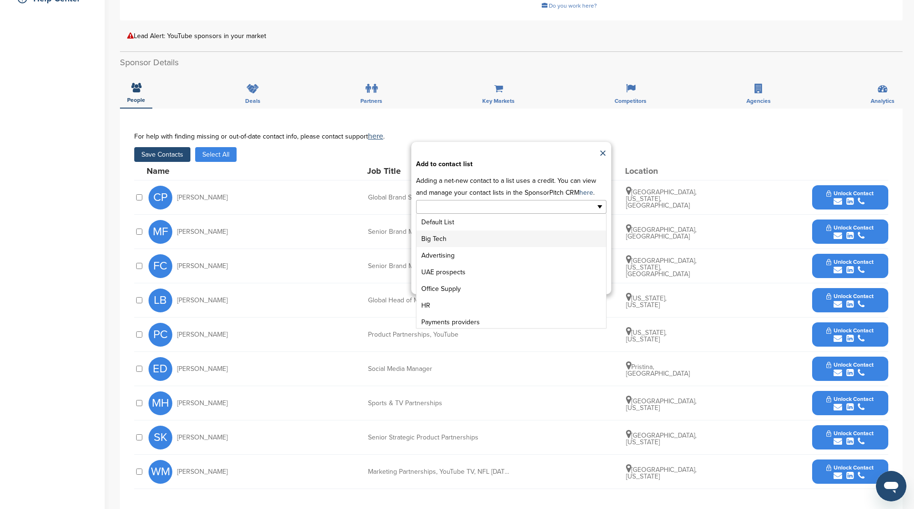
click at [449, 230] on li "Big Tech" at bounding box center [510, 238] width 189 height 17
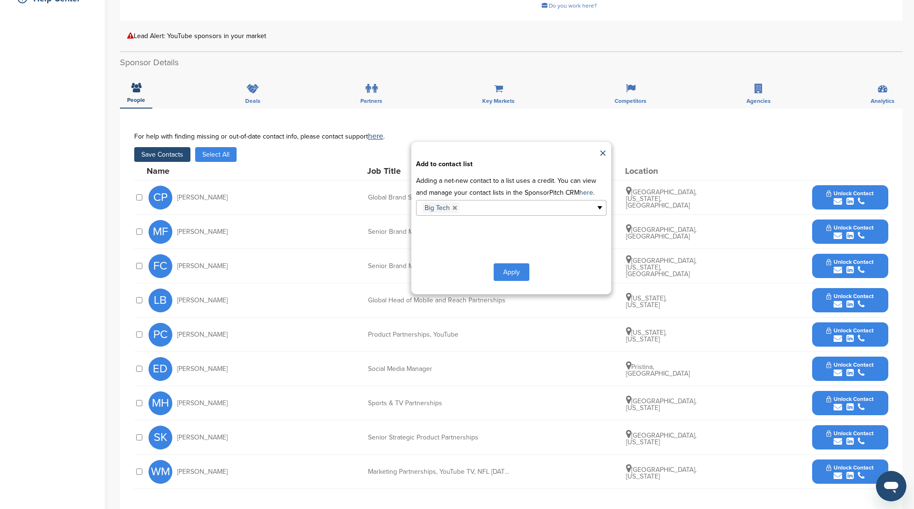
click at [508, 263] on button "Apply" at bounding box center [512, 272] width 36 height 18
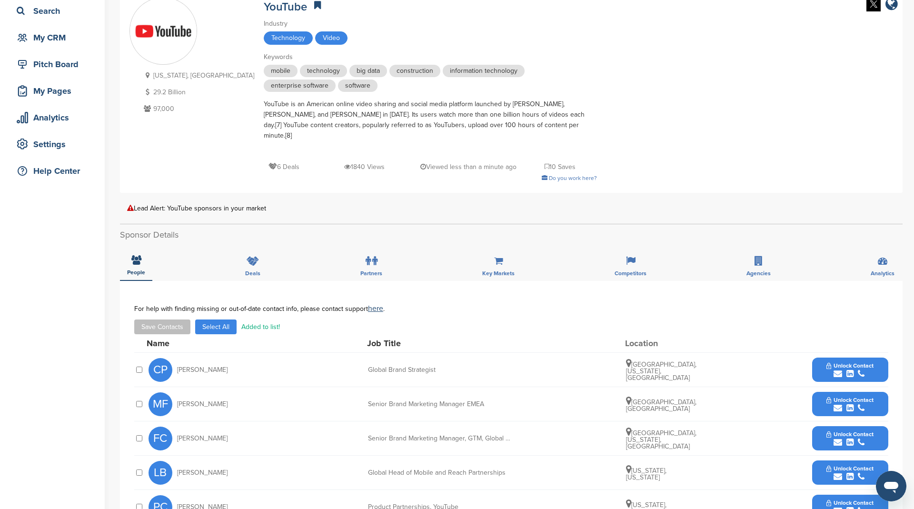
scroll to position [0, 0]
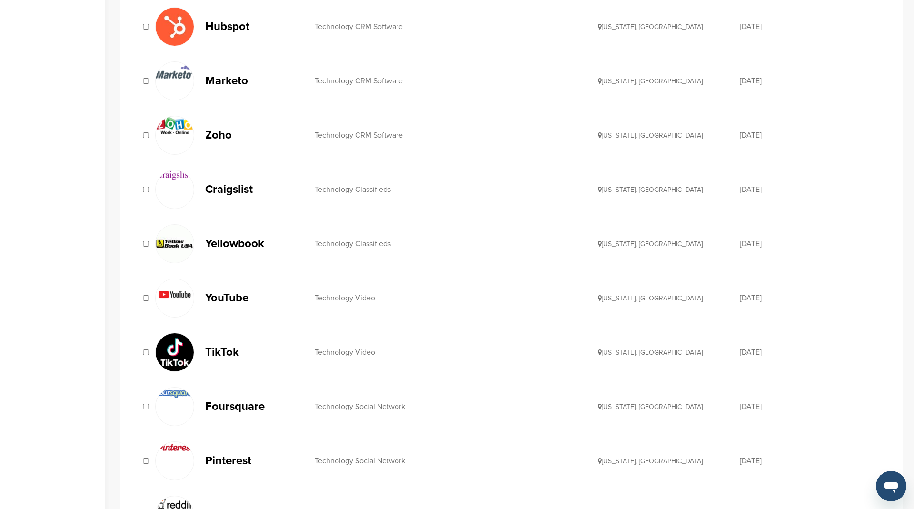
click at [225, 346] on p "TikTok" at bounding box center [255, 352] width 100 height 12
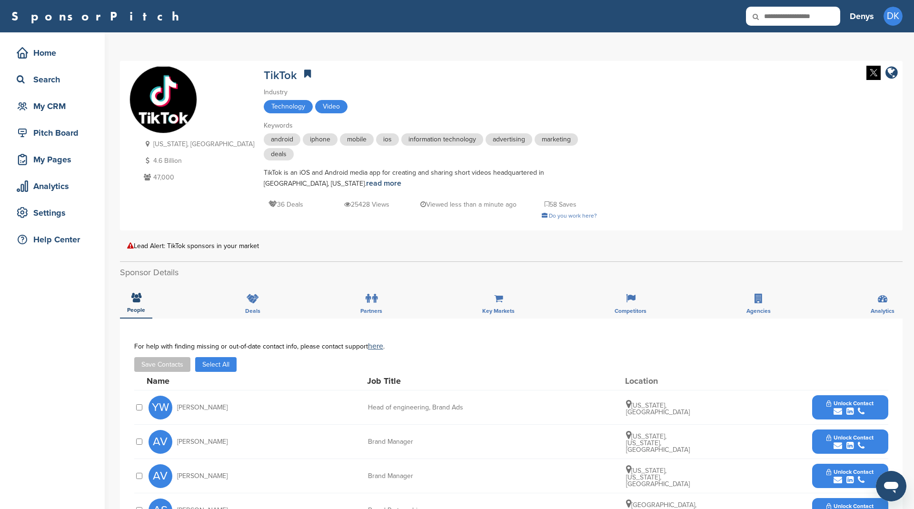
click at [224, 365] on button "Select All" at bounding box center [215, 364] width 41 height 15
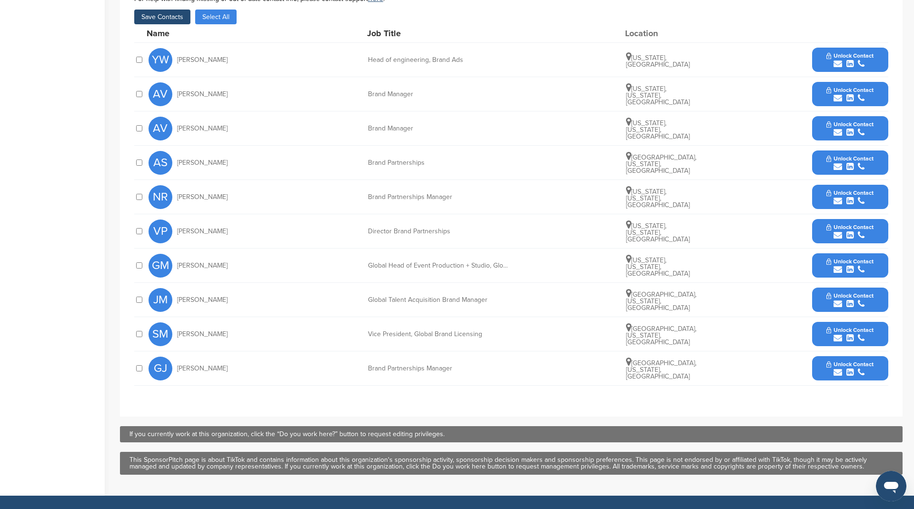
scroll to position [141, 0]
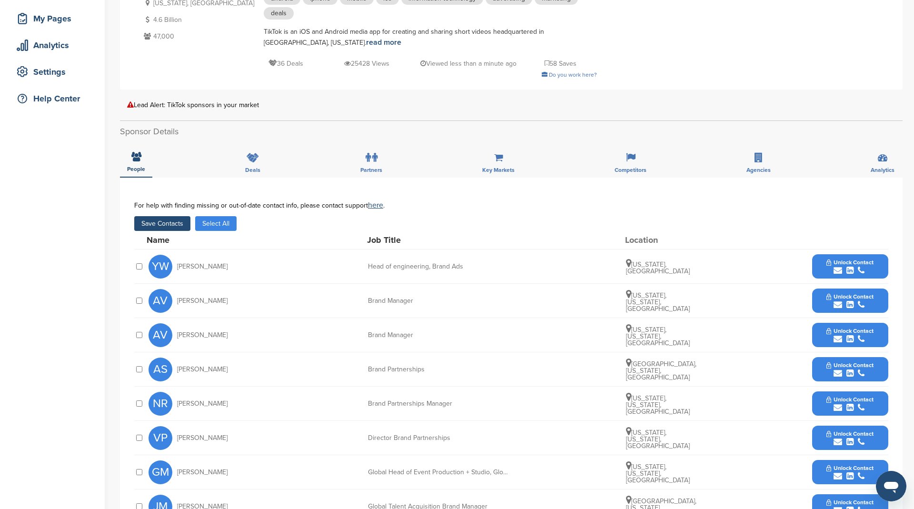
click at [177, 223] on button "Save Contacts" at bounding box center [162, 223] width 56 height 15
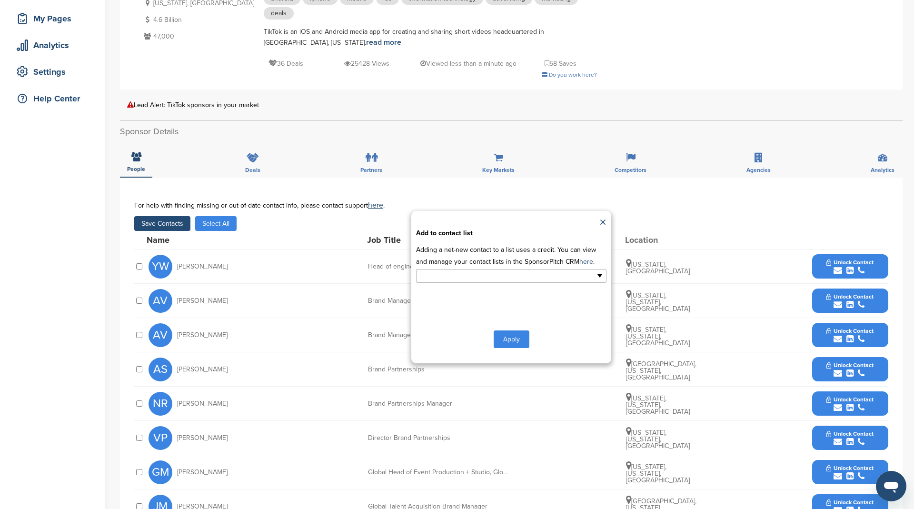
click at [430, 272] on input "text" at bounding box center [470, 275] width 100 height 11
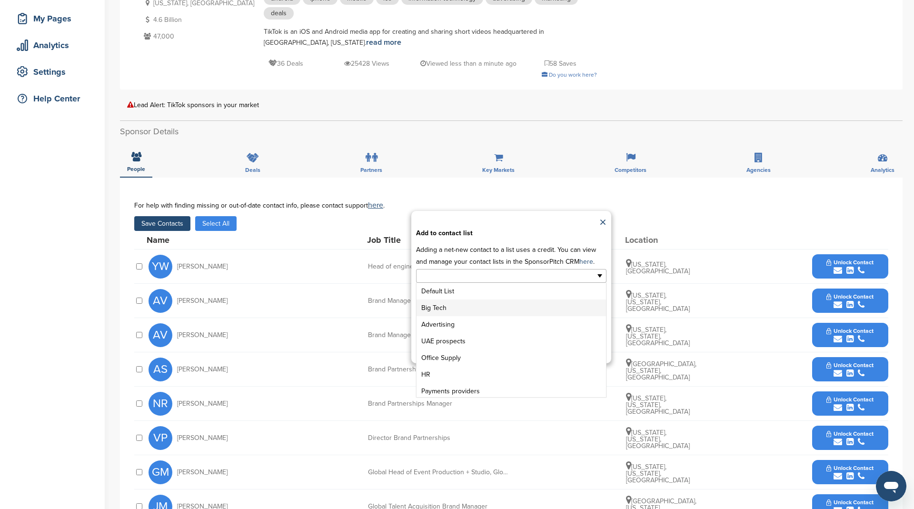
click at [439, 301] on li "Big Tech" at bounding box center [510, 307] width 189 height 17
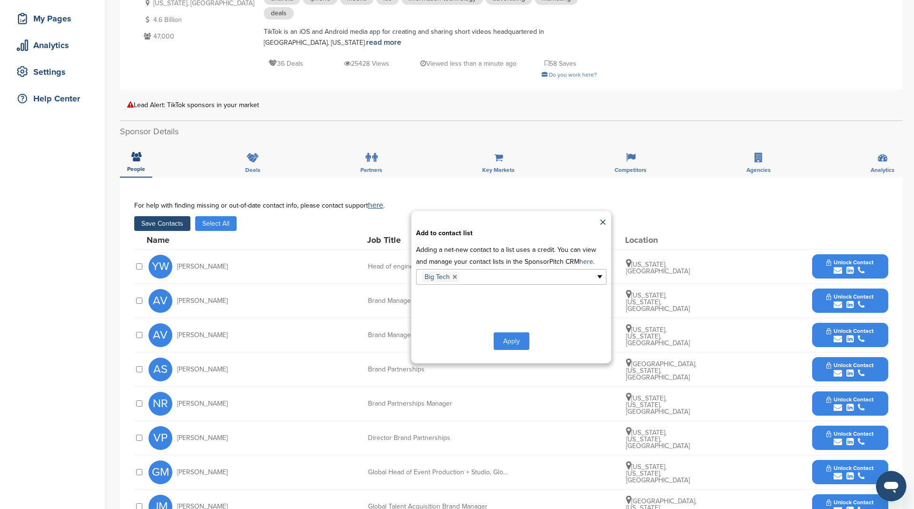
click at [500, 336] on button "Apply" at bounding box center [512, 341] width 36 height 18
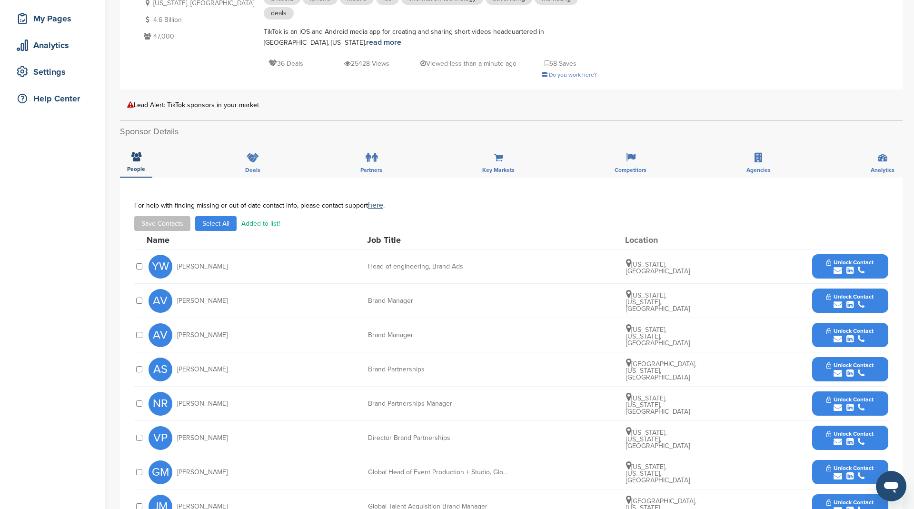
scroll to position [0, 0]
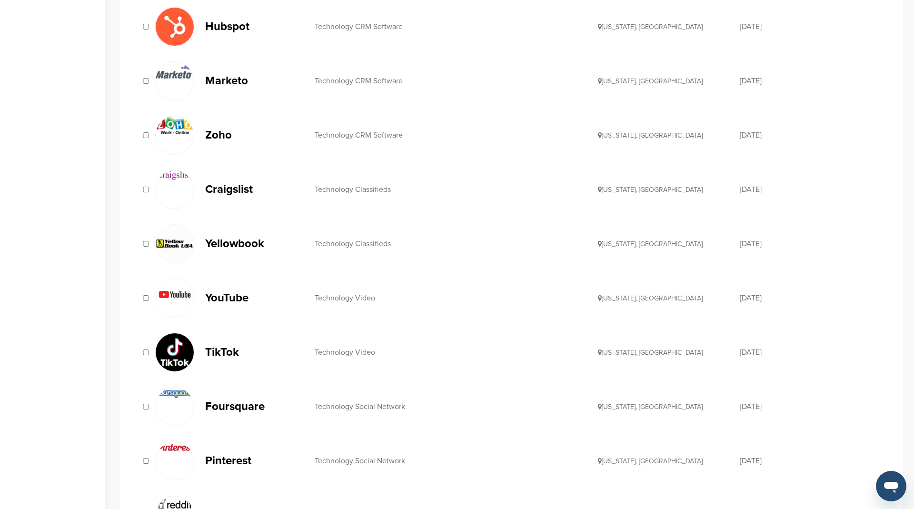
click at [239, 404] on p "Foursquare" at bounding box center [255, 406] width 100 height 12
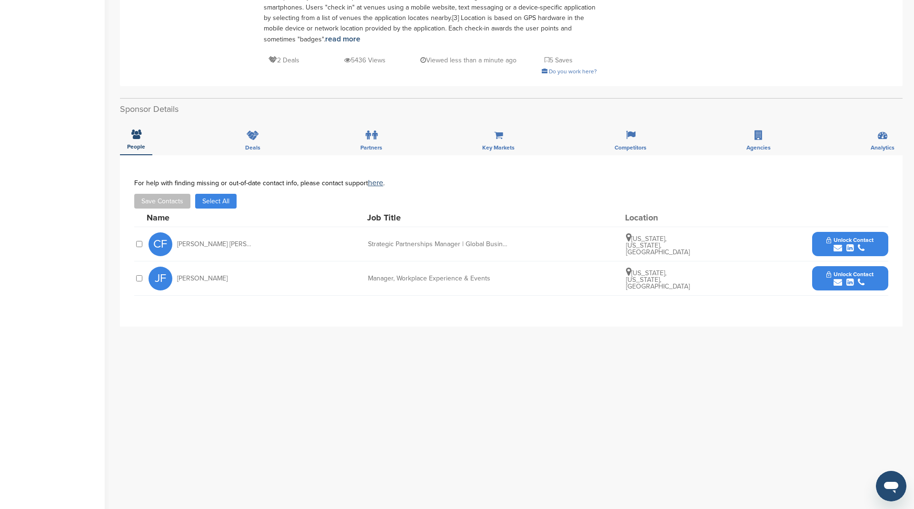
scroll to position [272, 0]
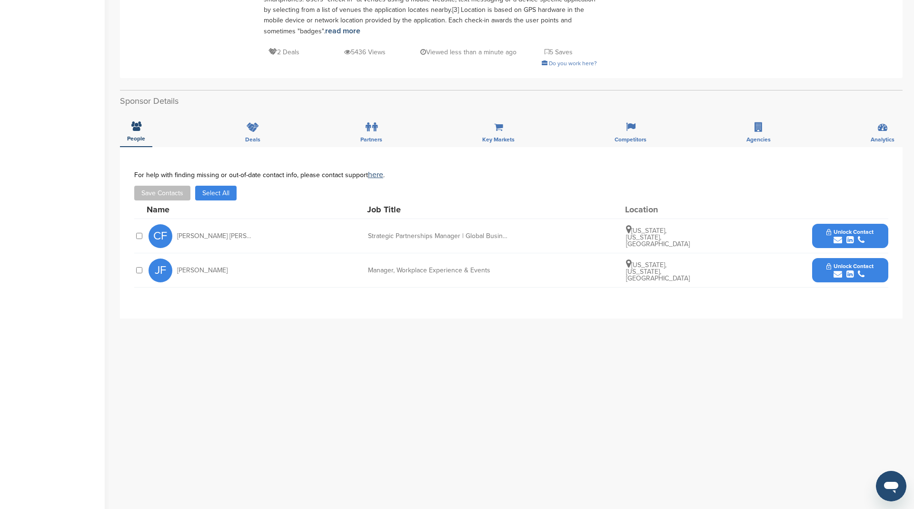
click at [228, 186] on button "Select All" at bounding box center [215, 193] width 41 height 15
click at [179, 186] on button "Save Contacts" at bounding box center [162, 193] width 56 height 15
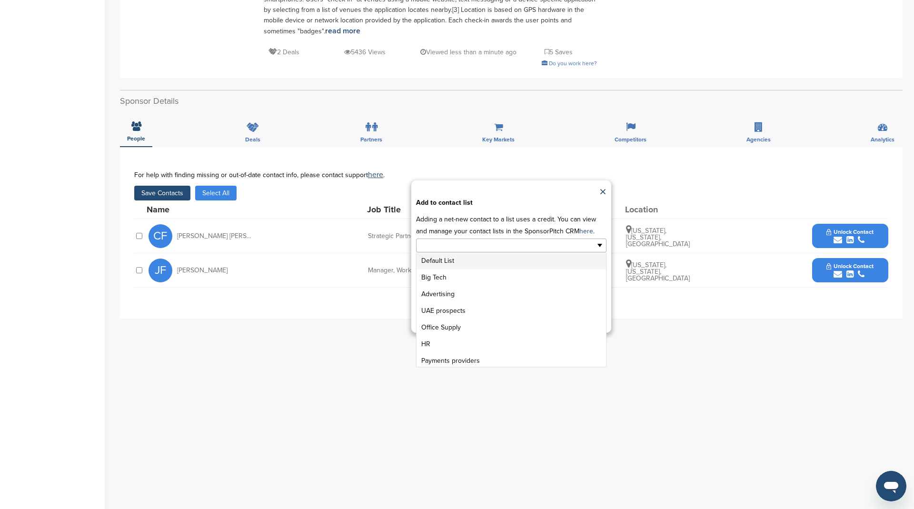
click at [447, 240] on input "text" at bounding box center [470, 245] width 100 height 11
click at [446, 269] on li "Big Tech" at bounding box center [510, 277] width 189 height 17
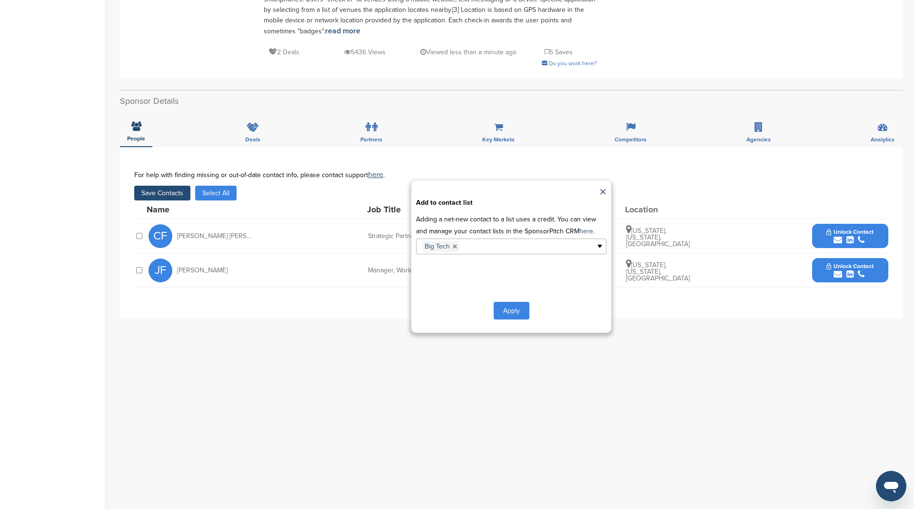
click at [501, 302] on button "Apply" at bounding box center [512, 311] width 36 height 18
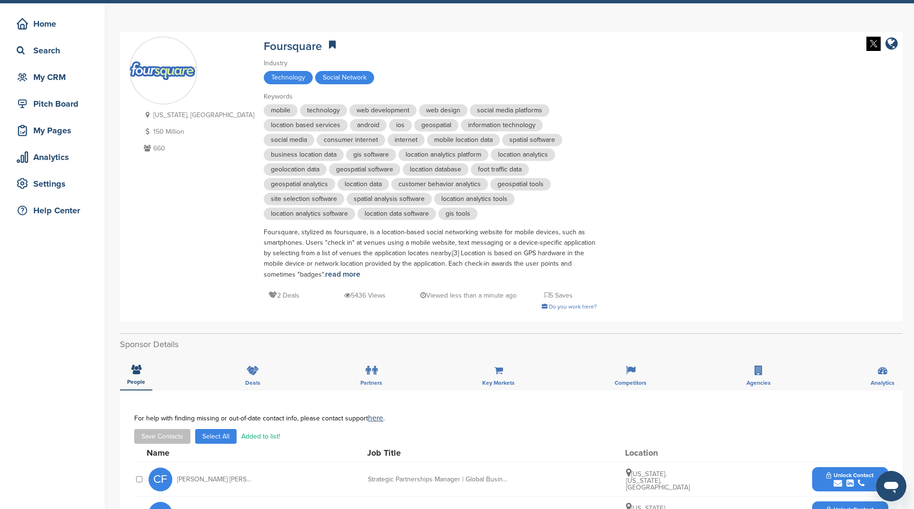
scroll to position [0, 0]
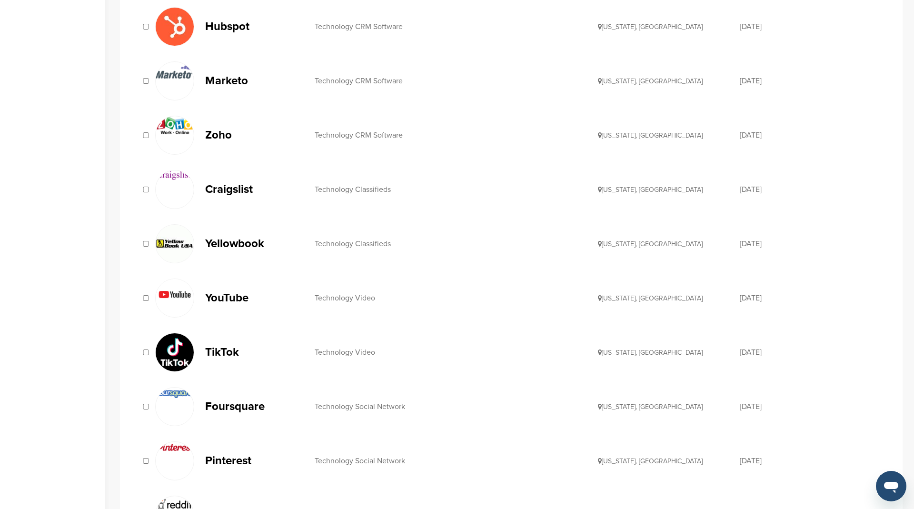
click at [232, 457] on p "Pinterest" at bounding box center [255, 461] width 100 height 12
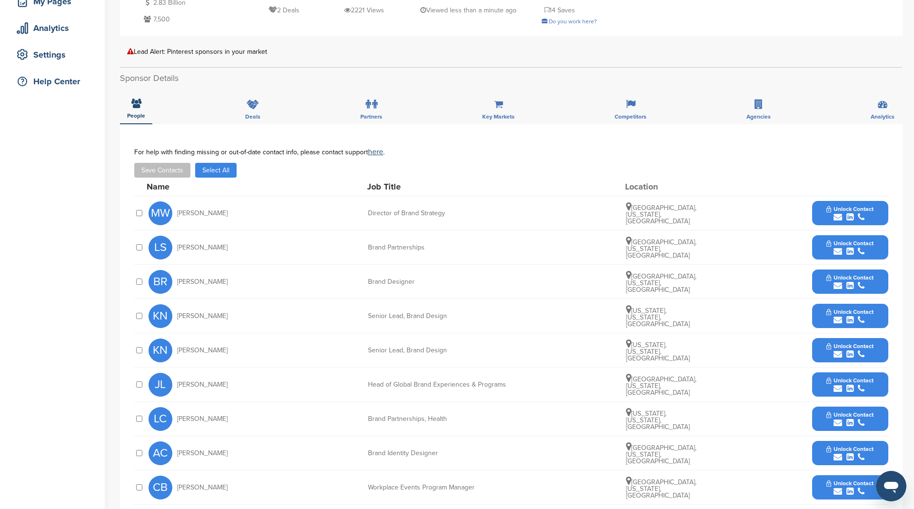
scroll to position [130, 0]
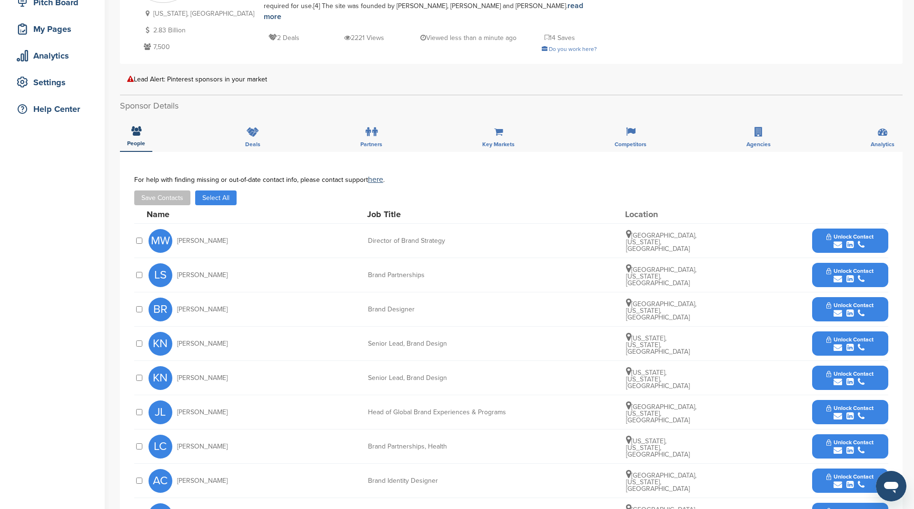
click at [223, 192] on button "Select All" at bounding box center [215, 197] width 41 height 15
click at [165, 190] on button "Save Contacts" at bounding box center [162, 197] width 56 height 15
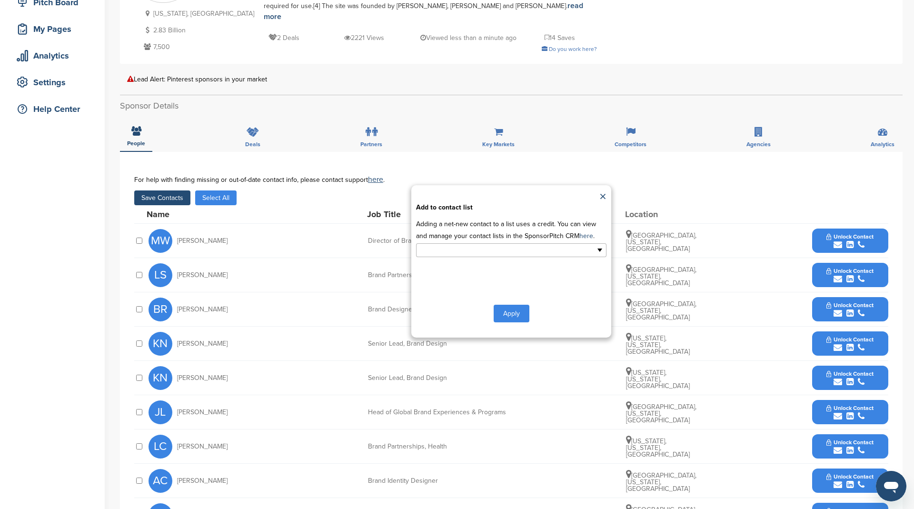
click at [499, 245] on input "text" at bounding box center [470, 250] width 100 height 11
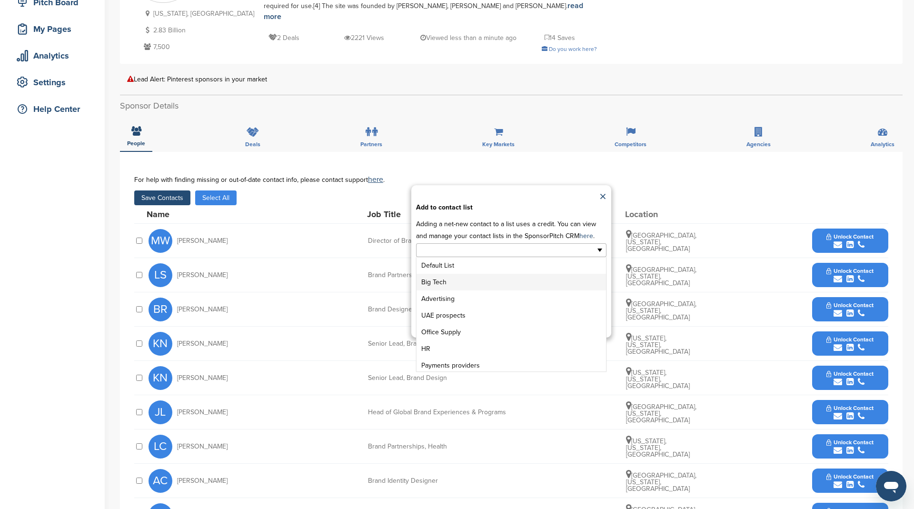
click at [491, 274] on li "Big Tech" at bounding box center [510, 282] width 189 height 17
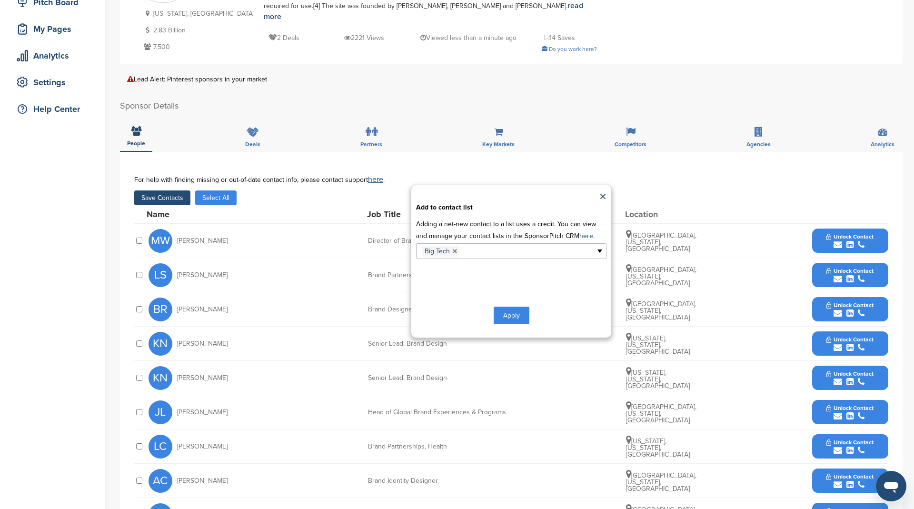
click at [514, 307] on button "Apply" at bounding box center [512, 316] width 36 height 18
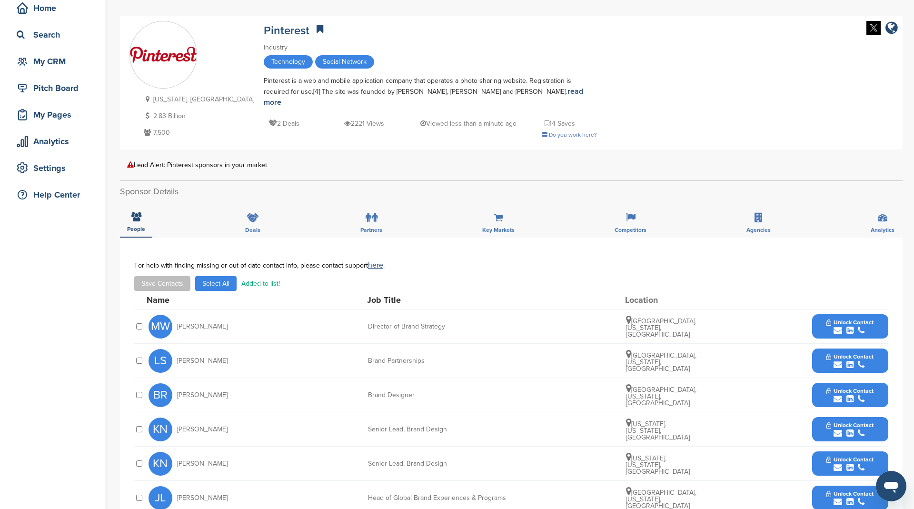
scroll to position [0, 0]
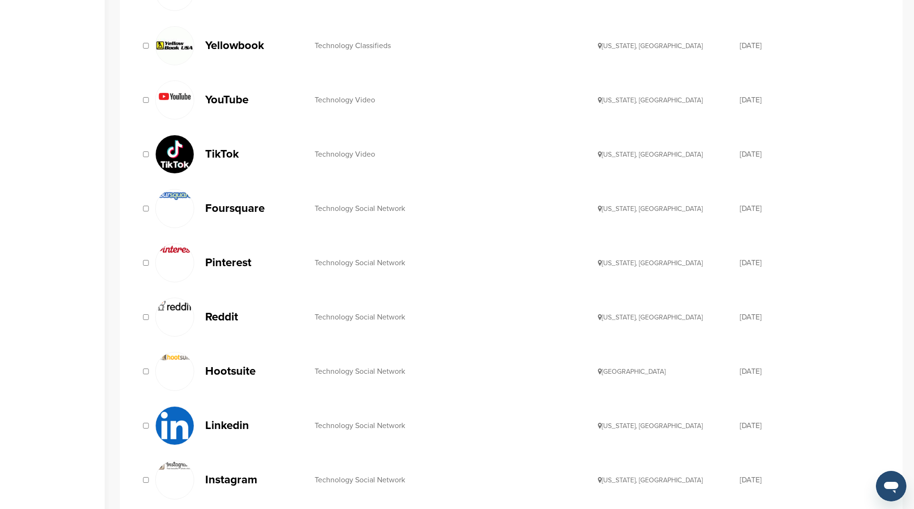
scroll to position [528, 0]
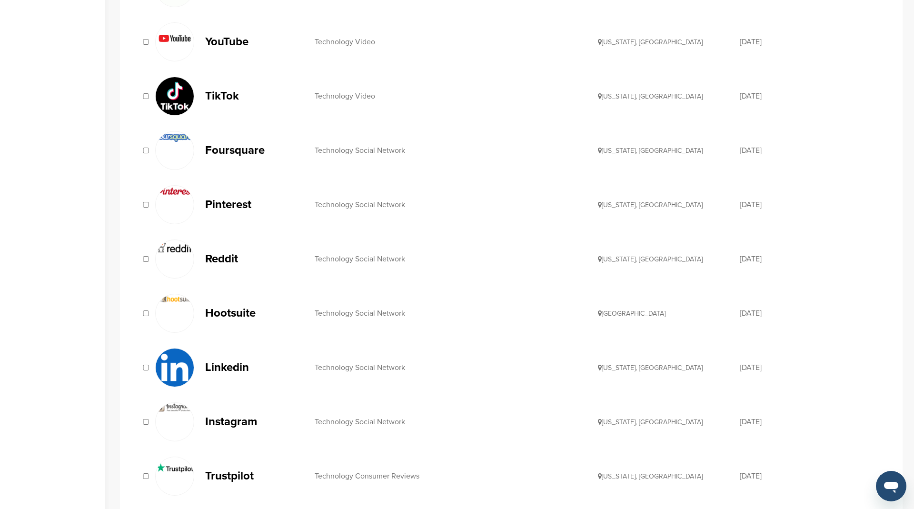
click at [232, 253] on p "Reddit" at bounding box center [255, 259] width 100 height 12
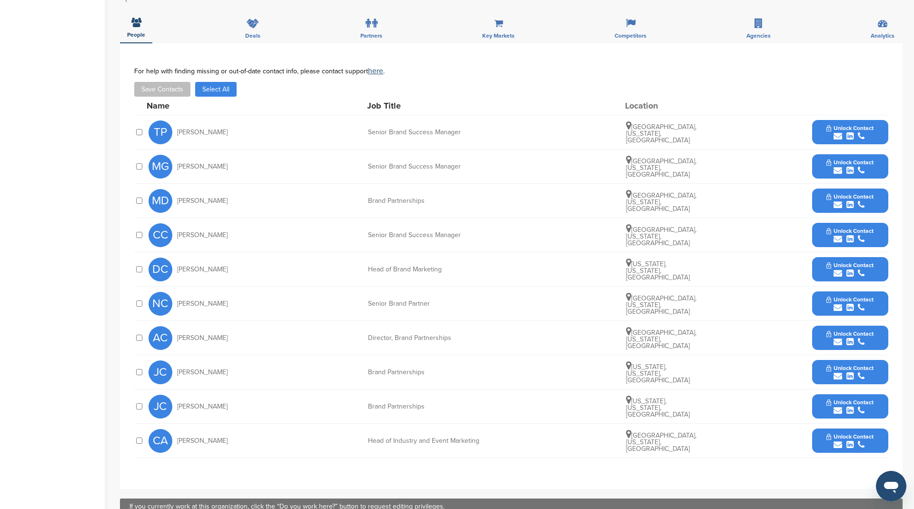
scroll to position [297, 0]
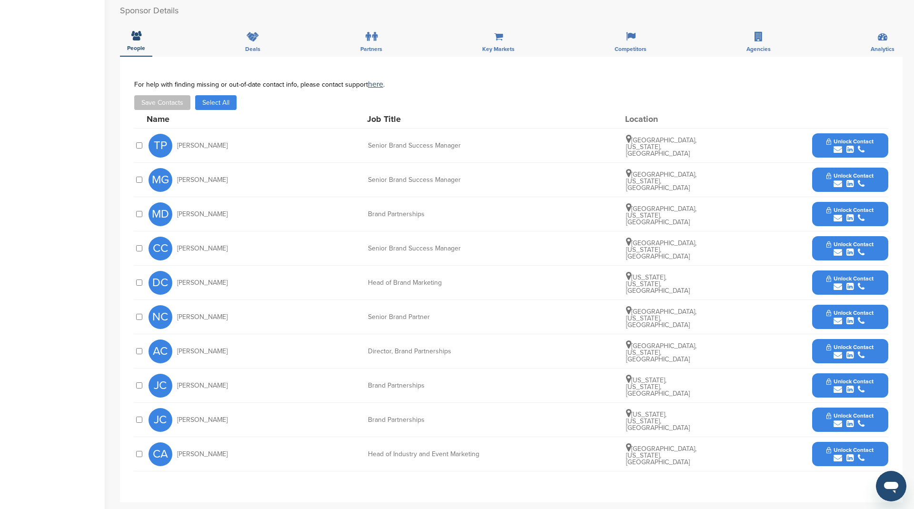
click at [212, 95] on button "Select All" at bounding box center [215, 102] width 41 height 15
click at [170, 95] on button "Save Contacts" at bounding box center [162, 102] width 56 height 15
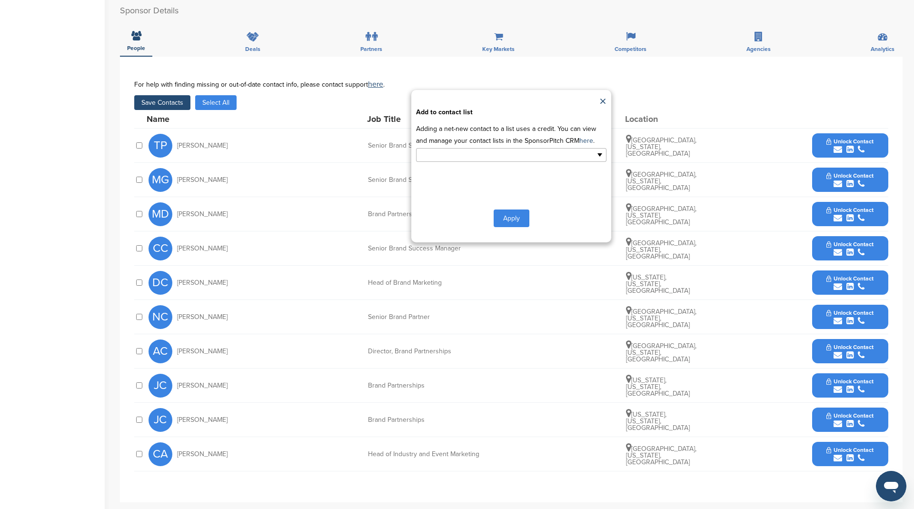
click at [437, 149] on input "text" at bounding box center [470, 154] width 100 height 11
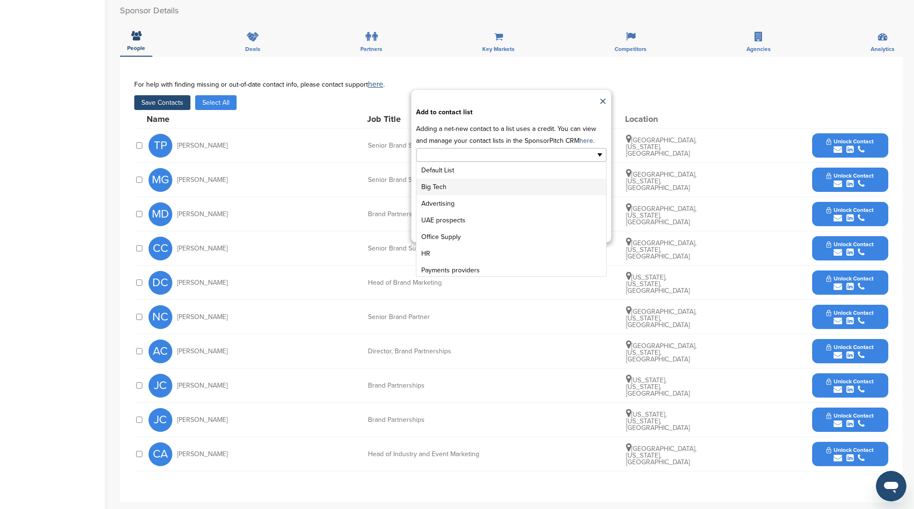
click at [469, 178] on li "Big Tech" at bounding box center [510, 186] width 189 height 17
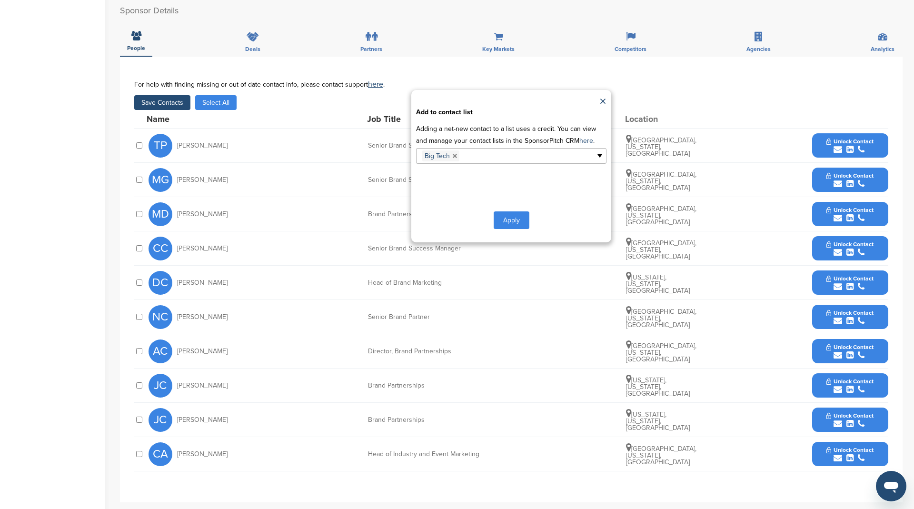
click at [504, 211] on button "Apply" at bounding box center [512, 220] width 36 height 18
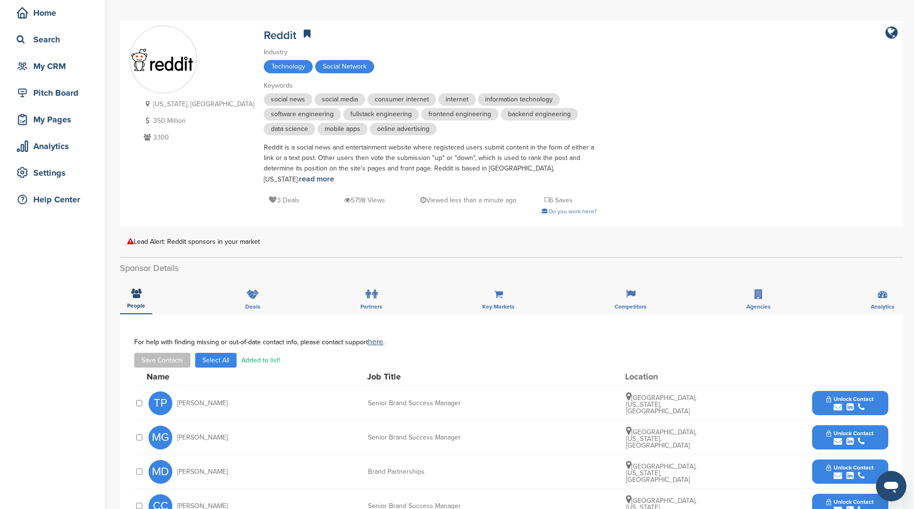
scroll to position [0, 0]
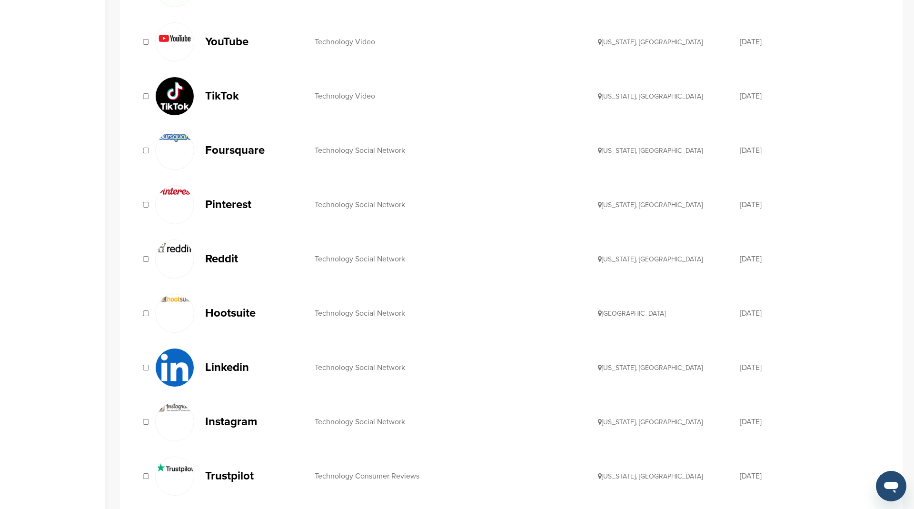
click at [234, 307] on p "Hootsuite" at bounding box center [255, 313] width 100 height 12
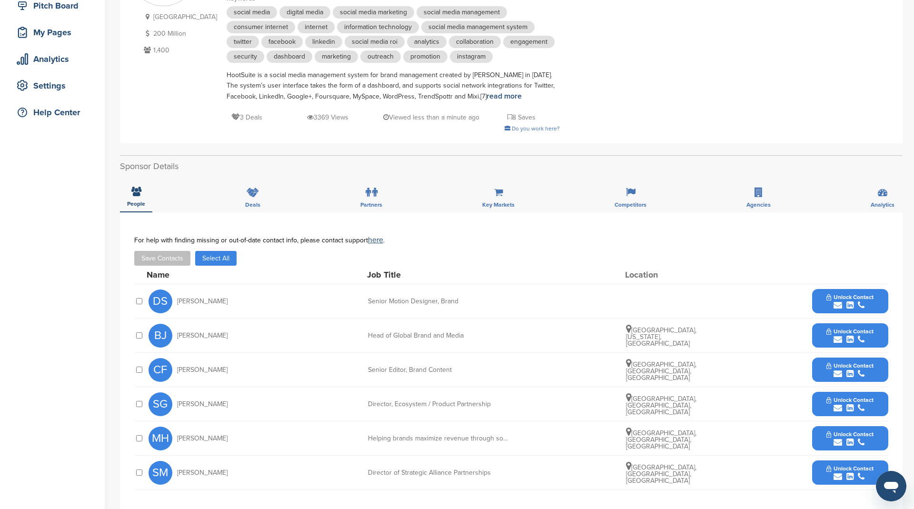
scroll to position [255, 0]
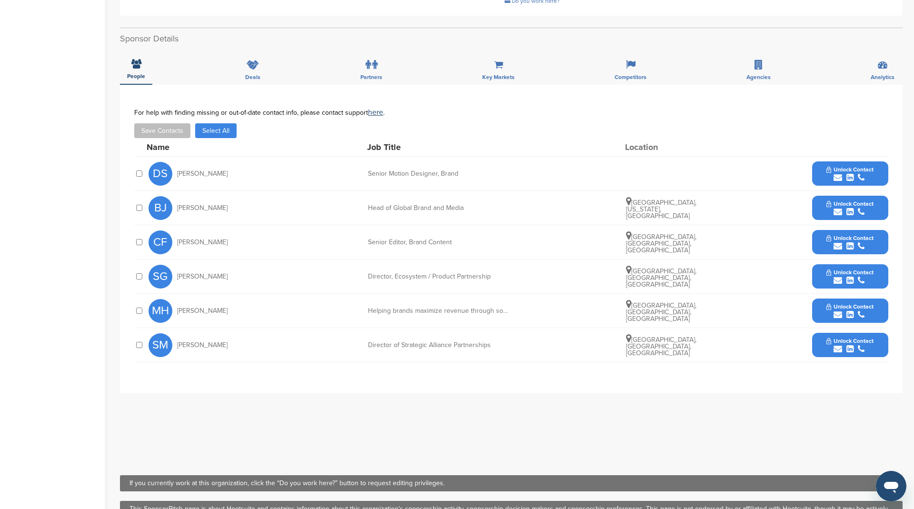
click at [228, 125] on button "Select All" at bounding box center [215, 130] width 41 height 15
click at [171, 129] on button "Save Contacts" at bounding box center [162, 130] width 56 height 15
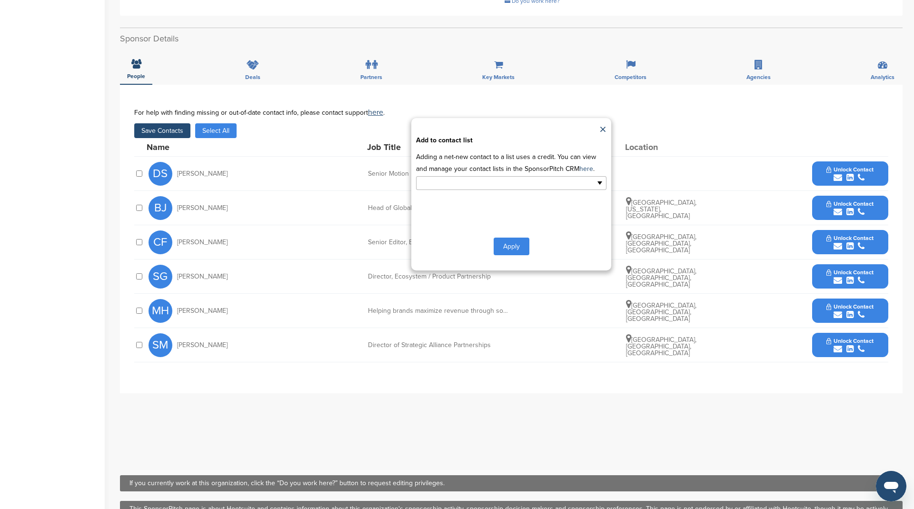
click at [482, 180] on input "text" at bounding box center [470, 183] width 100 height 11
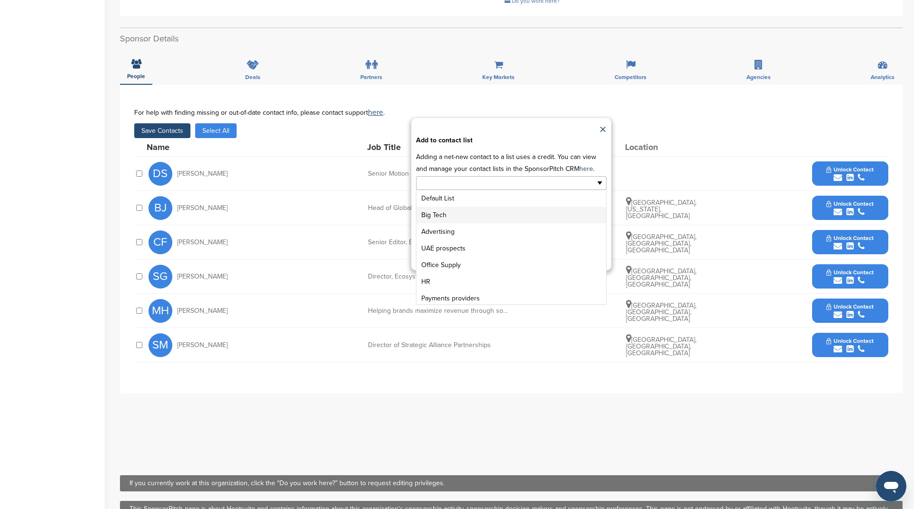
click at [479, 211] on li "Big Tech" at bounding box center [510, 215] width 189 height 17
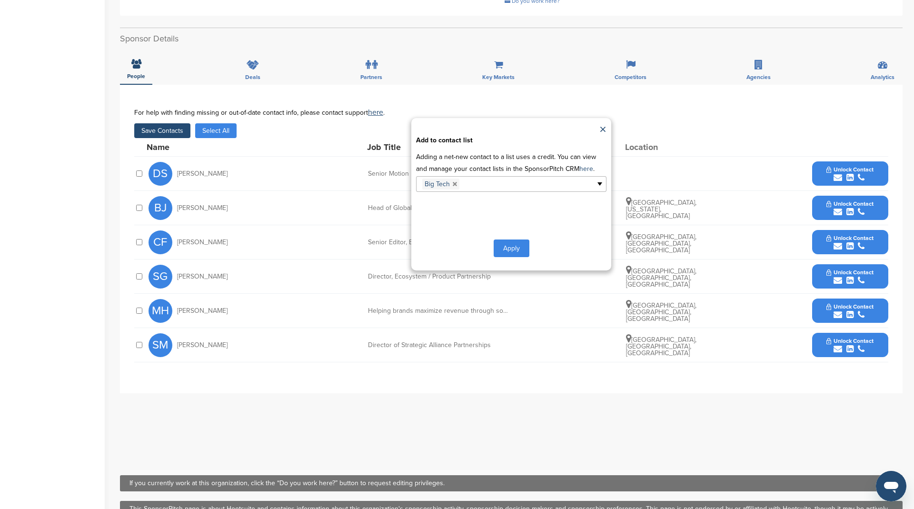
click at [514, 249] on button "Apply" at bounding box center [512, 248] width 36 height 18
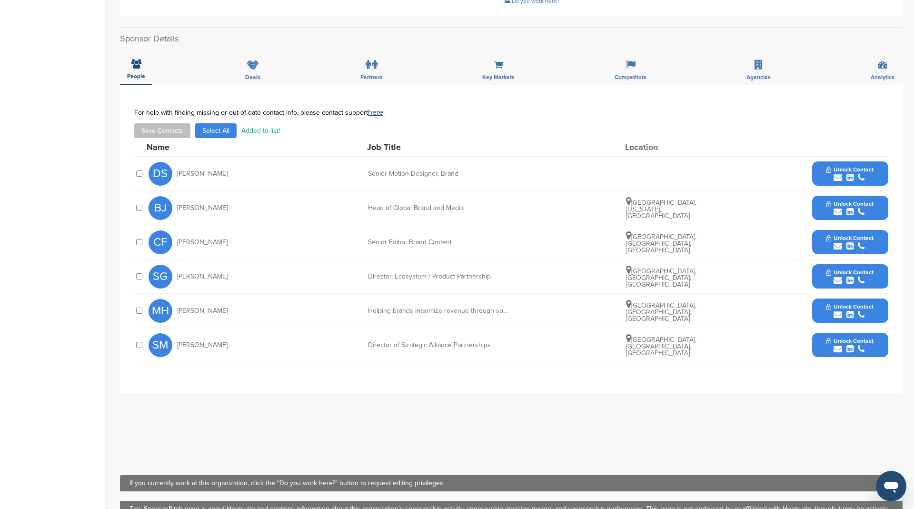
scroll to position [0, 0]
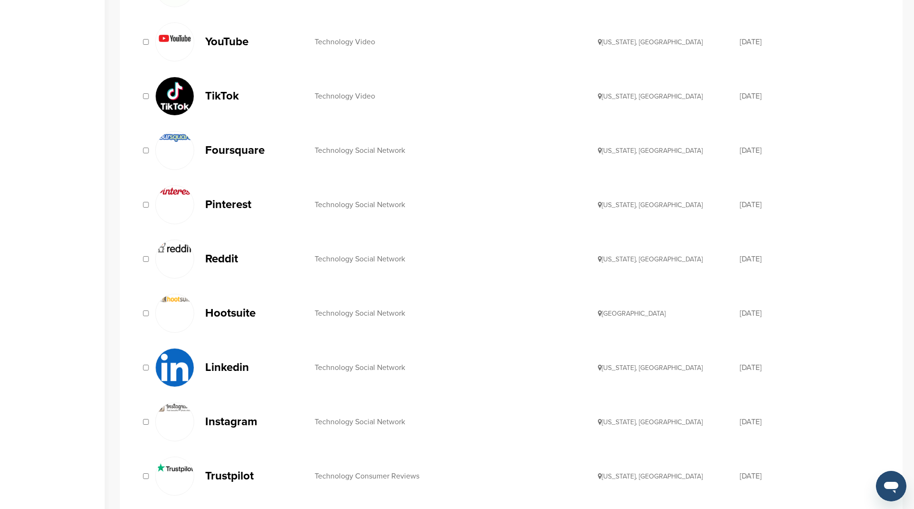
click at [229, 362] on p "Linkedin" at bounding box center [255, 367] width 100 height 12
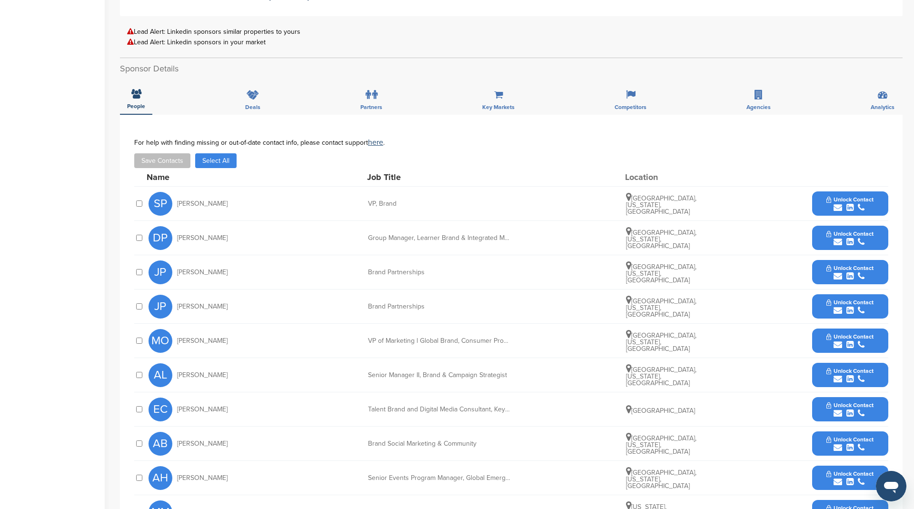
scroll to position [218, 0]
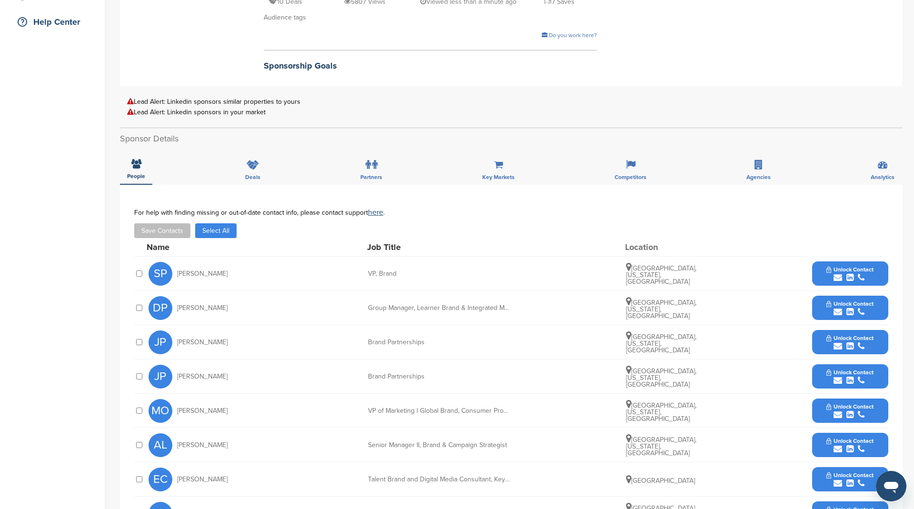
click at [220, 229] on button "Select All" at bounding box center [215, 230] width 41 height 15
click at [167, 228] on button "Save Contacts" at bounding box center [162, 230] width 56 height 15
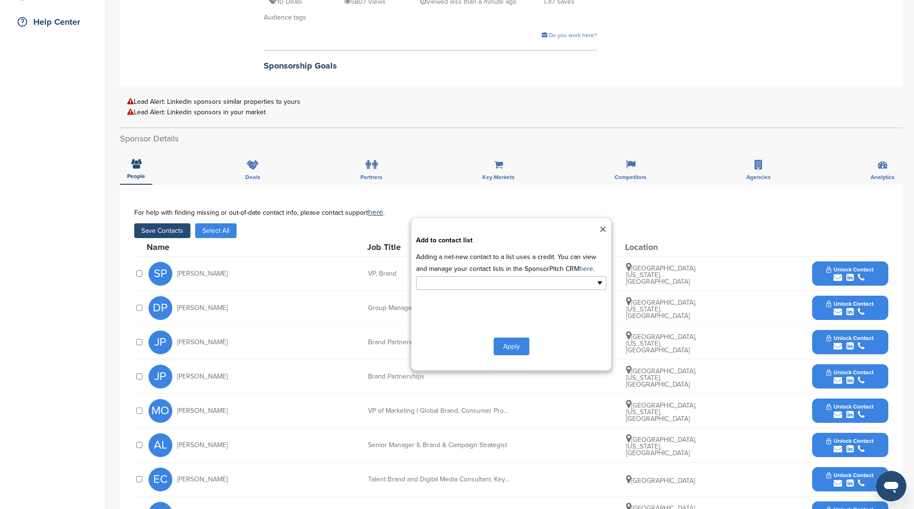
click at [452, 279] on input "text" at bounding box center [470, 282] width 100 height 11
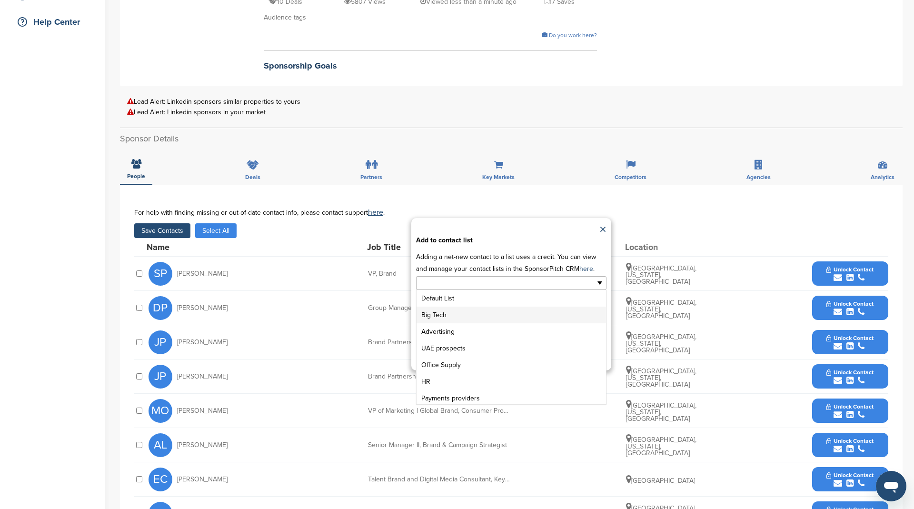
click at [454, 310] on li "Big Tech" at bounding box center [510, 315] width 189 height 17
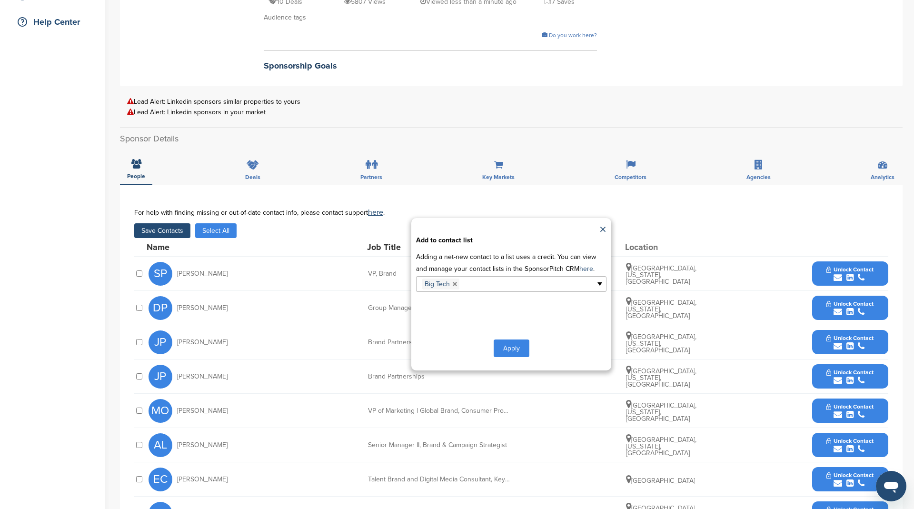
click at [505, 347] on button "Apply" at bounding box center [512, 348] width 36 height 18
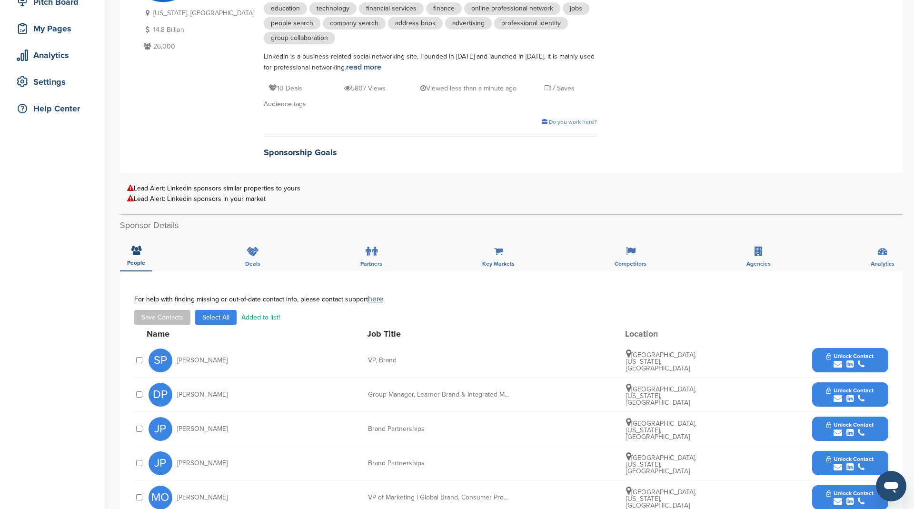
scroll to position [0, 0]
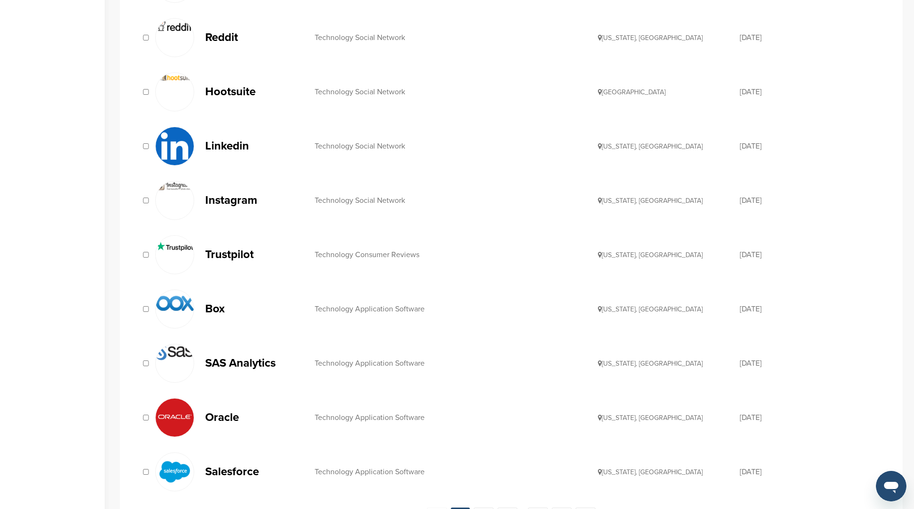
scroll to position [763, 0]
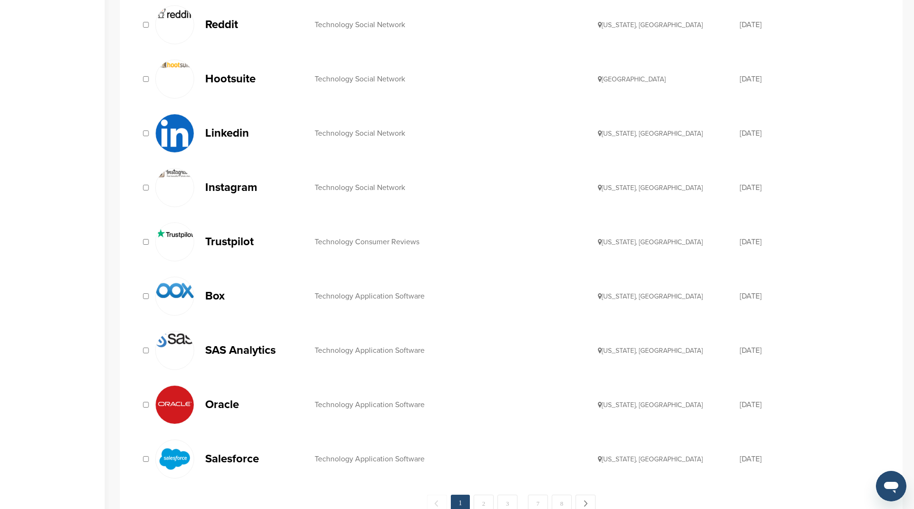
click at [241, 181] on p "Instagram" at bounding box center [255, 187] width 100 height 12
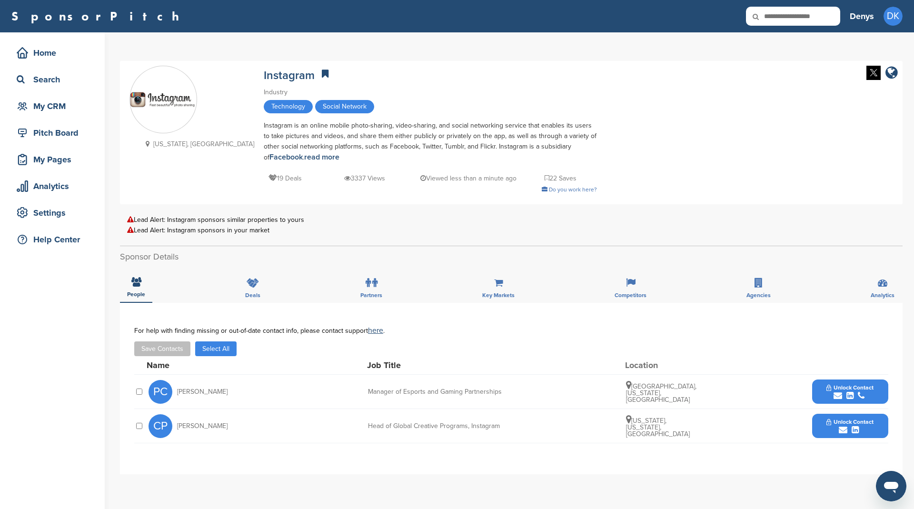
click at [218, 346] on button "Select All" at bounding box center [215, 348] width 41 height 15
click at [166, 343] on button "Save Contacts" at bounding box center [162, 348] width 56 height 15
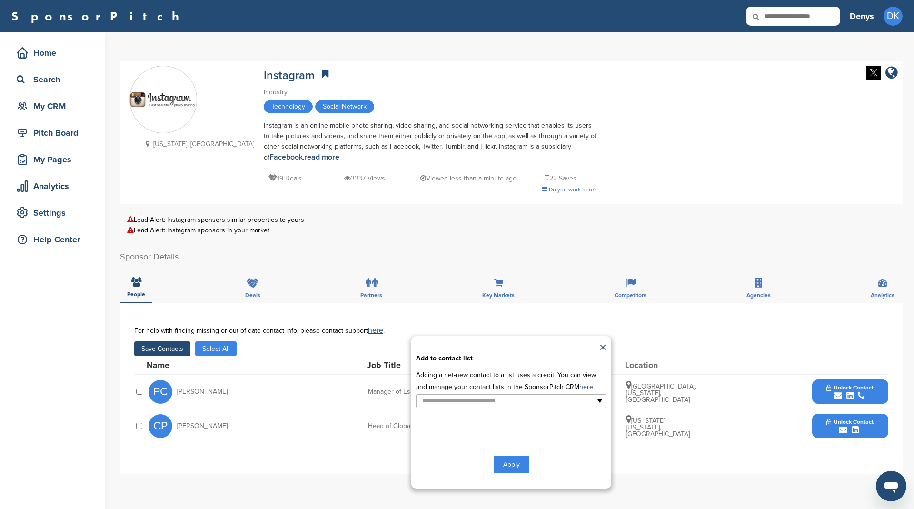
click at [503, 409] on div "**********" at bounding box center [511, 412] width 200 height 152
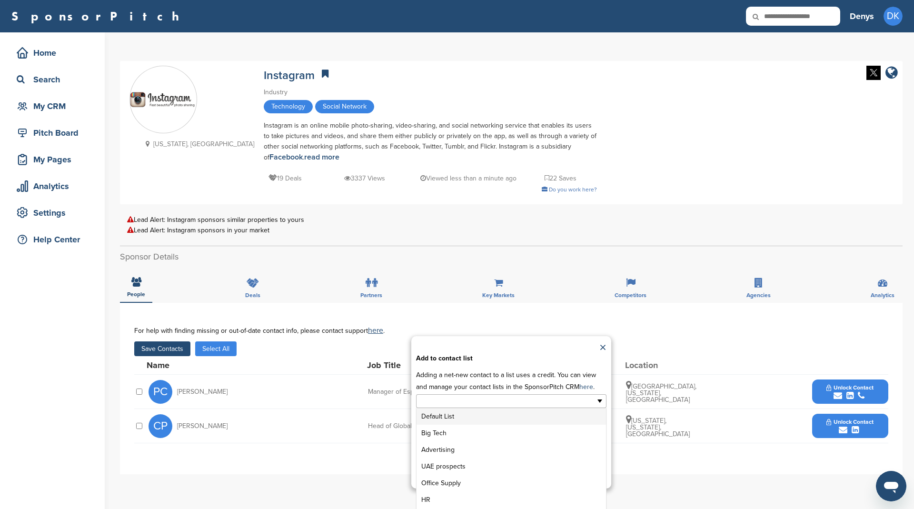
click at [505, 397] on input "text" at bounding box center [470, 401] width 100 height 11
click at [486, 430] on li "Big Tech" at bounding box center [510, 433] width 189 height 17
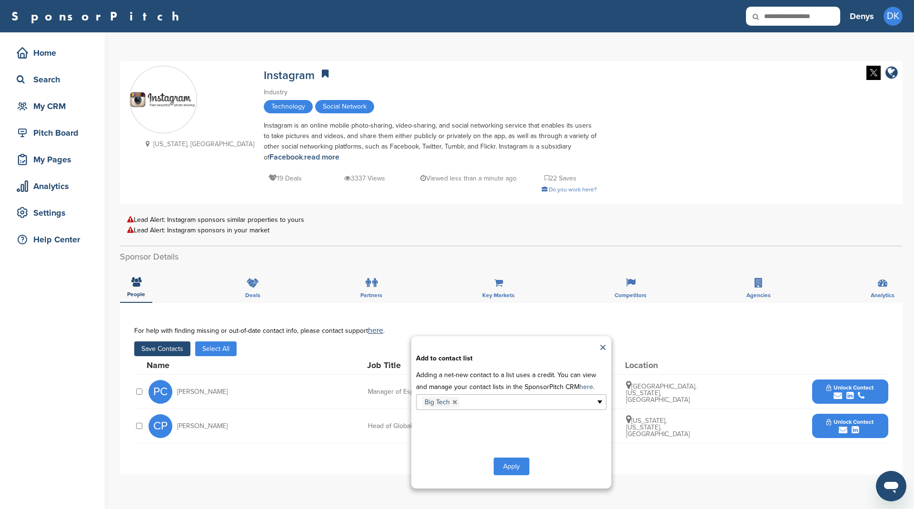
click at [508, 463] on button "Apply" at bounding box center [512, 466] width 36 height 18
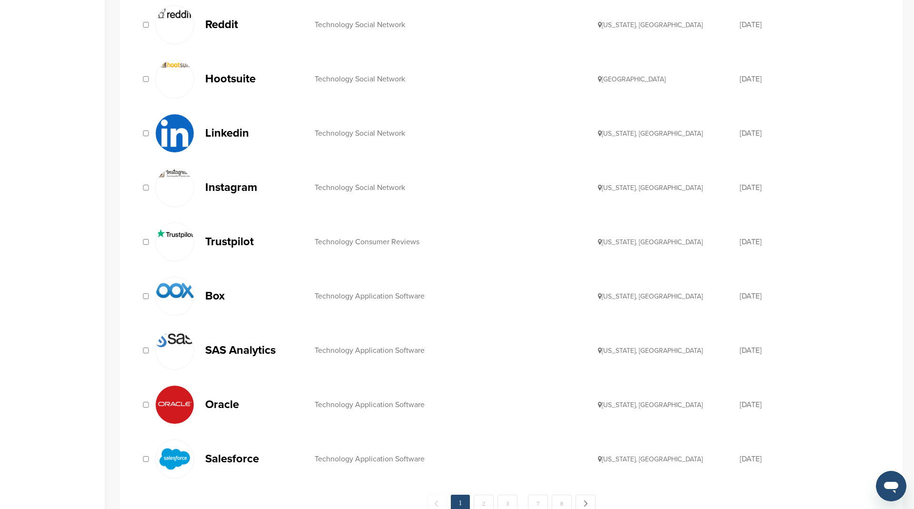
click at [229, 238] on p "Trustpilot" at bounding box center [255, 242] width 100 height 12
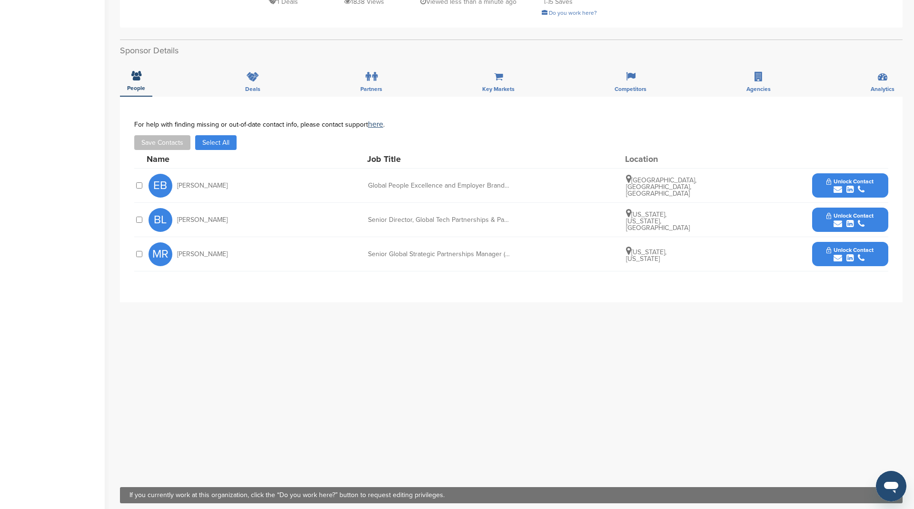
scroll to position [330, 0]
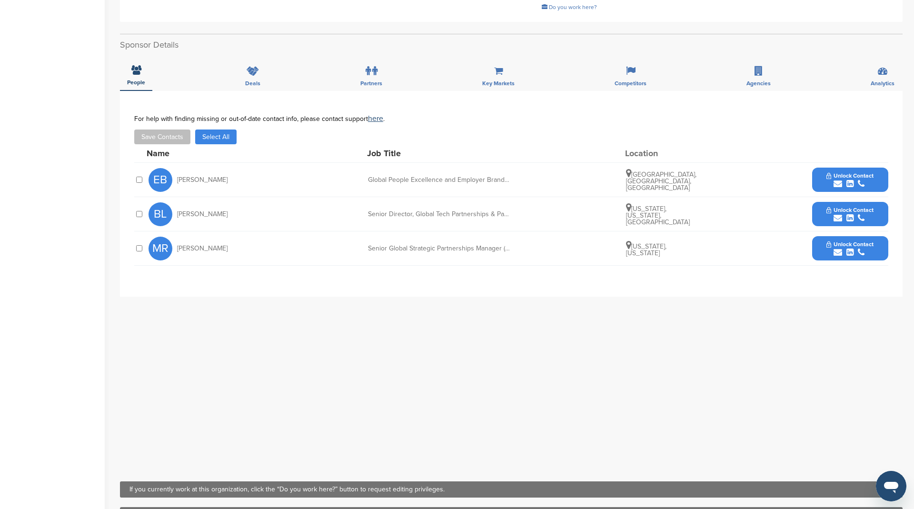
click at [227, 129] on button "Select All" at bounding box center [215, 136] width 41 height 15
click at [172, 129] on button "Save Contacts" at bounding box center [162, 136] width 56 height 15
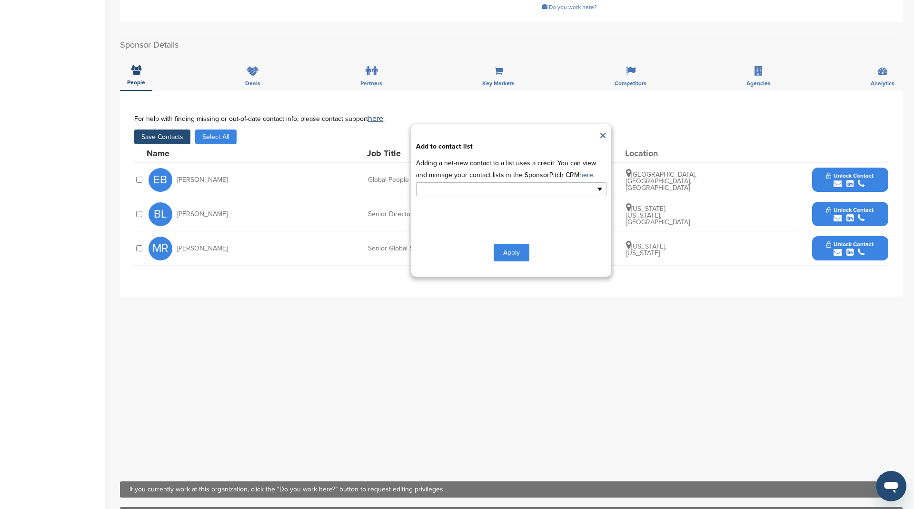
click at [432, 184] on input "text" at bounding box center [470, 189] width 100 height 11
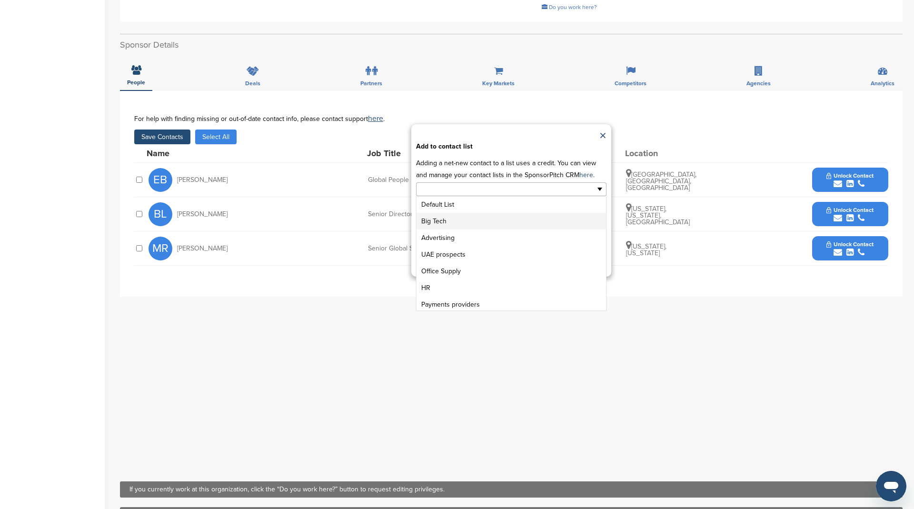
click at [455, 213] on li "Big Tech" at bounding box center [510, 221] width 189 height 17
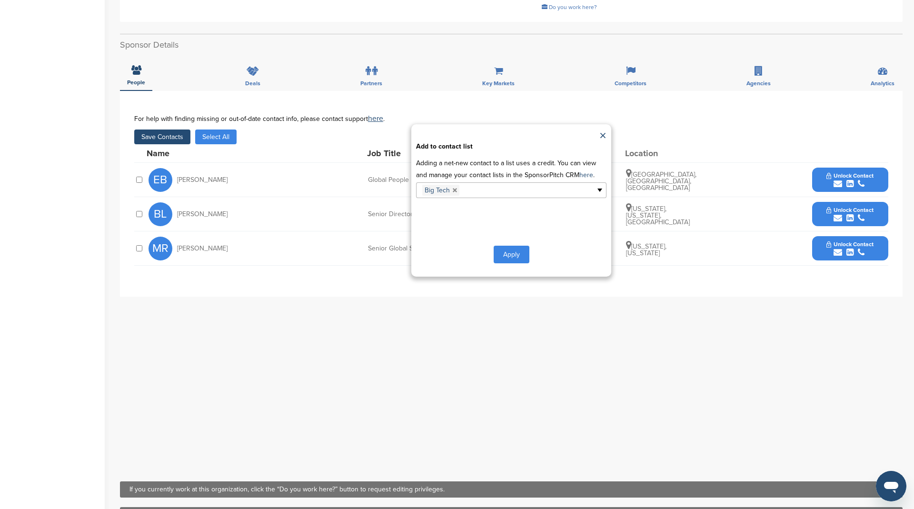
click at [505, 246] on button "Apply" at bounding box center [512, 255] width 36 height 18
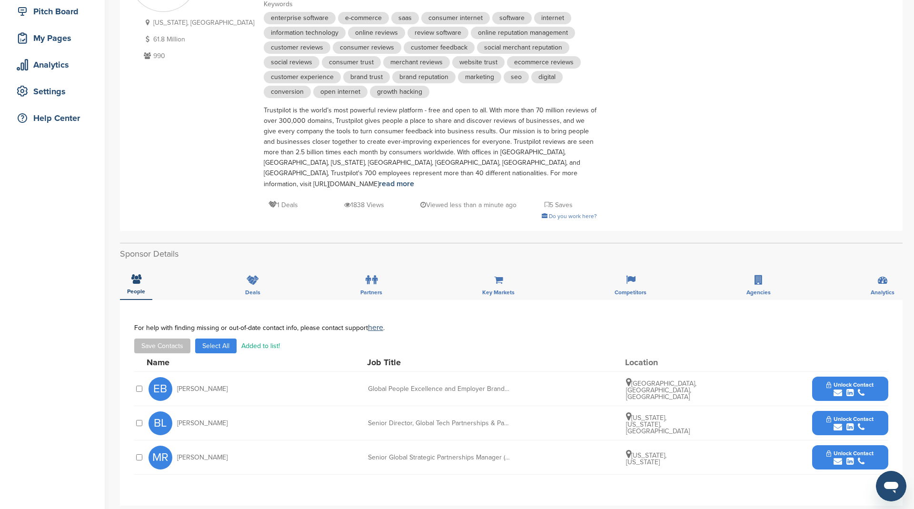
scroll to position [0, 0]
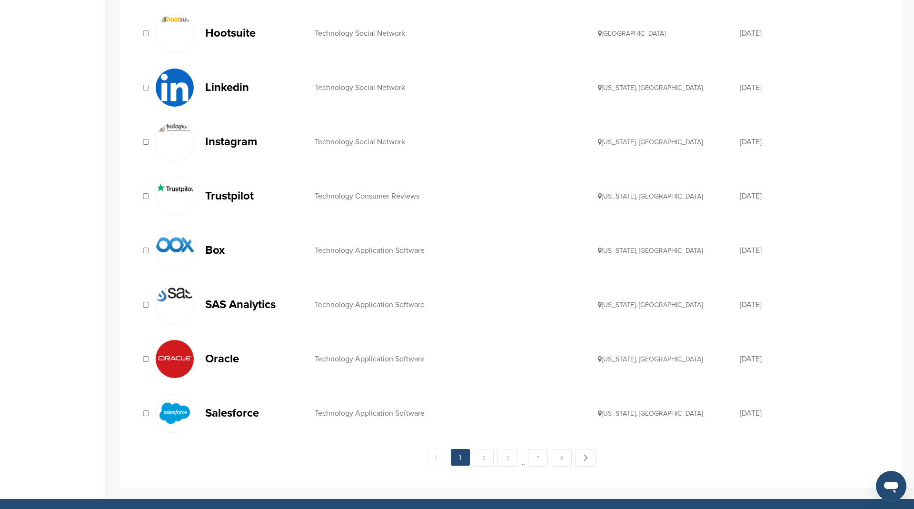
scroll to position [811, 0]
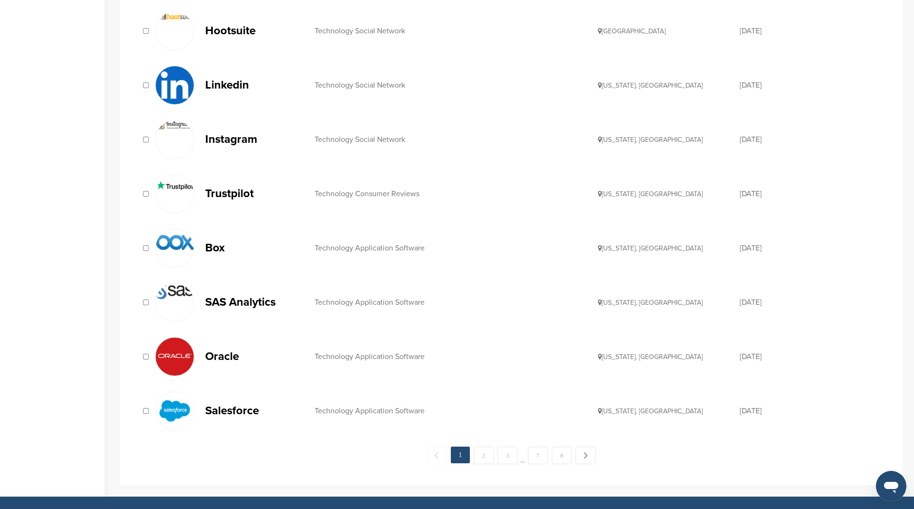
click at [216, 242] on p "Box" at bounding box center [255, 248] width 100 height 12
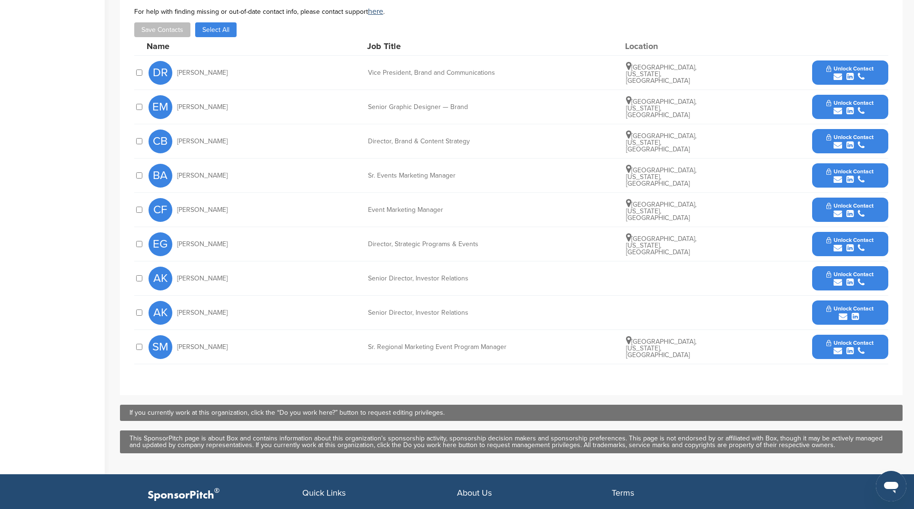
scroll to position [265, 0]
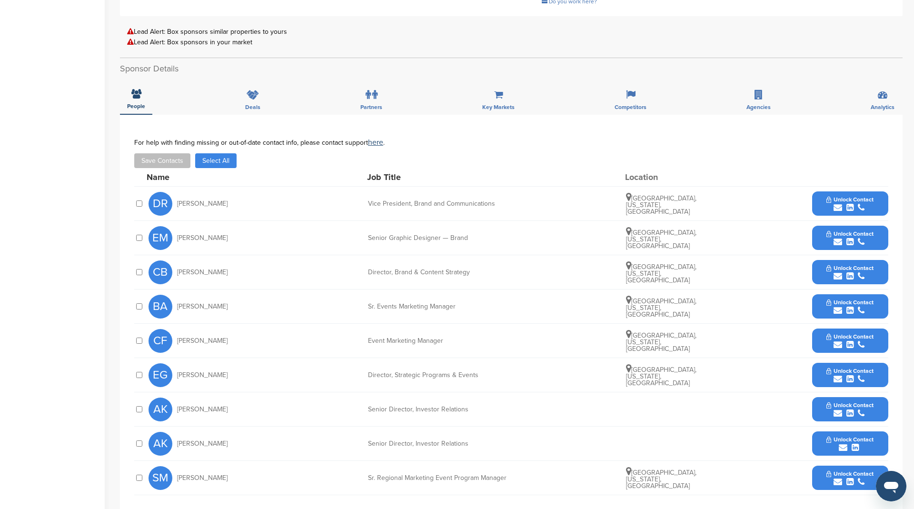
click at [221, 159] on button "Select All" at bounding box center [215, 160] width 41 height 15
click at [173, 155] on button "Save Contacts" at bounding box center [162, 160] width 56 height 15
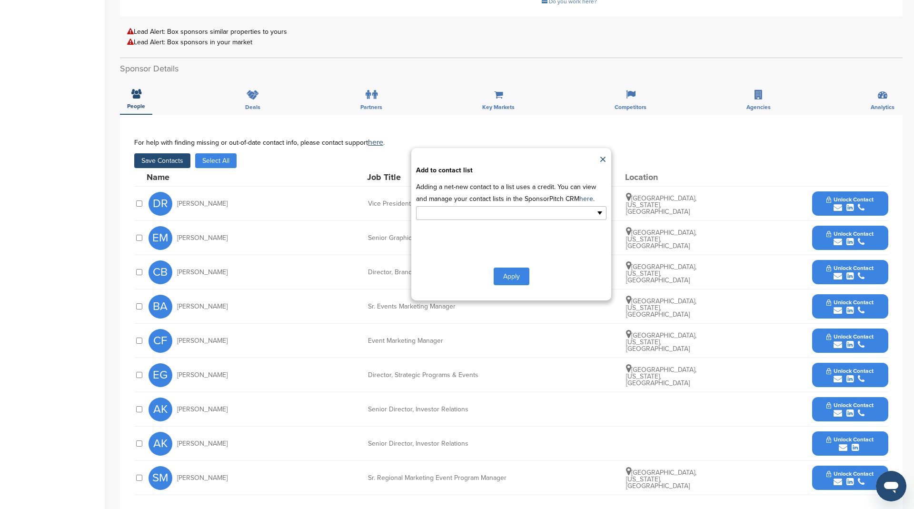
click at [436, 212] on input "text" at bounding box center [470, 213] width 100 height 11
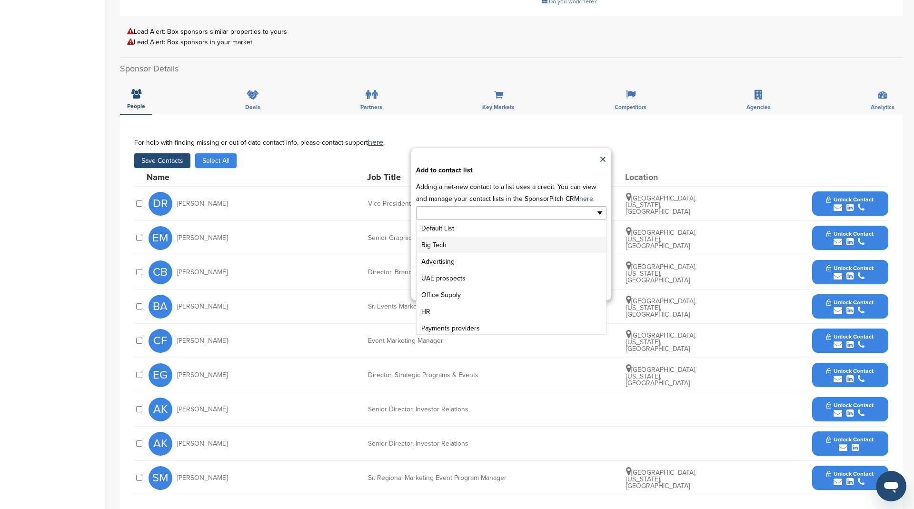
click at [447, 244] on li "Big Tech" at bounding box center [510, 245] width 189 height 17
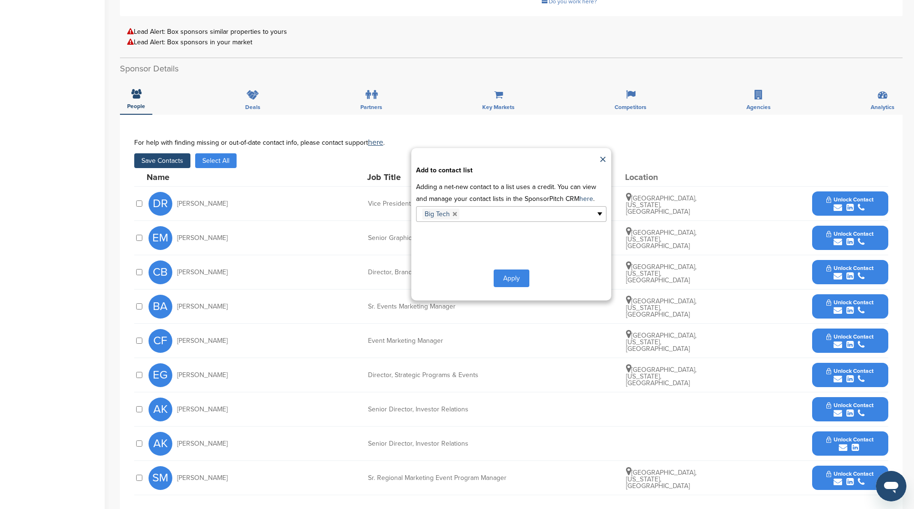
click at [508, 275] on button "Apply" at bounding box center [512, 278] width 36 height 18
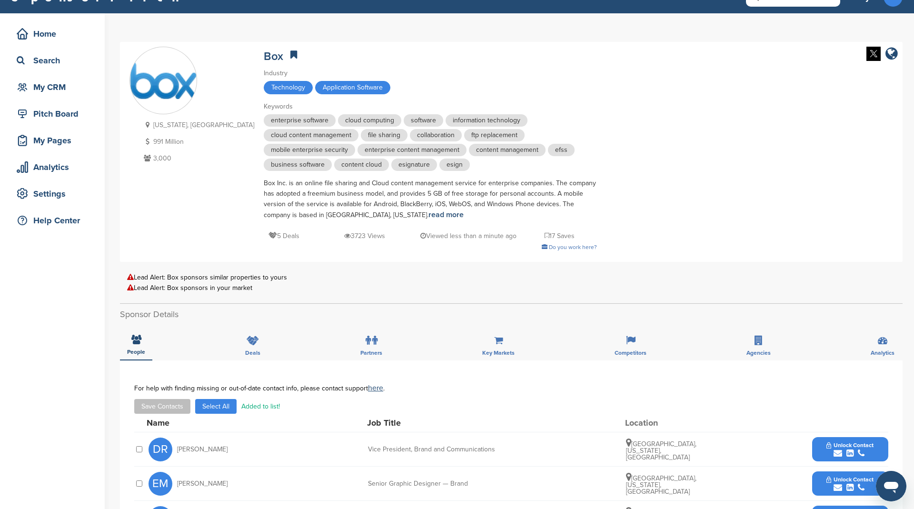
scroll to position [0, 0]
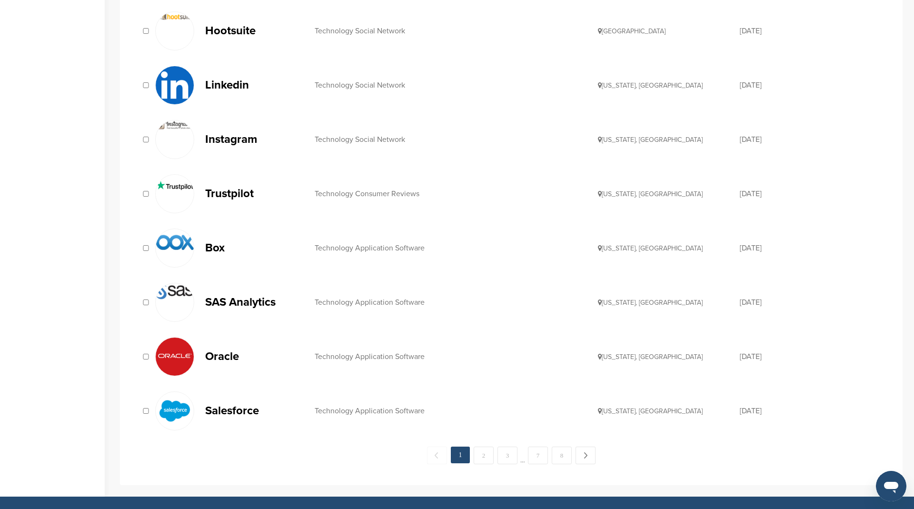
click at [248, 296] on p "SAS Analytics" at bounding box center [255, 302] width 100 height 12
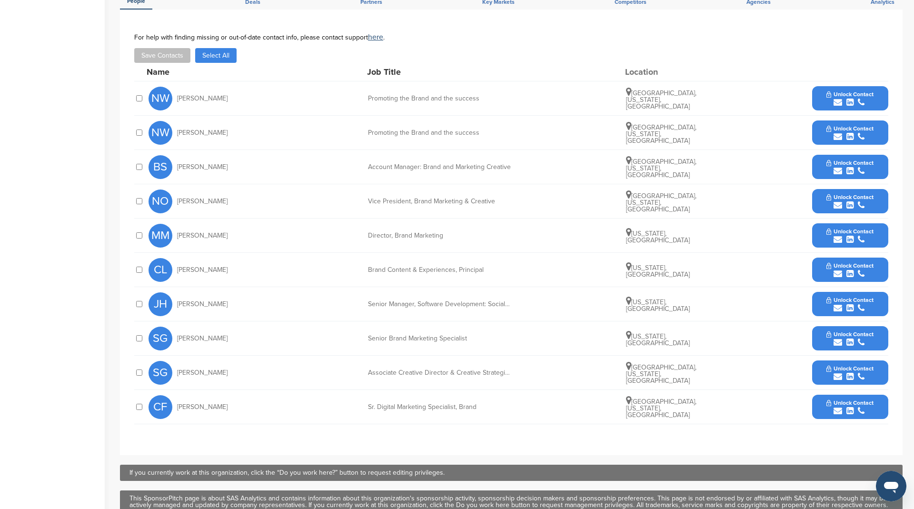
scroll to position [257, 0]
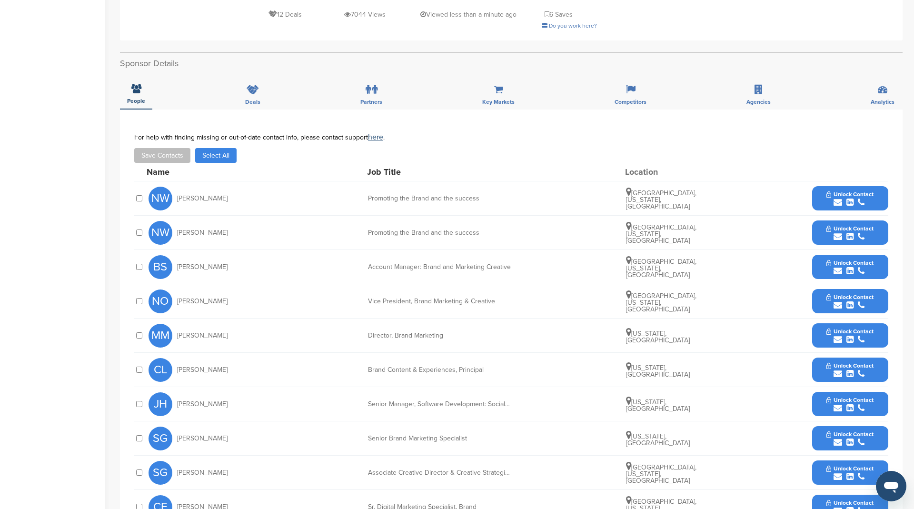
click at [227, 148] on button "Select All" at bounding box center [215, 155] width 41 height 15
click at [169, 136] on div "For help with finding missing or out-of-date contact info, please contact suppo…" at bounding box center [511, 148] width 754 height 30
click at [170, 148] on button "Save Contacts" at bounding box center [162, 155] width 56 height 15
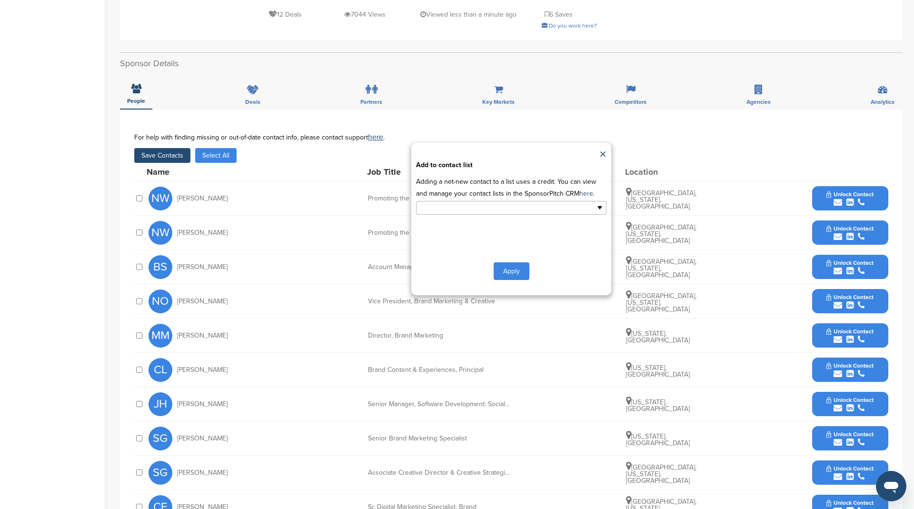
click at [465, 202] on input "text" at bounding box center [470, 207] width 100 height 11
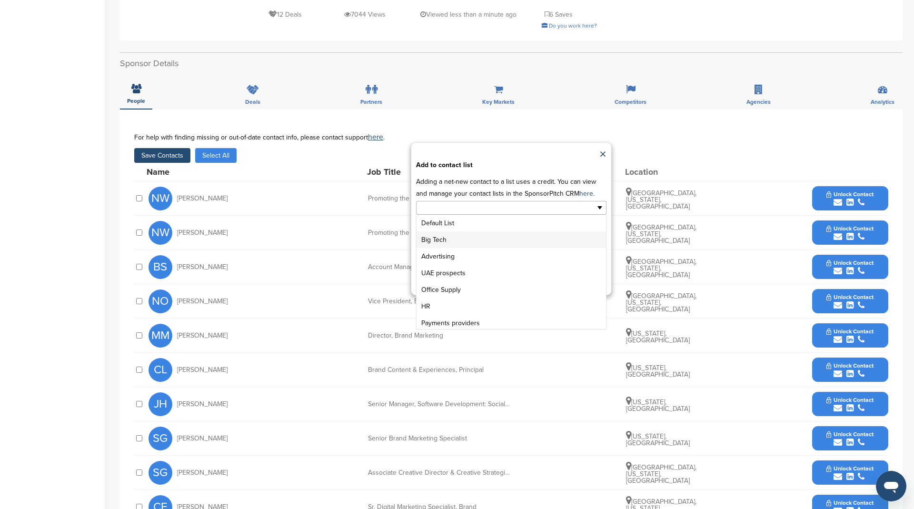
click at [469, 231] on li "Big Tech" at bounding box center [510, 239] width 189 height 17
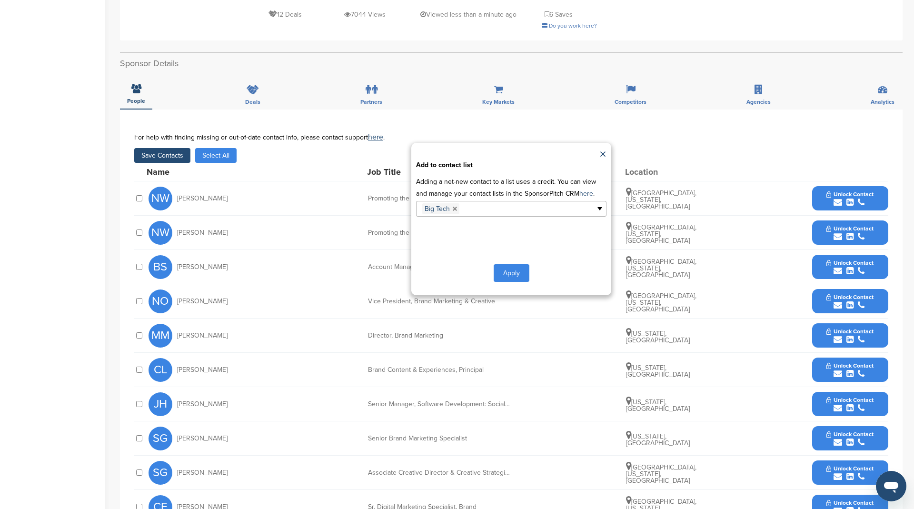
click at [522, 264] on button "Apply" at bounding box center [512, 273] width 36 height 18
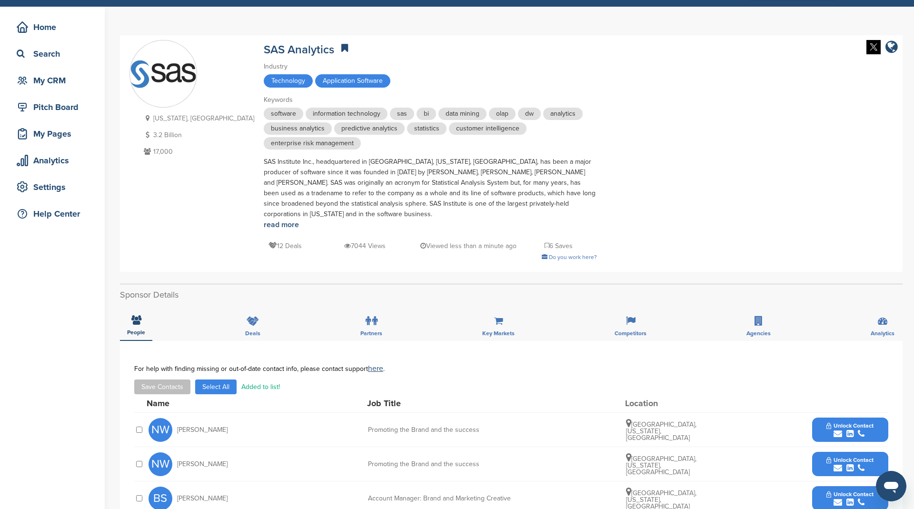
scroll to position [0, 0]
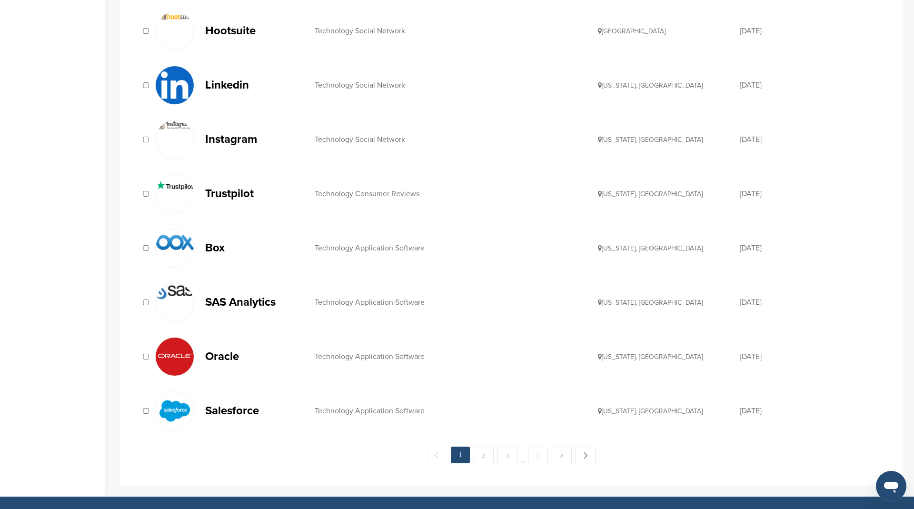
click at [228, 351] on p "Oracle" at bounding box center [255, 356] width 100 height 12
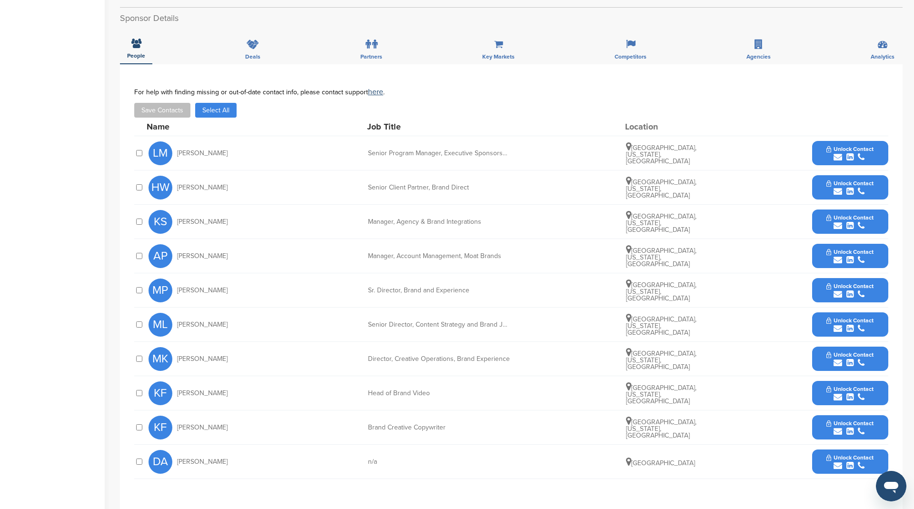
scroll to position [339, 0]
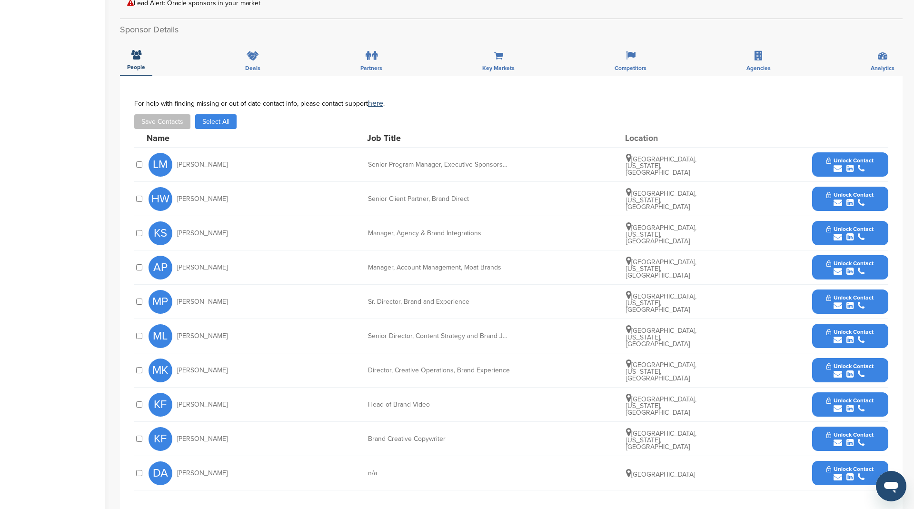
click at [211, 124] on button "Select All" at bounding box center [215, 121] width 41 height 15
click at [167, 121] on button "Save Contacts" at bounding box center [162, 121] width 56 height 15
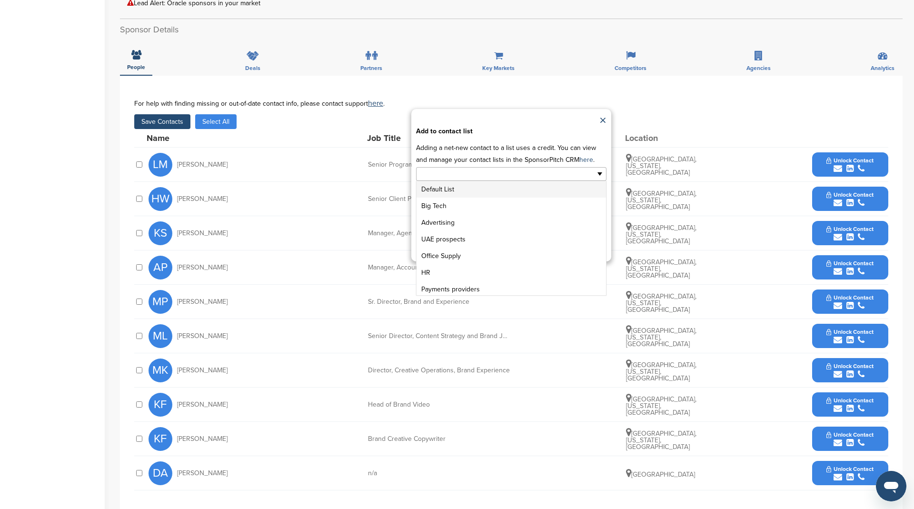
click at [450, 176] on input "text" at bounding box center [470, 173] width 100 height 11
click at [450, 203] on li "Big Tech" at bounding box center [510, 206] width 189 height 17
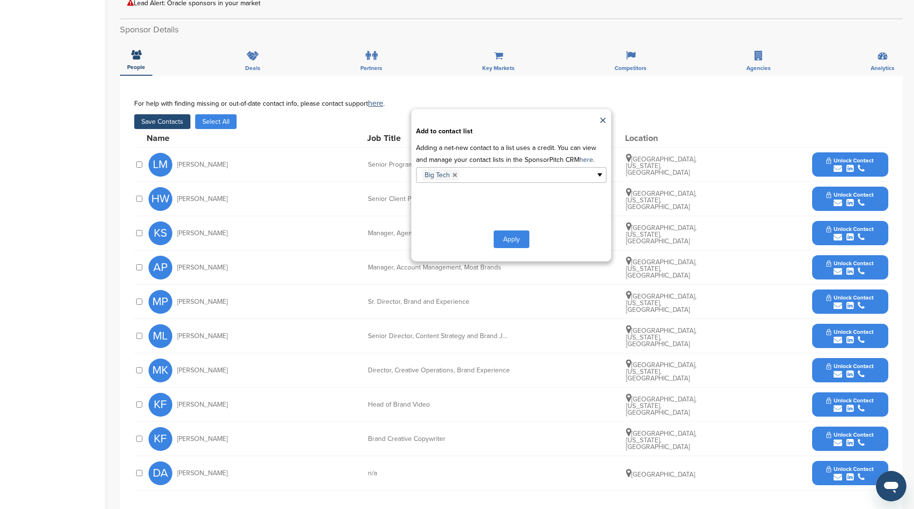
click at [512, 241] on button "Apply" at bounding box center [512, 239] width 36 height 18
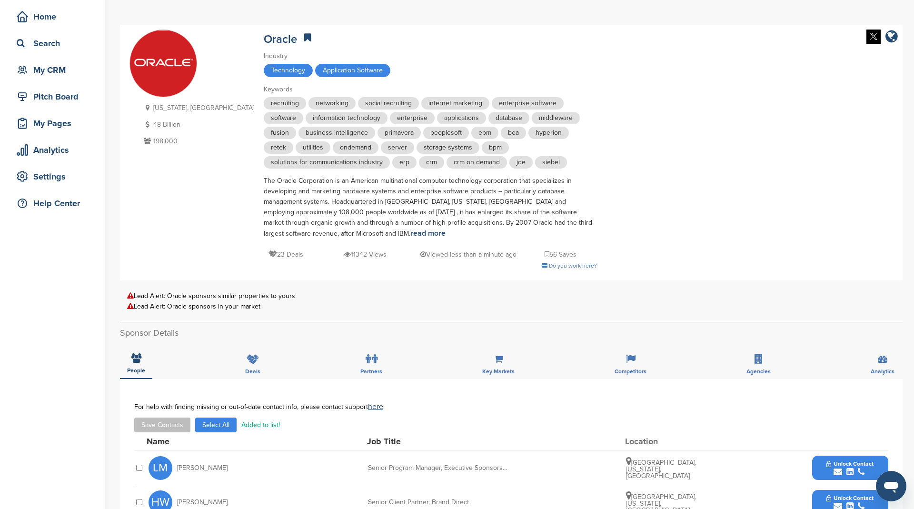
scroll to position [0, 0]
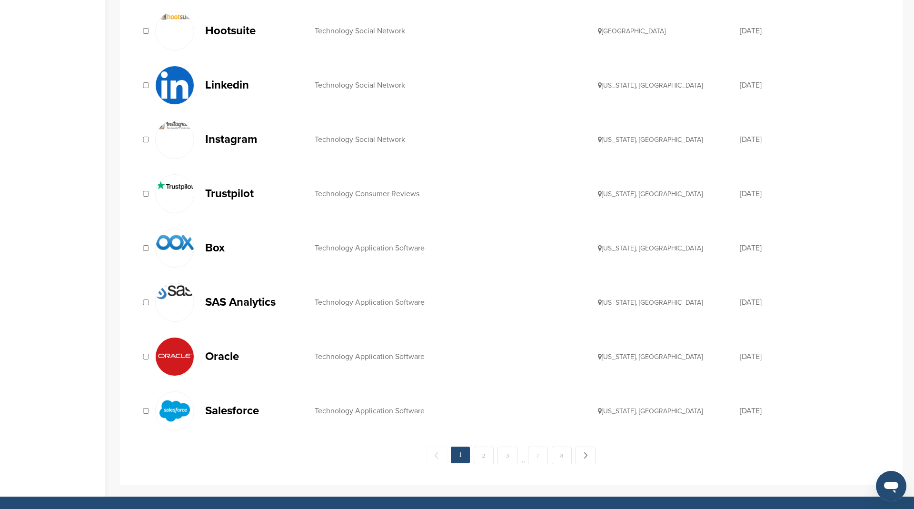
click at [234, 406] on p "Salesforce" at bounding box center [255, 411] width 100 height 12
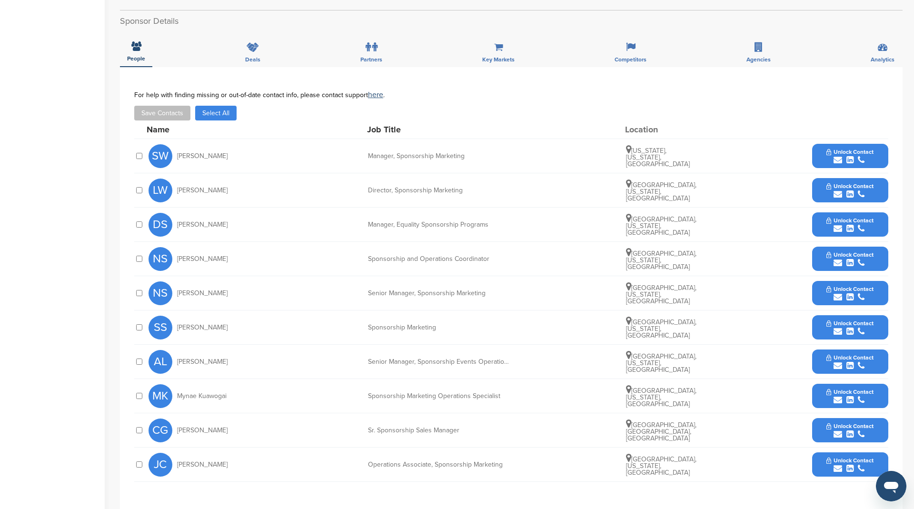
scroll to position [307, 0]
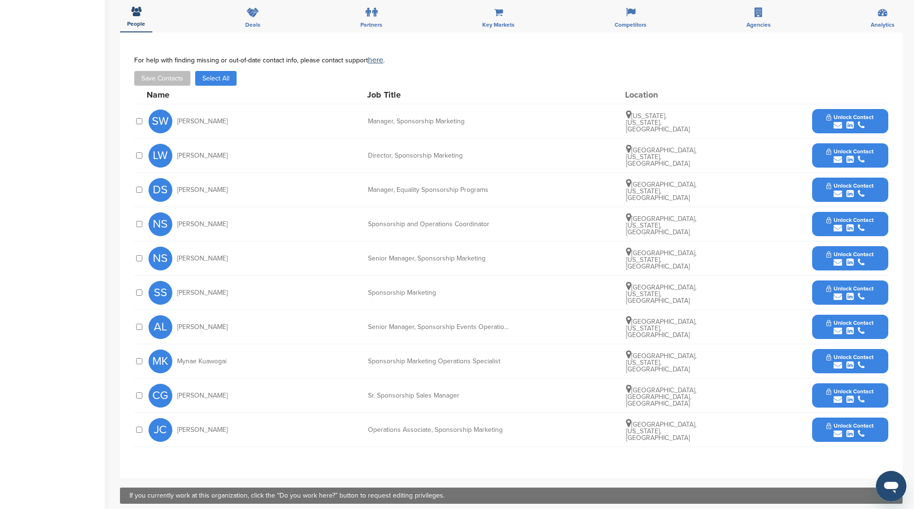
click at [224, 75] on button "Select All" at bounding box center [215, 78] width 41 height 15
click at [177, 75] on button "Save Contacts" at bounding box center [162, 78] width 56 height 15
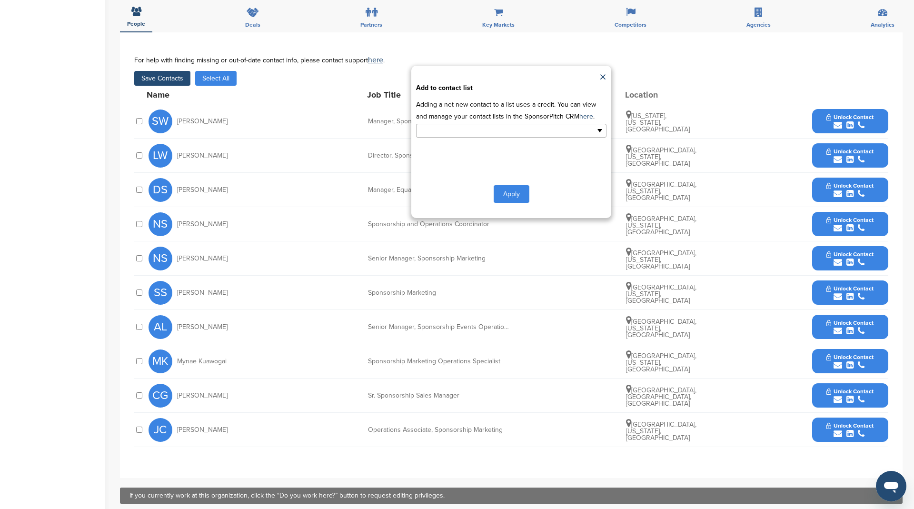
click at [457, 128] on input "text" at bounding box center [470, 130] width 100 height 11
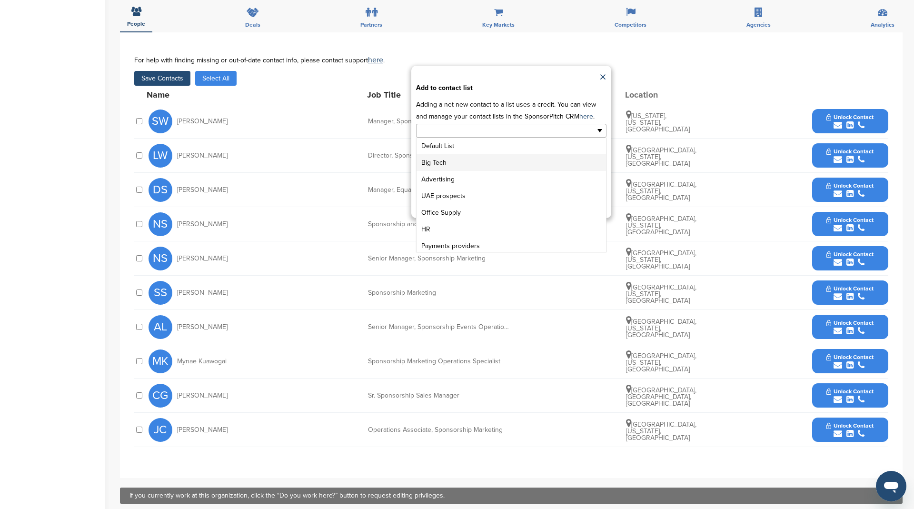
click at [456, 154] on li "Big Tech" at bounding box center [510, 162] width 189 height 17
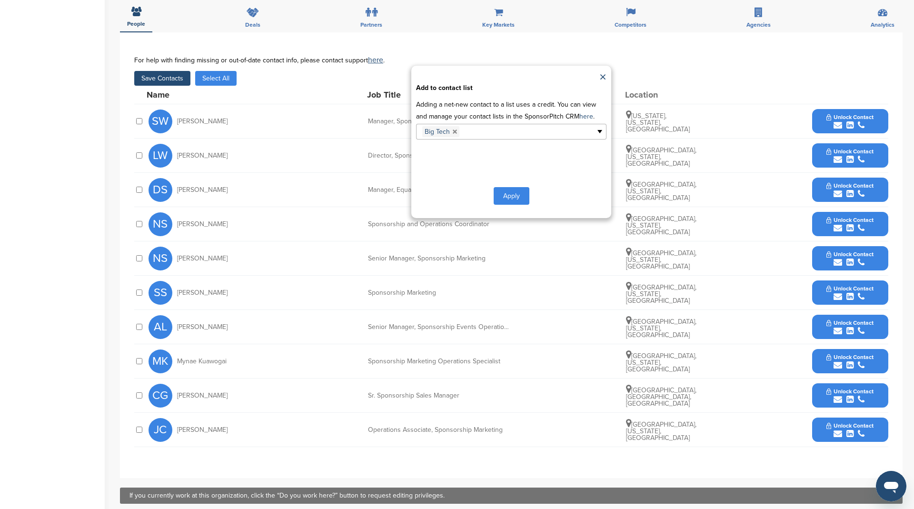
click at [510, 190] on button "Apply" at bounding box center [512, 196] width 36 height 18
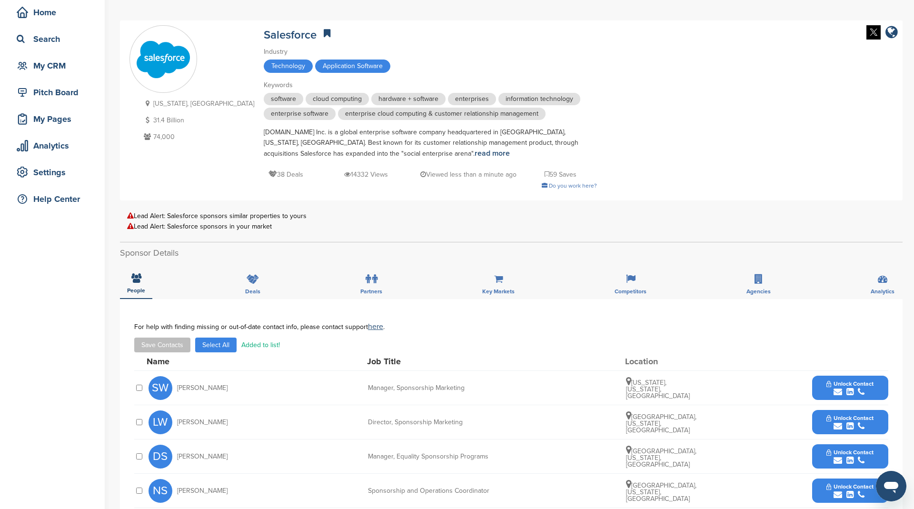
scroll to position [0, 0]
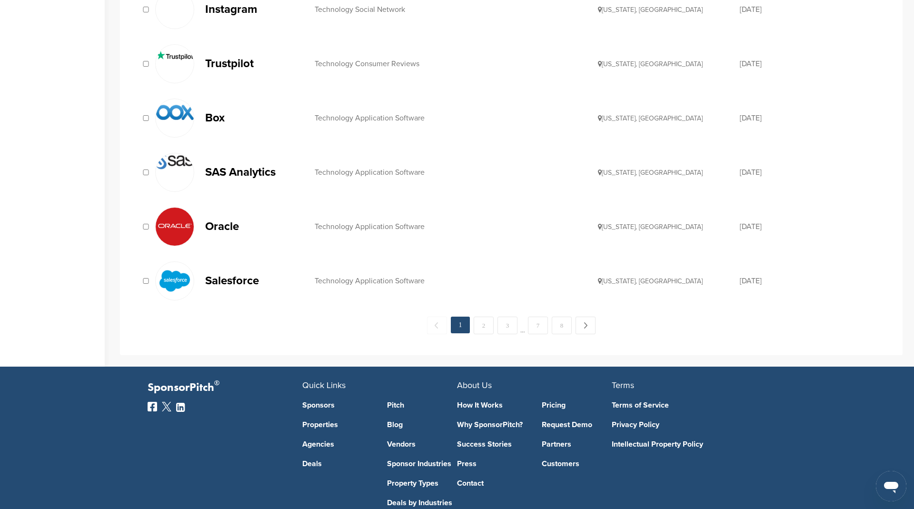
scroll to position [982, 0]
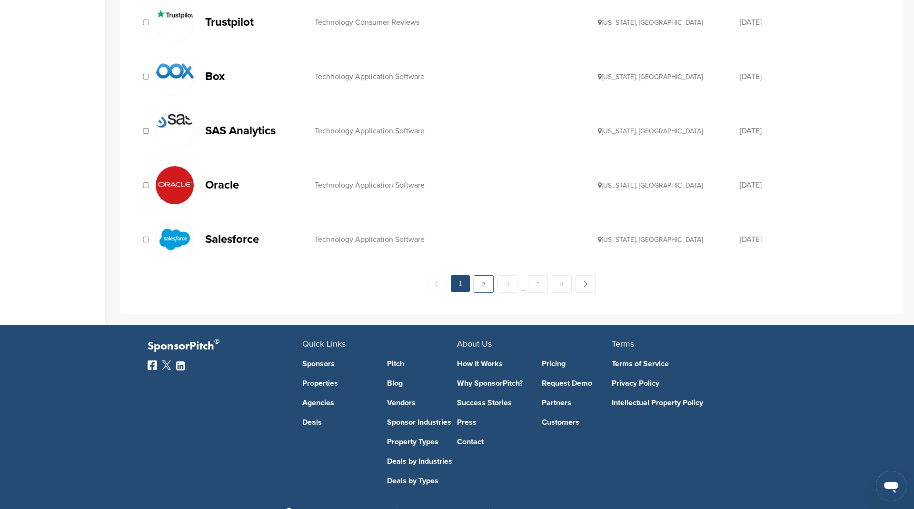
click at [487, 275] on link "2" at bounding box center [484, 284] width 20 height 18
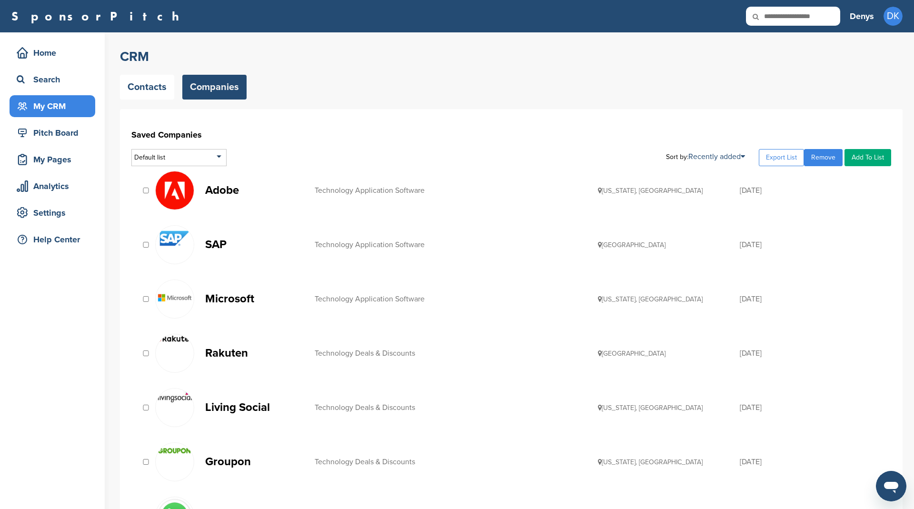
click at [227, 189] on p "Adobe" at bounding box center [255, 190] width 100 height 12
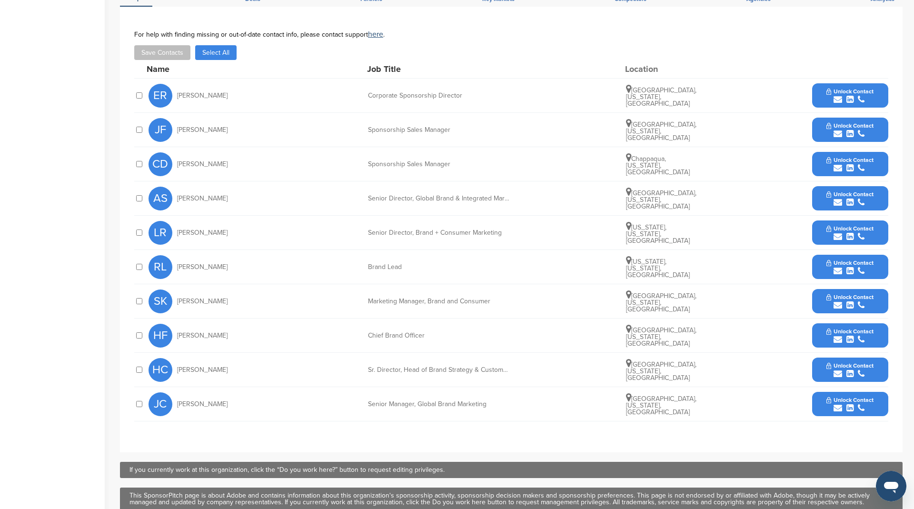
scroll to position [373, 0]
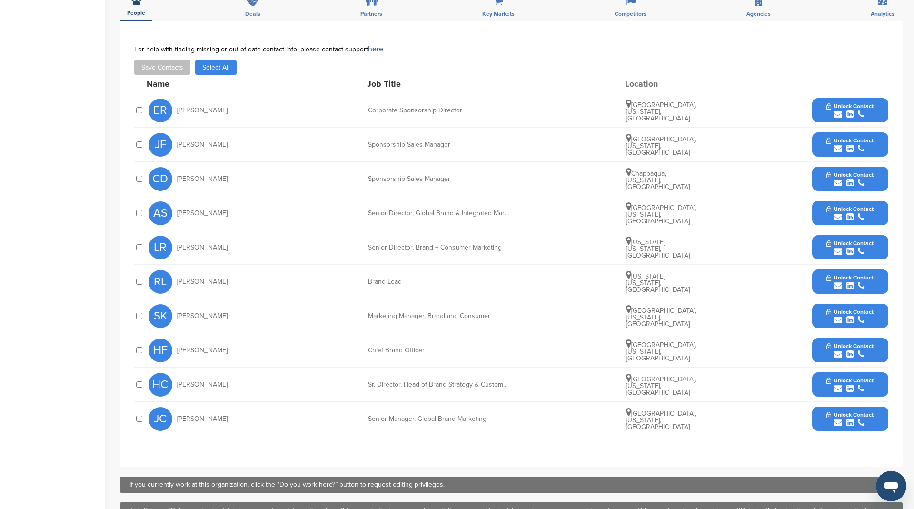
click at [221, 68] on button "Select All" at bounding box center [215, 67] width 41 height 15
click at [173, 68] on button "Save Contacts" at bounding box center [162, 67] width 56 height 15
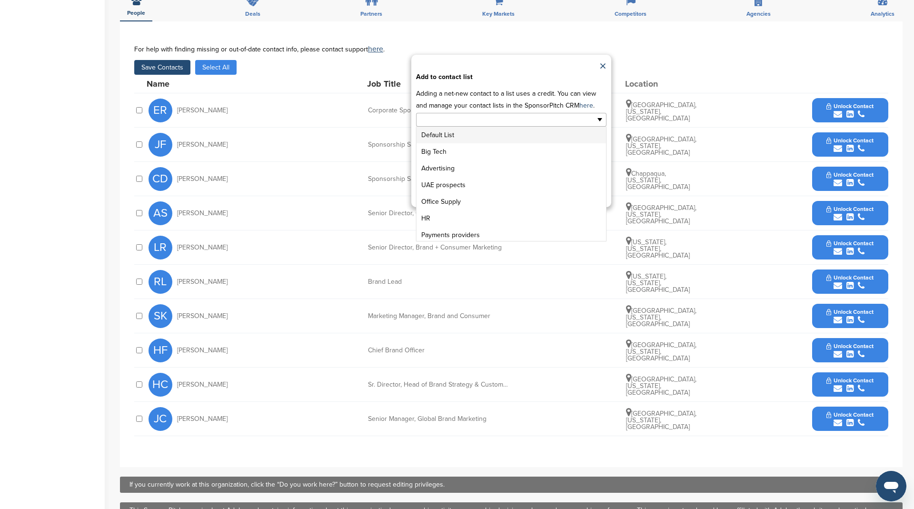
click at [453, 115] on input "text" at bounding box center [470, 119] width 100 height 11
click at [457, 151] on li "Big Tech" at bounding box center [510, 151] width 189 height 17
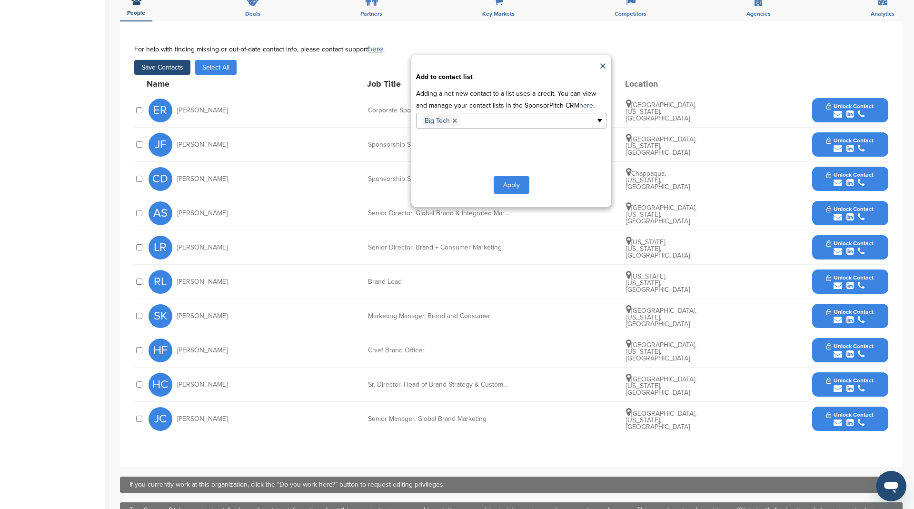
click at [511, 181] on button "Apply" at bounding box center [512, 185] width 36 height 18
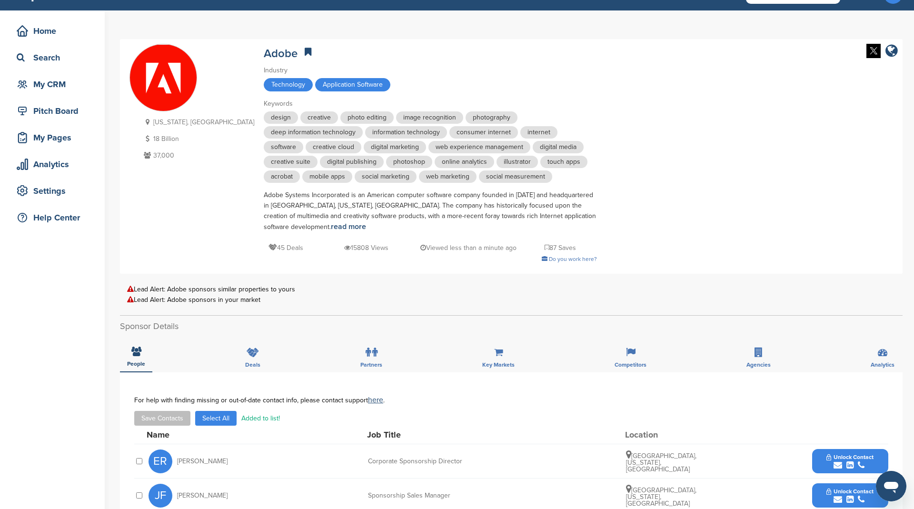
scroll to position [0, 0]
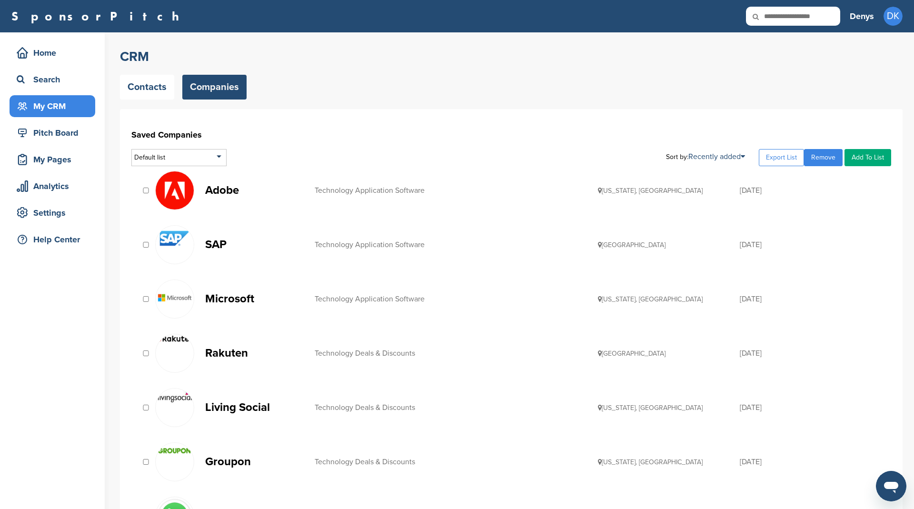
click at [214, 241] on p "SAP" at bounding box center [255, 244] width 100 height 12
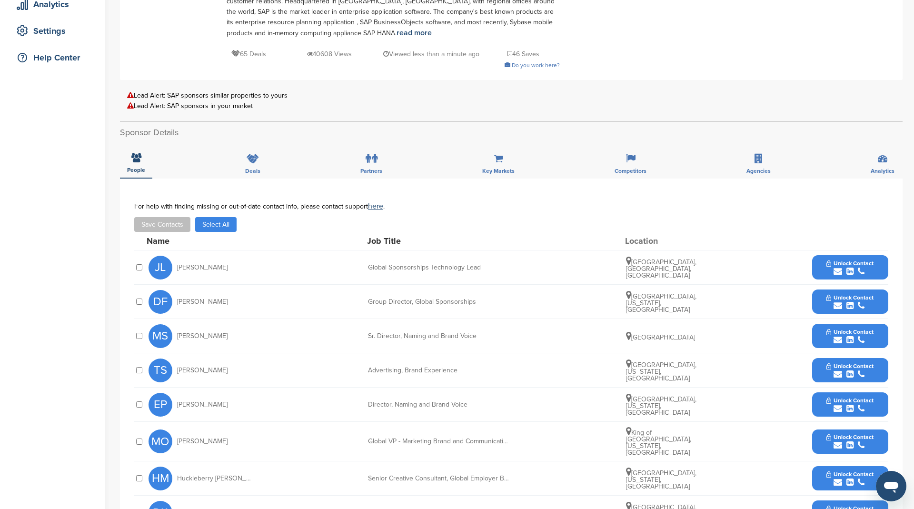
scroll to position [162, 0]
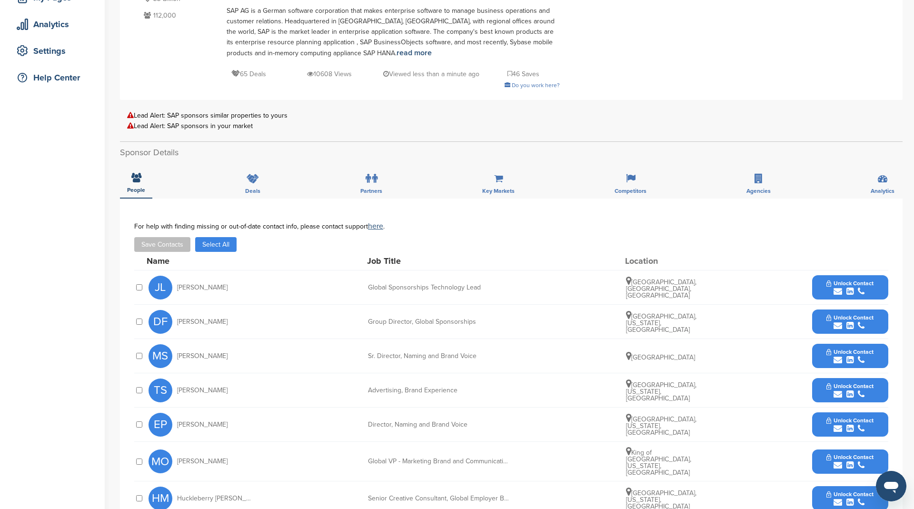
click at [220, 237] on button "Select All" at bounding box center [215, 244] width 41 height 15
click at [165, 238] on button "Save Contacts" at bounding box center [162, 244] width 56 height 15
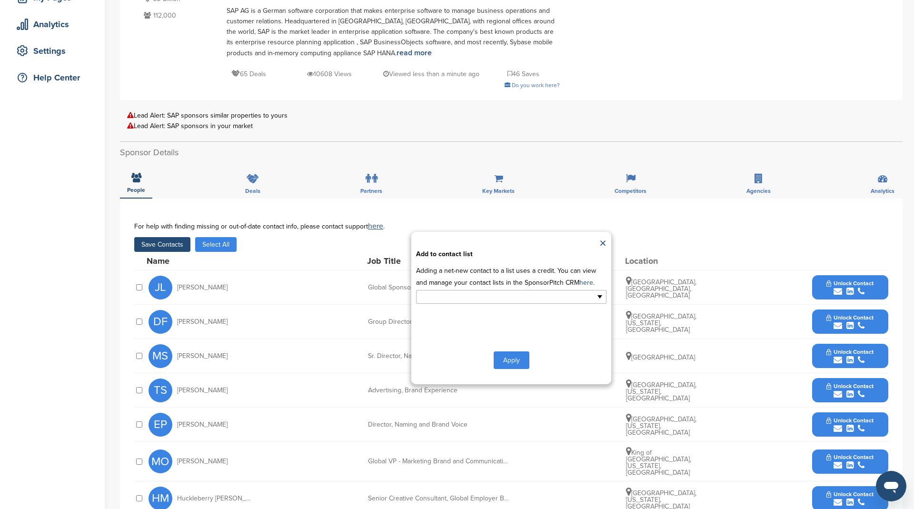
click at [506, 294] on input "text" at bounding box center [470, 296] width 100 height 11
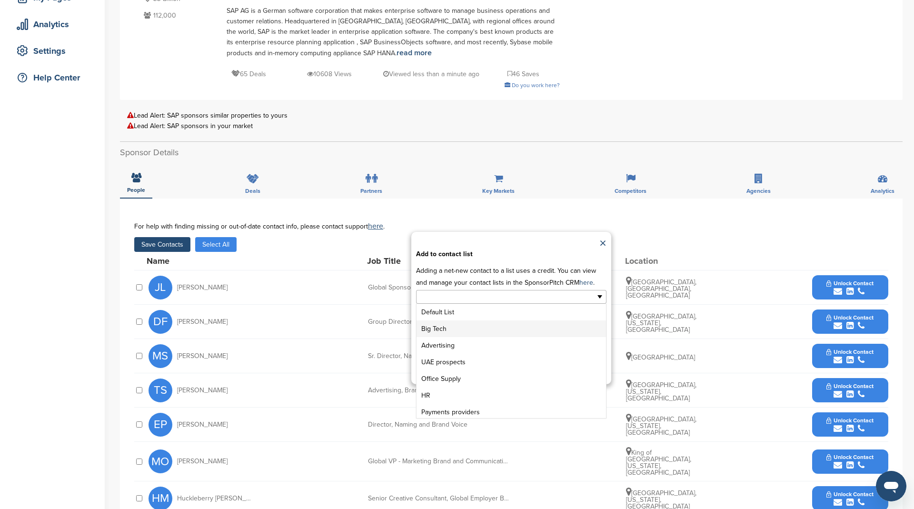
click at [497, 322] on li "Big Tech" at bounding box center [510, 328] width 189 height 17
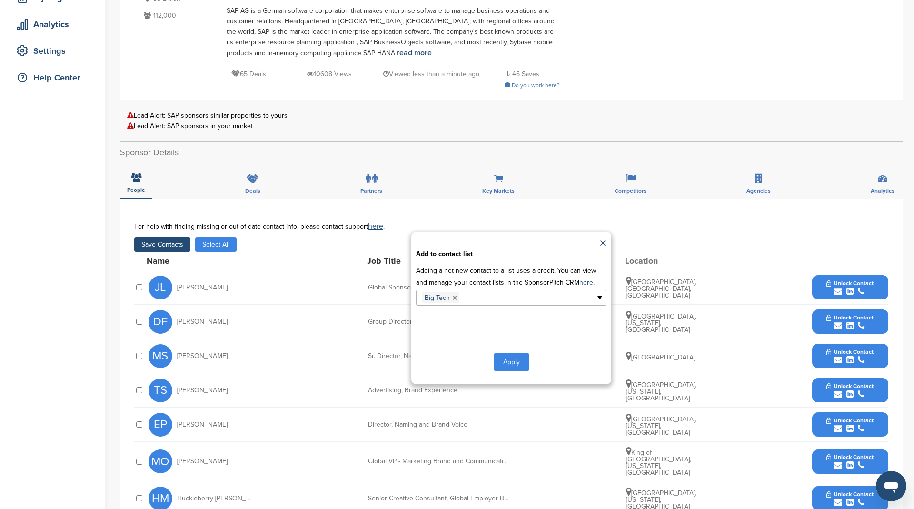
click at [517, 357] on button "Apply" at bounding box center [512, 362] width 36 height 18
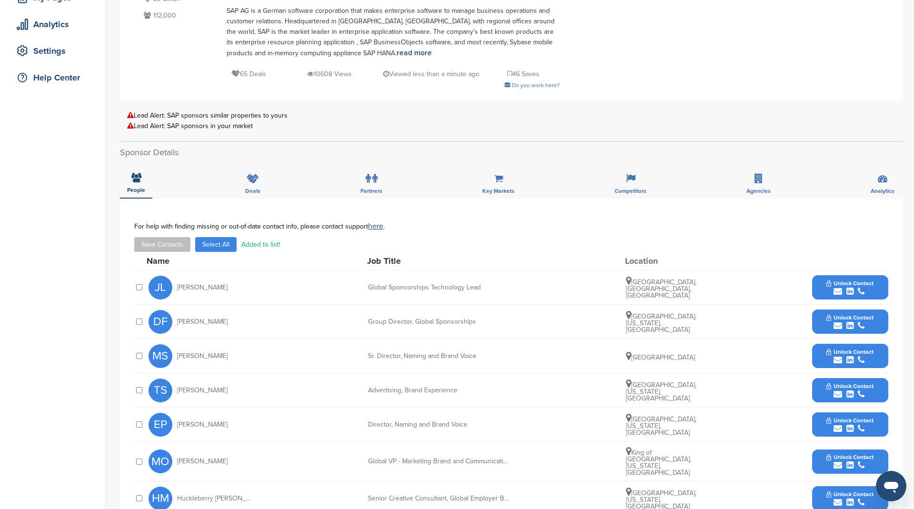
scroll to position [0, 0]
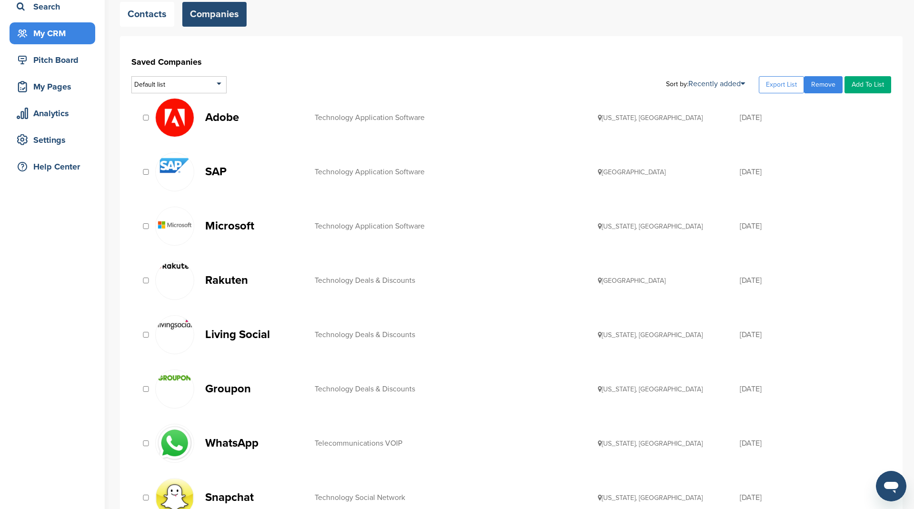
scroll to position [120, 0]
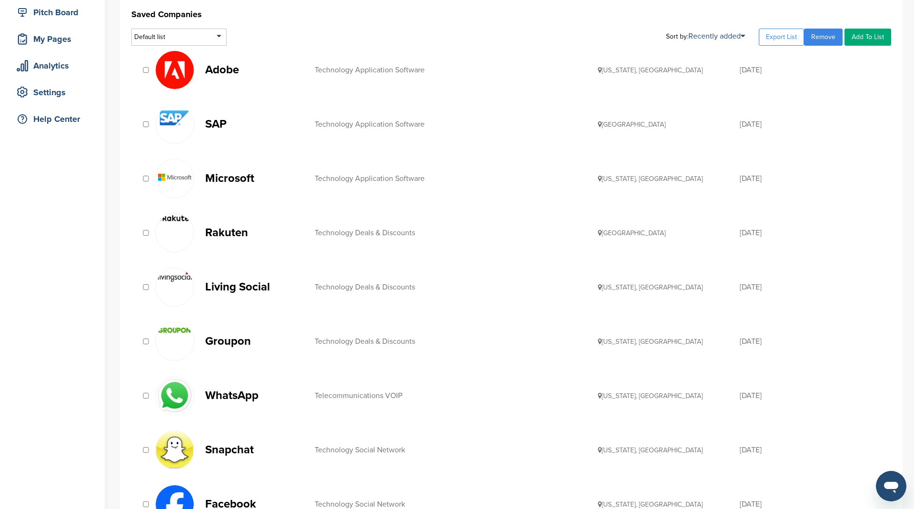
click at [239, 179] on p "Microsoft" at bounding box center [255, 178] width 100 height 12
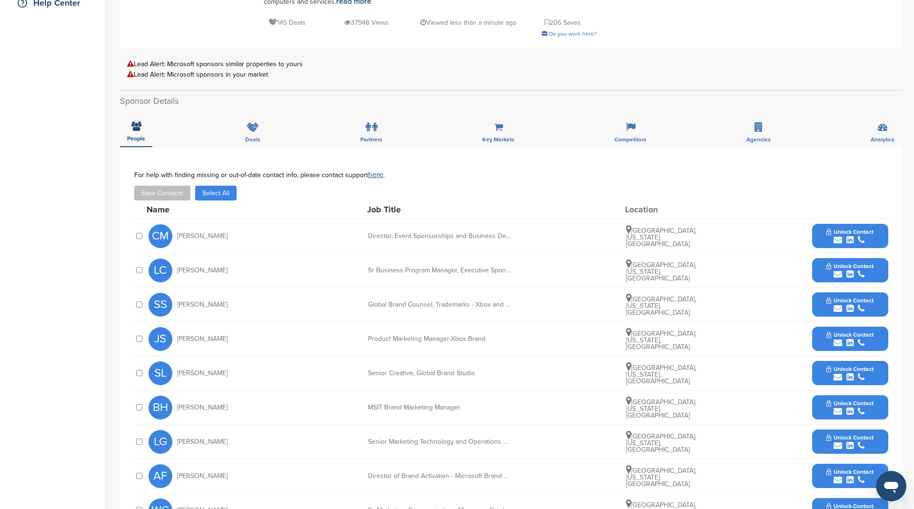
scroll to position [215, 0]
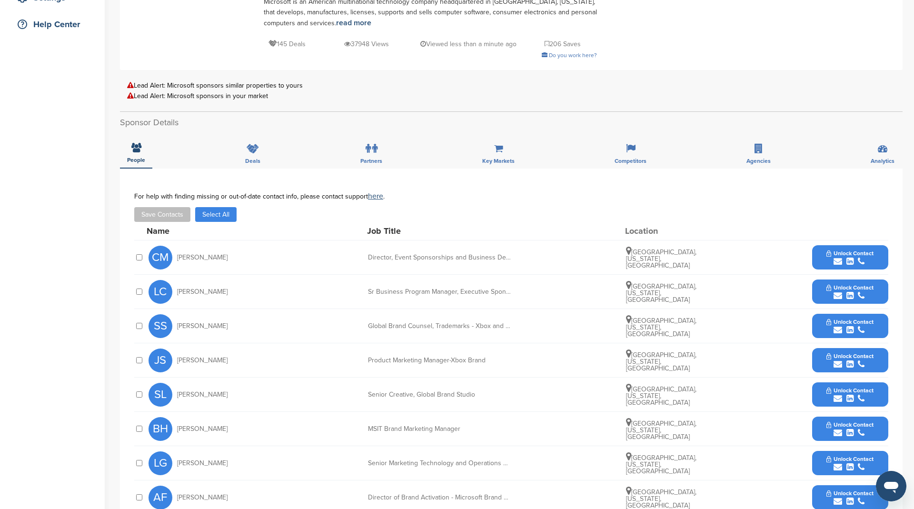
click at [225, 209] on button "Select All" at bounding box center [215, 214] width 41 height 15
click at [182, 209] on button "Save Contacts" at bounding box center [162, 214] width 56 height 15
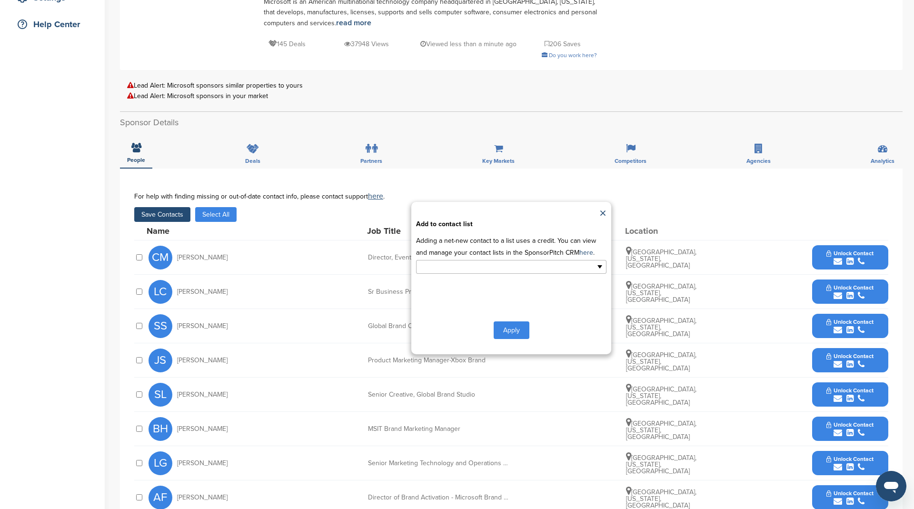
click at [504, 266] on input "text" at bounding box center [470, 266] width 100 height 11
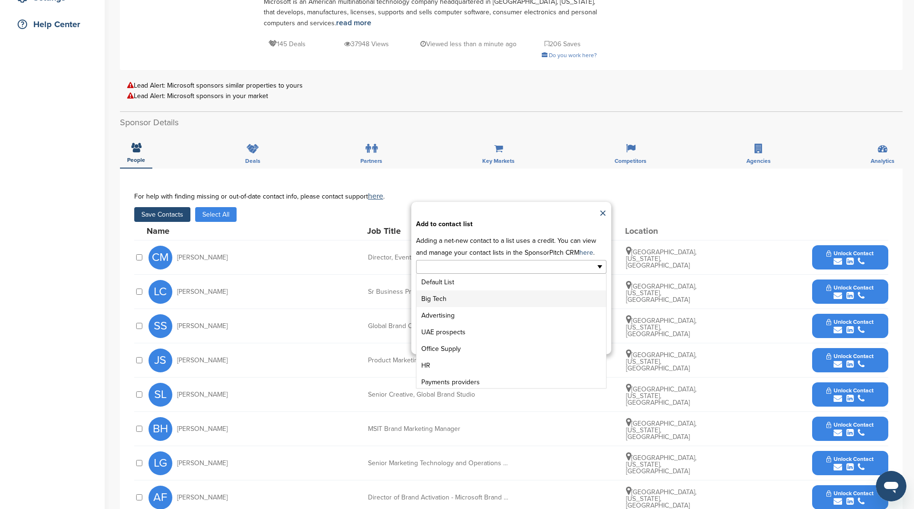
click at [493, 298] on li "Big Tech" at bounding box center [510, 298] width 189 height 17
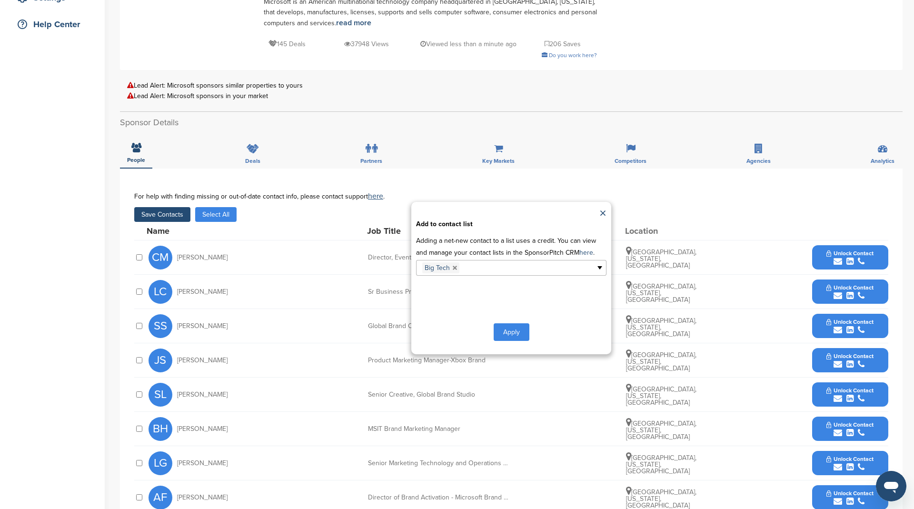
click at [519, 329] on button "Apply" at bounding box center [512, 332] width 36 height 18
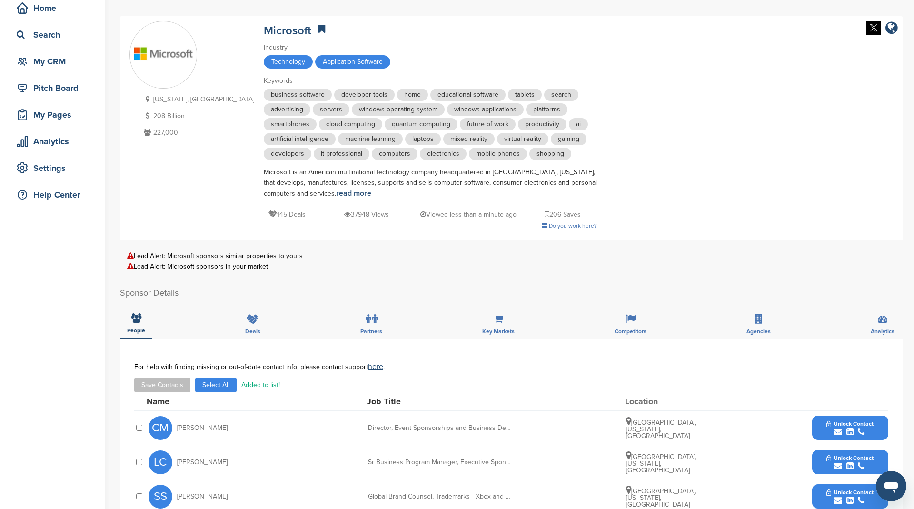
scroll to position [0, 0]
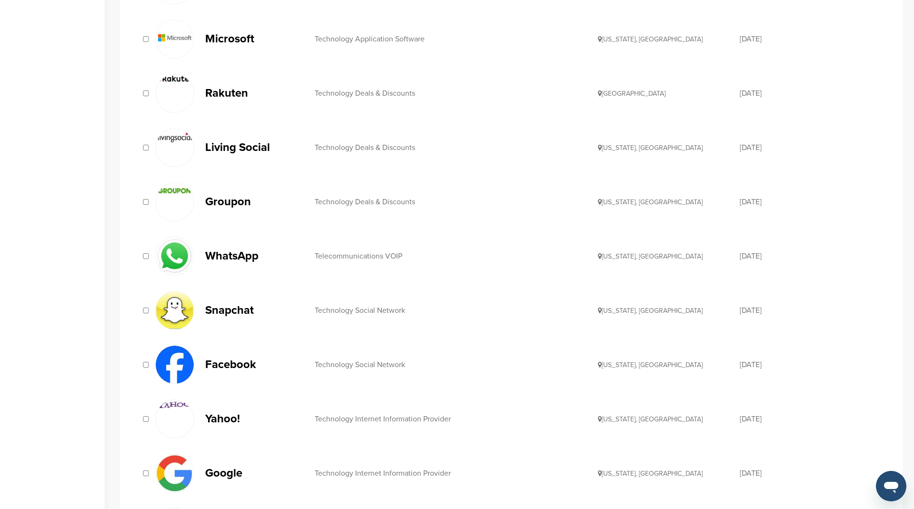
scroll to position [264, 0]
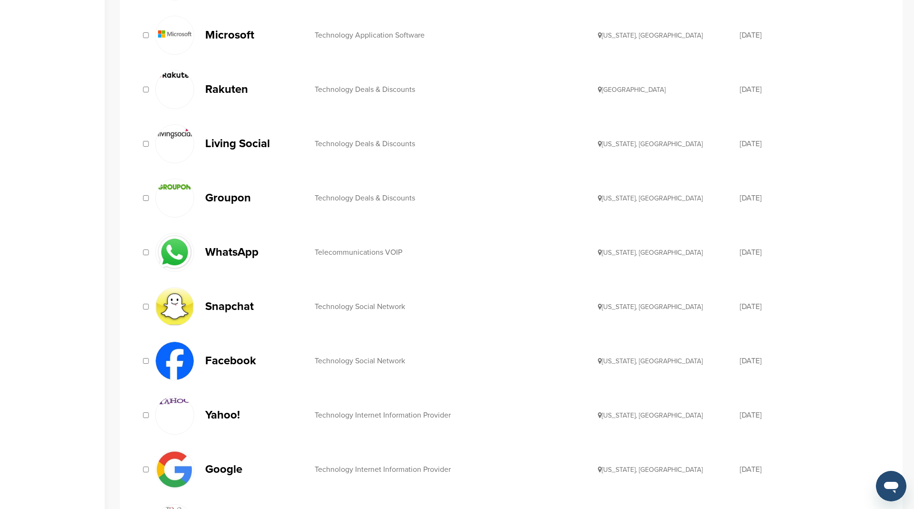
click at [218, 85] on p "Rakuten" at bounding box center [255, 89] width 100 height 12
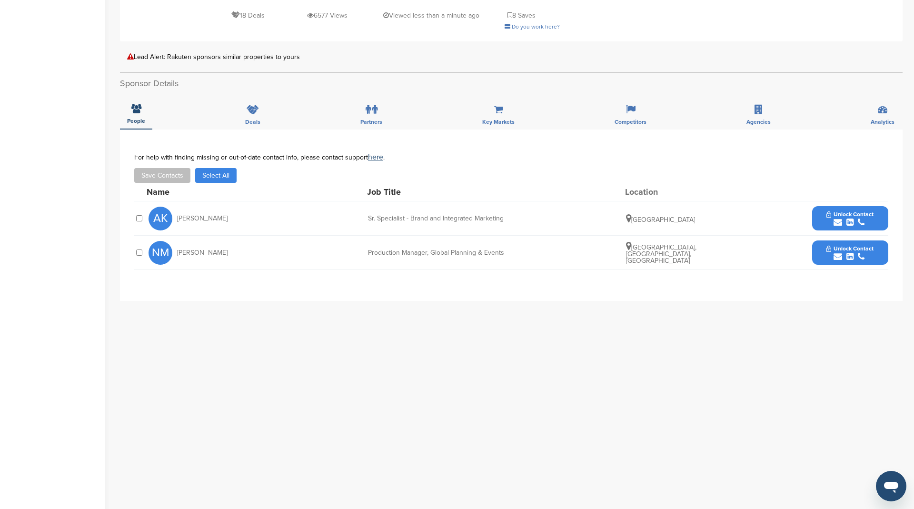
scroll to position [196, 0]
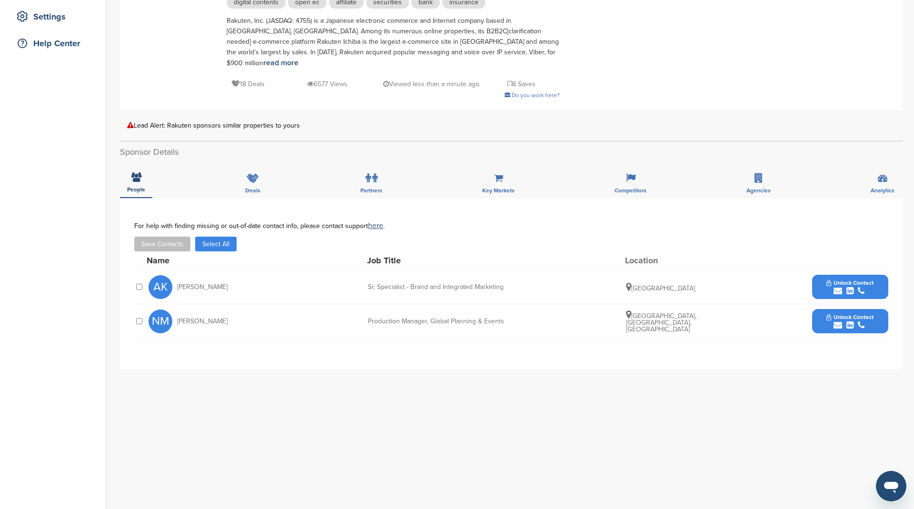
click at [230, 237] on button "Select All" at bounding box center [215, 244] width 41 height 15
click at [174, 237] on button "Save Contacts" at bounding box center [162, 244] width 56 height 15
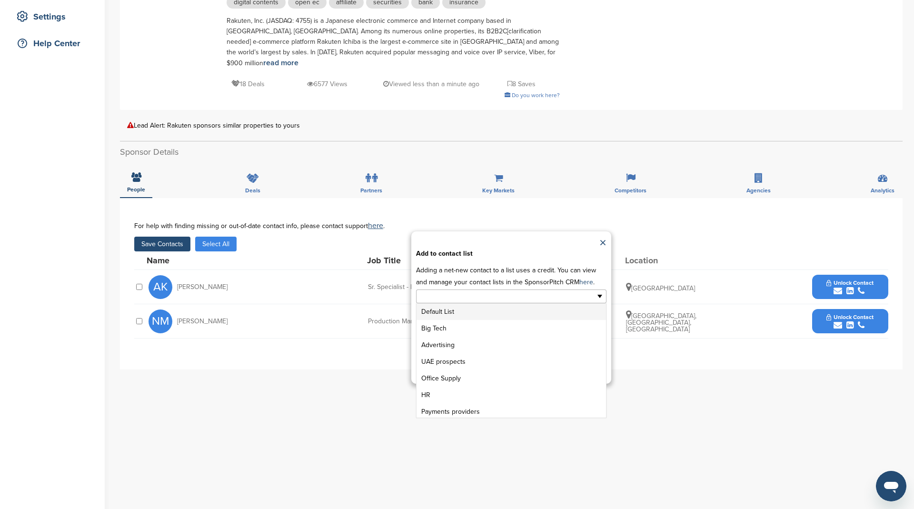
click at [450, 291] on input "text" at bounding box center [470, 296] width 100 height 11
click at [458, 320] on li "Big Tech" at bounding box center [510, 328] width 189 height 17
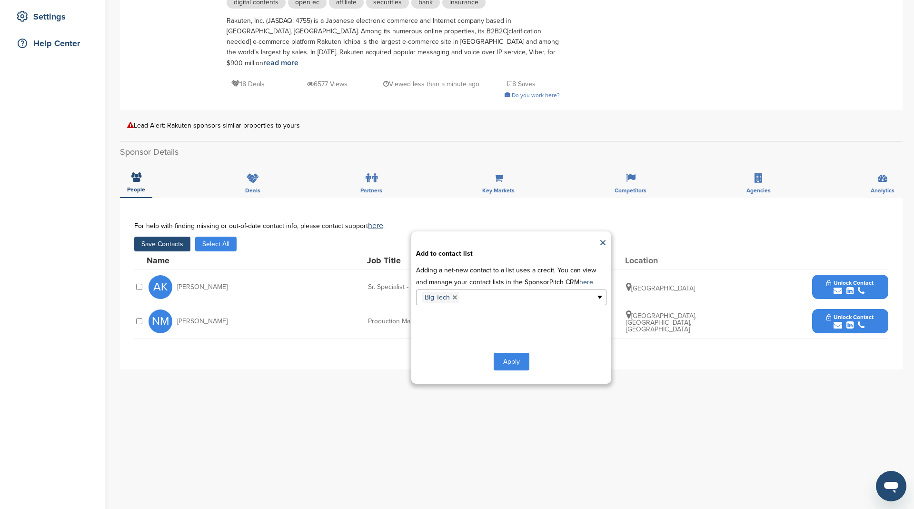
click at [521, 353] on button "Apply" at bounding box center [512, 362] width 36 height 18
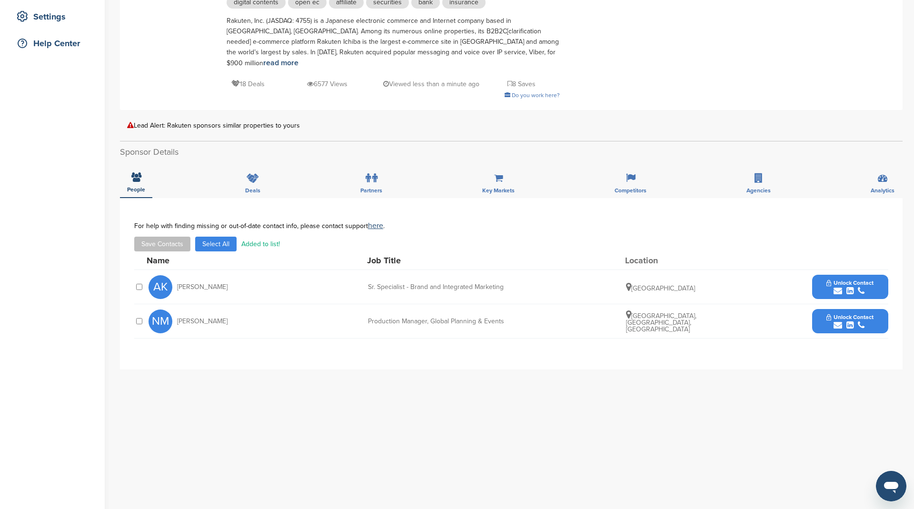
click at [486, 223] on div "For help with finding missing or out-of-date contact info, please contact suppo…" at bounding box center [511, 237] width 754 height 30
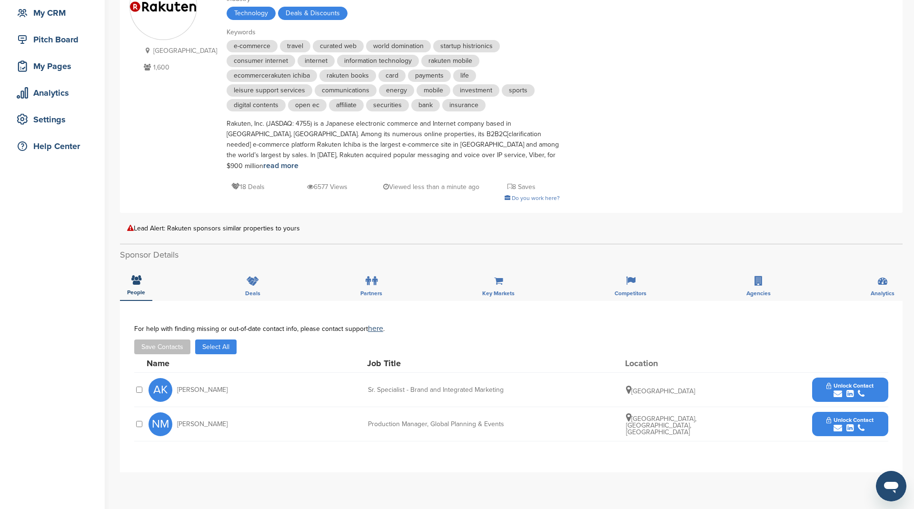
scroll to position [0, 0]
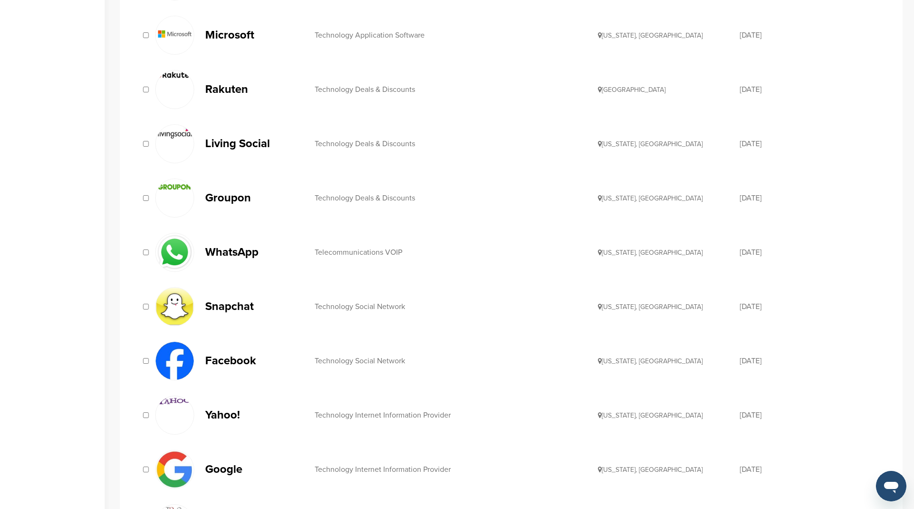
click at [235, 139] on p "Living Social" at bounding box center [255, 144] width 100 height 12
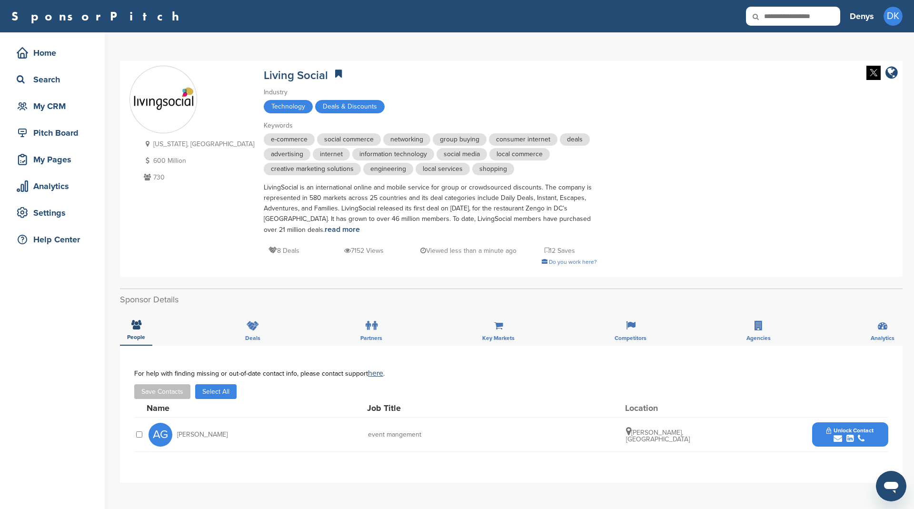
click at [220, 389] on button "Select All" at bounding box center [215, 391] width 41 height 15
click at [177, 389] on button "Save Contacts" at bounding box center [162, 391] width 56 height 15
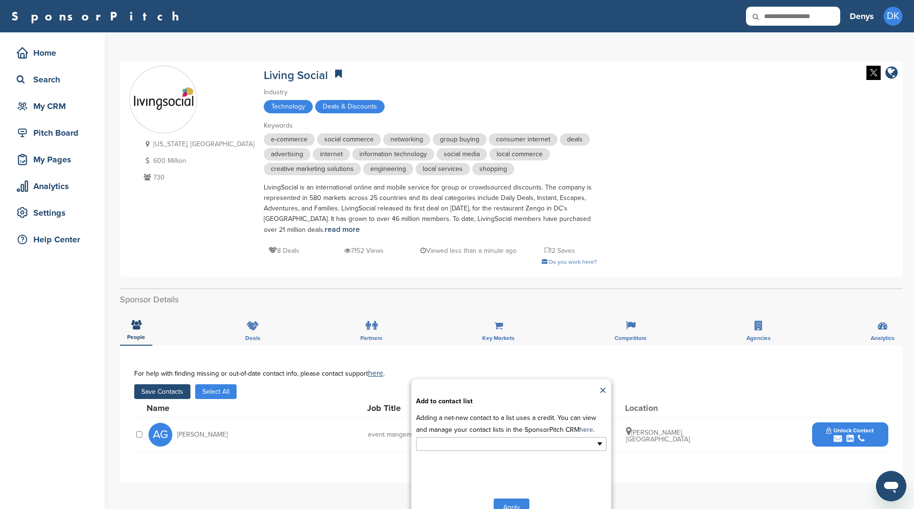
click at [457, 439] on input "text" at bounding box center [470, 443] width 100 height 11
click at [459, 472] on li "Big Tech" at bounding box center [510, 475] width 189 height 17
click at [505, 504] on button "Apply" at bounding box center [512, 509] width 36 height 18
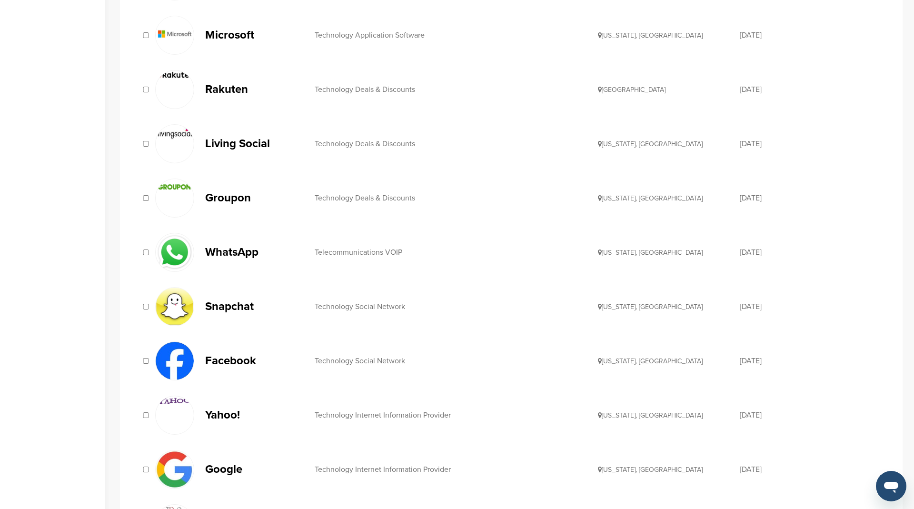
click at [232, 198] on p "Groupon" at bounding box center [255, 198] width 100 height 12
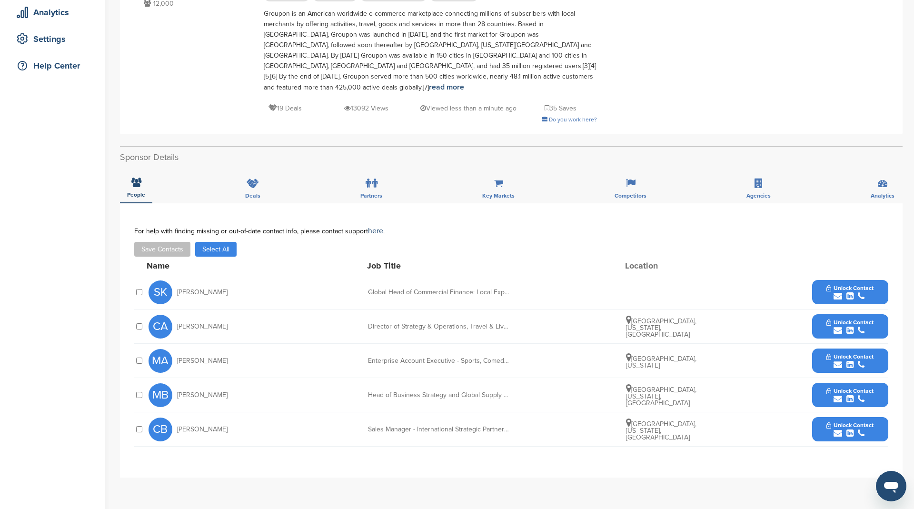
scroll to position [194, 0]
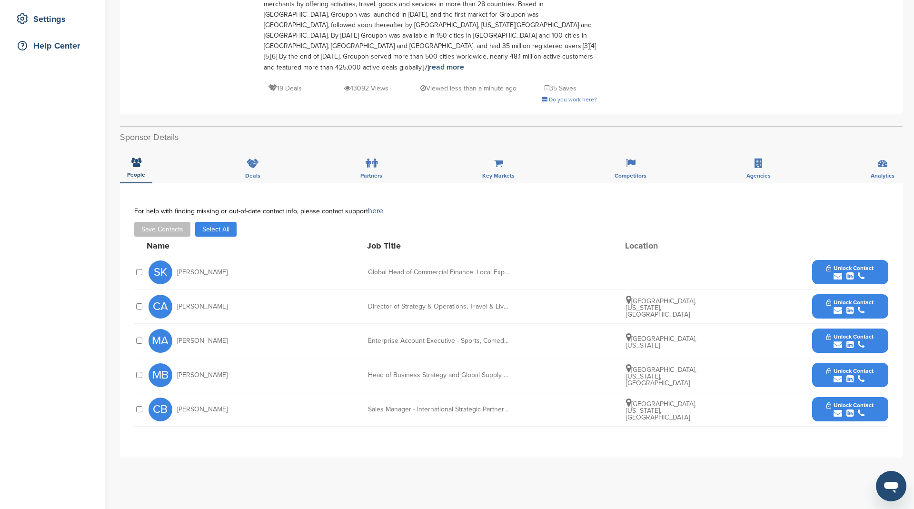
click at [227, 207] on div "For help with finding missing or out-of-date contact info, please contact suppo…" at bounding box center [511, 222] width 754 height 30
click at [228, 222] on button "Select All" at bounding box center [215, 229] width 41 height 15
click at [175, 222] on button "Save Contacts" at bounding box center [162, 229] width 56 height 15
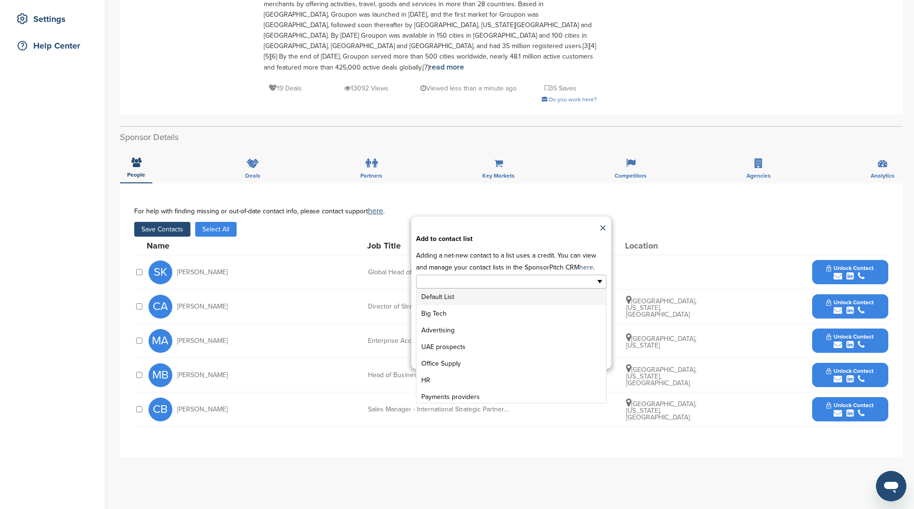
click at [461, 276] on input "text" at bounding box center [470, 281] width 100 height 11
click at [460, 305] on li "Big Tech" at bounding box center [510, 313] width 189 height 17
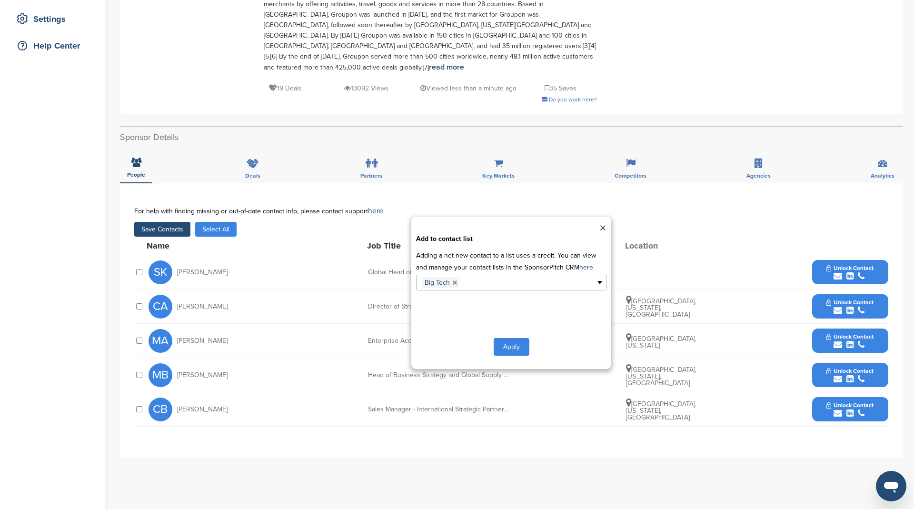
click at [513, 338] on button "Apply" at bounding box center [512, 347] width 36 height 18
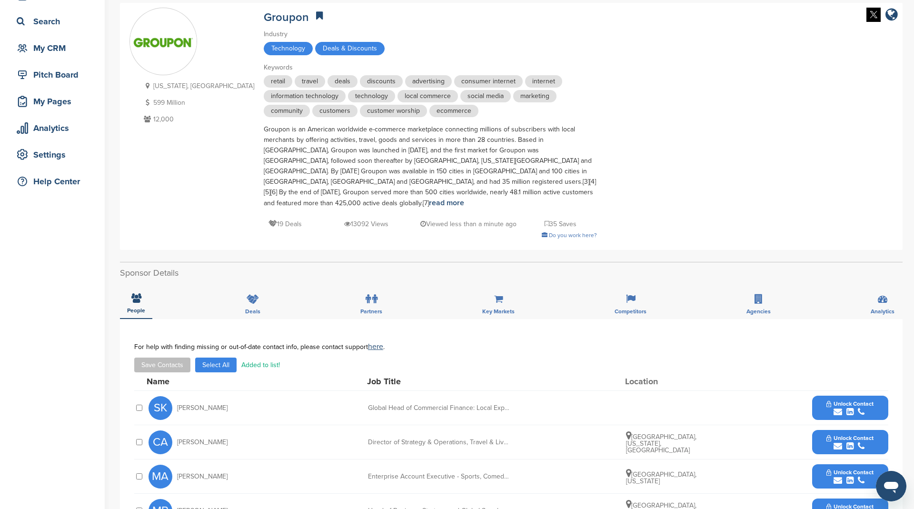
scroll to position [0, 0]
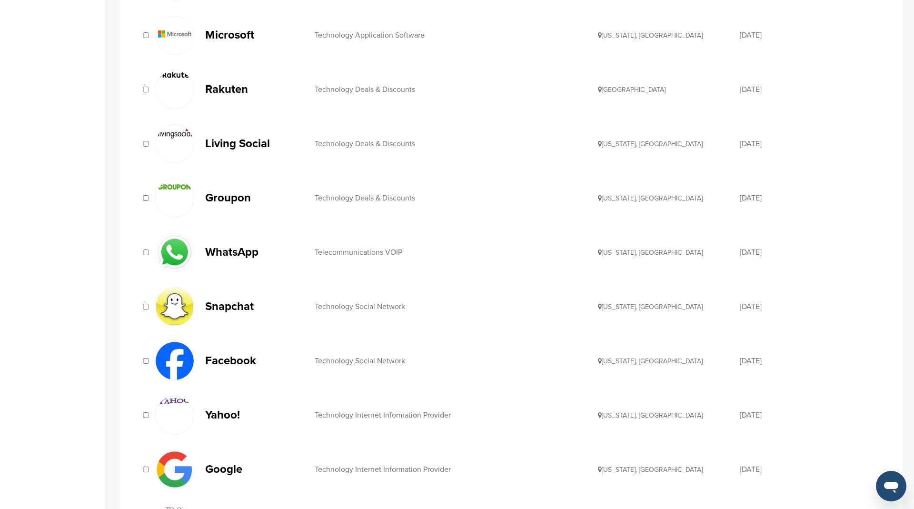
click at [228, 251] on p "WhatsApp" at bounding box center [255, 252] width 100 height 12
click at [218, 305] on p "Snapchat" at bounding box center [255, 306] width 100 height 12
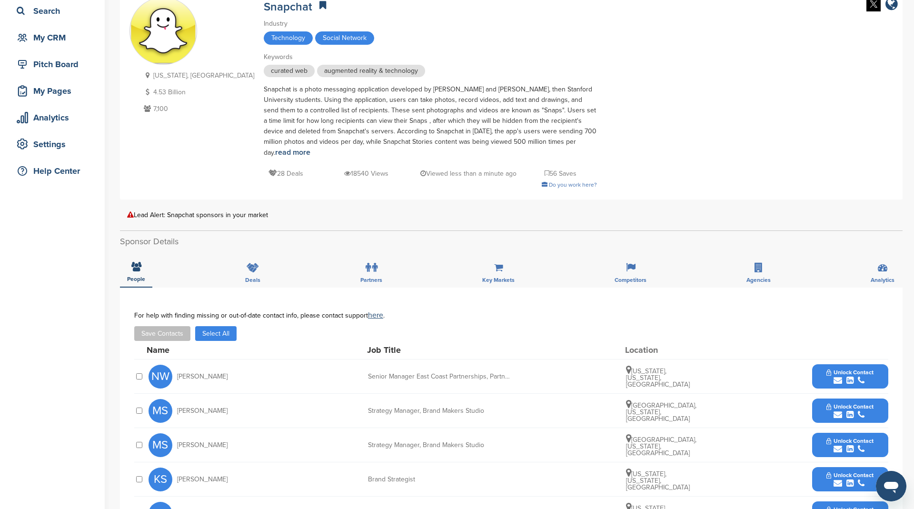
scroll to position [68, 0]
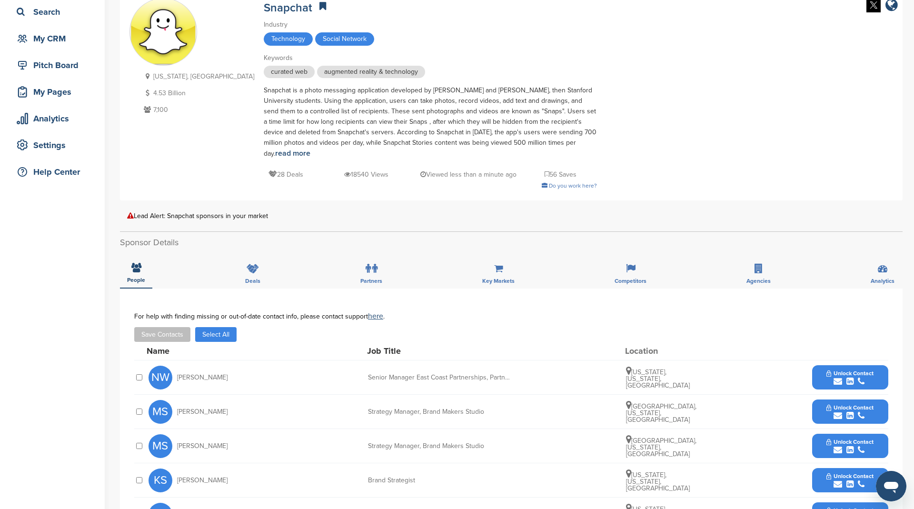
click at [216, 331] on button "Select All" at bounding box center [215, 334] width 41 height 15
click at [166, 330] on button "Save Contacts" at bounding box center [162, 334] width 56 height 15
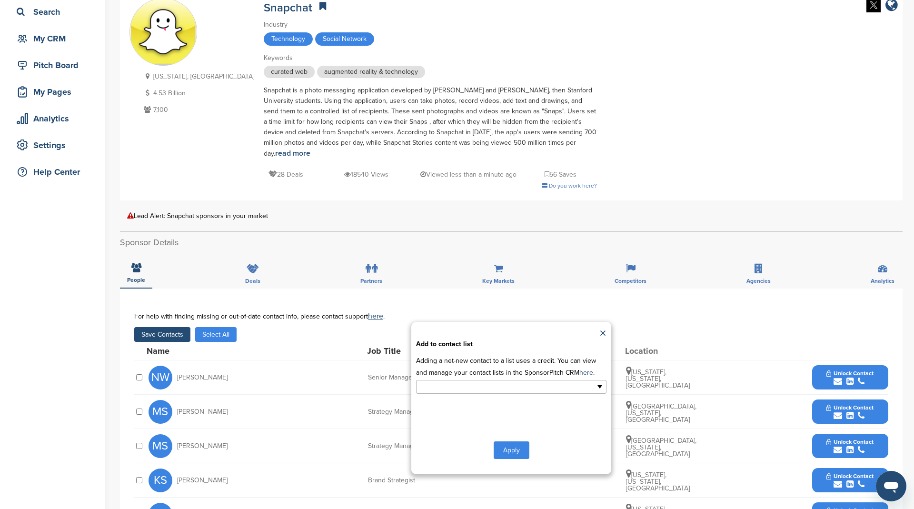
click at [498, 386] on input "text" at bounding box center [470, 386] width 100 height 11
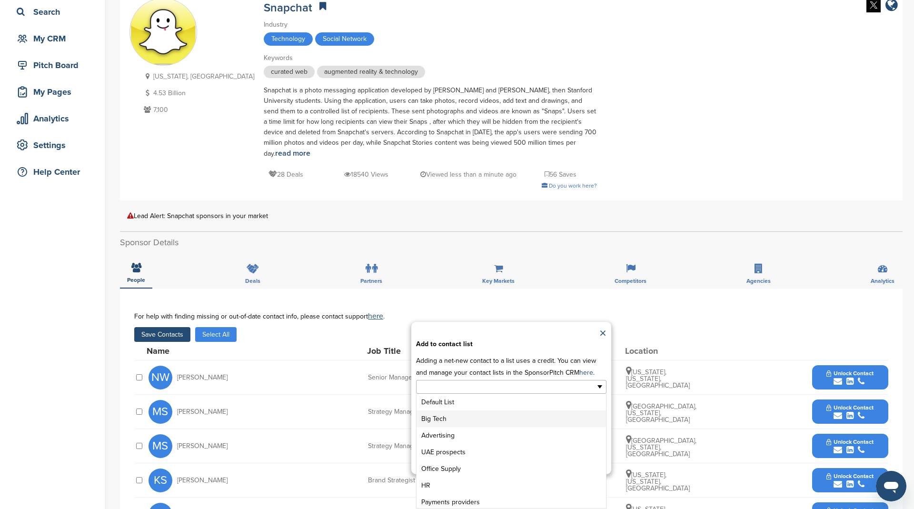
click at [493, 411] on li "Big Tech" at bounding box center [510, 418] width 189 height 17
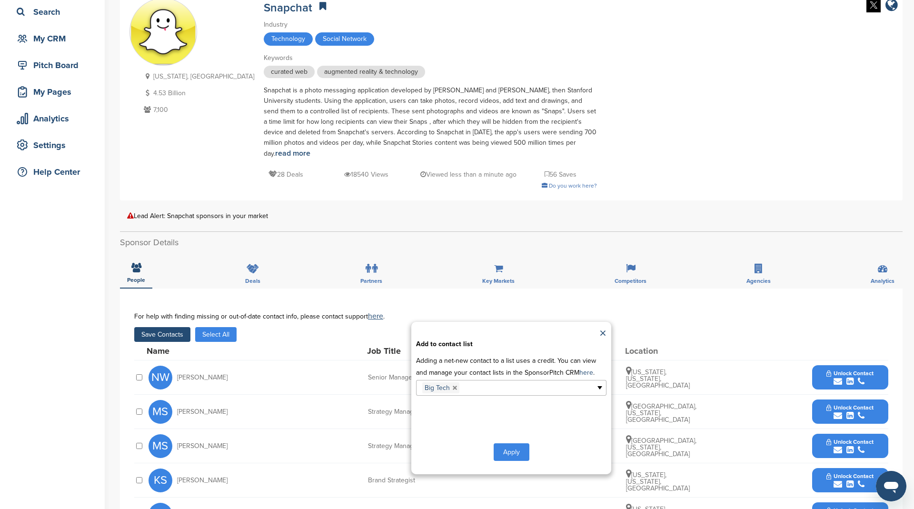
click at [507, 452] on button "Apply" at bounding box center [512, 452] width 36 height 18
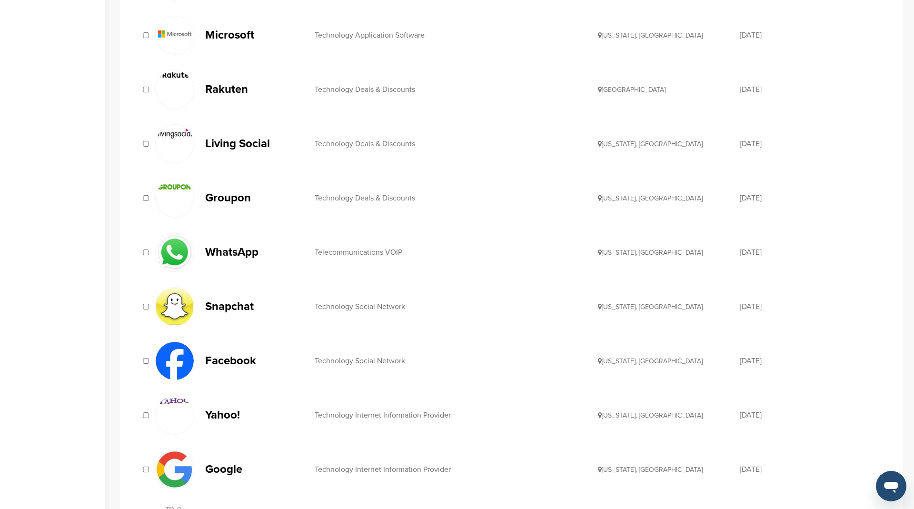
click at [224, 356] on p "Facebook" at bounding box center [255, 361] width 100 height 12
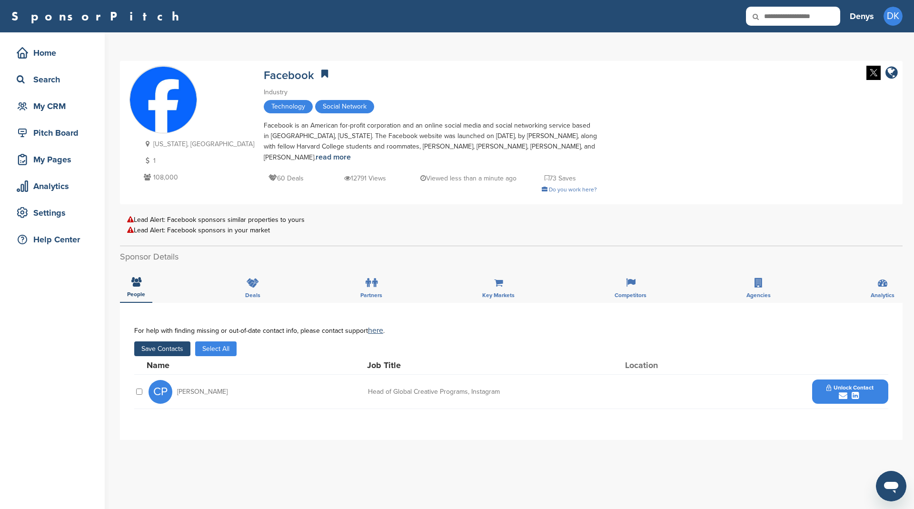
click at [230, 349] on button "Select All" at bounding box center [215, 348] width 41 height 15
click at [170, 347] on button "Save Contacts" at bounding box center [162, 348] width 56 height 15
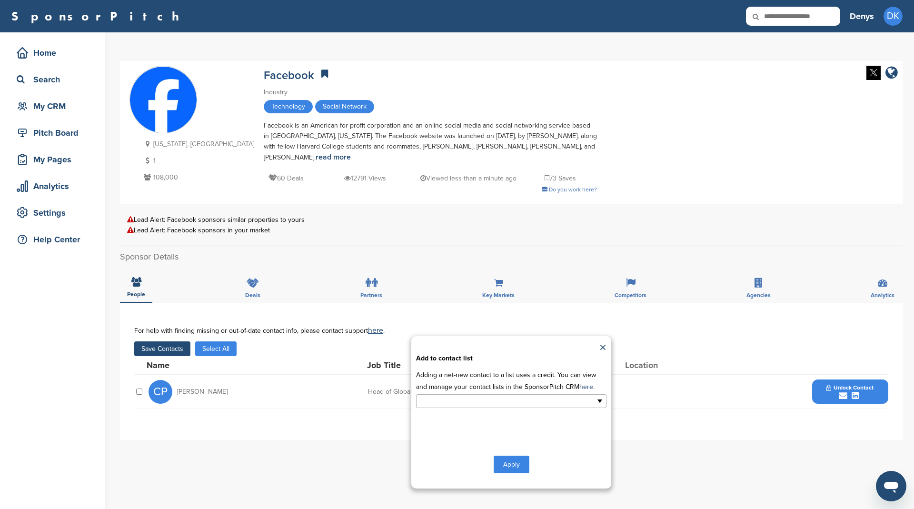
click at [453, 398] on input "text" at bounding box center [470, 401] width 100 height 11
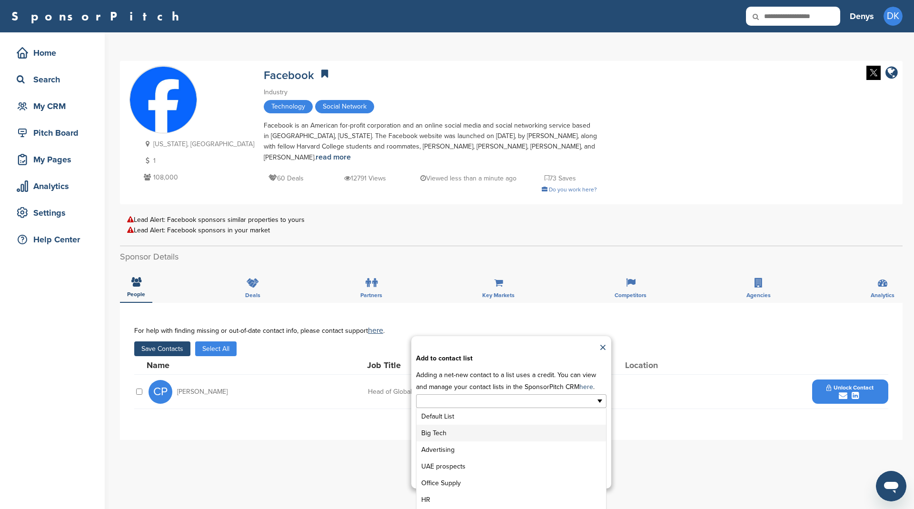
click at [451, 428] on li "Big Tech" at bounding box center [510, 433] width 189 height 17
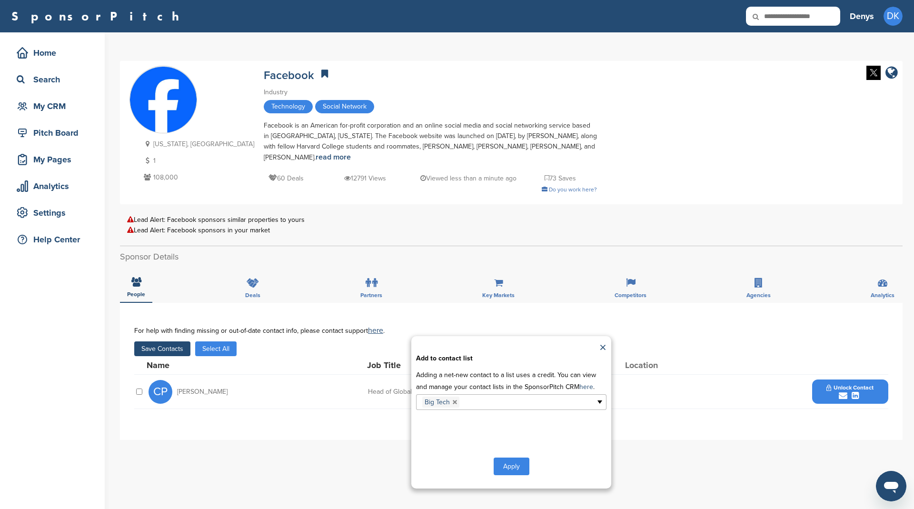
click at [512, 468] on button "Apply" at bounding box center [512, 466] width 36 height 18
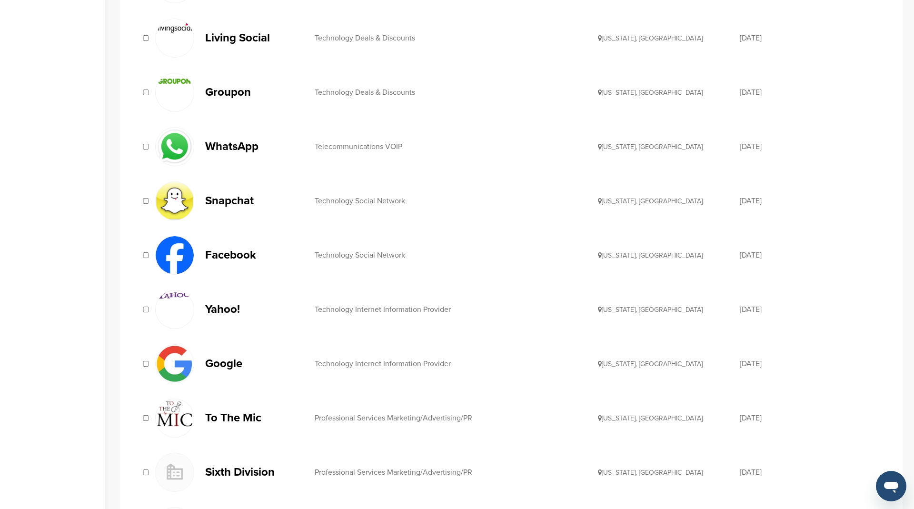
scroll to position [406, 0]
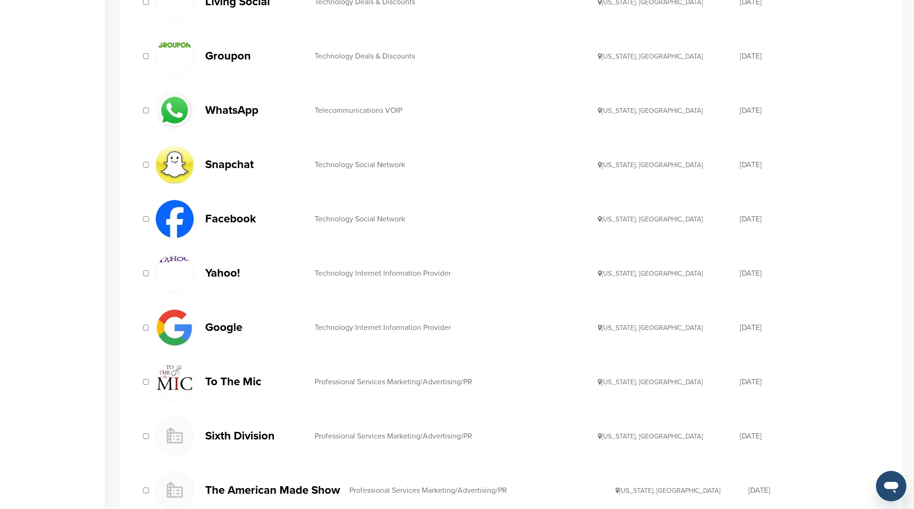
click at [229, 267] on p "Yahoo!" at bounding box center [255, 273] width 100 height 12
click at [219, 325] on p "Google" at bounding box center [255, 327] width 100 height 12
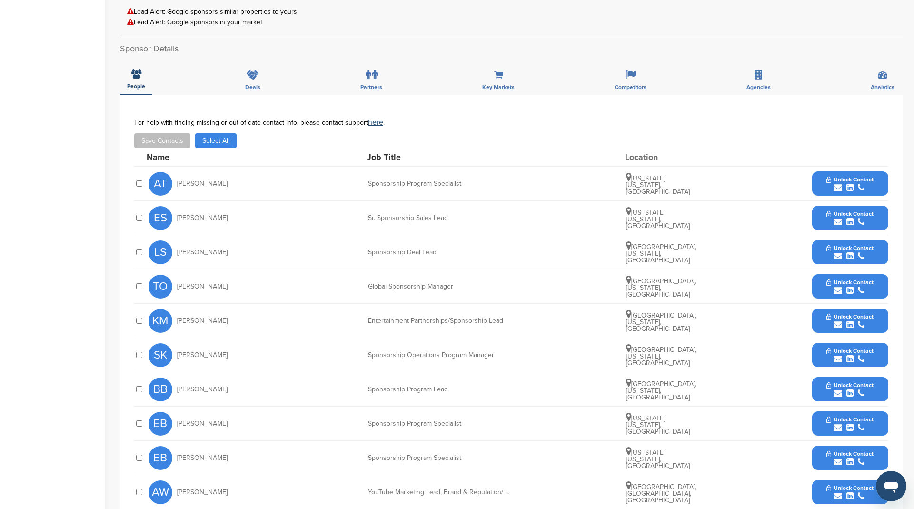
scroll to position [321, 0]
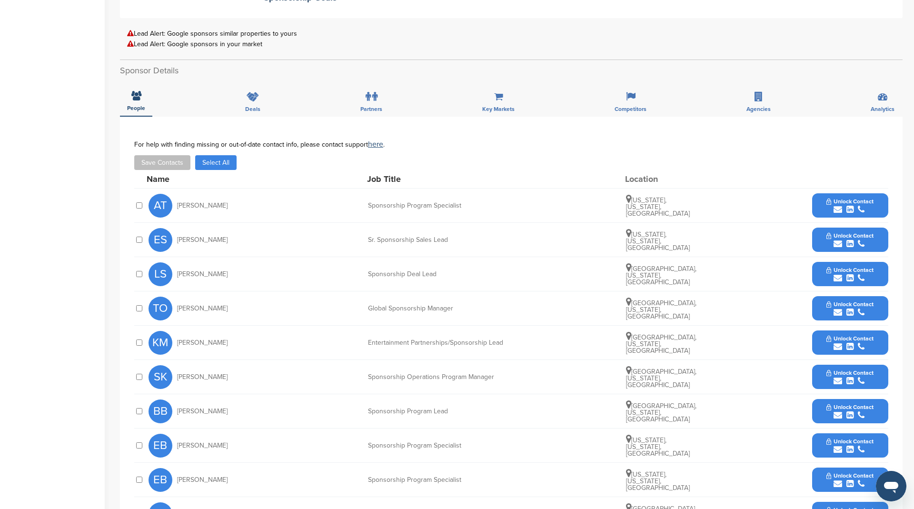
click at [220, 163] on button "Select All" at bounding box center [215, 162] width 41 height 15
click at [170, 159] on button "Save Contacts" at bounding box center [162, 162] width 56 height 15
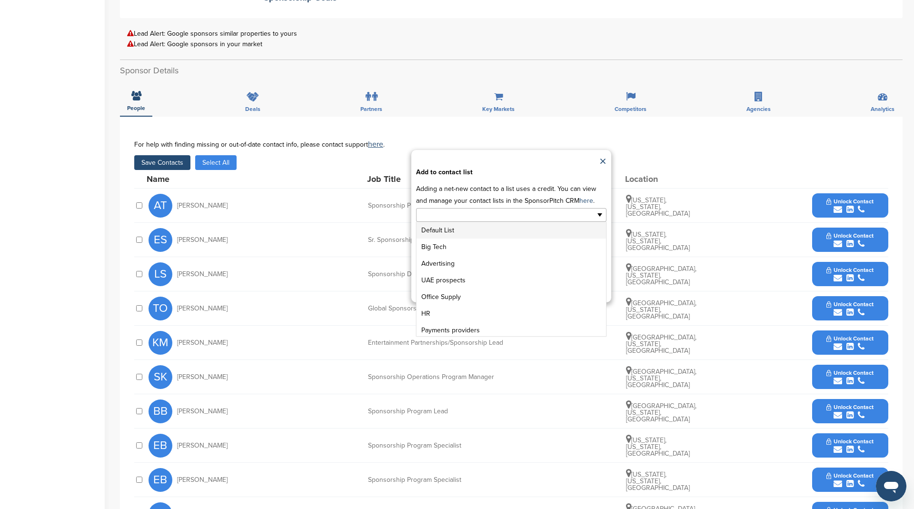
click at [502, 217] on input "text" at bounding box center [470, 214] width 100 height 11
click at [485, 244] on li "Big Tech" at bounding box center [510, 246] width 189 height 17
click at [511, 273] on button "Apply" at bounding box center [512, 280] width 36 height 18
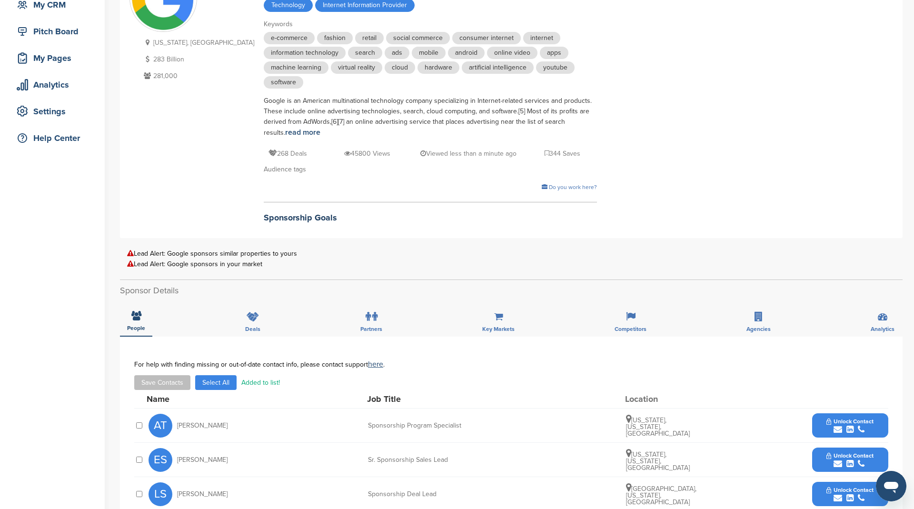
scroll to position [0, 0]
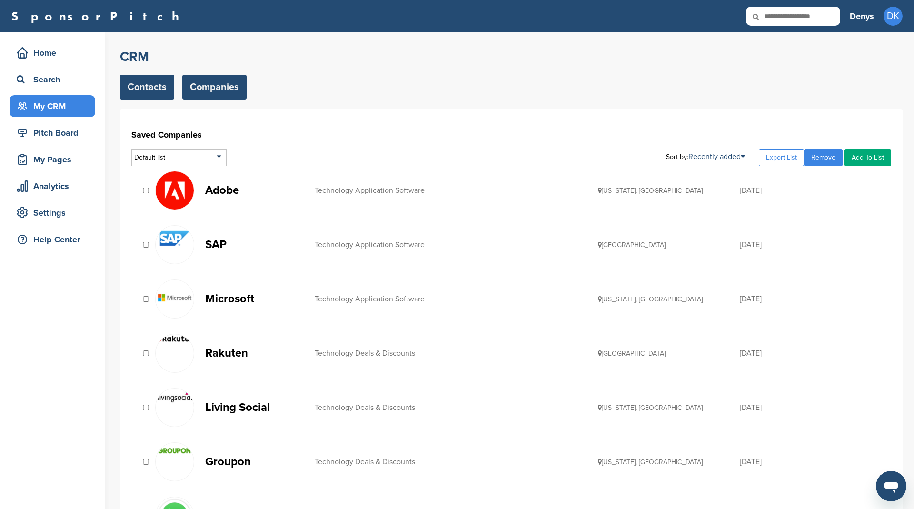
click at [128, 81] on link "Contacts" at bounding box center [147, 87] width 54 height 25
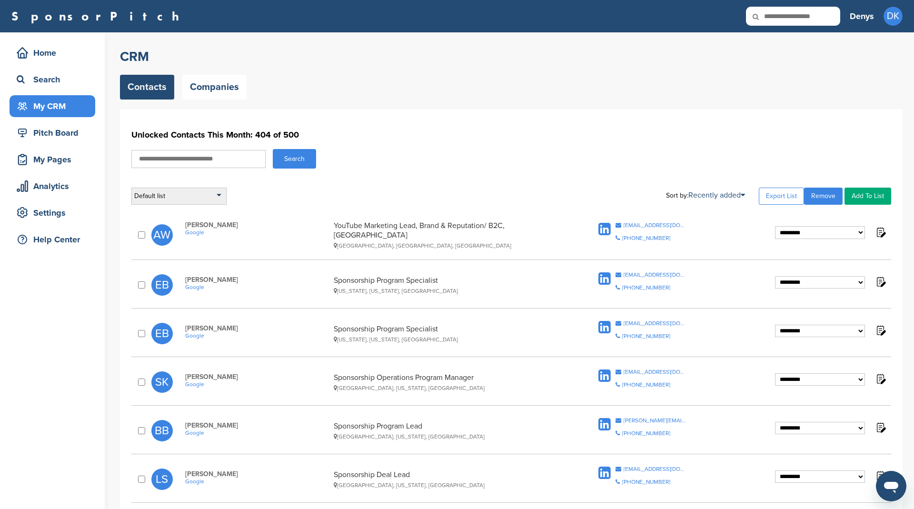
click at [198, 198] on div "Default list" at bounding box center [178, 196] width 95 height 17
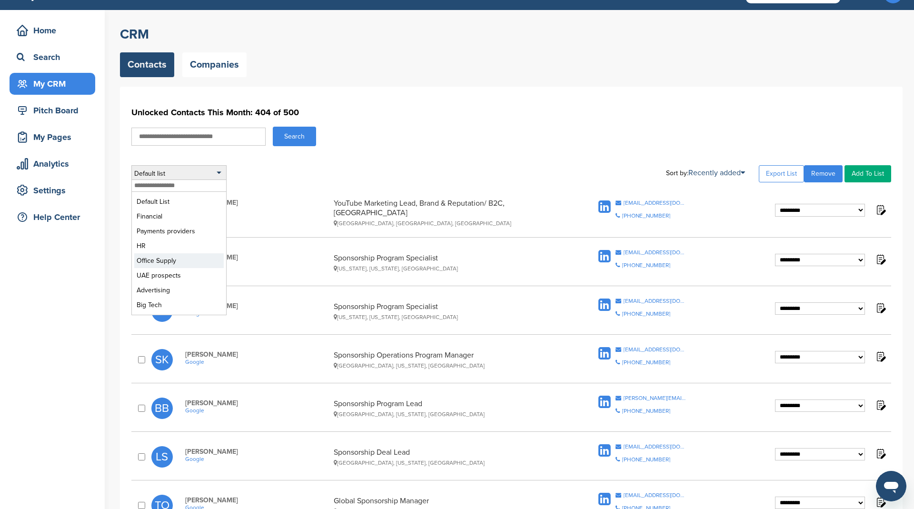
scroll to position [31, 0]
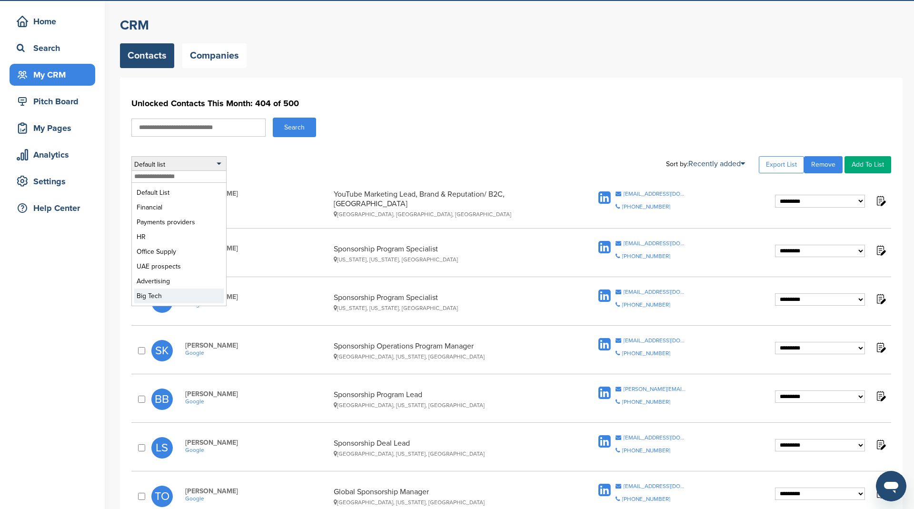
click at [183, 291] on li "Big Tech" at bounding box center [178, 295] width 89 height 15
click at [146, 294] on li "Big Tech" at bounding box center [178, 295] width 89 height 15
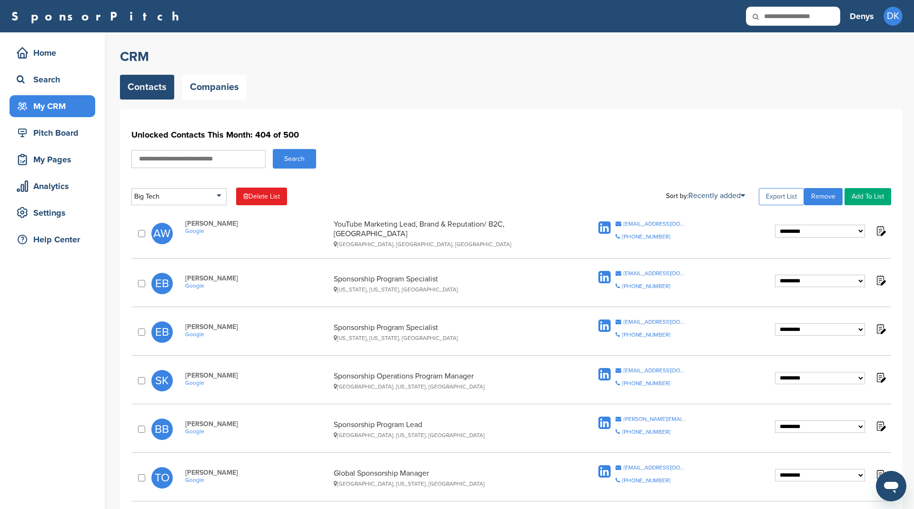
click at [779, 192] on link "Export List" at bounding box center [781, 196] width 45 height 17
